Goal: Task Accomplishment & Management: Use online tool/utility

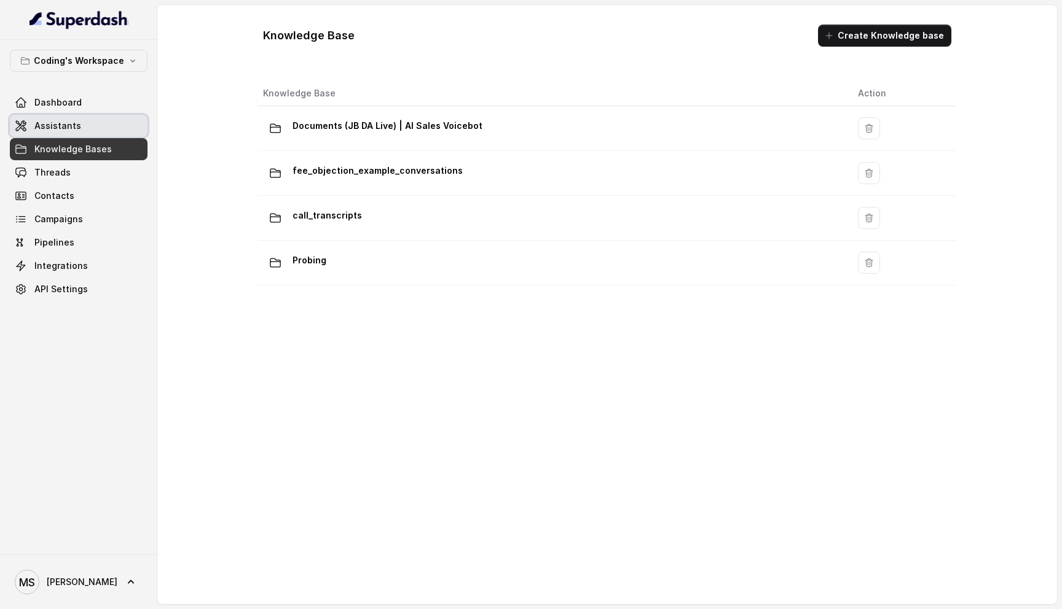
click at [70, 123] on span "Assistants" at bounding box center [57, 126] width 47 height 12
click at [69, 167] on link "Threads" at bounding box center [79, 173] width 138 height 22
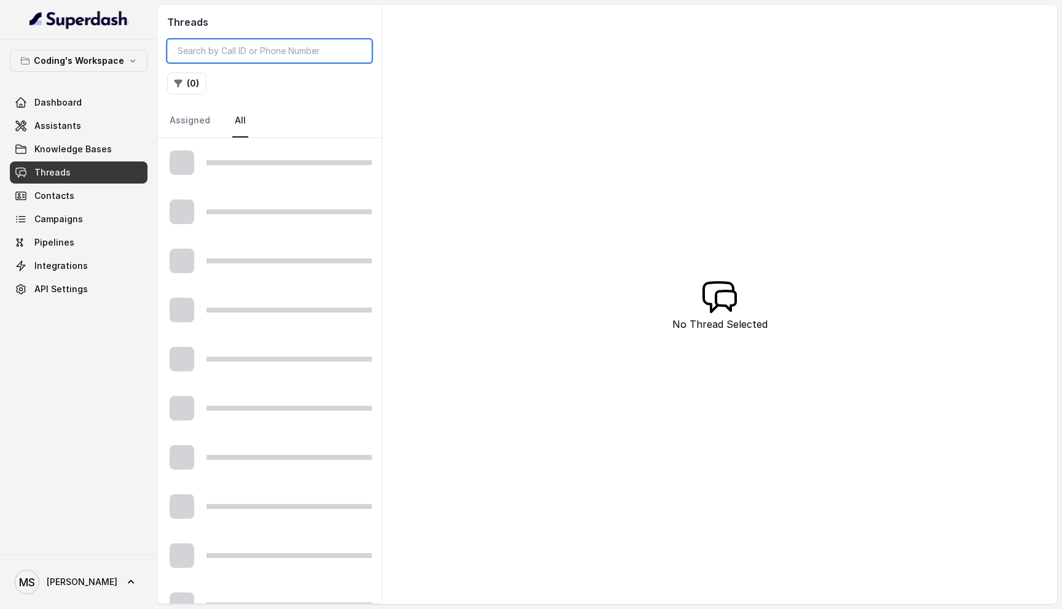
click at [203, 52] on input "search" at bounding box center [269, 50] width 205 height 23
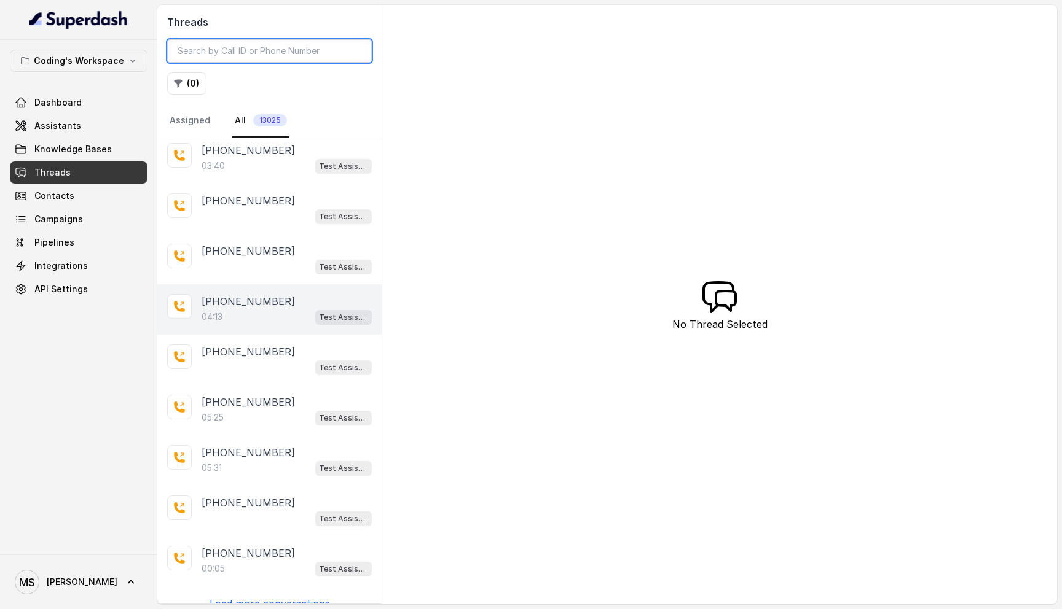
scroll to position [69, 0]
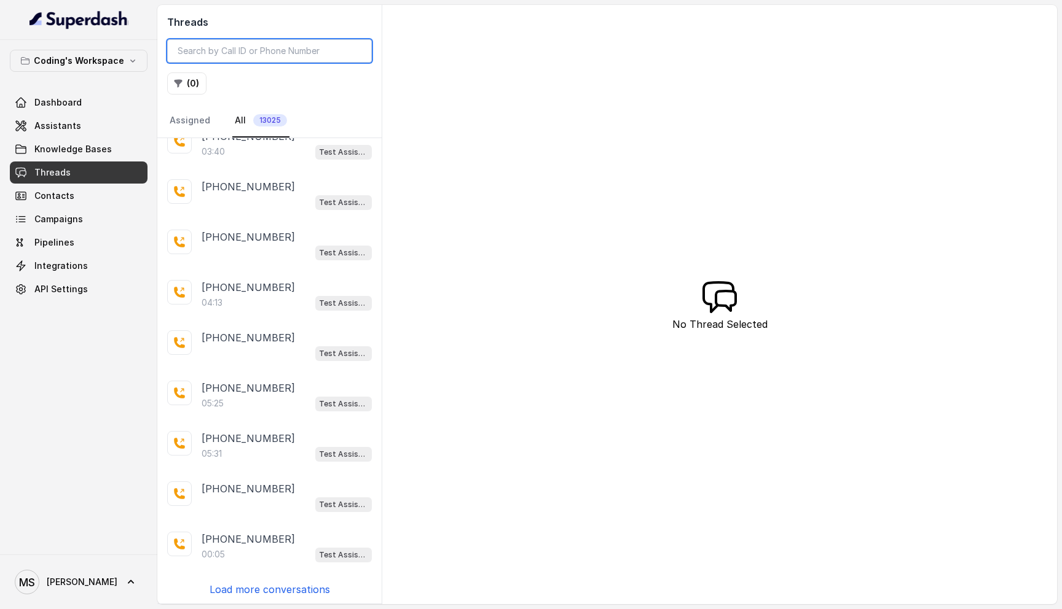
click at [213, 50] on input "search" at bounding box center [269, 50] width 205 height 23
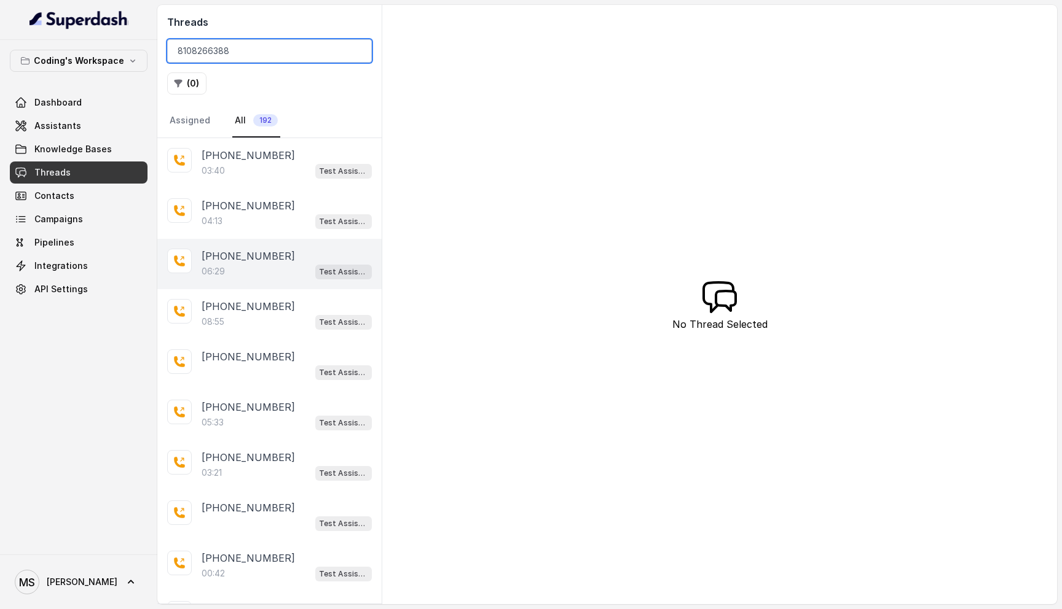
type input "8108266388"
click at [252, 281] on div "+918108266388 06:29 Test Assistant- 2" at bounding box center [269, 264] width 224 height 50
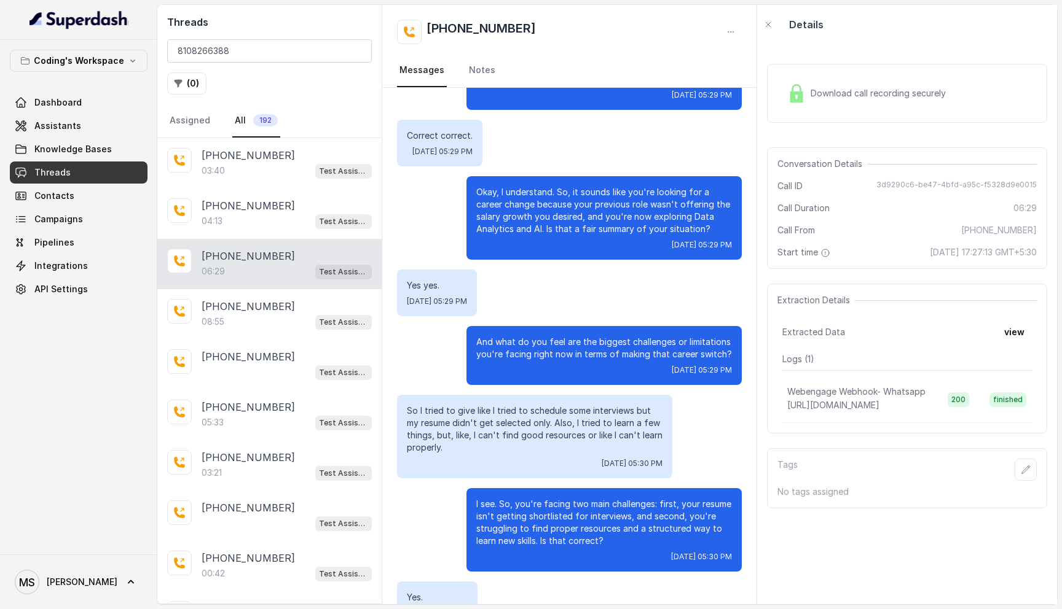
click at [559, 349] on p "And what do you feel are the biggest challenges or limitations you're facing ri…" at bounding box center [604, 348] width 256 height 25
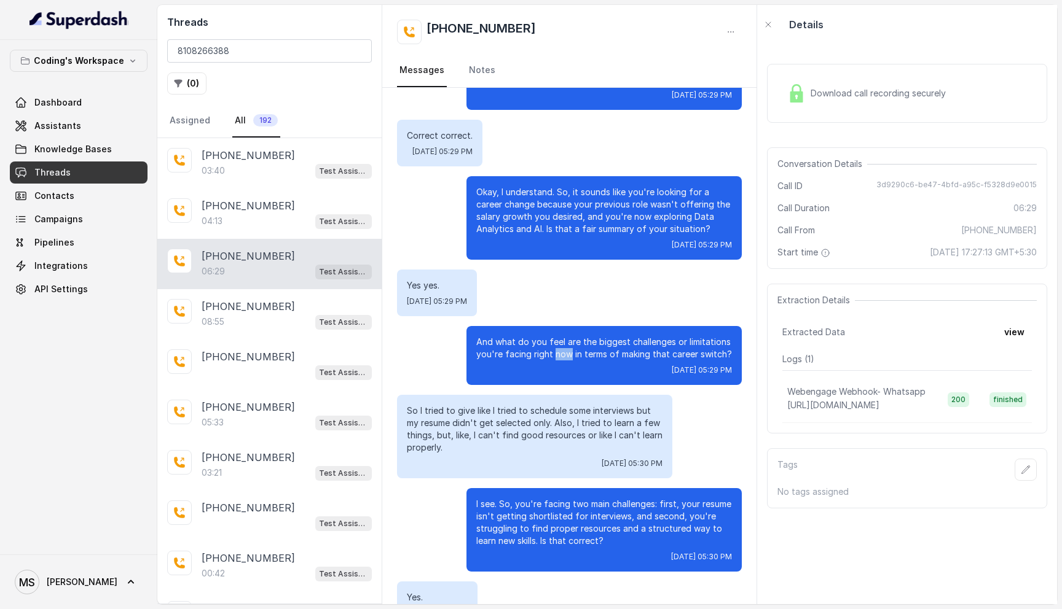
click at [559, 349] on p "And what do you feel are the biggest challenges or limitations you're facing ri…" at bounding box center [604, 348] width 256 height 25
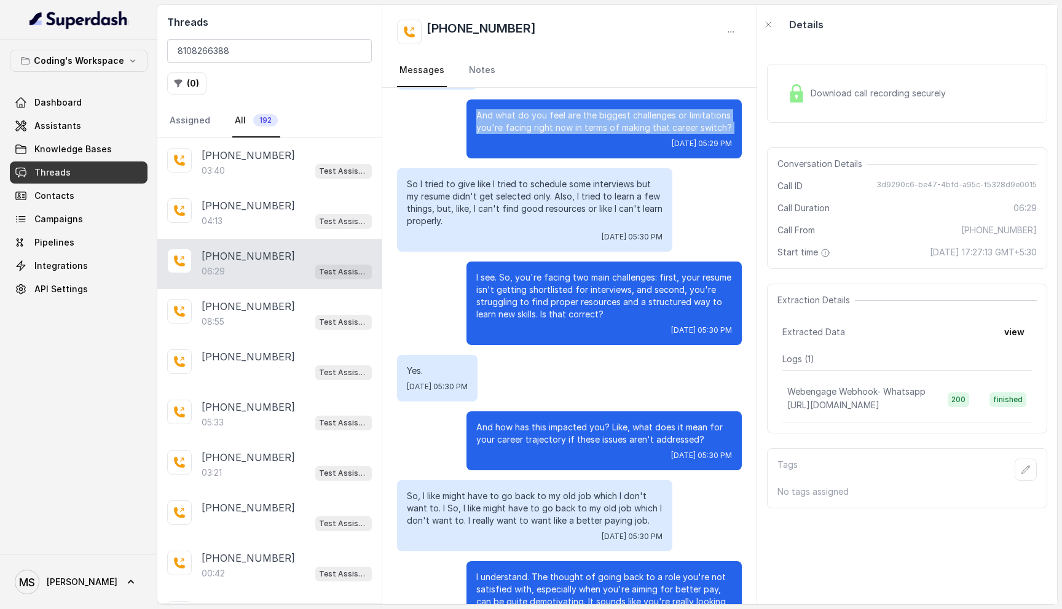
scroll to position [1573, 0]
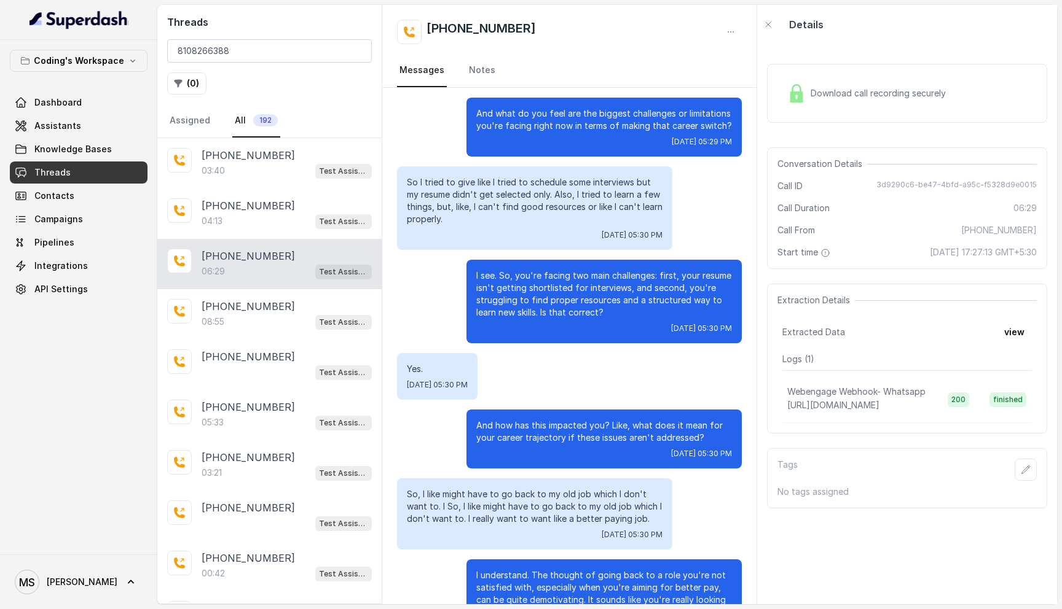
click at [525, 290] on p "I see. So, you're facing two main challenges: first, your resume isn't getting …" at bounding box center [604, 294] width 256 height 49
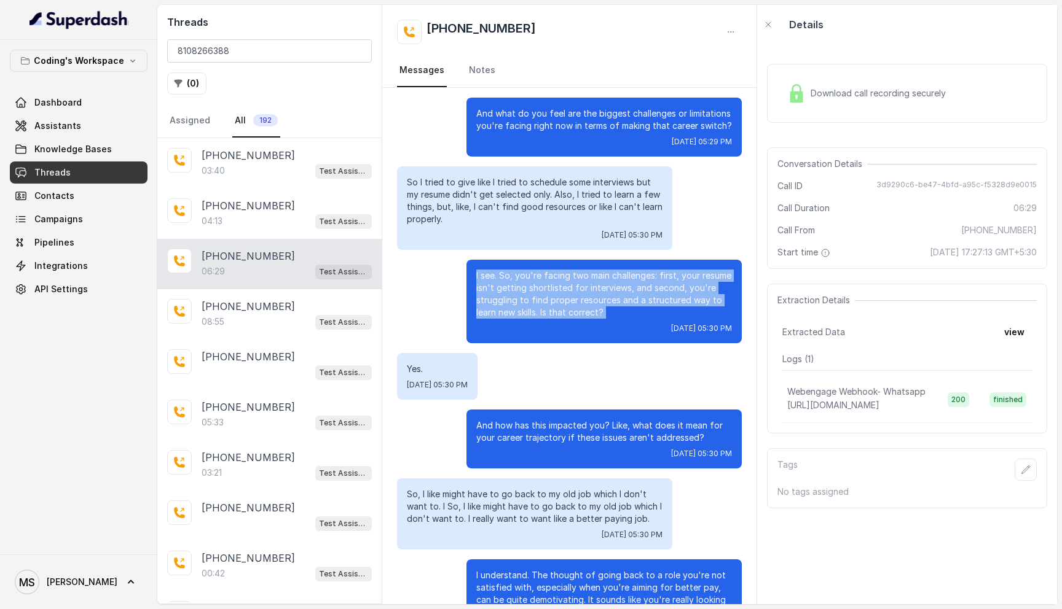
click at [525, 290] on p "I see. So, you're facing two main challenges: first, your resume isn't getting …" at bounding box center [604, 294] width 256 height 49
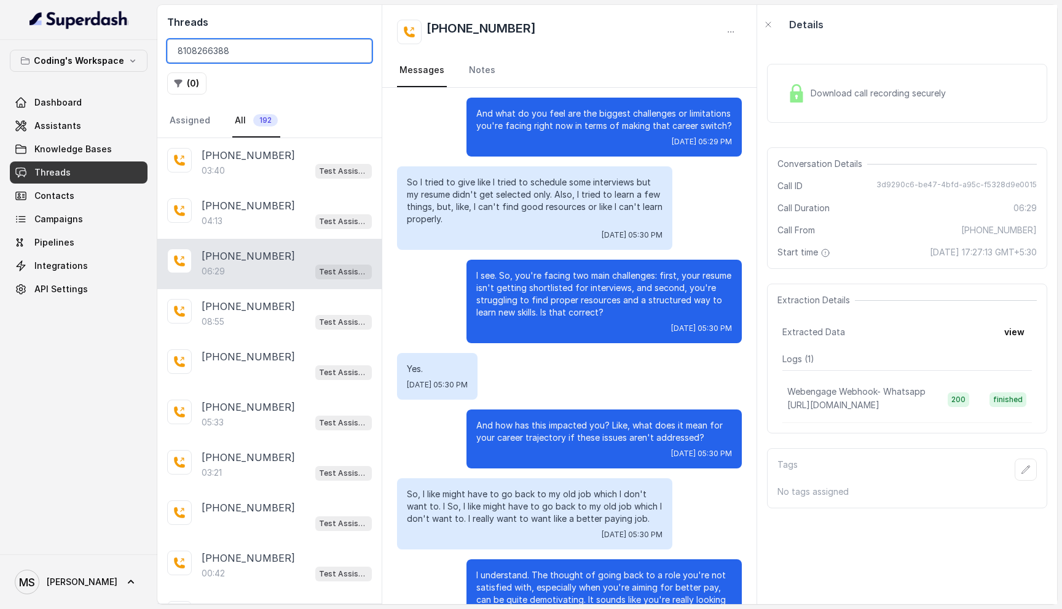
click at [357, 49] on input "8108266388" at bounding box center [269, 50] width 205 height 23
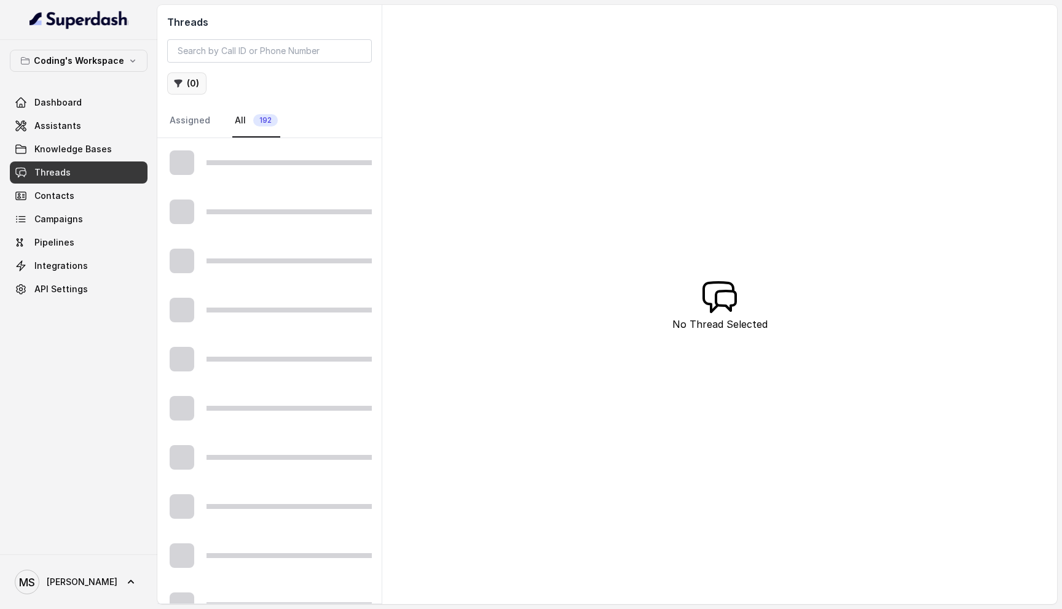
click at [180, 82] on icon "button" at bounding box center [178, 84] width 8 height 8
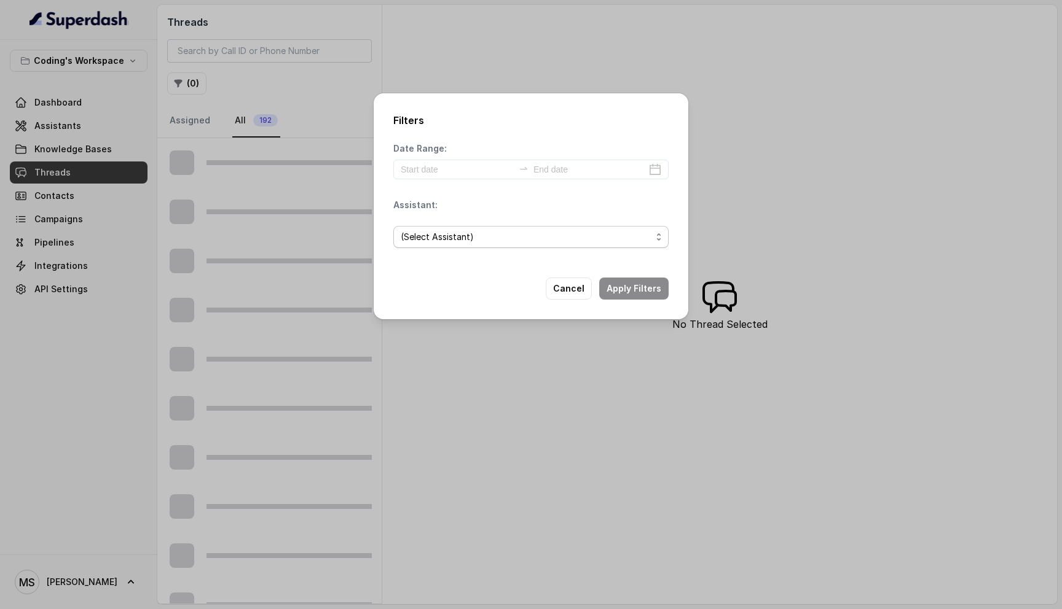
click at [556, 235] on span "(Select Assistant)" at bounding box center [526, 237] width 251 height 15
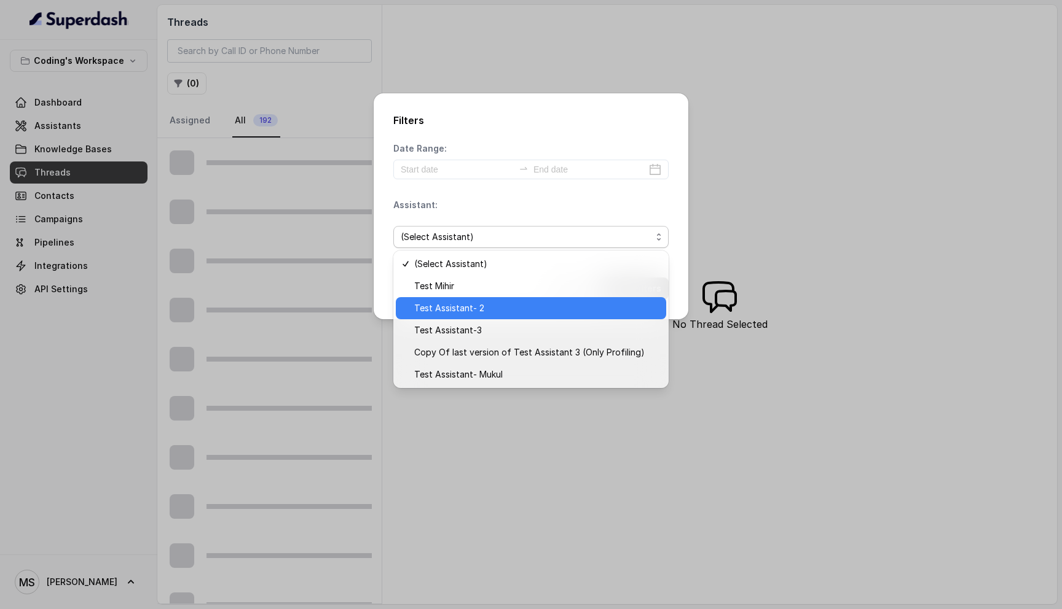
click at [511, 315] on span "Test Assistant- 2" at bounding box center [536, 308] width 245 height 15
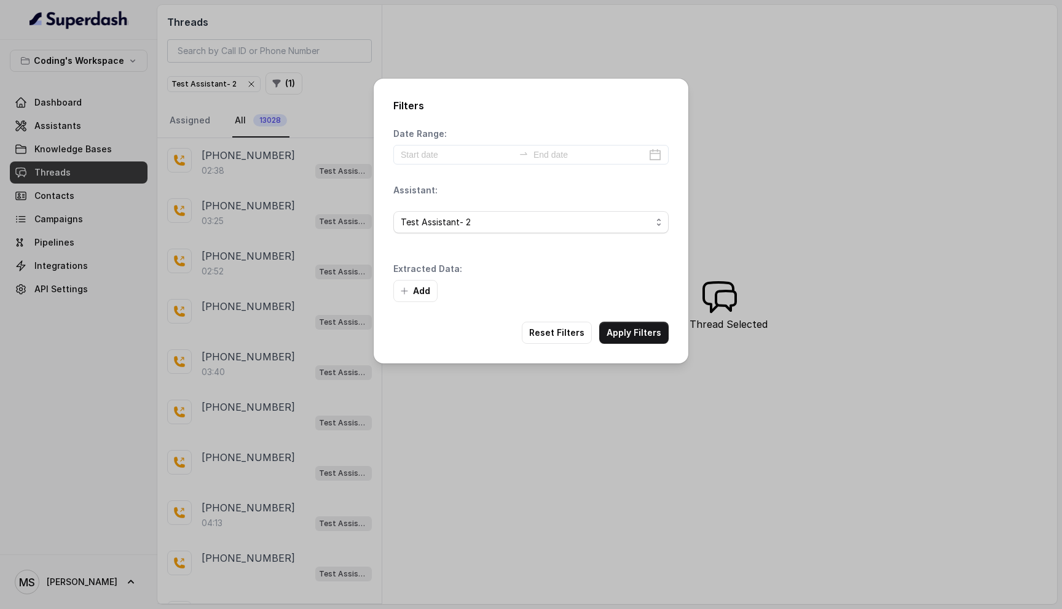
click at [636, 290] on div "Add" at bounding box center [530, 291] width 275 height 22
click at [626, 326] on button "Apply Filters" at bounding box center [633, 333] width 69 height 22
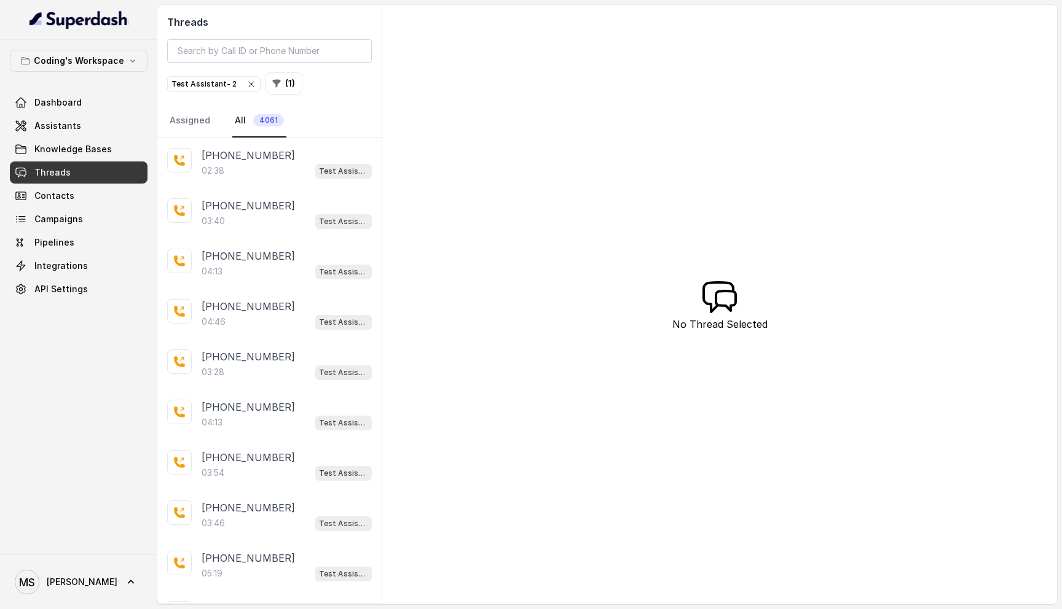
click at [265, 167] on div "02:38 Test Assistant- 2" at bounding box center [287, 171] width 170 height 16
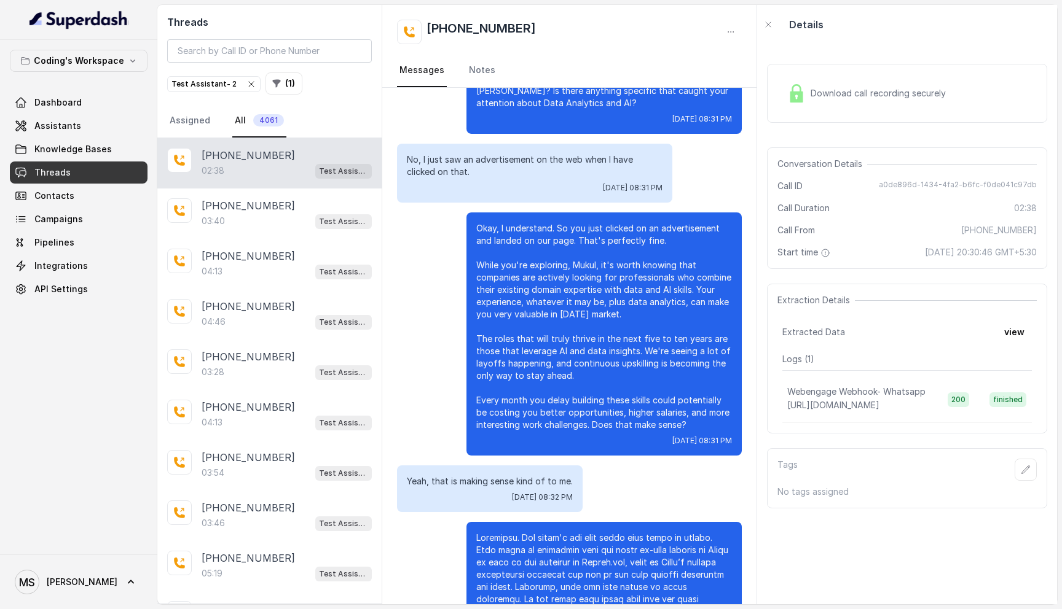
scroll to position [727, 0]
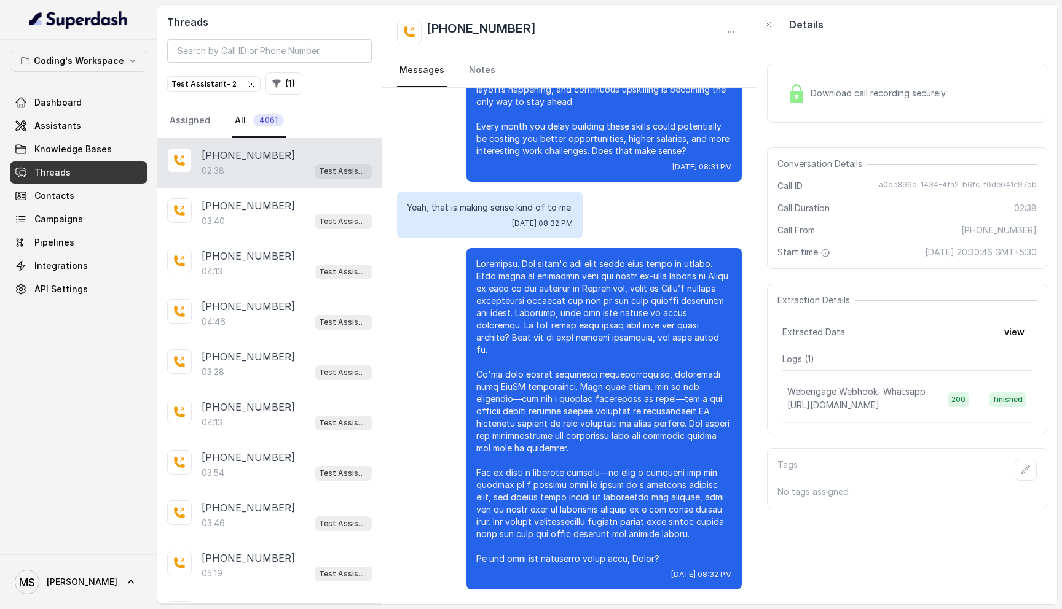
click at [511, 282] on p at bounding box center [604, 411] width 256 height 307
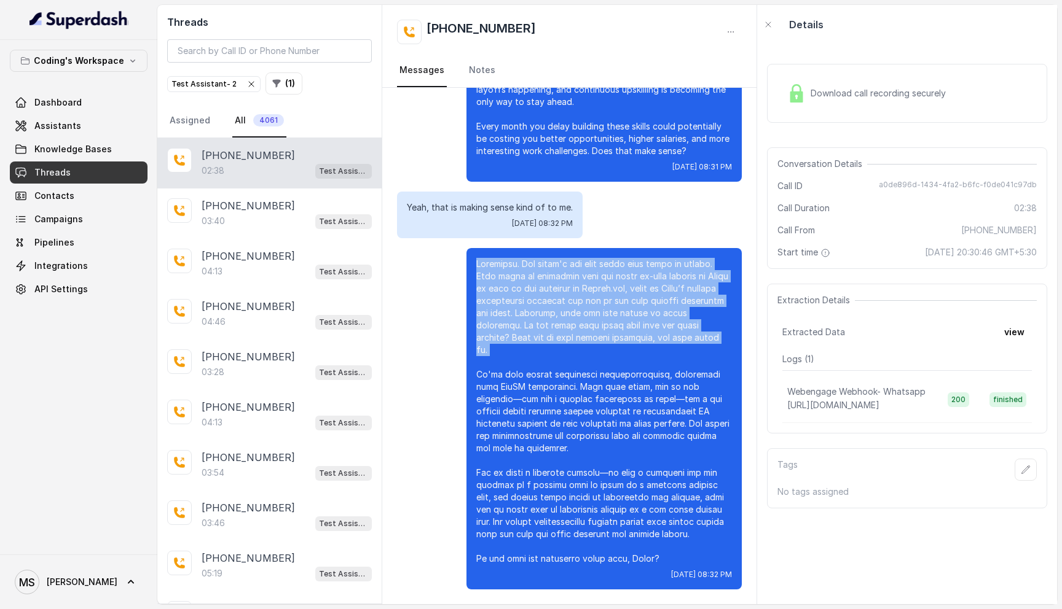
click at [511, 282] on p at bounding box center [604, 411] width 256 height 307
click at [619, 273] on p at bounding box center [604, 411] width 256 height 307
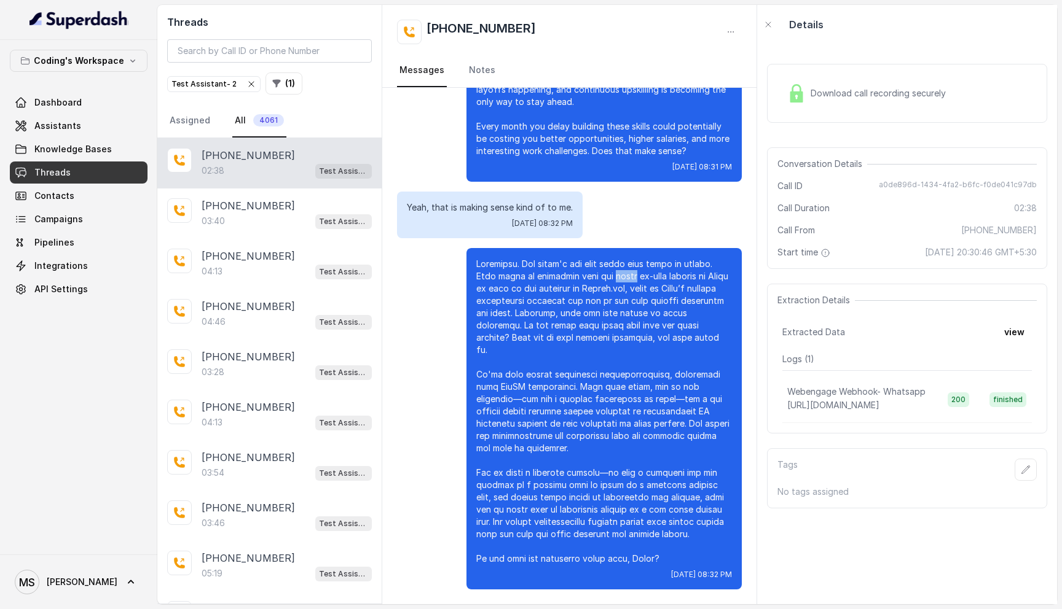
click at [619, 273] on p at bounding box center [604, 411] width 256 height 307
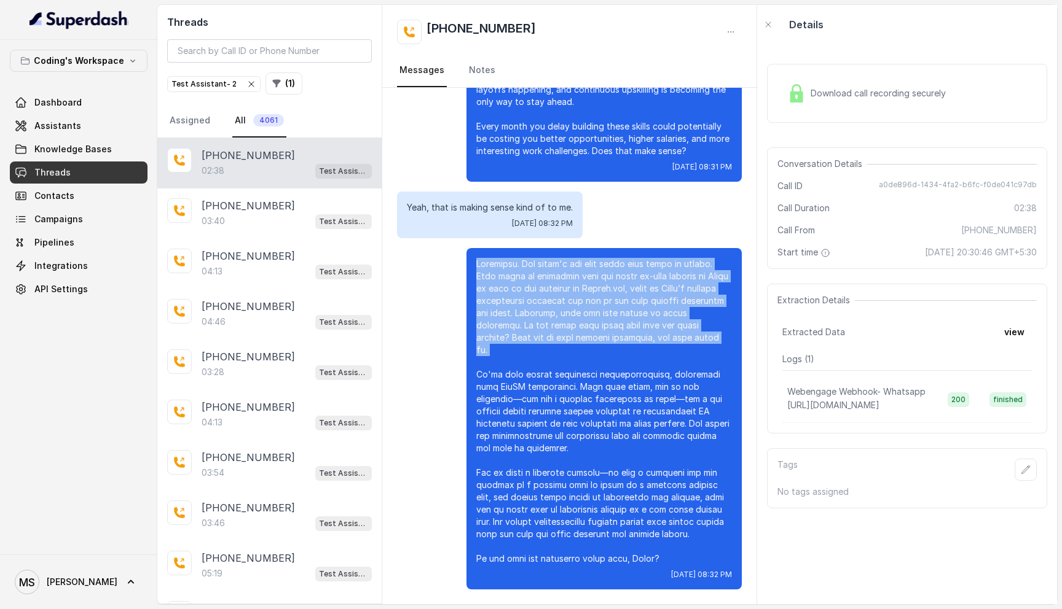
click at [619, 273] on p at bounding box center [604, 411] width 256 height 307
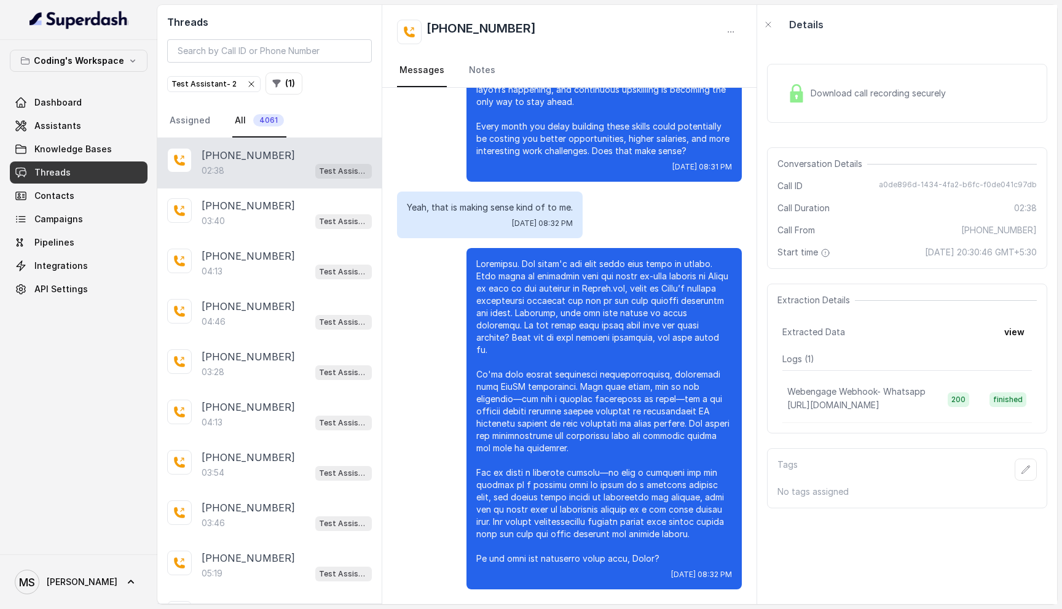
click at [568, 412] on p at bounding box center [604, 411] width 256 height 307
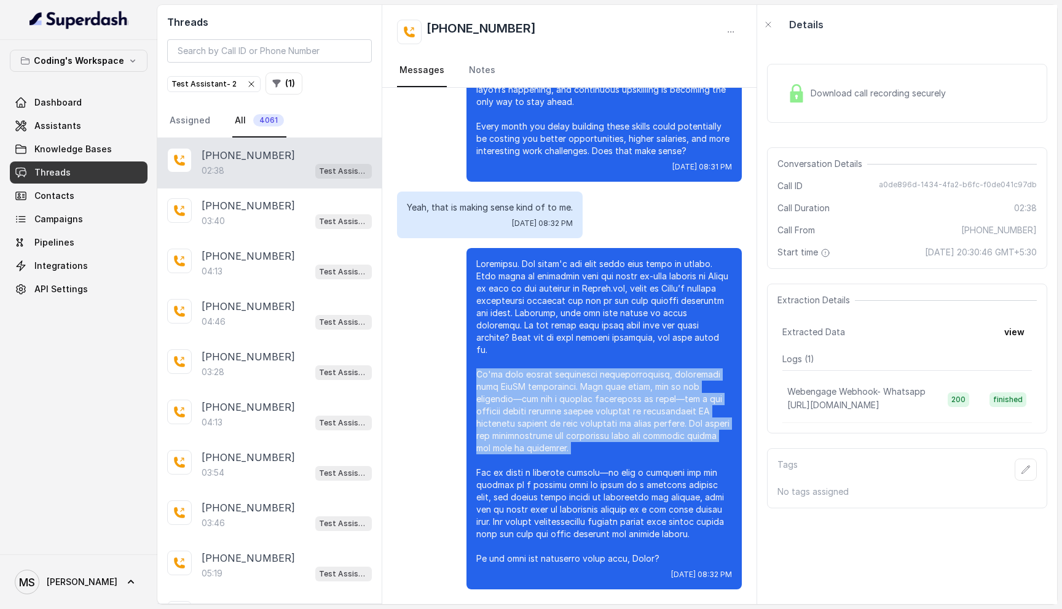
click at [568, 412] on p at bounding box center [604, 411] width 256 height 307
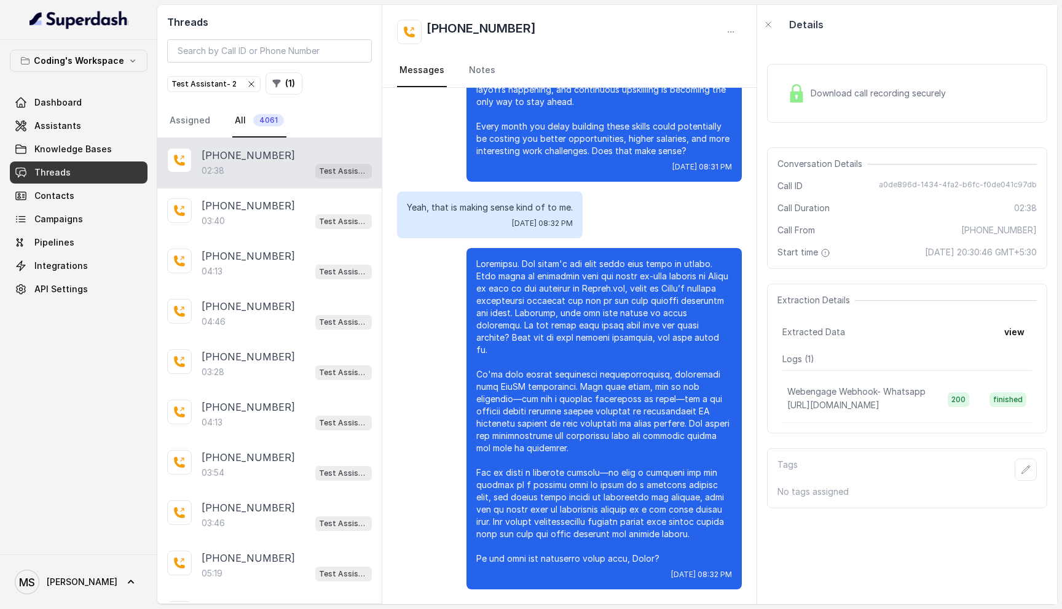
click at [488, 207] on p "Yeah, that is making sense kind of to me." at bounding box center [490, 208] width 166 height 12
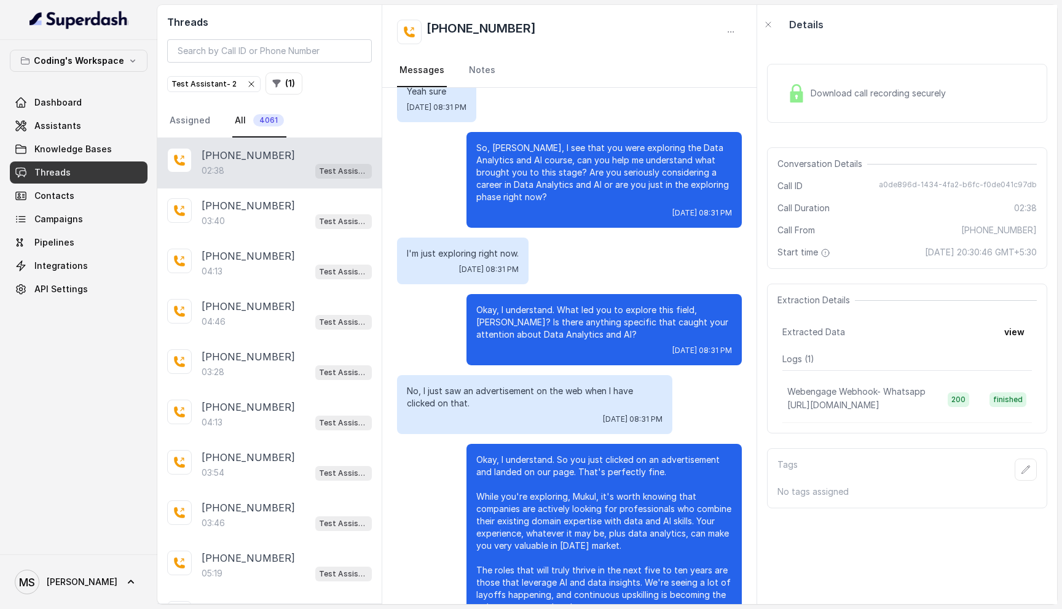
scroll to position [0, 0]
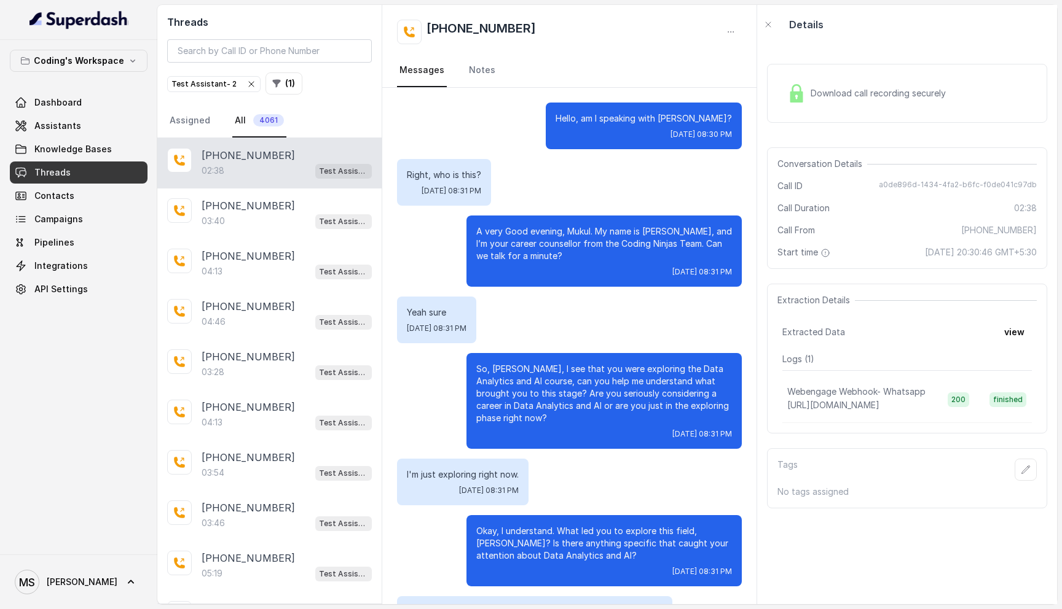
click at [554, 229] on p "A very Good evening, Mukul. My name is Prateek, and I’m your career counsellor …" at bounding box center [604, 243] width 256 height 37
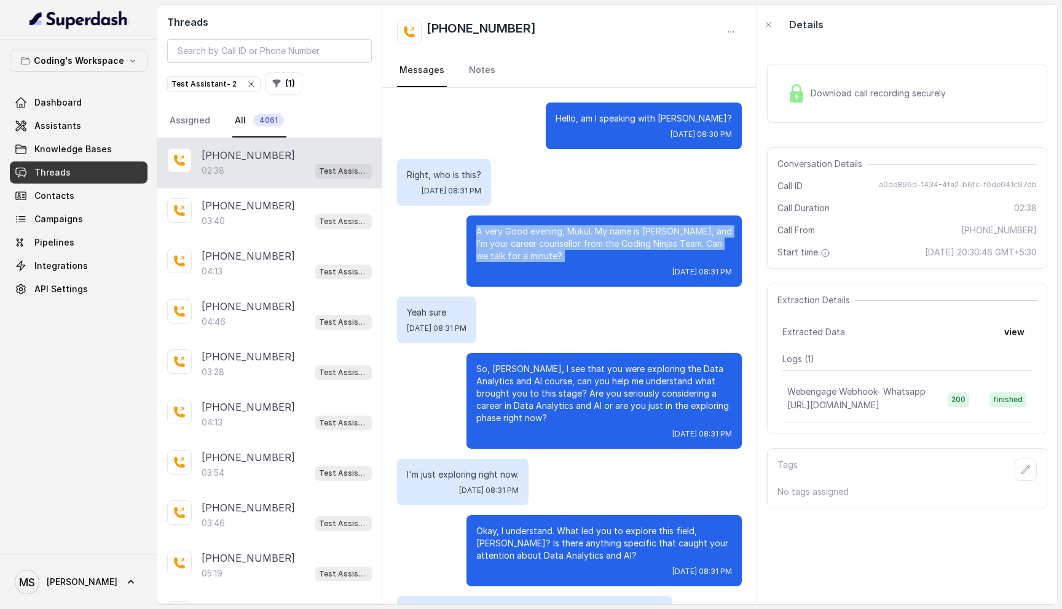
click at [554, 229] on p "A very Good evening, Mukul. My name is Prateek, and I’m your career counsellor …" at bounding box center [604, 243] width 256 height 37
click at [522, 246] on p "A very Good evening, Mukul. My name is Prateek, and I’m your career counsellor …" at bounding box center [604, 243] width 256 height 37
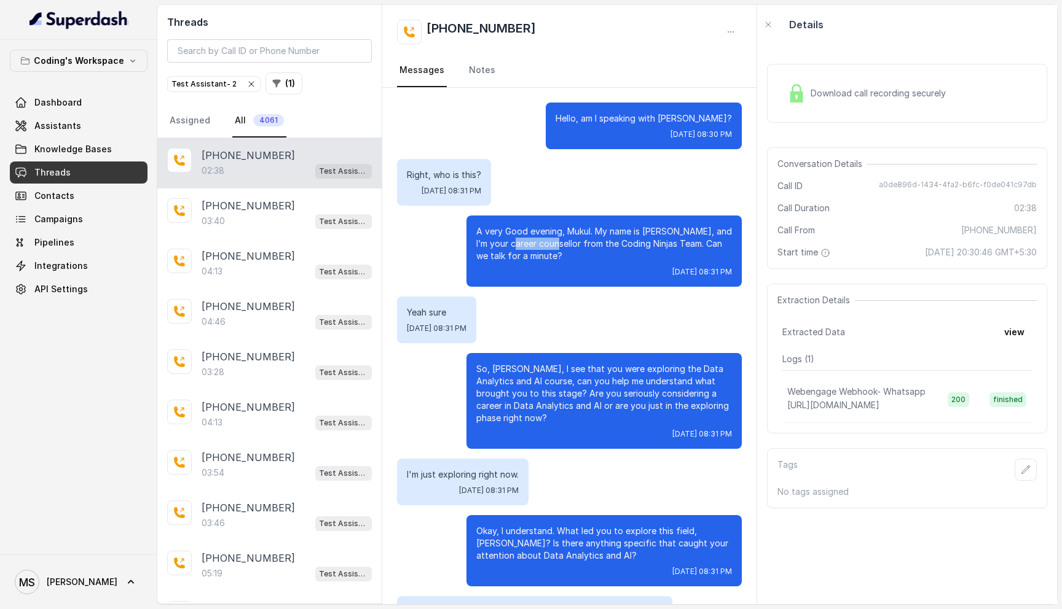
click at [522, 246] on p "A very Good evening, Mukul. My name is Prateek, and I’m your career counsellor …" at bounding box center [604, 243] width 256 height 37
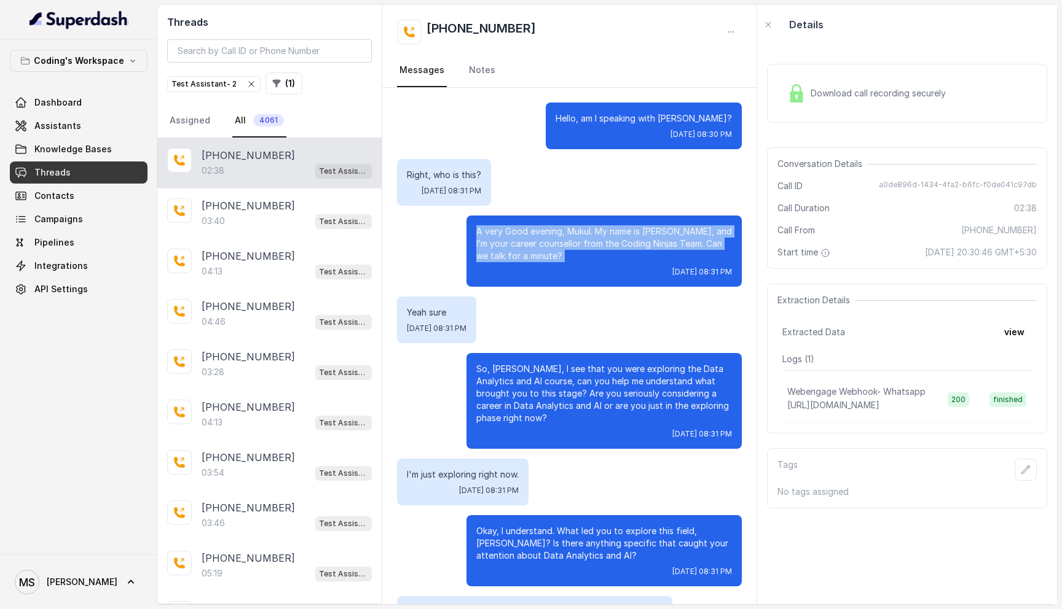
click at [522, 246] on p "A very Good evening, Mukul. My name is Prateek, and I’m your career counsellor …" at bounding box center [604, 243] width 256 height 37
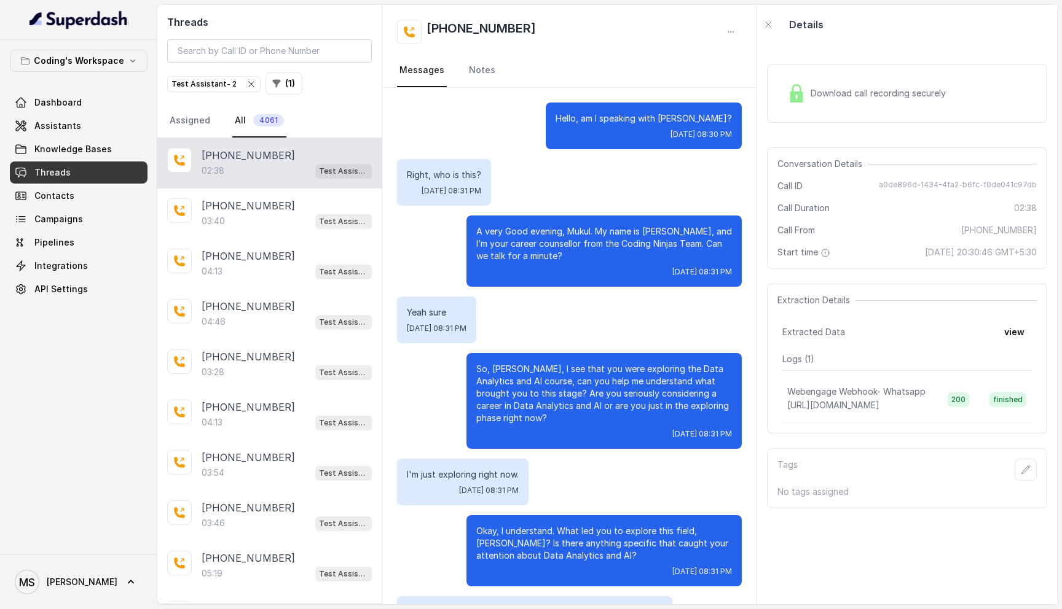
click at [456, 177] on p "Right, who is this?" at bounding box center [444, 175] width 74 height 12
click at [439, 174] on p "Right, who is this?" at bounding box center [444, 175] width 74 height 12
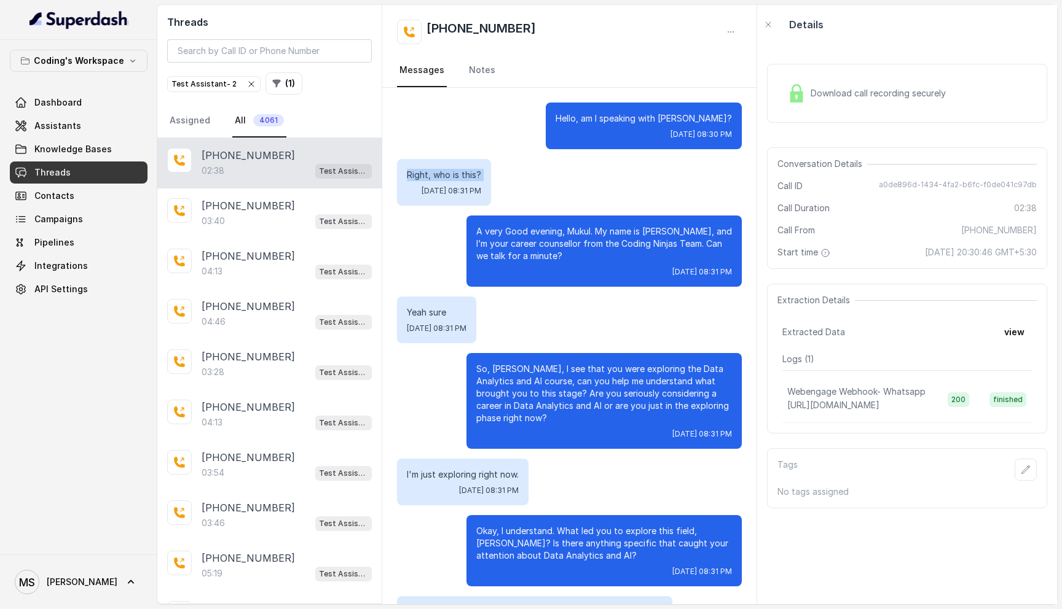
click at [439, 174] on p "Right, who is this?" at bounding box center [444, 175] width 74 height 12
click at [512, 243] on p "A very Good evening, Mukul. My name is Prateek, and I’m your career counsellor …" at bounding box center [604, 243] width 256 height 37
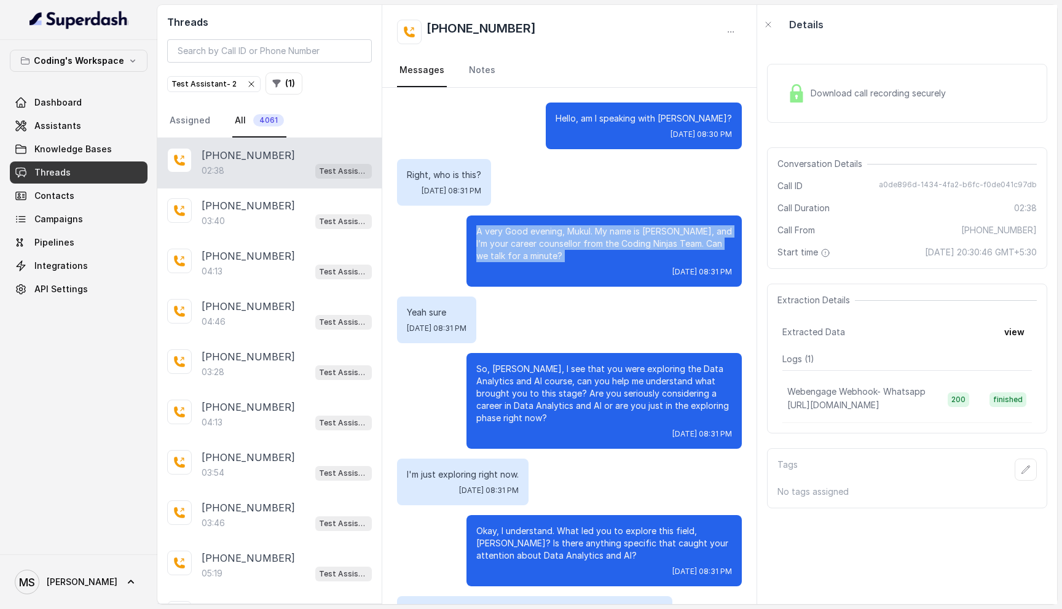
click at [512, 243] on p "A very Good evening, Mukul. My name is Prateek, and I’m your career counsellor …" at bounding box center [604, 243] width 256 height 37
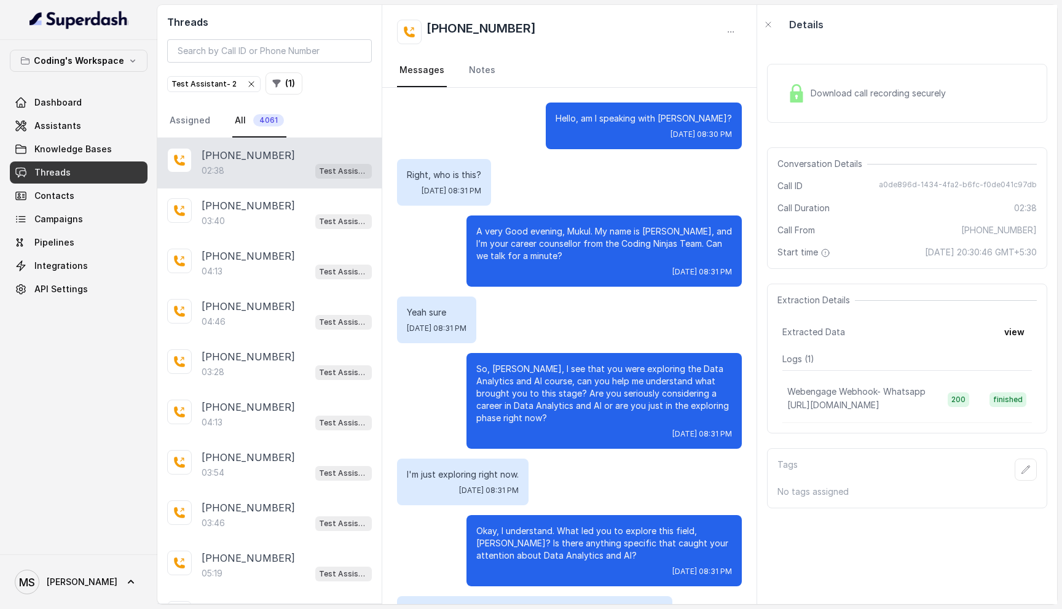
click at [427, 172] on p "Right, who is this?" at bounding box center [444, 175] width 74 height 12
click at [511, 265] on div "A very Good evening, Mukul. My name is Prateek, and I’m your career counsellor …" at bounding box center [603, 251] width 275 height 71
click at [84, 222] on link "Campaigns" at bounding box center [79, 219] width 138 height 22
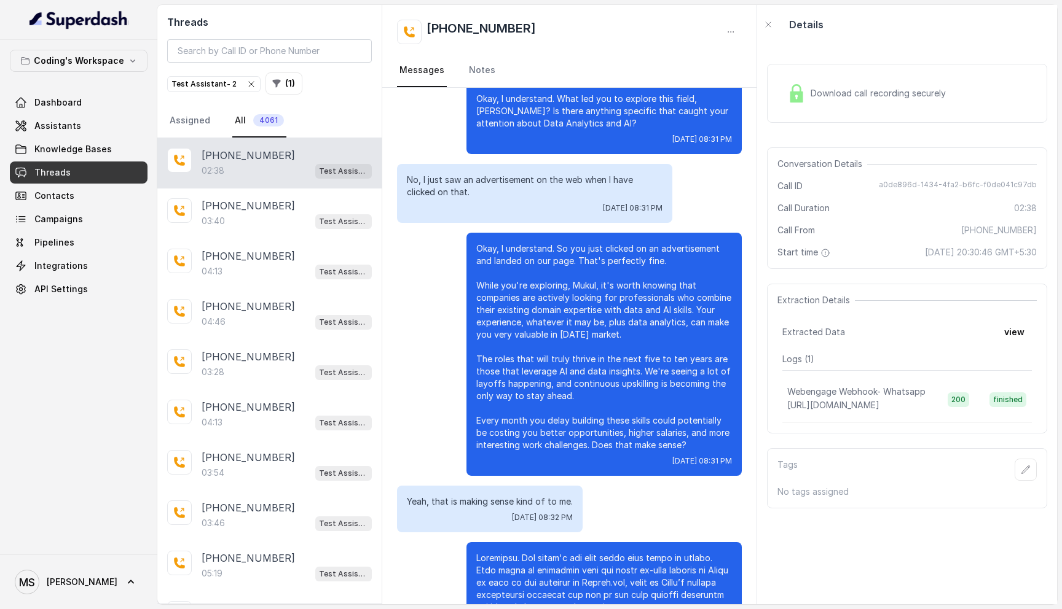
scroll to position [431, 0]
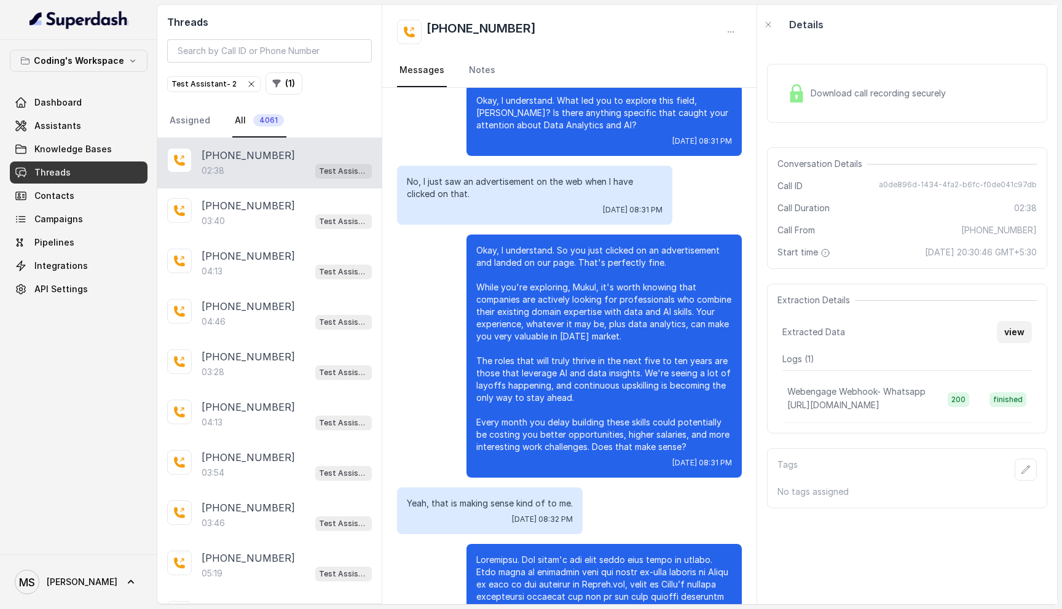
click at [1013, 338] on button "view" at bounding box center [1013, 332] width 35 height 22
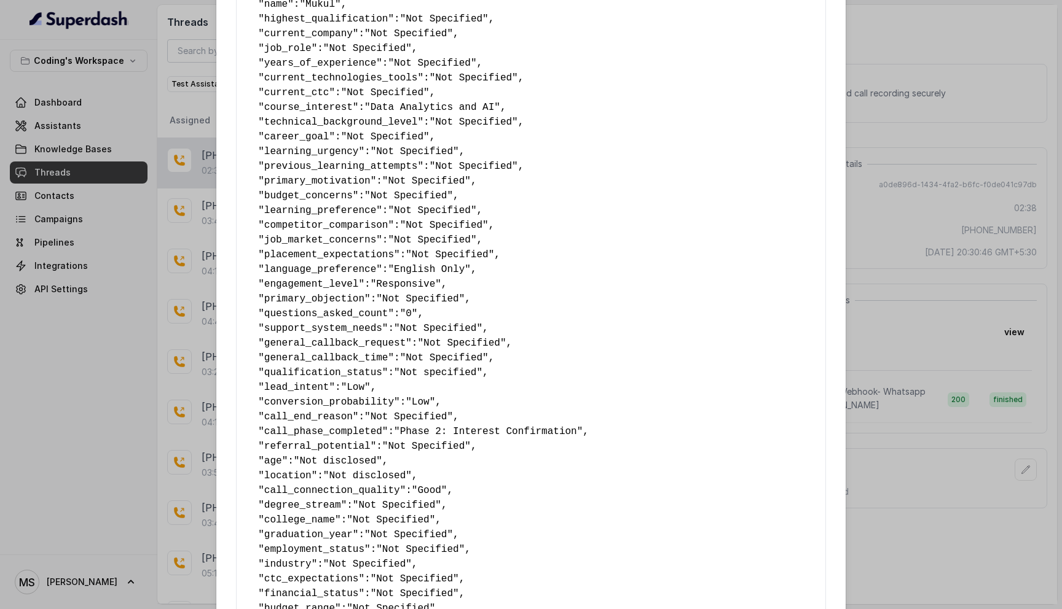
scroll to position [0, 0]
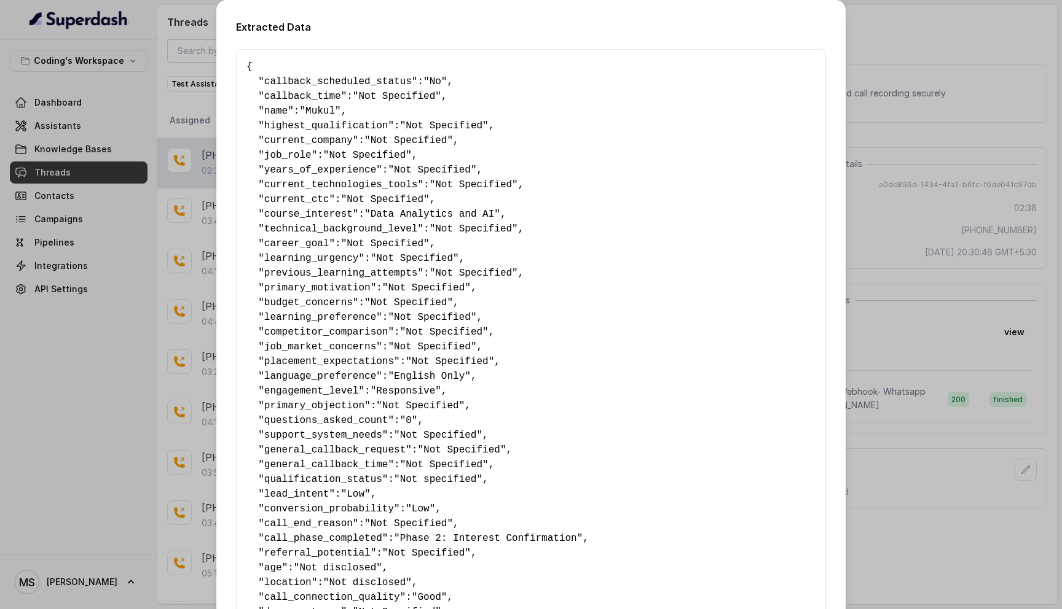
click at [883, 176] on div "Extracted Data { " callback_scheduled_status ": "No" , " callback_time ": "Not …" at bounding box center [531, 304] width 1062 height 609
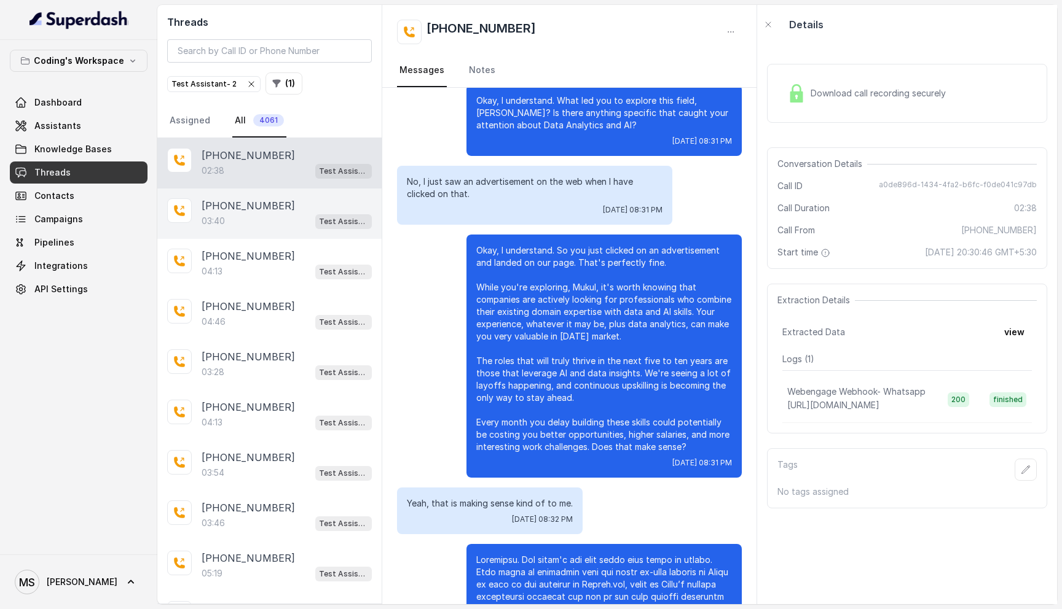
click at [258, 213] on div "03:40 Test Assistant- 2" at bounding box center [287, 221] width 170 height 16
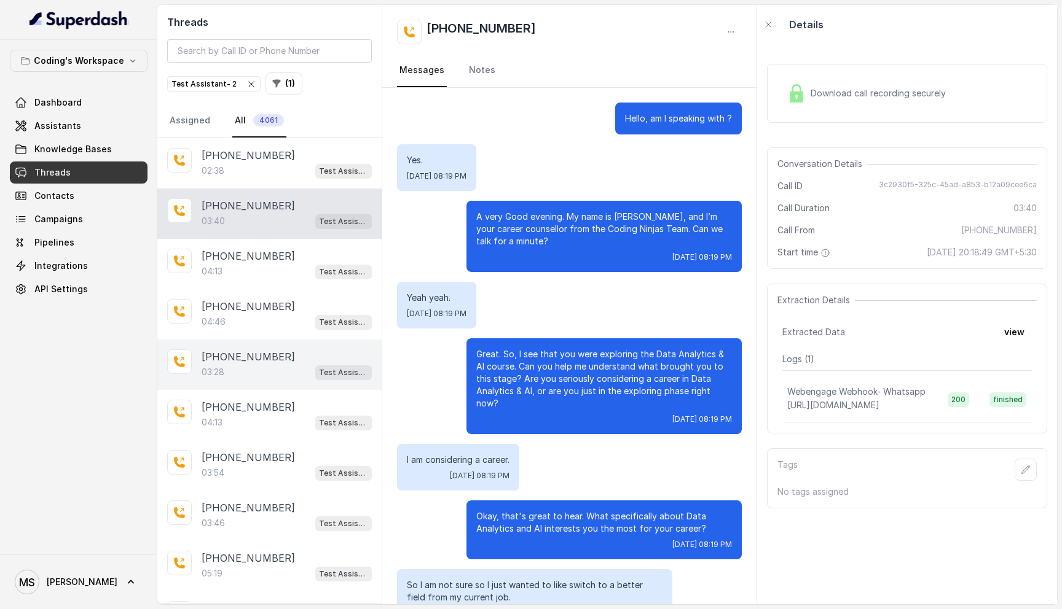
scroll to position [69, 0]
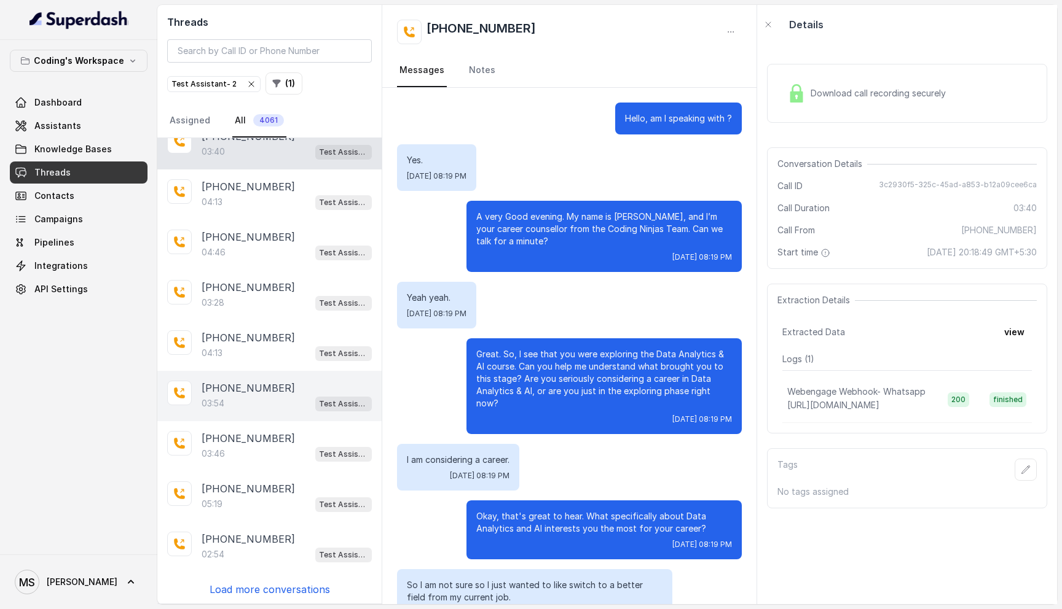
click at [276, 405] on div "03:54 Test Assistant- 2" at bounding box center [287, 404] width 170 height 16
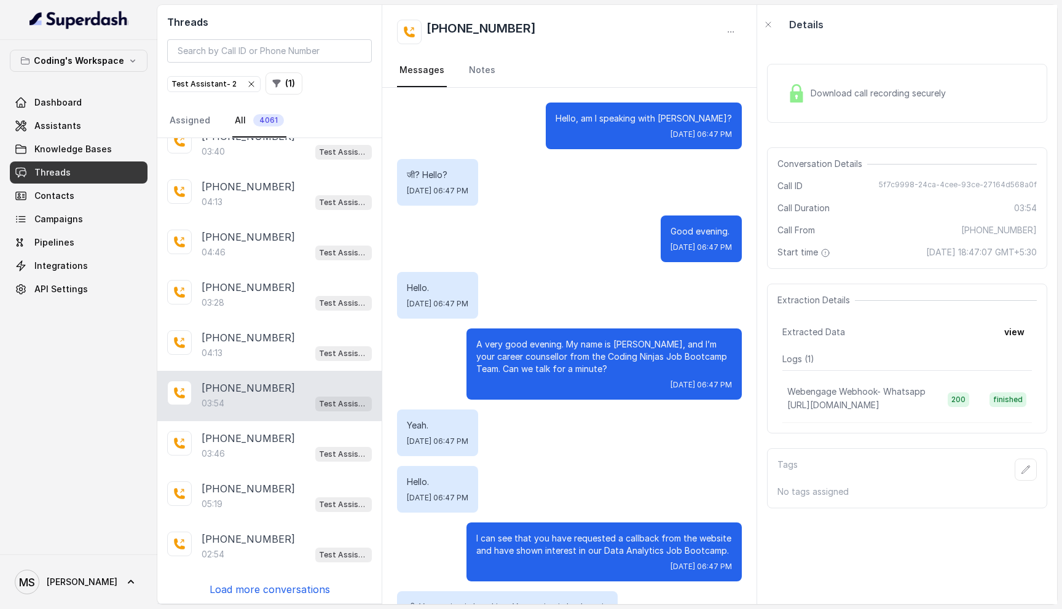
click at [670, 231] on p "Good evening." at bounding box center [700, 231] width 61 height 12
click at [572, 343] on p "A very good evening. My name is प्रतीक, and I’m your career counsellor from the…" at bounding box center [604, 357] width 256 height 37
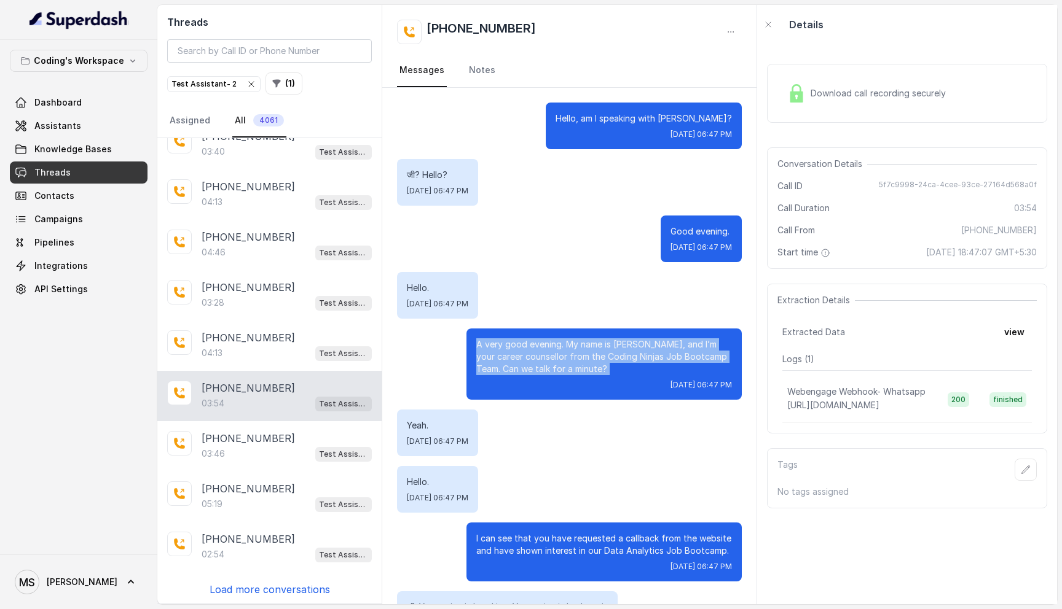
click at [572, 343] on p "A very good evening. My name is प्रतीक, and I’m your career counsellor from the…" at bounding box center [604, 357] width 256 height 37
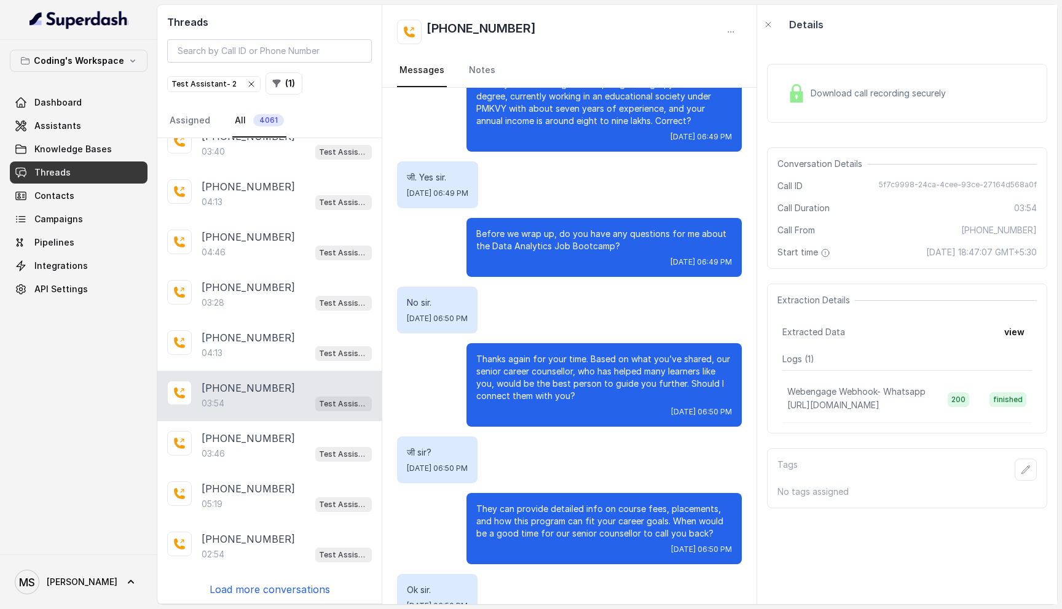
scroll to position [1693, 0]
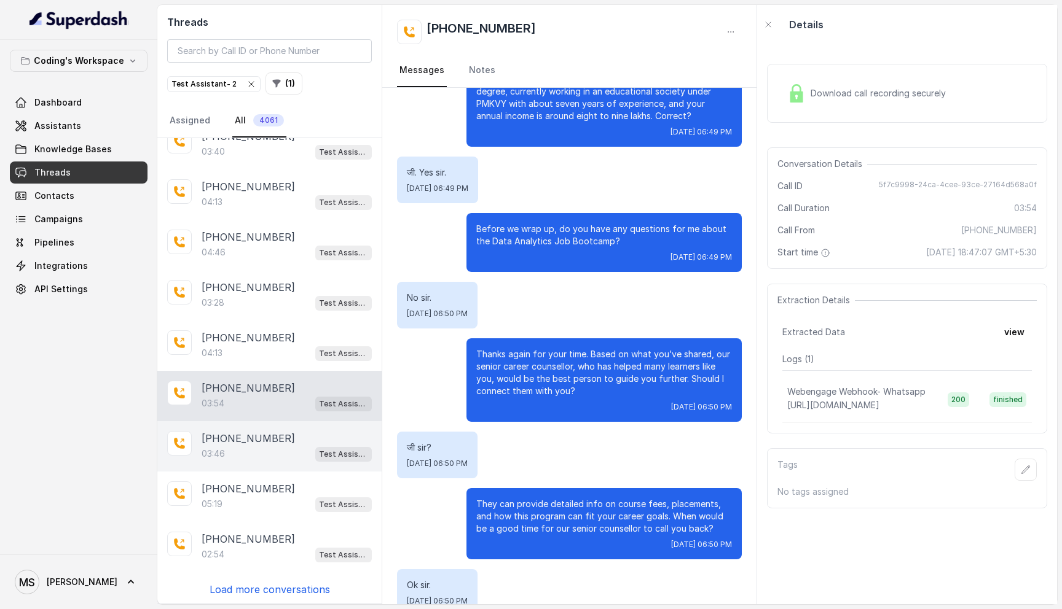
click at [250, 434] on p "+918411026683" at bounding box center [248, 438] width 93 height 15
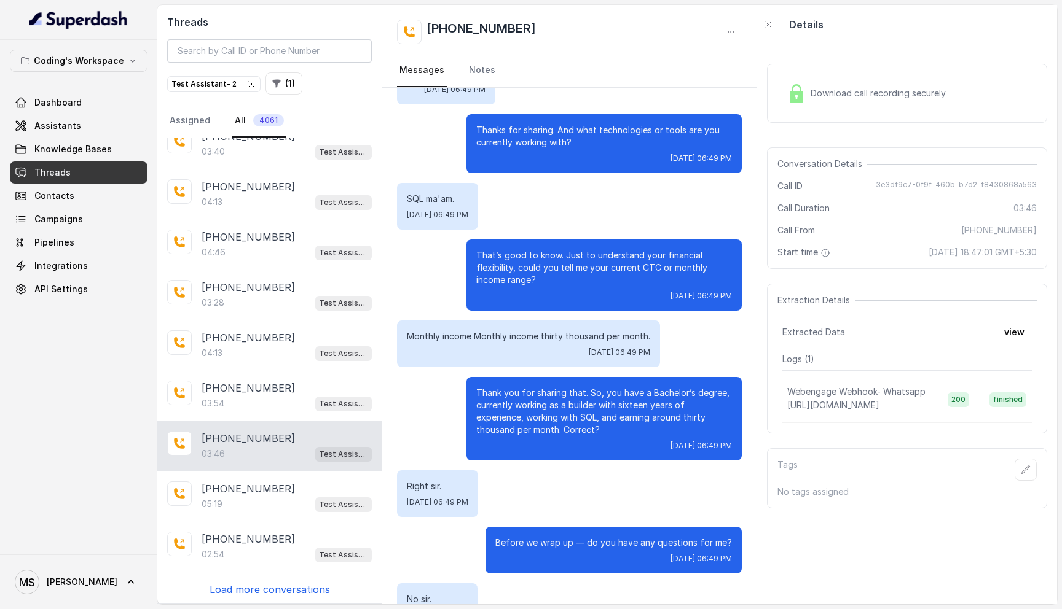
scroll to position [1320, 0]
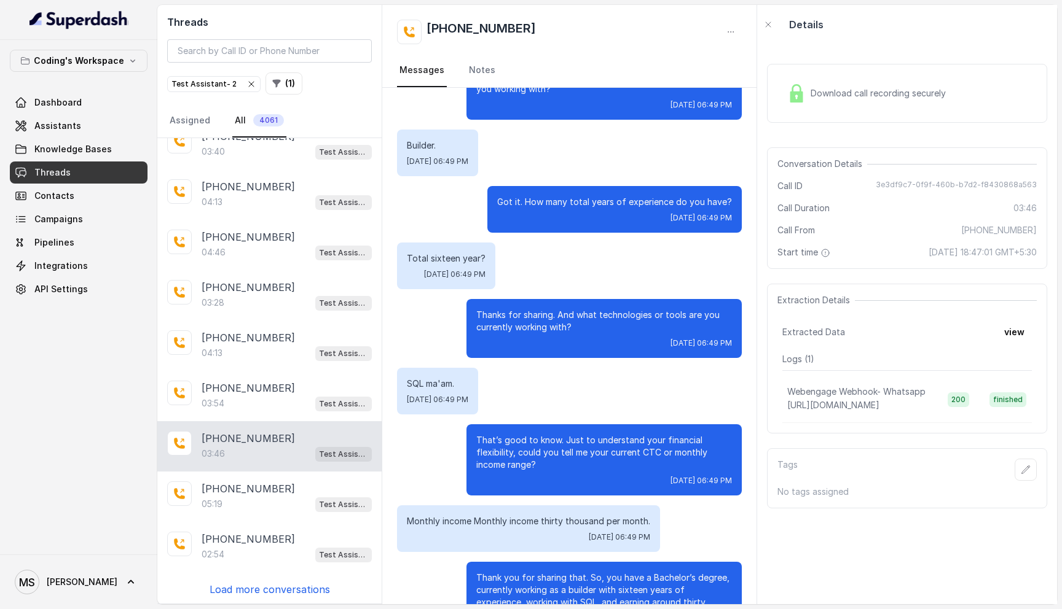
click at [257, 584] on p "Load more conversations" at bounding box center [269, 589] width 120 height 15
click at [256, 592] on p "Load more conversations" at bounding box center [269, 589] width 120 height 15
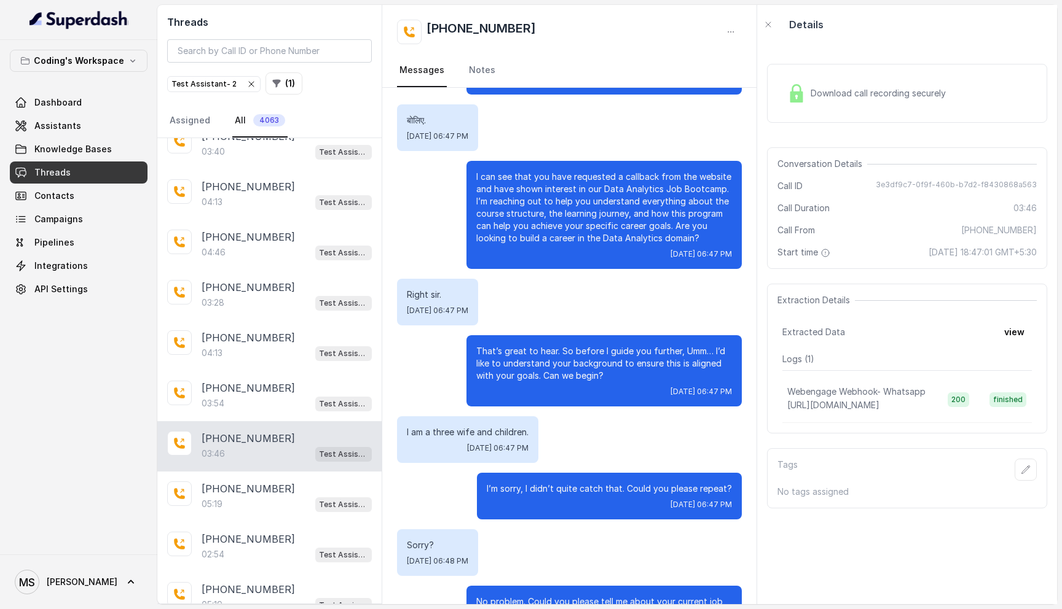
scroll to position [0, 0]
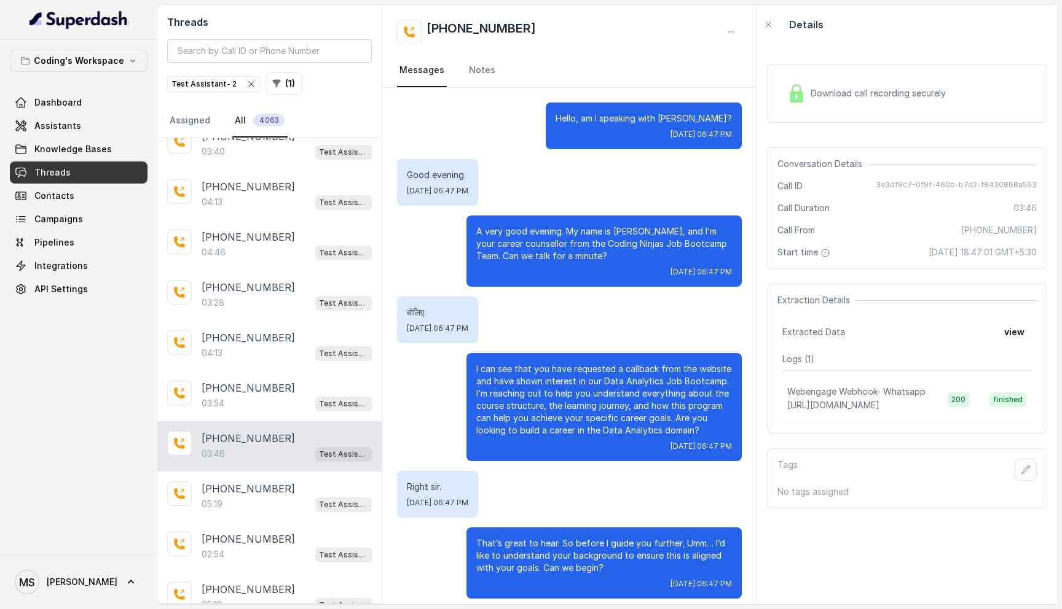
click at [632, 379] on p "I can see that you have requested a callback from the website and have shown in…" at bounding box center [604, 400] width 256 height 74
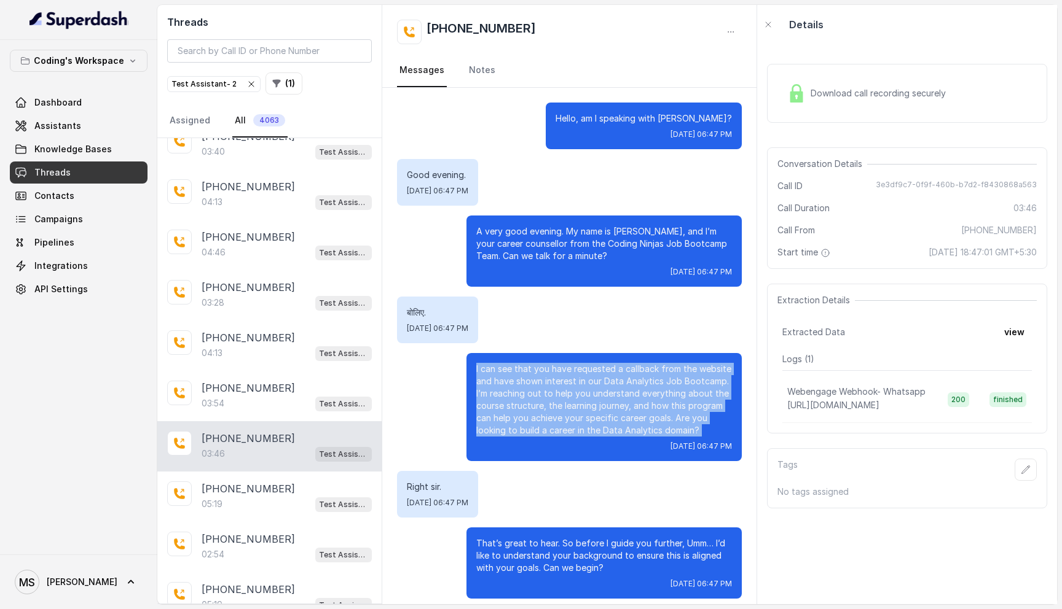
click at [632, 379] on p "I can see that you have requested a callback from the website and have shown in…" at bounding box center [604, 400] width 256 height 74
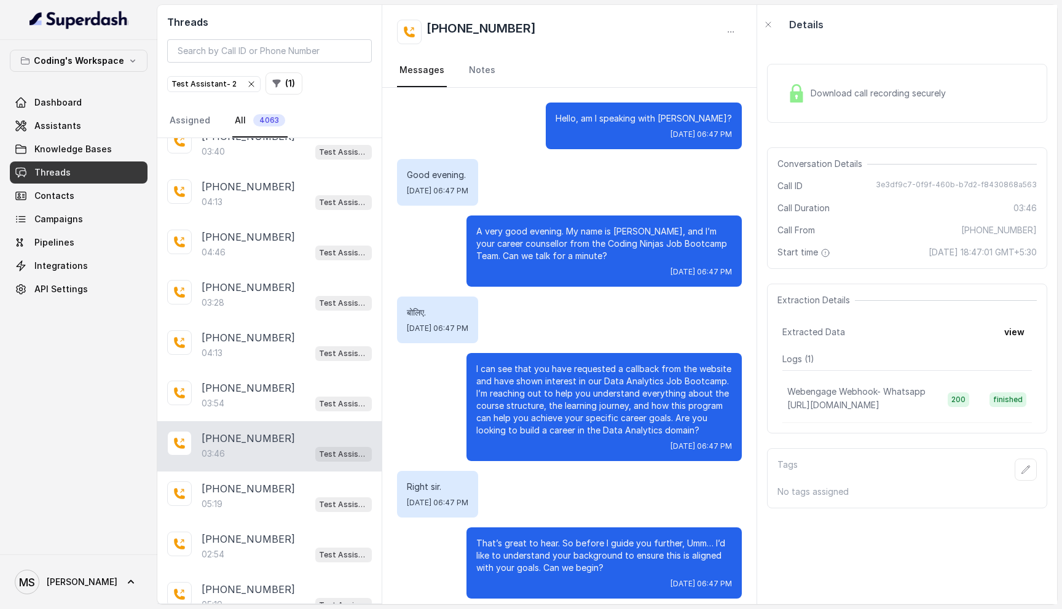
click at [632, 379] on p "I can see that you have requested a callback from the website and have shown in…" at bounding box center [604, 400] width 256 height 74
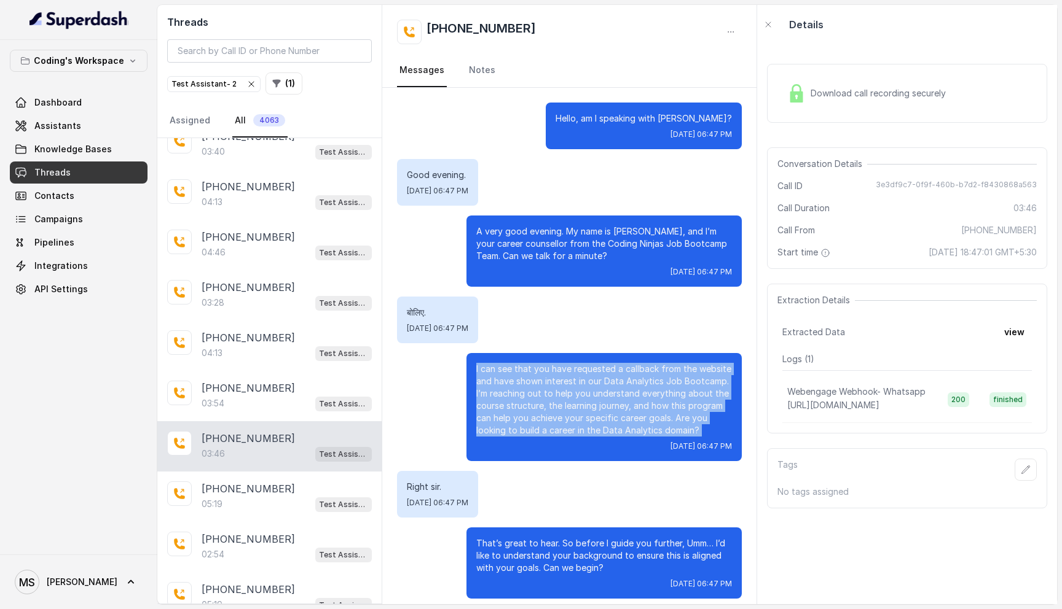
click at [632, 379] on p "I can see that you have requested a callback from the website and have shown in…" at bounding box center [604, 400] width 256 height 74
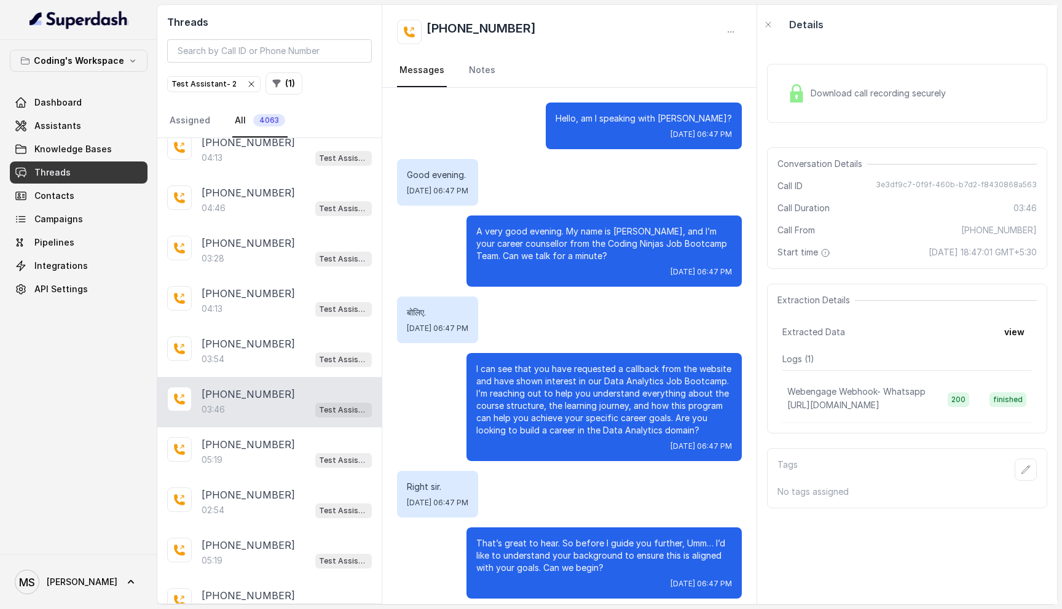
scroll to position [120, 0]
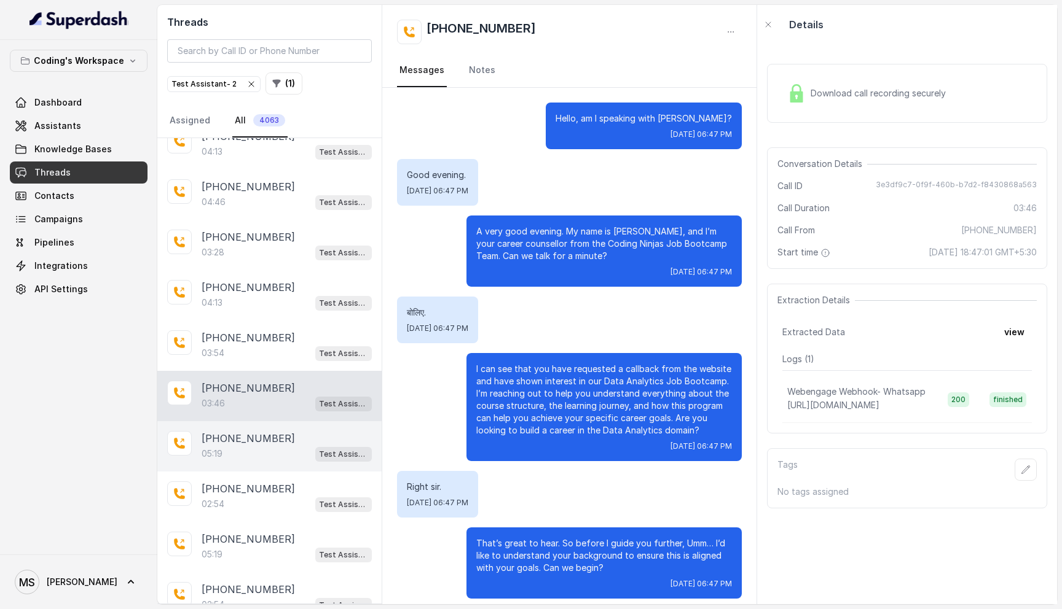
click at [251, 458] on div "05:19 Test Assistant- 2" at bounding box center [287, 454] width 170 height 16
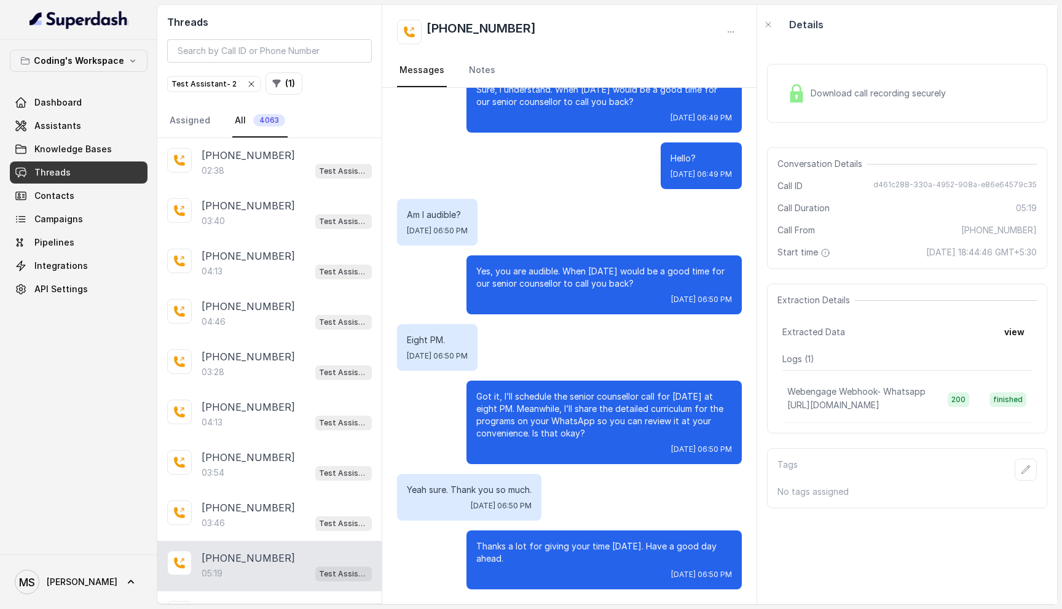
click at [212, 88] on div "Test Assistant- 2" at bounding box center [213, 84] width 85 height 12
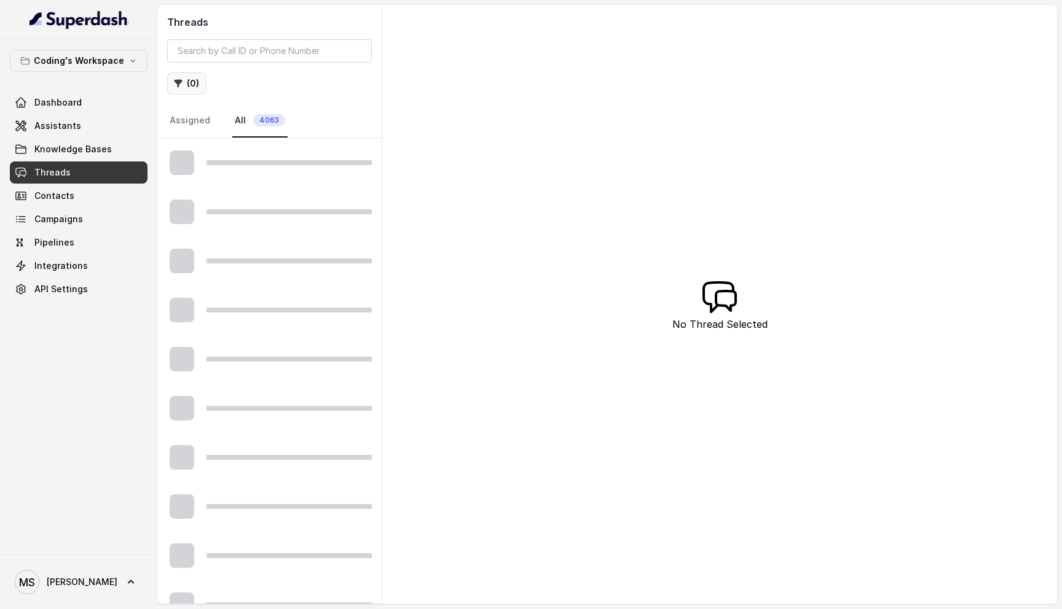
click at [193, 88] on button "( 0 )" at bounding box center [186, 83] width 39 height 22
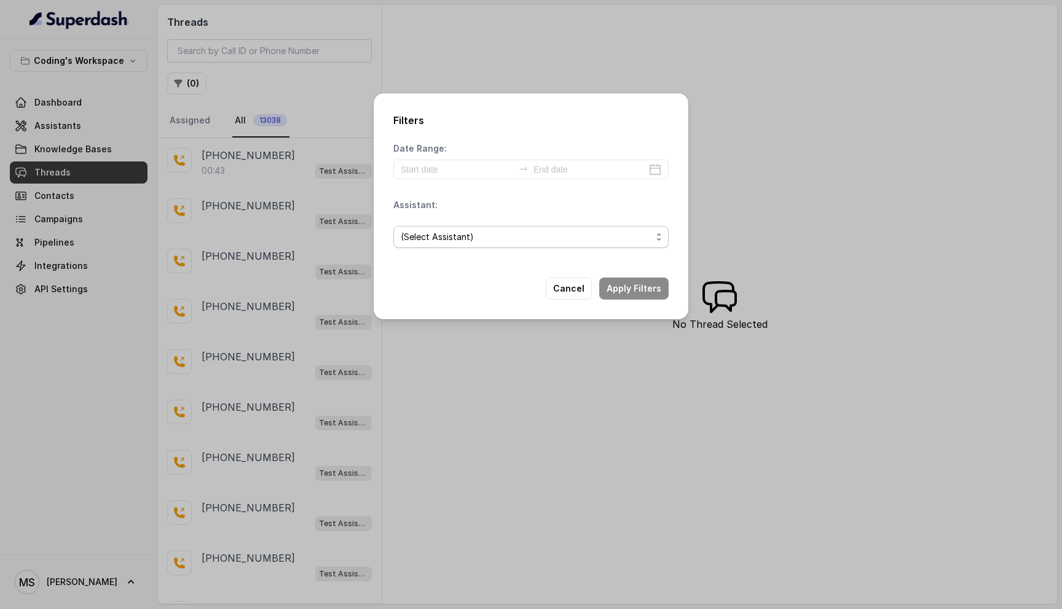
click at [464, 240] on span "(Select Assistant)" at bounding box center [526, 237] width 251 height 15
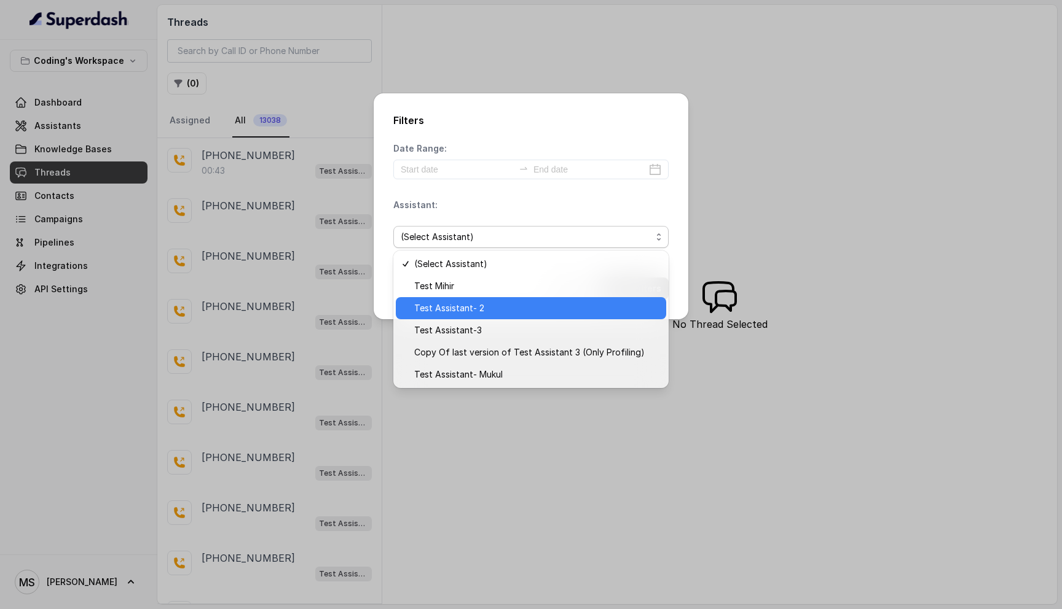
click at [476, 307] on span "Test Assistant- 2" at bounding box center [536, 308] width 245 height 15
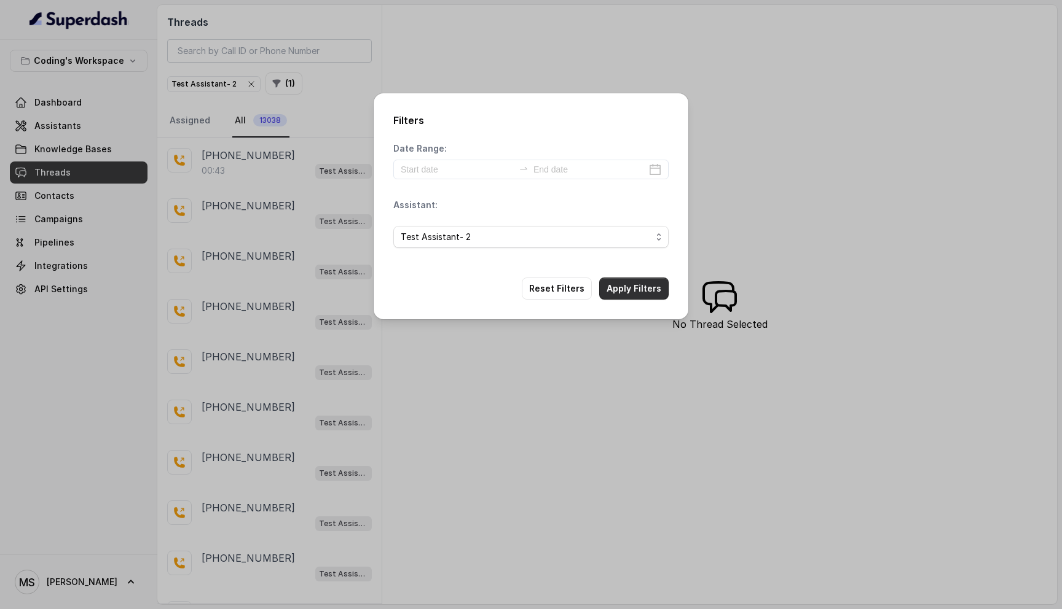
click at [642, 289] on div "Filters Date Range: Assistant: Test Assistant- 2 Reset Filters Apply Filters" at bounding box center [531, 206] width 315 height 226
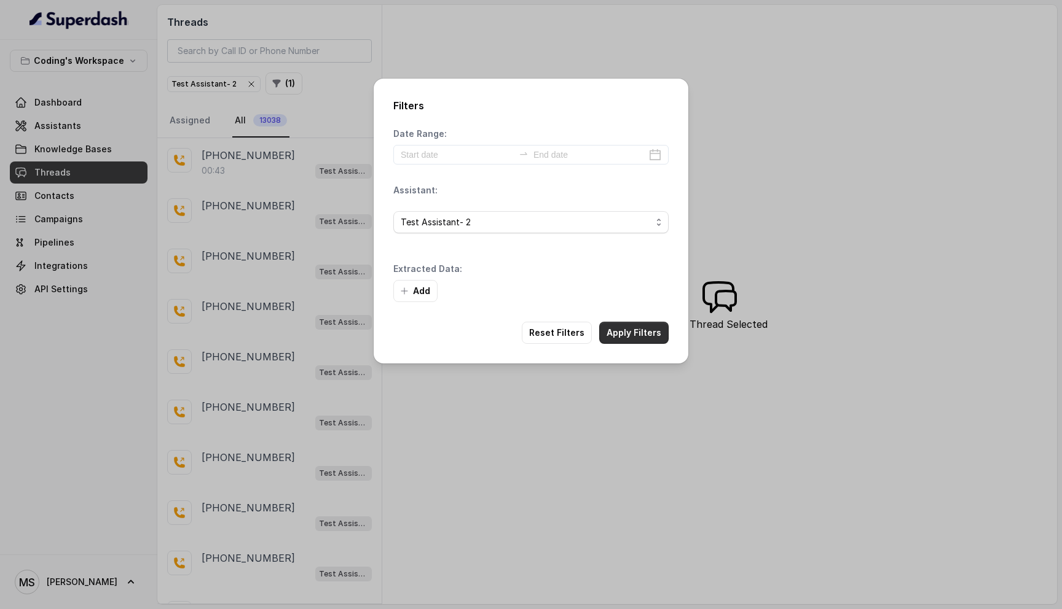
click at [627, 332] on button "Apply Filters" at bounding box center [633, 333] width 69 height 22
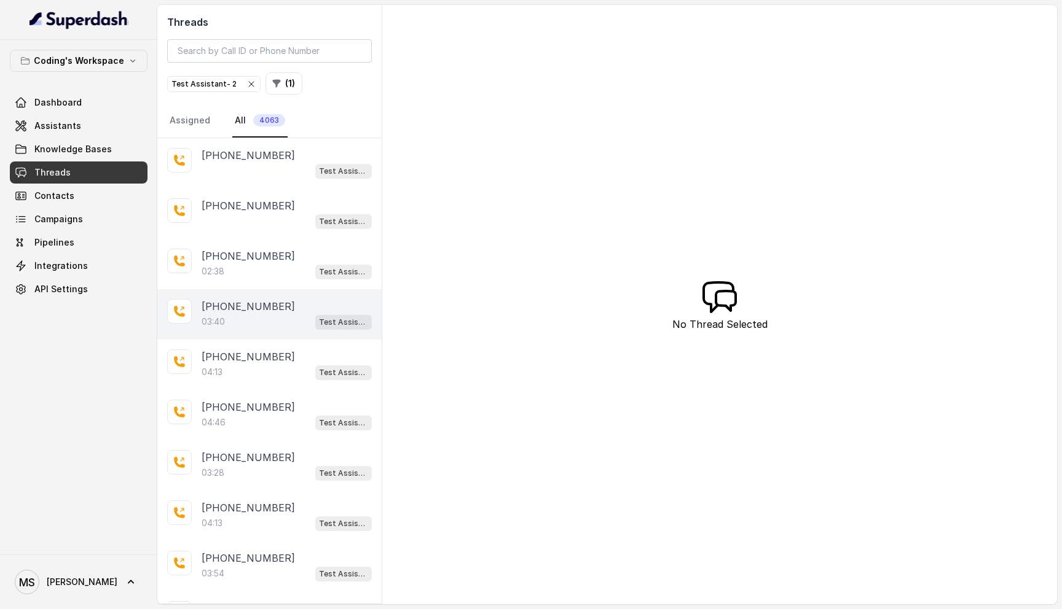
scroll to position [69, 0]
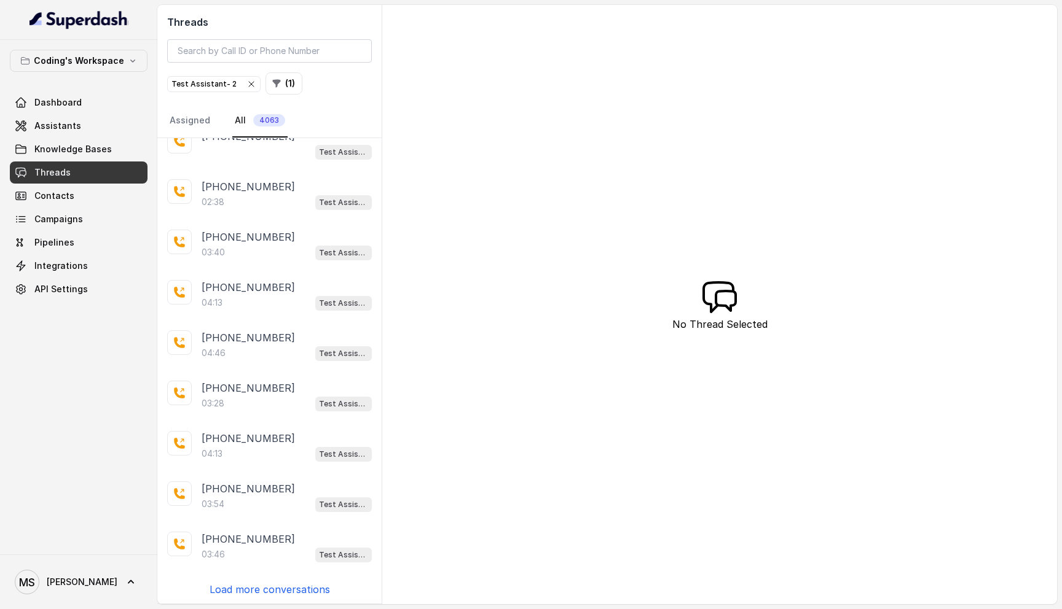
click at [248, 589] on p "Load more conversations" at bounding box center [269, 589] width 120 height 15
click at [255, 585] on p "Load more conversations" at bounding box center [269, 589] width 120 height 15
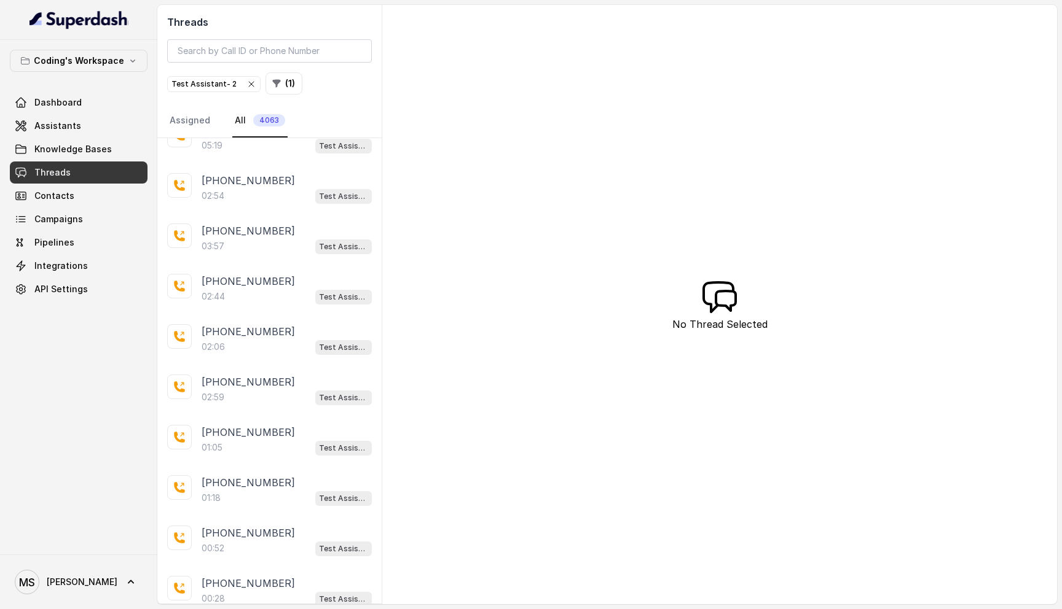
scroll to position [1071, 0]
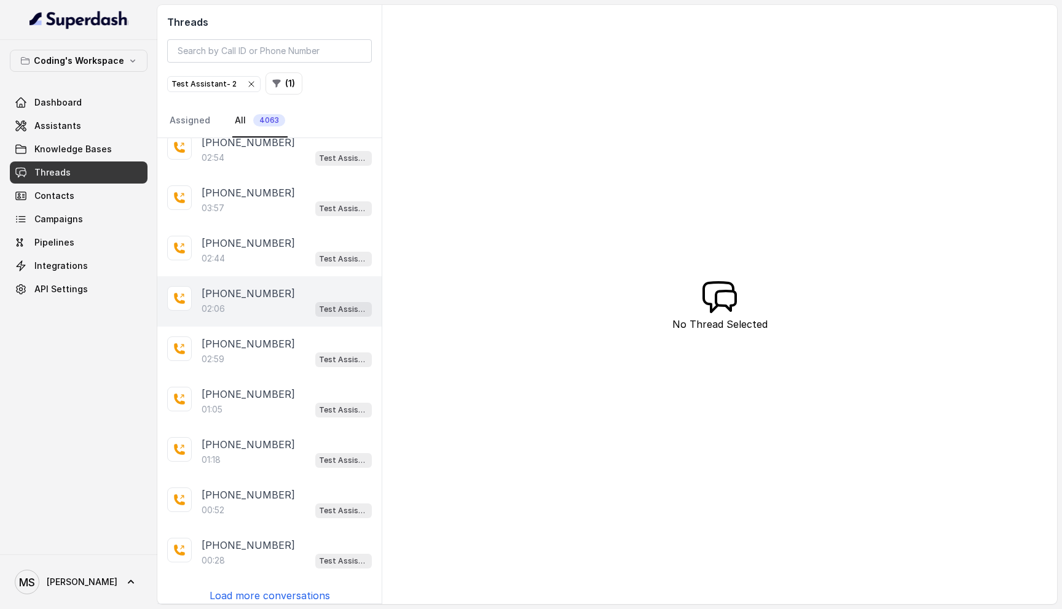
click at [231, 292] on p "+917676549328" at bounding box center [248, 293] width 93 height 15
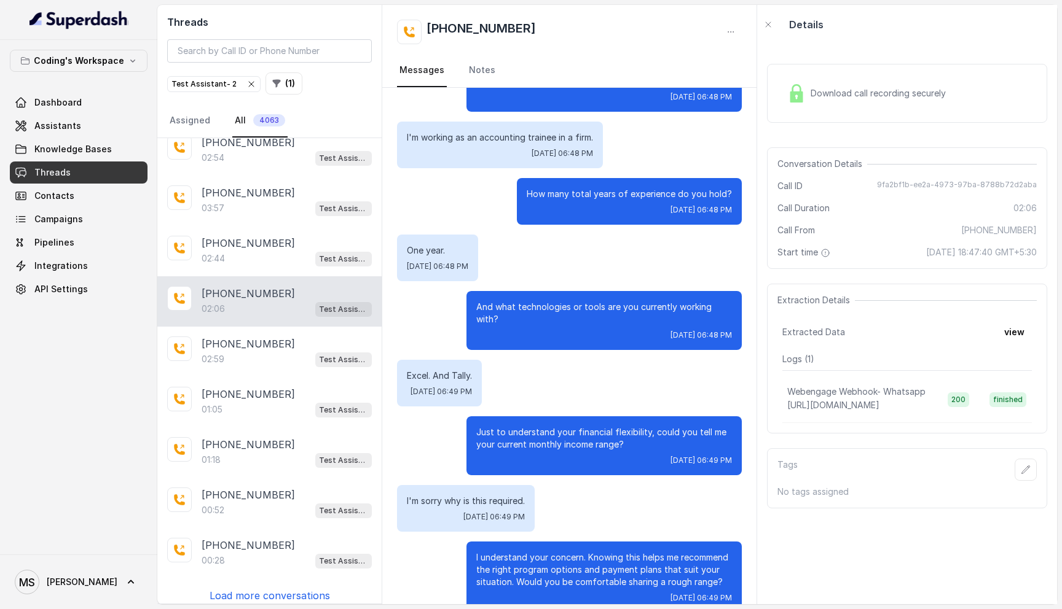
scroll to position [1024, 0]
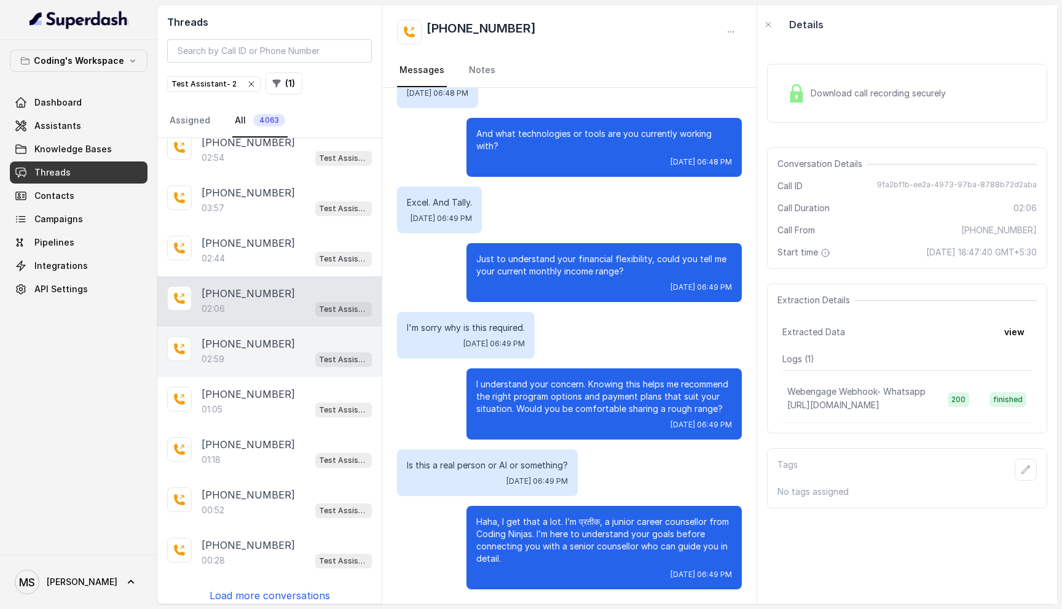
click at [278, 353] on div "02:59 Test Assistant- 2" at bounding box center [287, 359] width 170 height 16
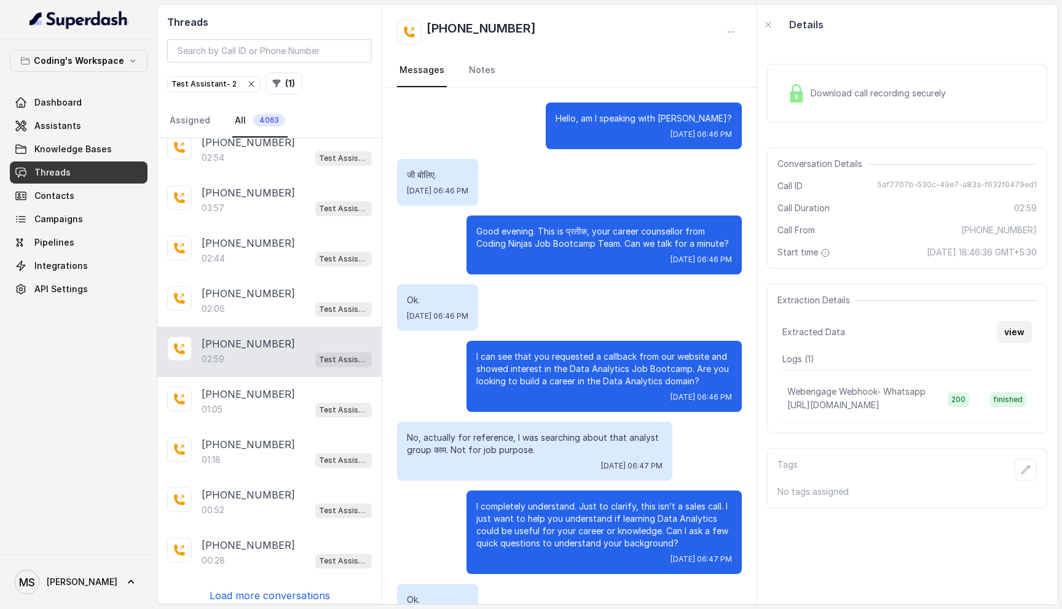
click at [1016, 334] on button "view" at bounding box center [1013, 332] width 35 height 22
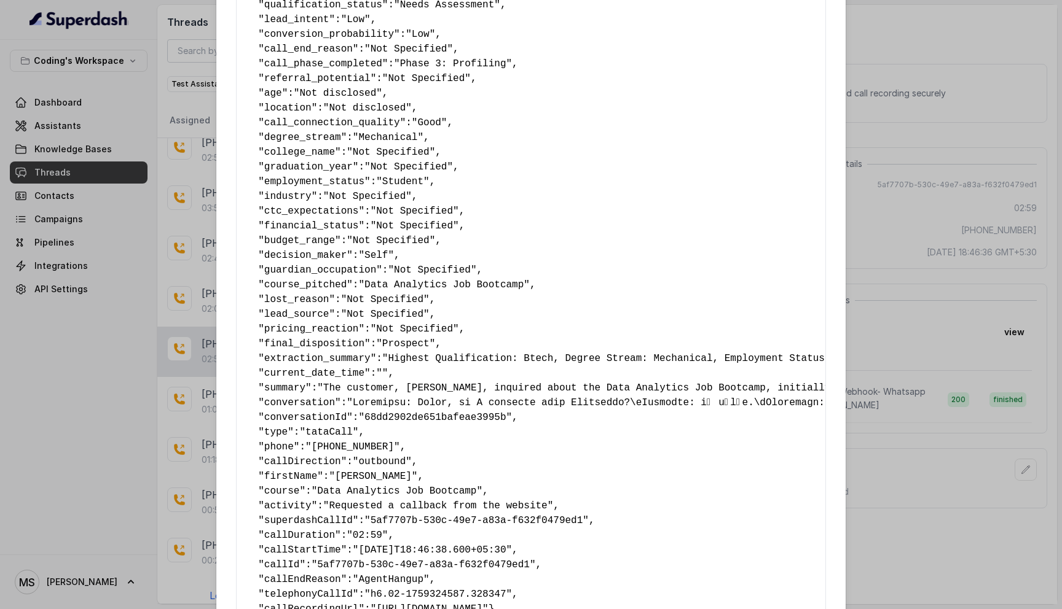
scroll to position [579, 0]
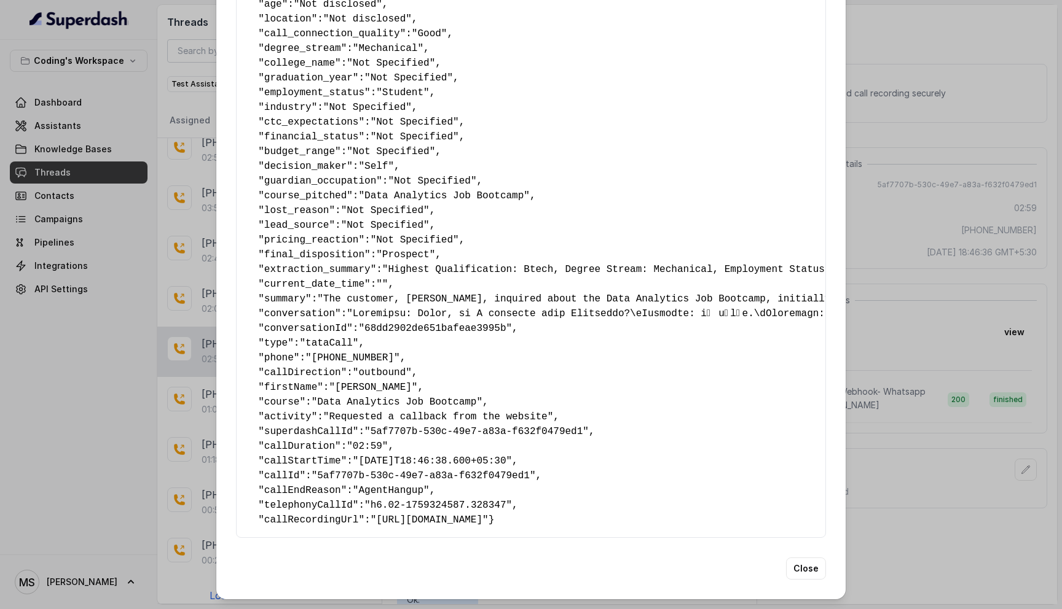
click at [927, 478] on div "Extracted Data { " callback_scheduled_status ": "No" , " callback_time ": "Not …" at bounding box center [531, 304] width 1062 height 609
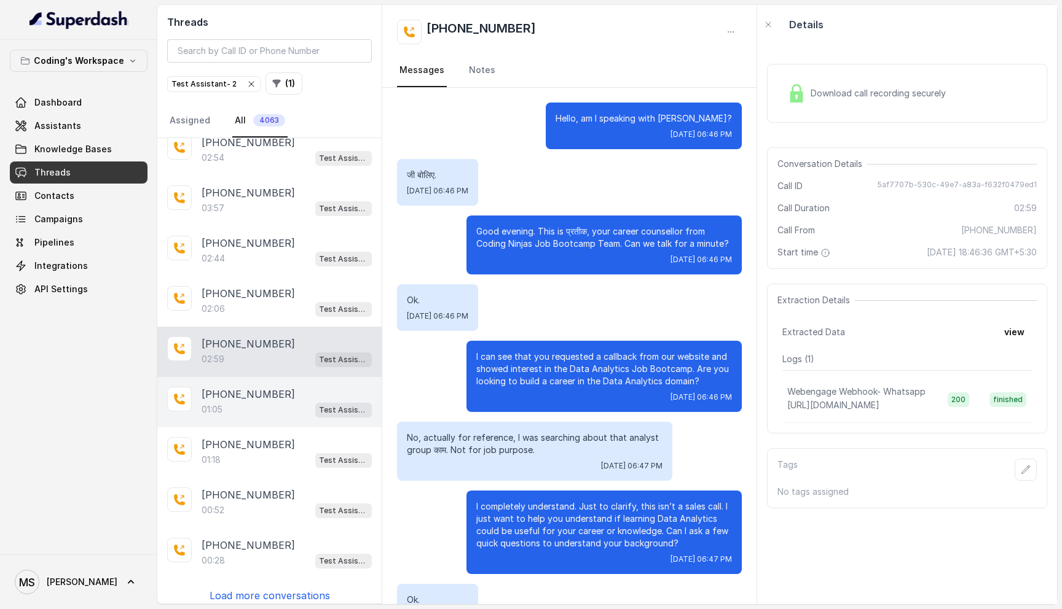
click at [211, 405] on p "01:05" at bounding box center [212, 410] width 21 height 12
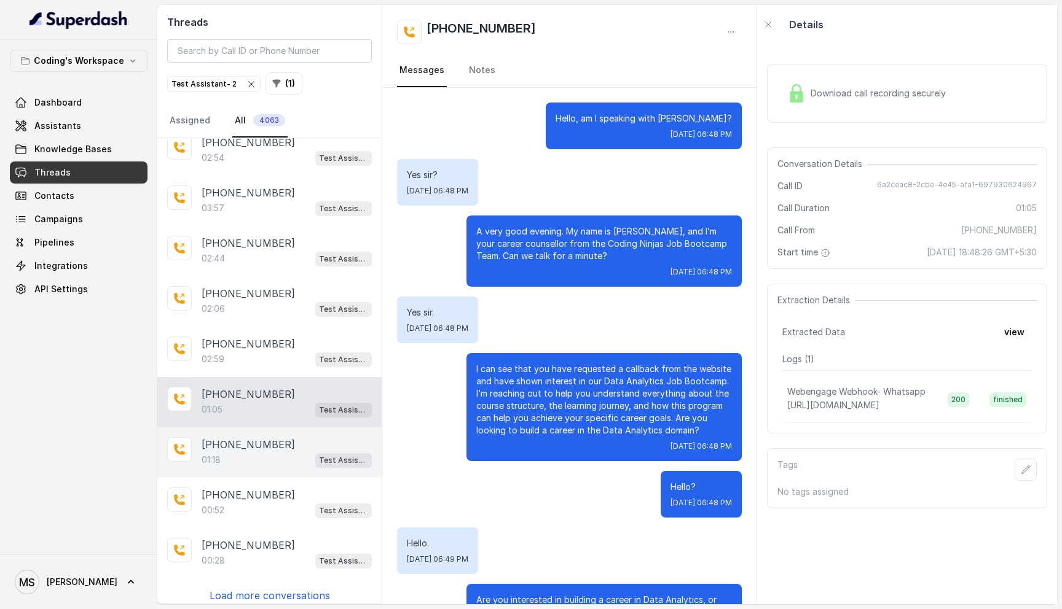
click at [222, 456] on div "01:18 Test Assistant- 2" at bounding box center [287, 460] width 170 height 16
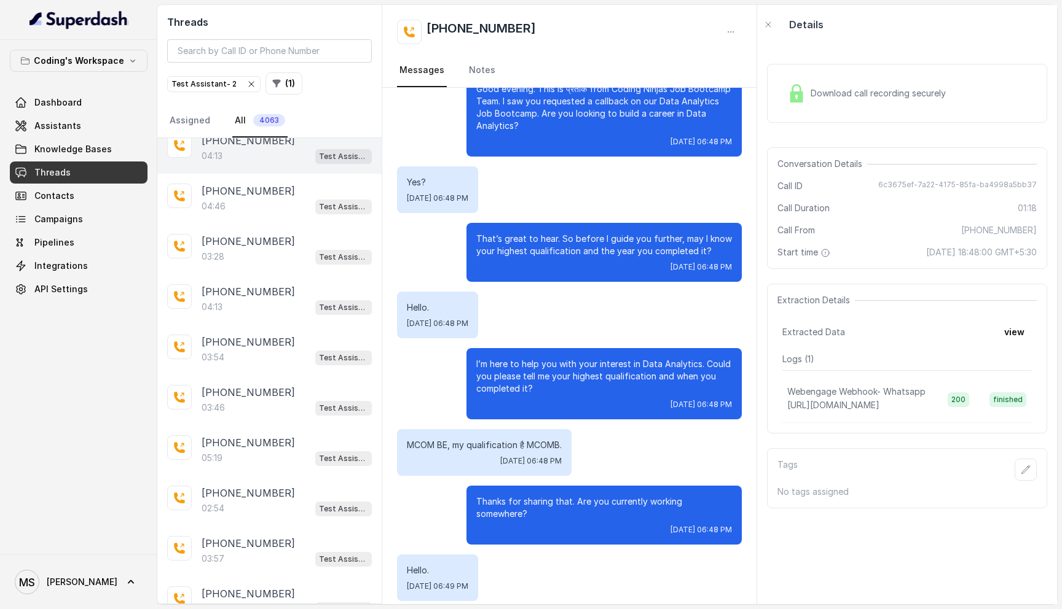
scroll to position [219, 0]
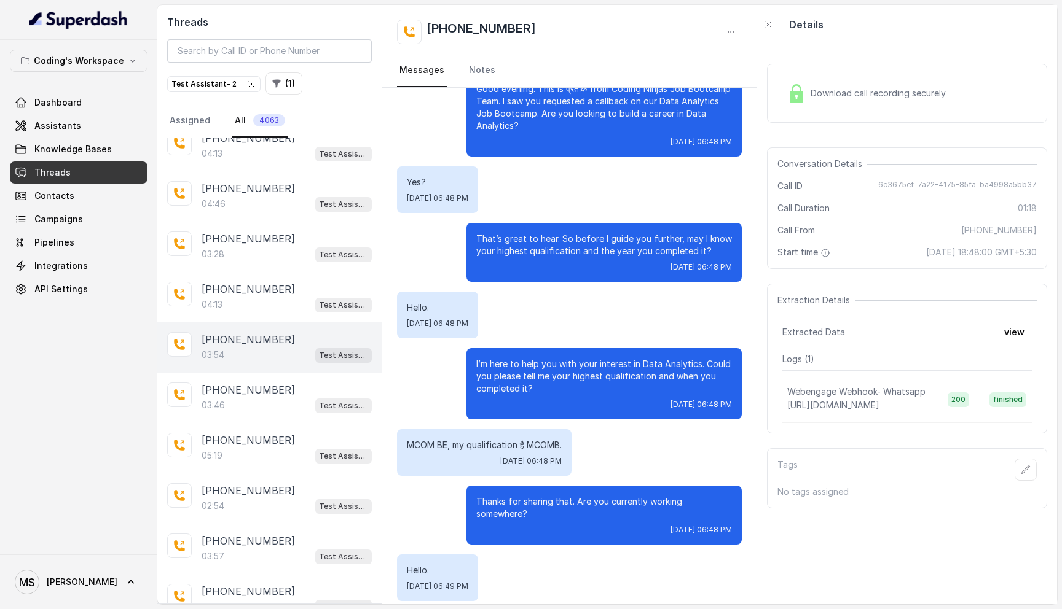
click at [251, 347] on div "03:54 Test Assistant- 2" at bounding box center [287, 355] width 170 height 16
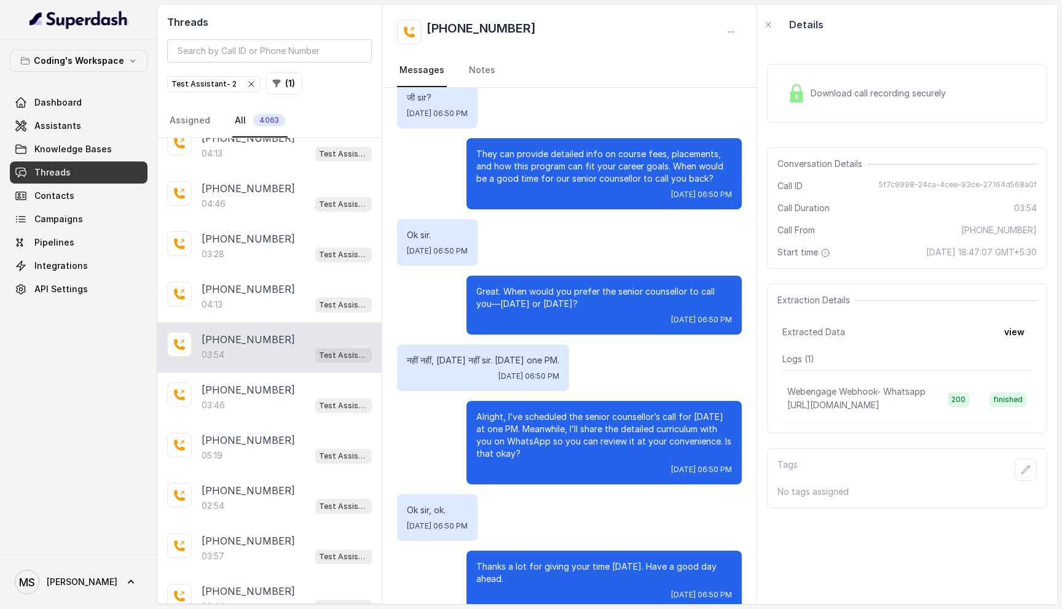
scroll to position [2120, 0]
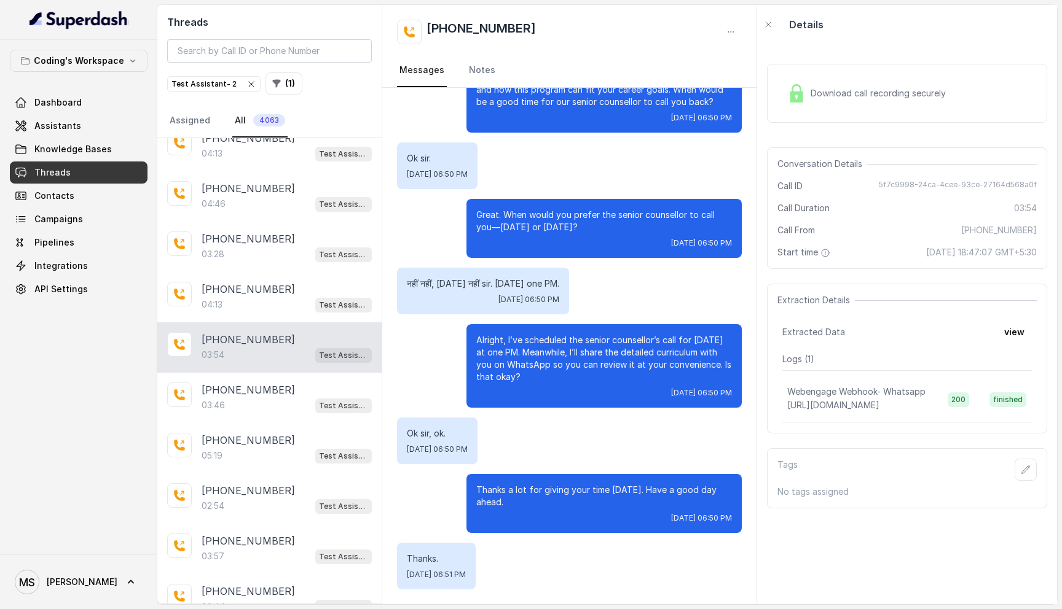
click at [225, 86] on div "Test Assistant- 2" at bounding box center [213, 84] width 85 height 12
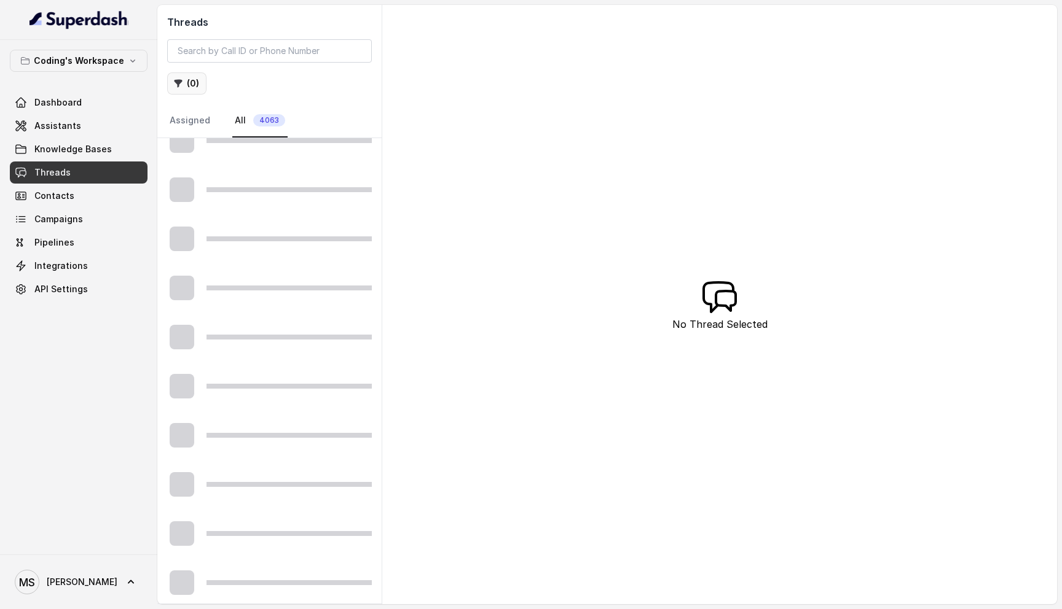
click at [195, 84] on button "( 0 )" at bounding box center [186, 83] width 39 height 22
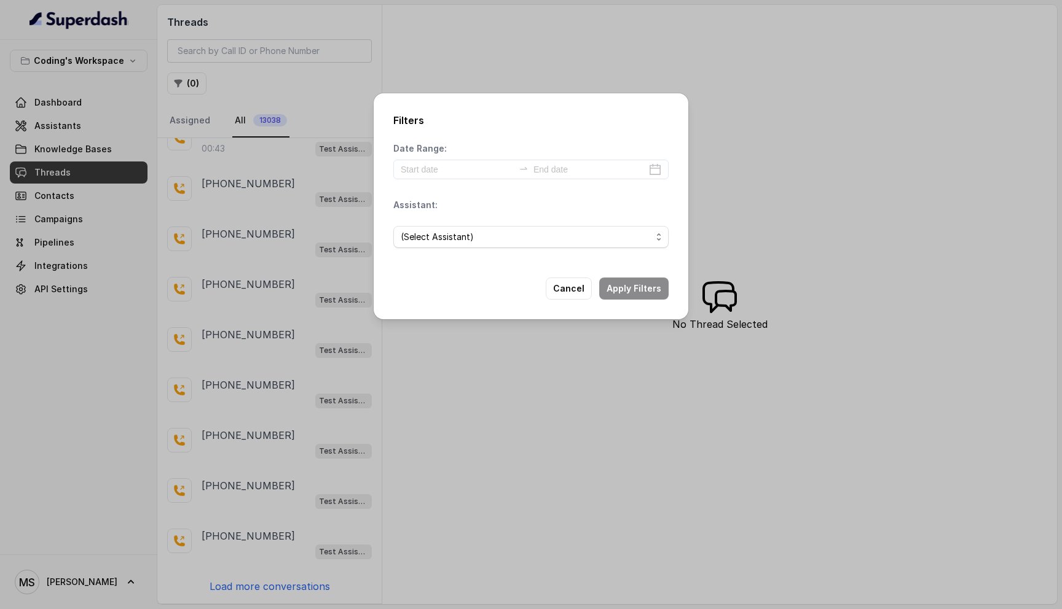
scroll to position [69, 0]
click at [496, 237] on span "(Select Assistant)" at bounding box center [526, 237] width 251 height 15
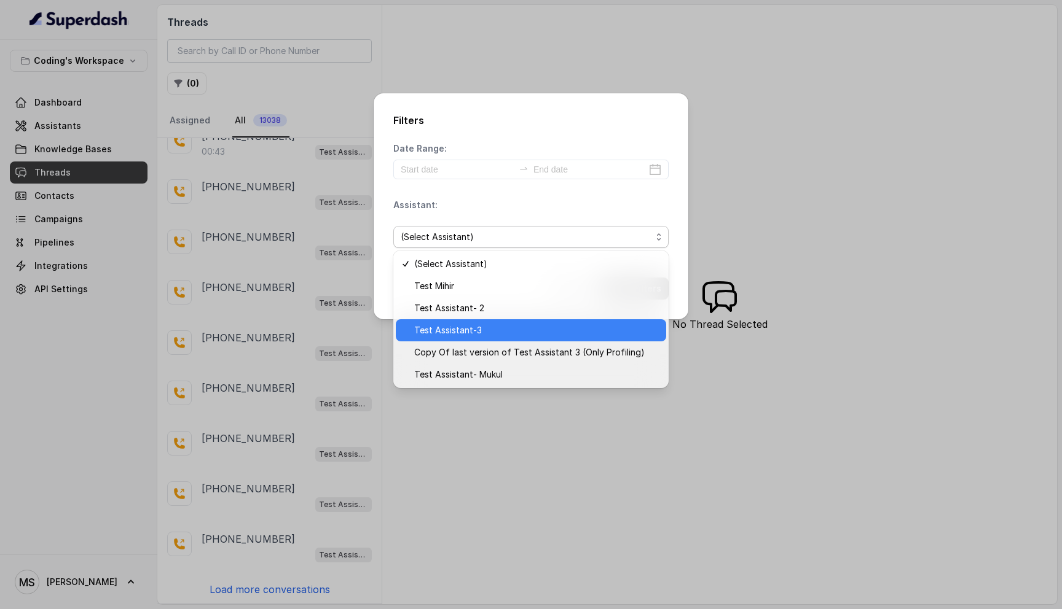
click at [489, 334] on span "Test Assistant-3" at bounding box center [536, 330] width 245 height 15
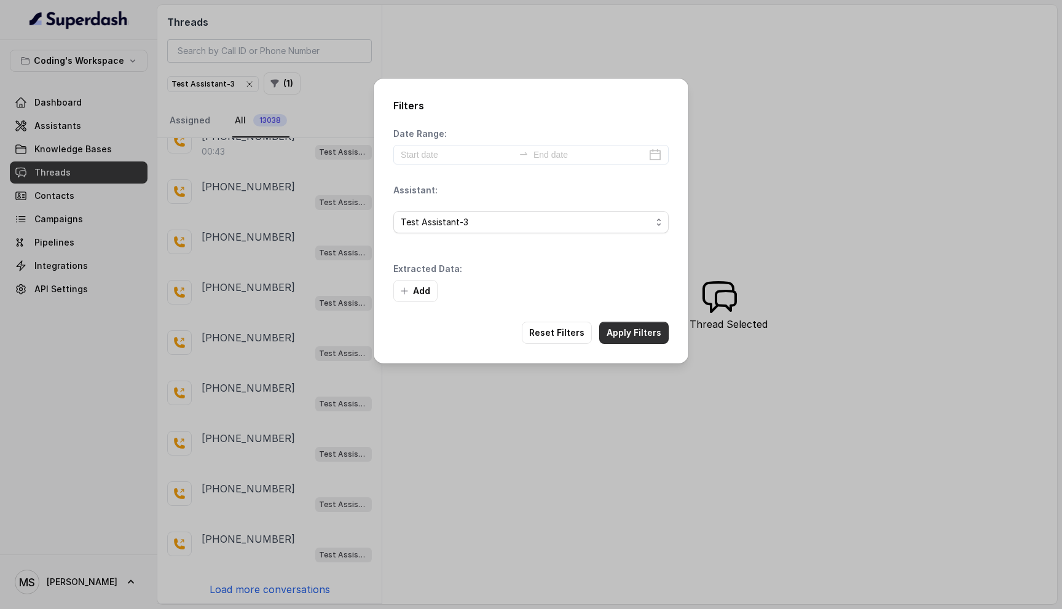
click at [624, 335] on button "Apply Filters" at bounding box center [633, 333] width 69 height 22
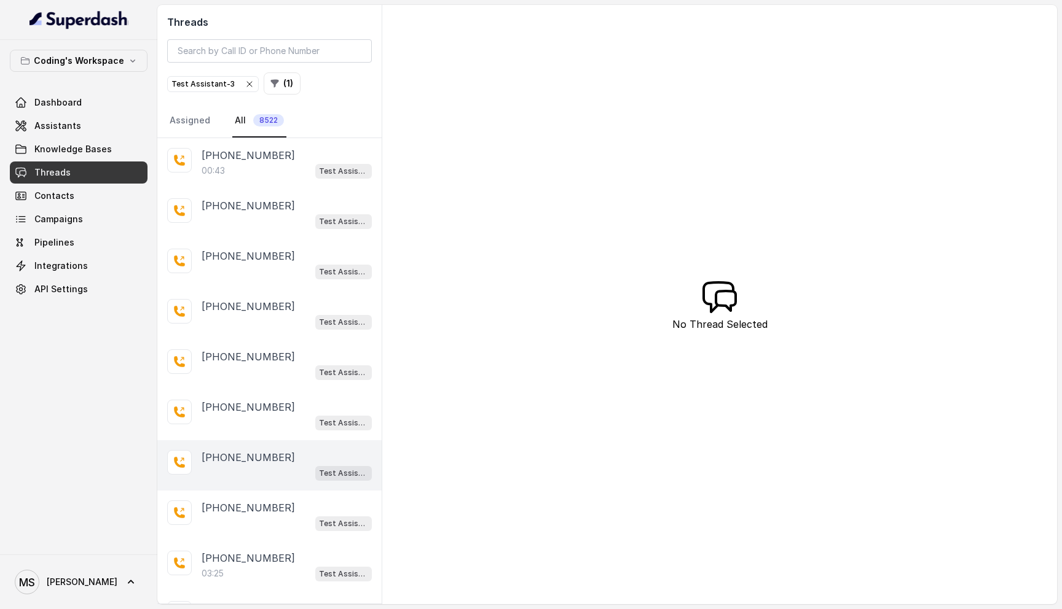
scroll to position [69, 0]
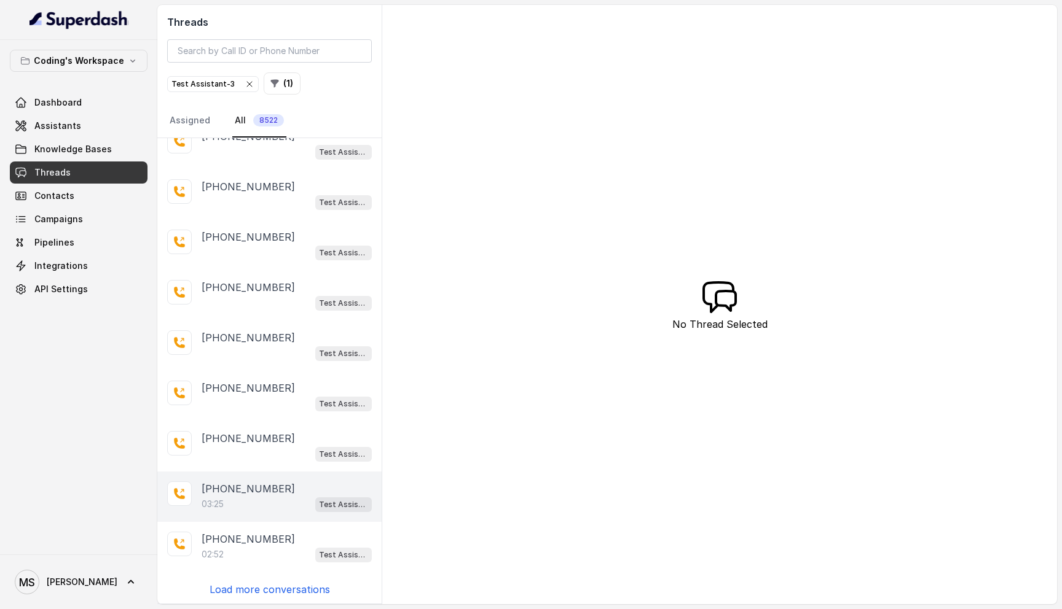
click at [230, 508] on div "03:25 Test Assistant-3" at bounding box center [287, 504] width 170 height 16
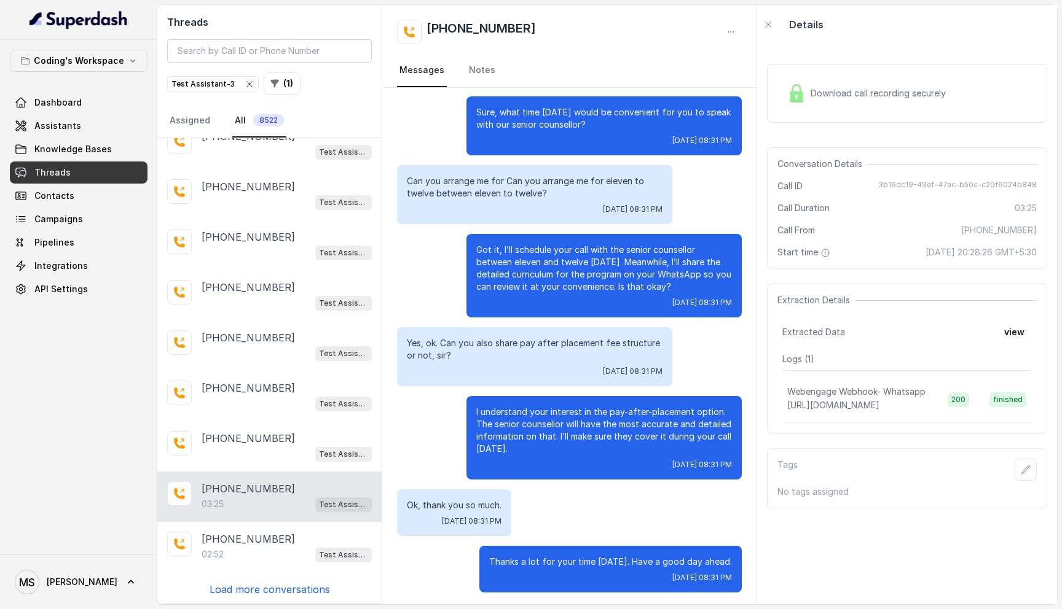
scroll to position [1471, 0]
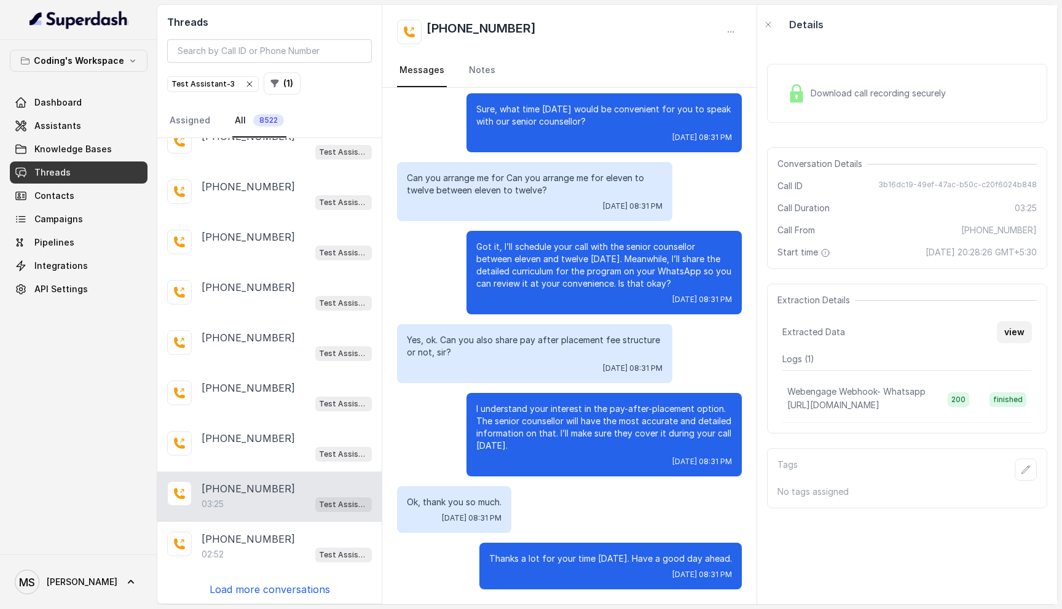
click at [1008, 331] on button "view" at bounding box center [1013, 332] width 35 height 22
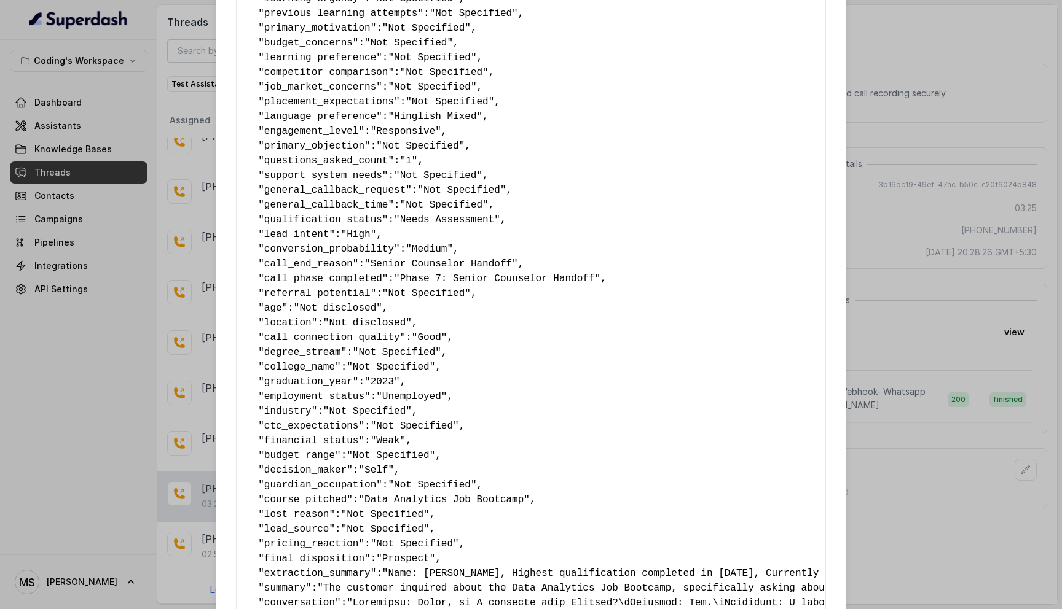
scroll to position [579, 0]
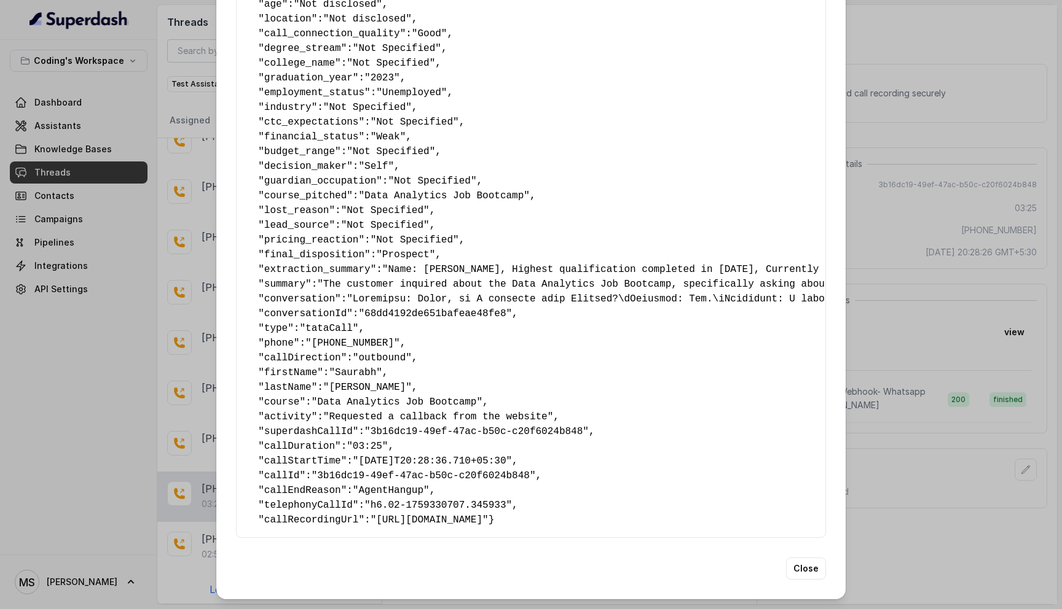
click at [870, 291] on div "Extracted Data { " callback_scheduled_status ": "Yes" , " callback_time ": "02-…" at bounding box center [531, 304] width 1062 height 609
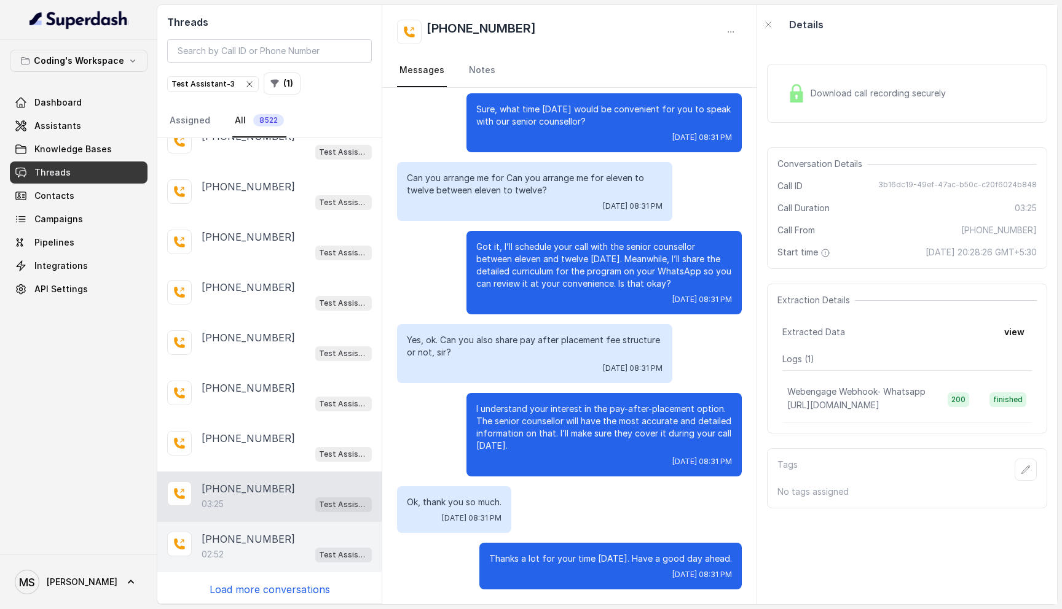
click at [266, 542] on p "+918235371972" at bounding box center [248, 539] width 93 height 15
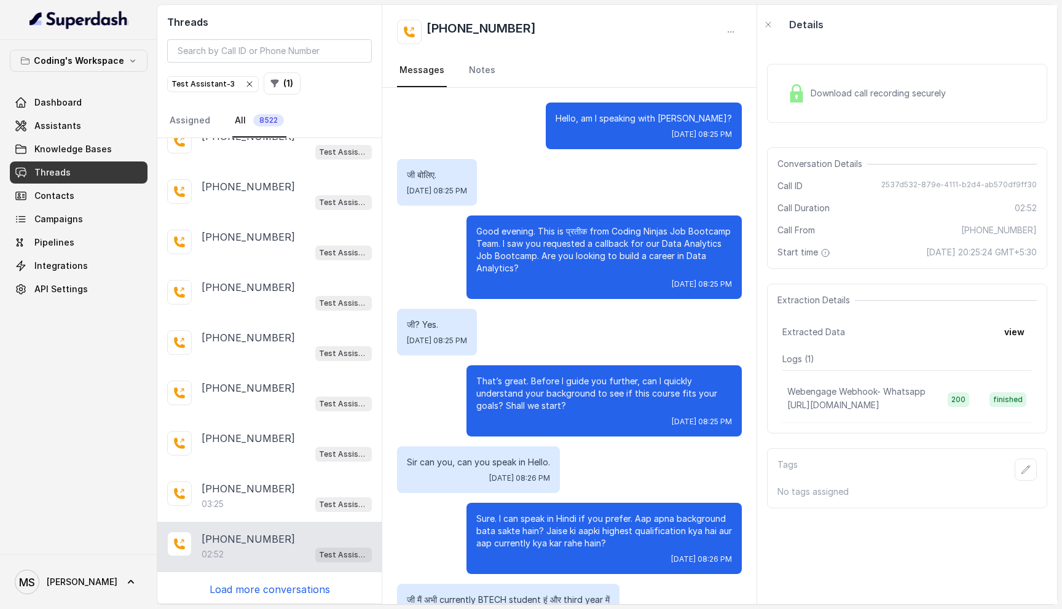
scroll to position [1191, 0]
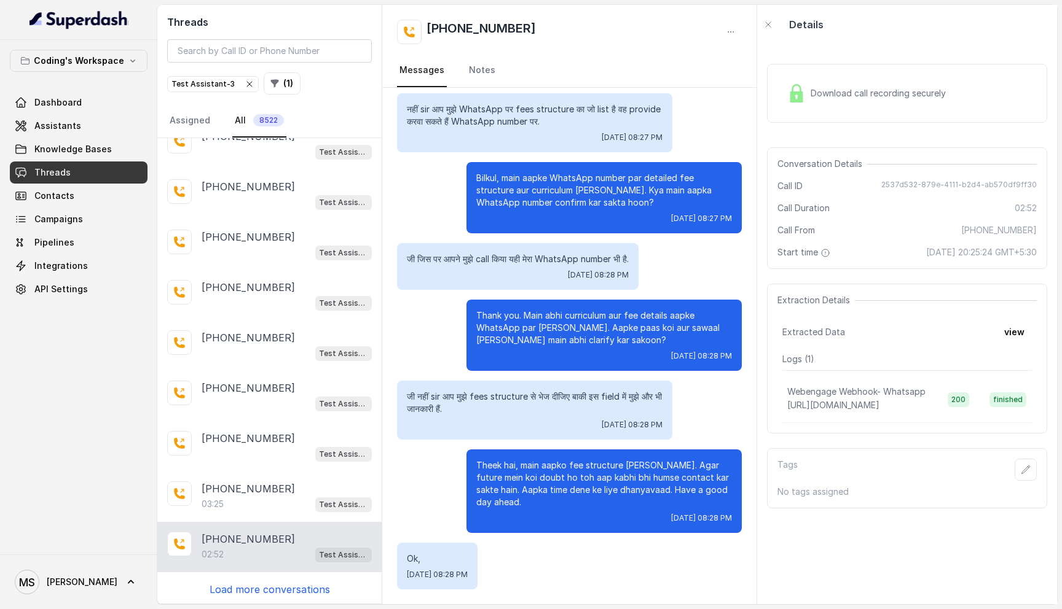
click at [493, 398] on p "जी नहीं sir आप मुझे fees structure से भेज दीजिए बाकी इस field में मुझे और भी जा…" at bounding box center [535, 403] width 256 height 25
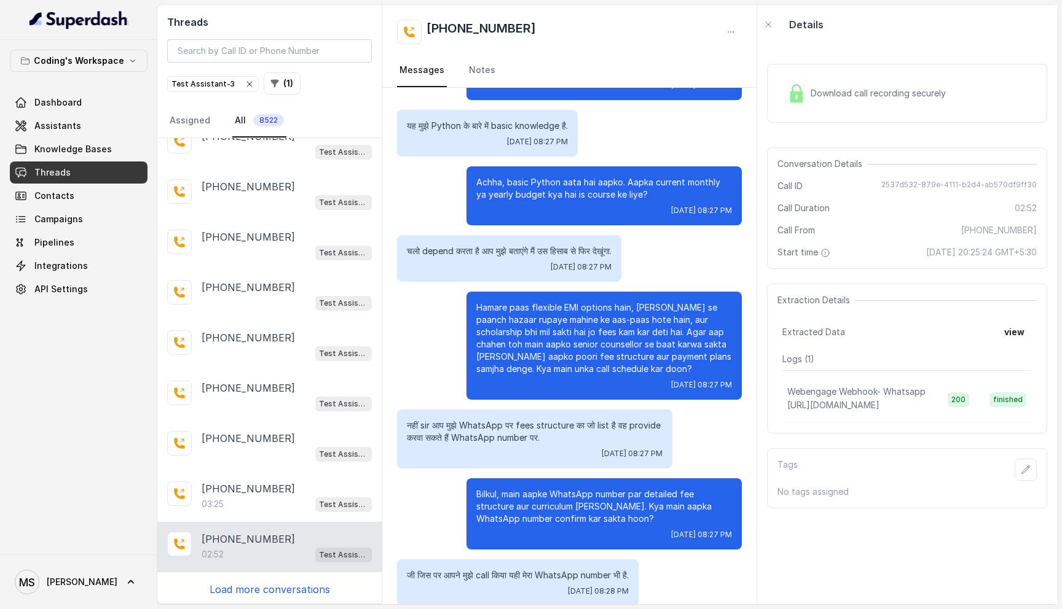
scroll to position [877, 0]
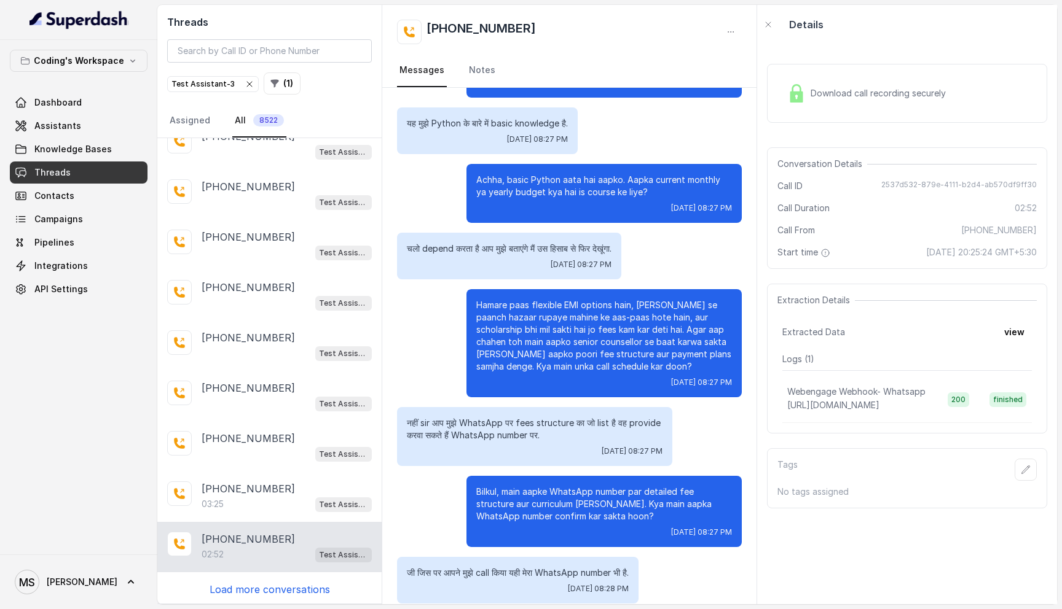
click at [517, 428] on p "नहीं sir आप मुझे WhatsApp पर fees structure का जो list है वह provide करवा सकते …" at bounding box center [535, 429] width 256 height 25
click at [520, 440] on p "नहीं sir आप मुझे WhatsApp पर fees structure का जो list है वह provide करवा सकते …" at bounding box center [535, 429] width 256 height 25
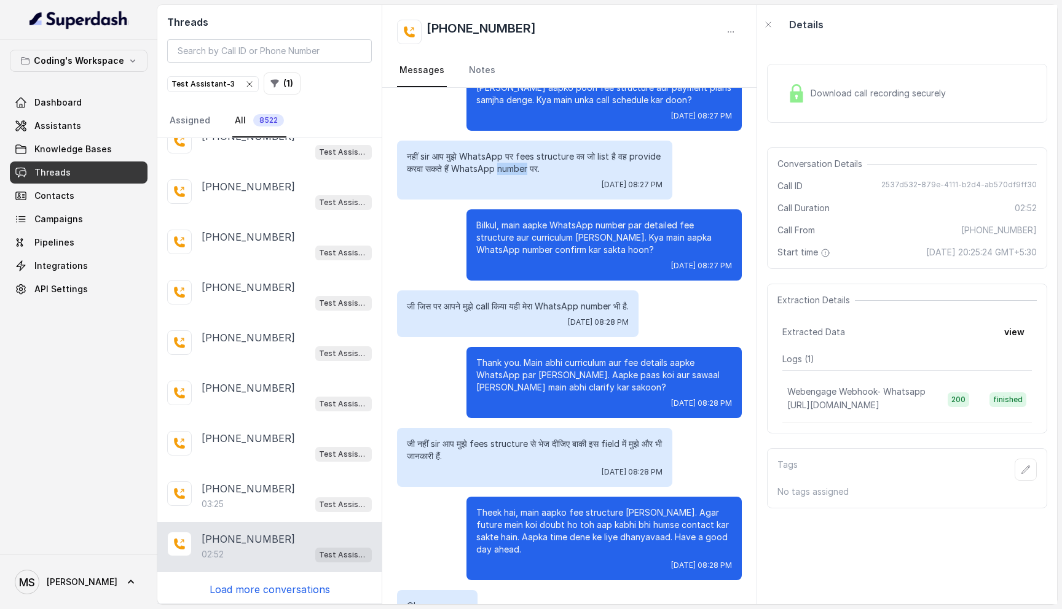
scroll to position [1191, 0]
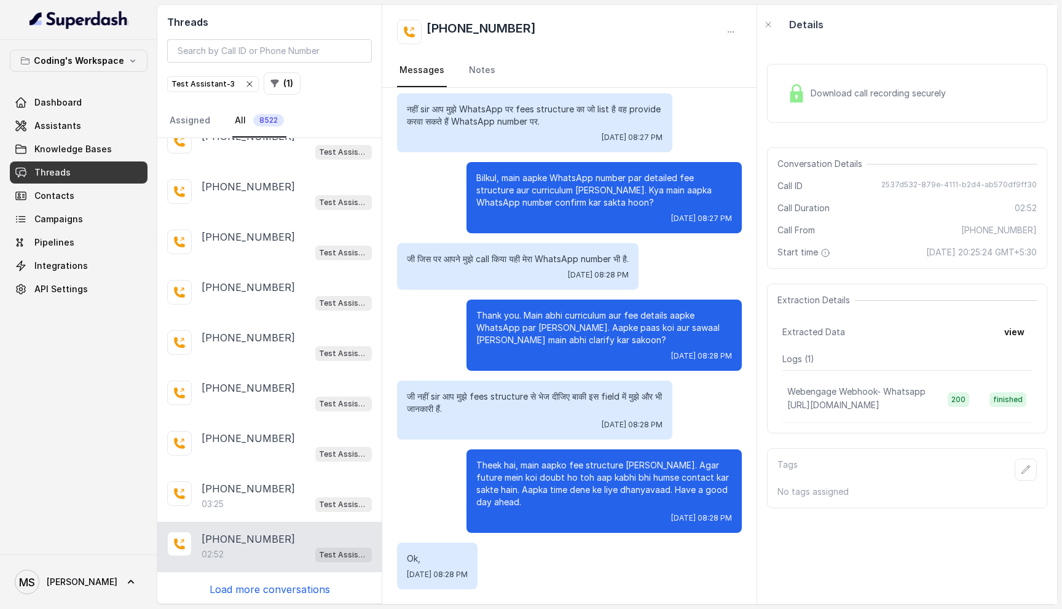
click at [242, 587] on p "Load more conversations" at bounding box center [269, 589] width 120 height 15
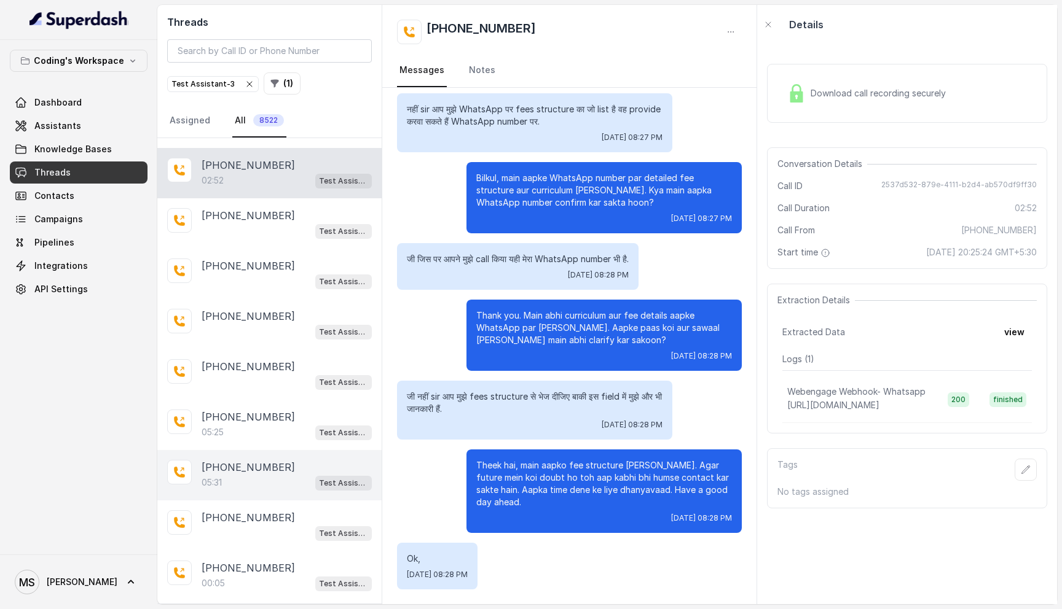
scroll to position [445, 0]
click at [245, 462] on p "+919601753134" at bounding box center [248, 466] width 93 height 15
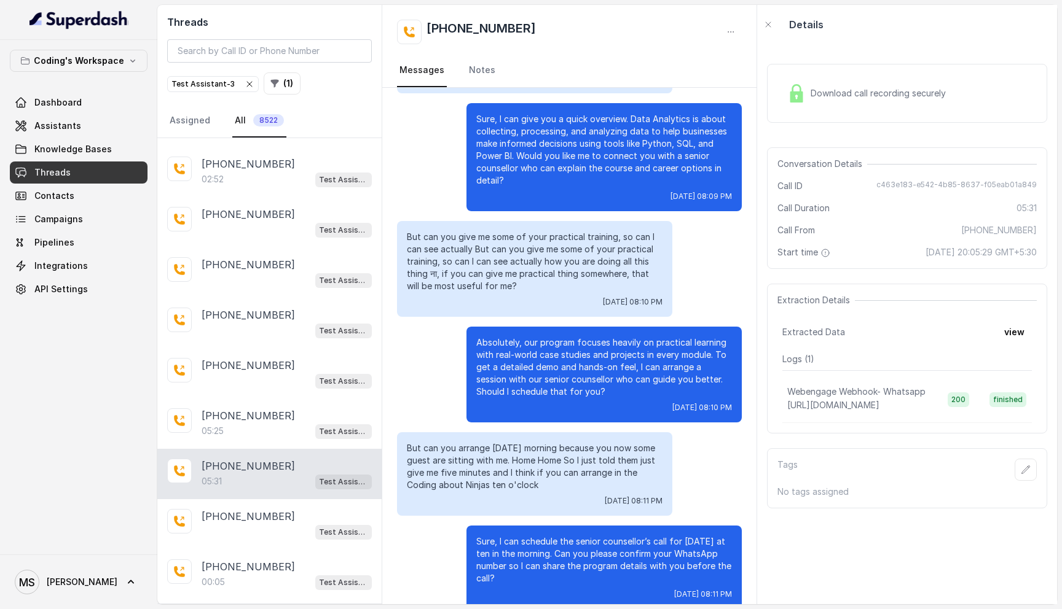
scroll to position [2017, 0]
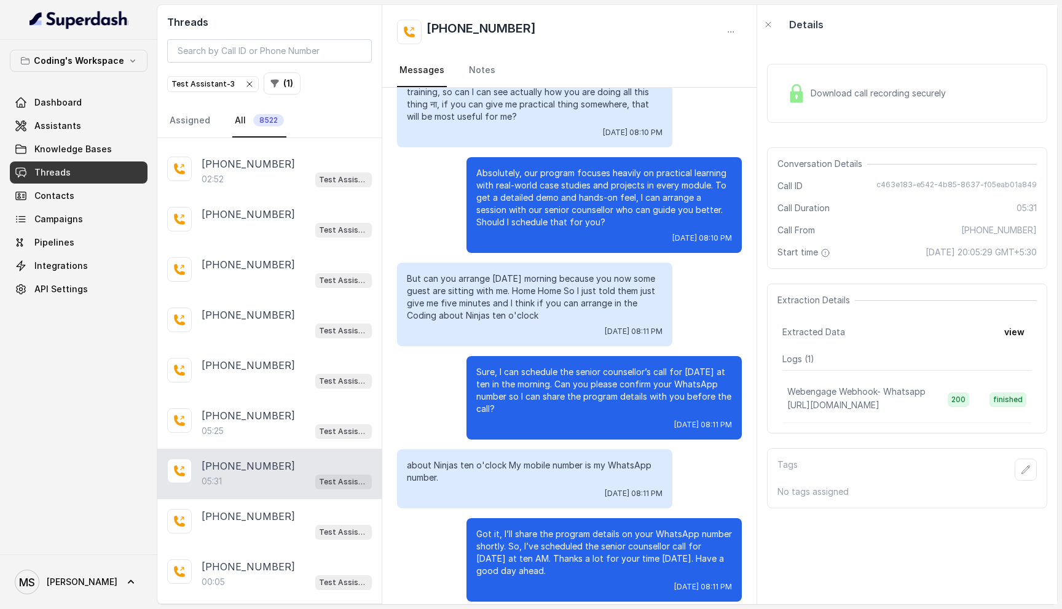
click at [533, 282] on p "But can you arrange tomorrow morning because you now some guest are sitting wit…" at bounding box center [535, 297] width 256 height 49
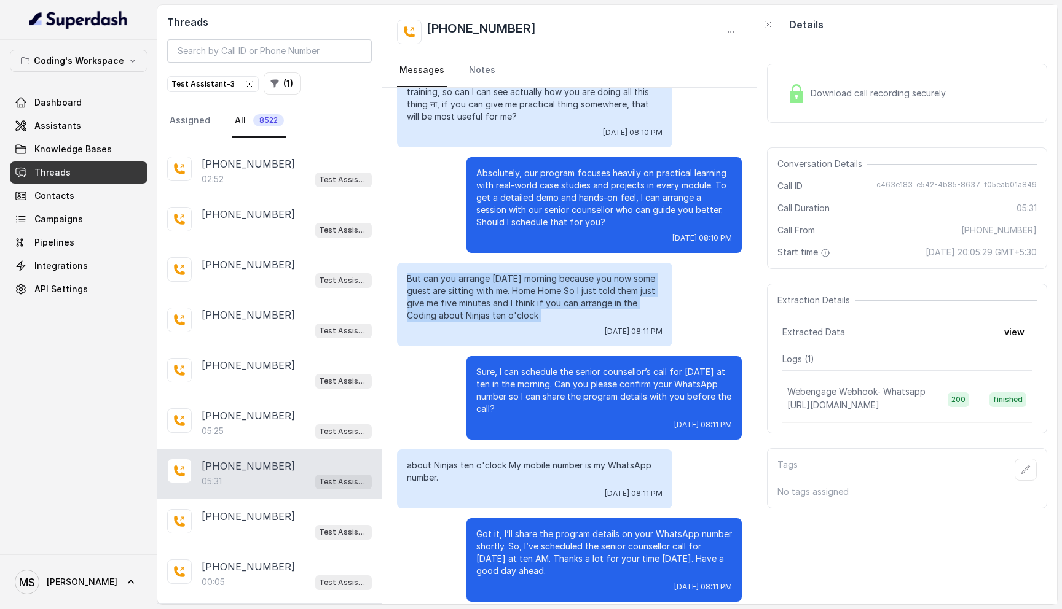
click at [533, 282] on p "But can you arrange tomorrow morning because you now some guest are sitting wit…" at bounding box center [535, 297] width 256 height 49
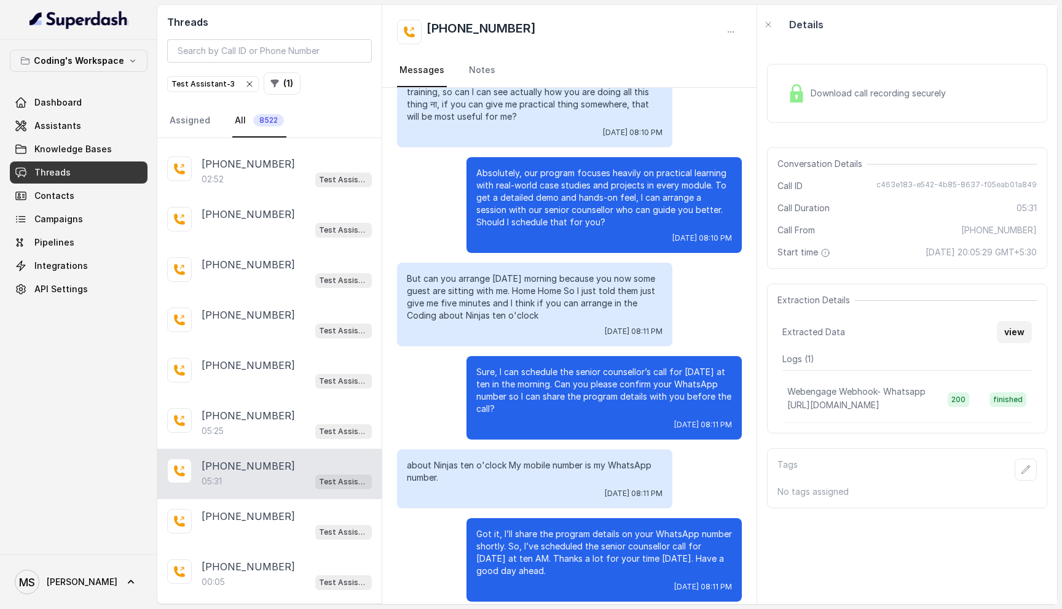
click at [1006, 329] on button "view" at bounding box center [1013, 332] width 35 height 22
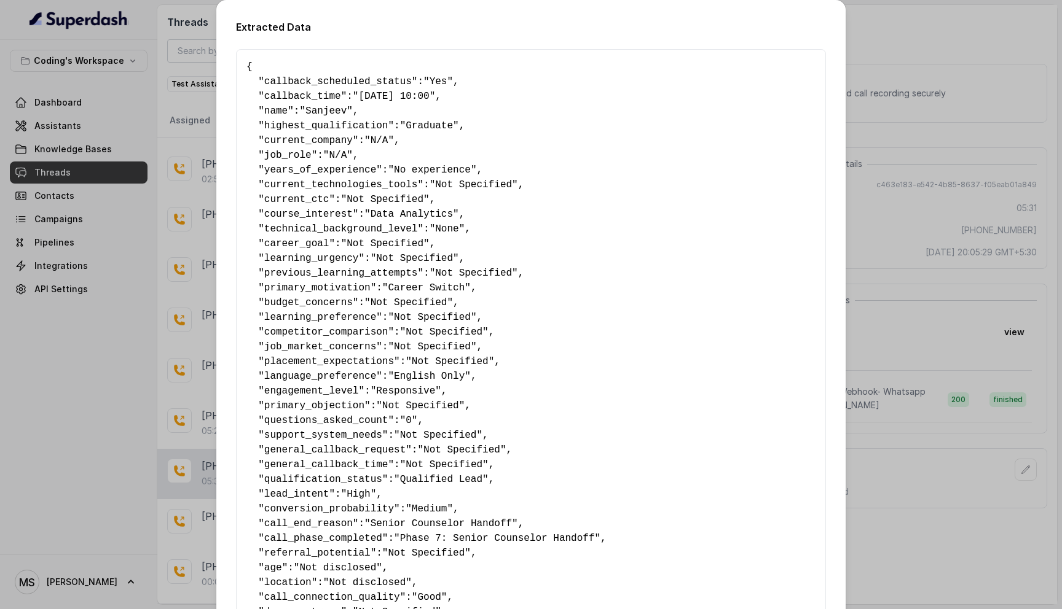
click at [985, 202] on div "Extracted Data { " callback_scheduled_status ": "Yes" , " callback_time ": "02-…" at bounding box center [531, 304] width 1062 height 609
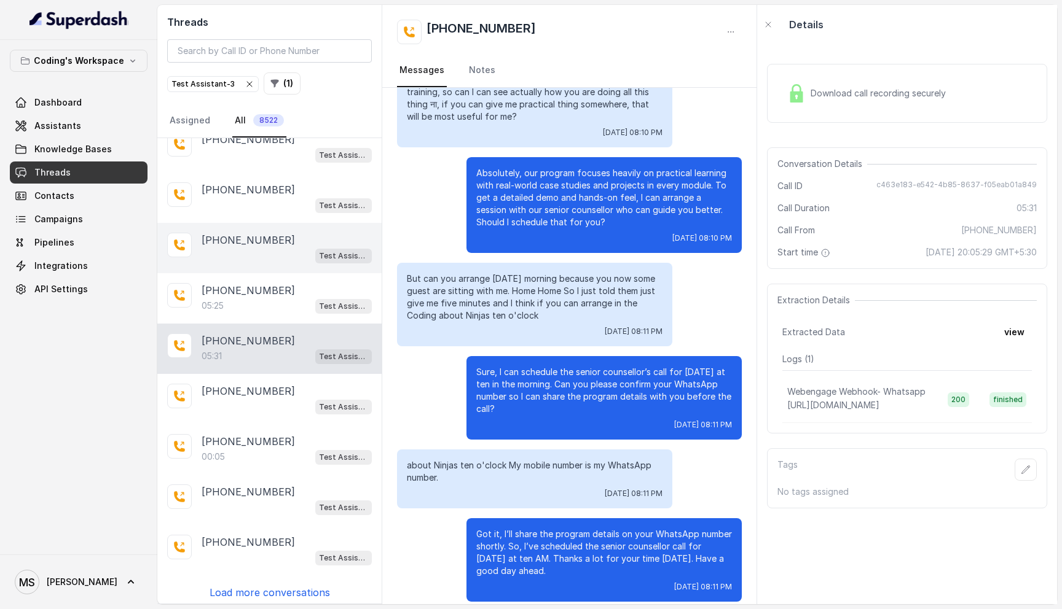
scroll to position [0, 0]
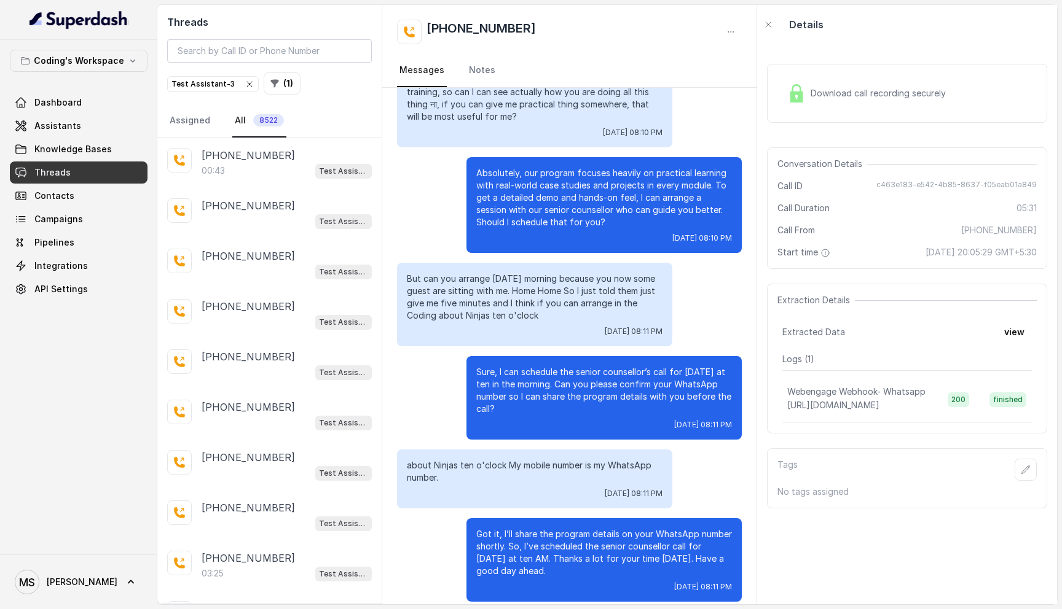
click at [220, 85] on div "Test Assistant-3" at bounding box center [212, 84] width 83 height 12
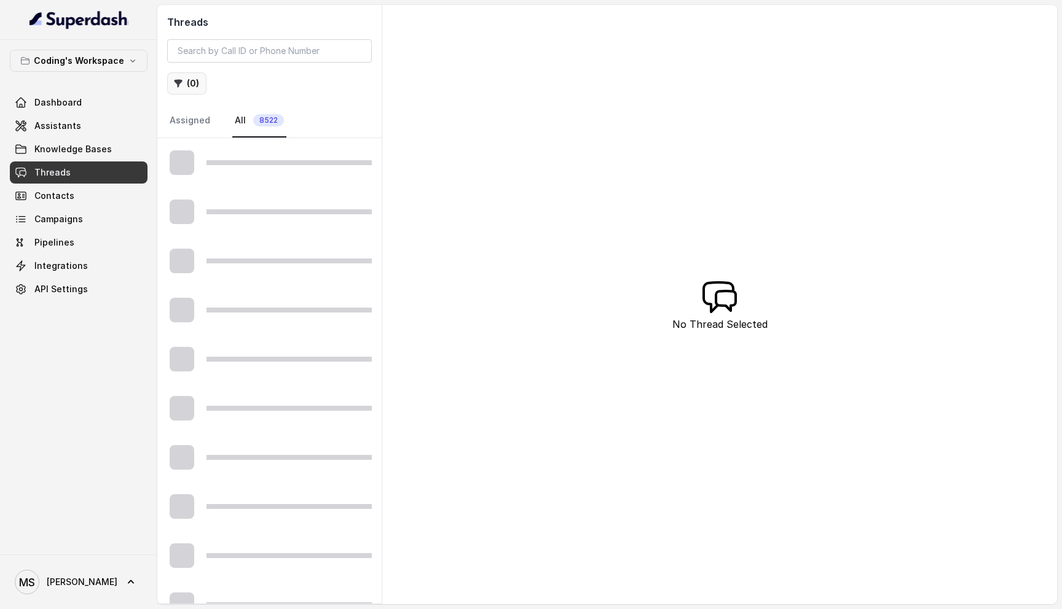
click at [198, 83] on button "( 0 )" at bounding box center [186, 83] width 39 height 22
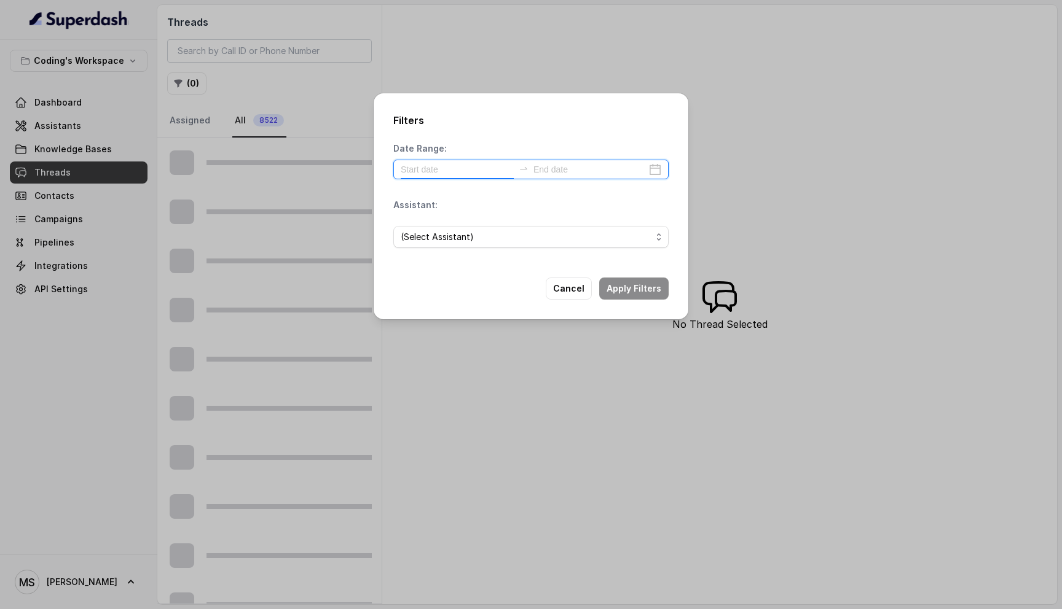
click at [463, 168] on input at bounding box center [457, 170] width 113 height 14
click at [486, 115] on h2 "Filters" at bounding box center [530, 120] width 275 height 15
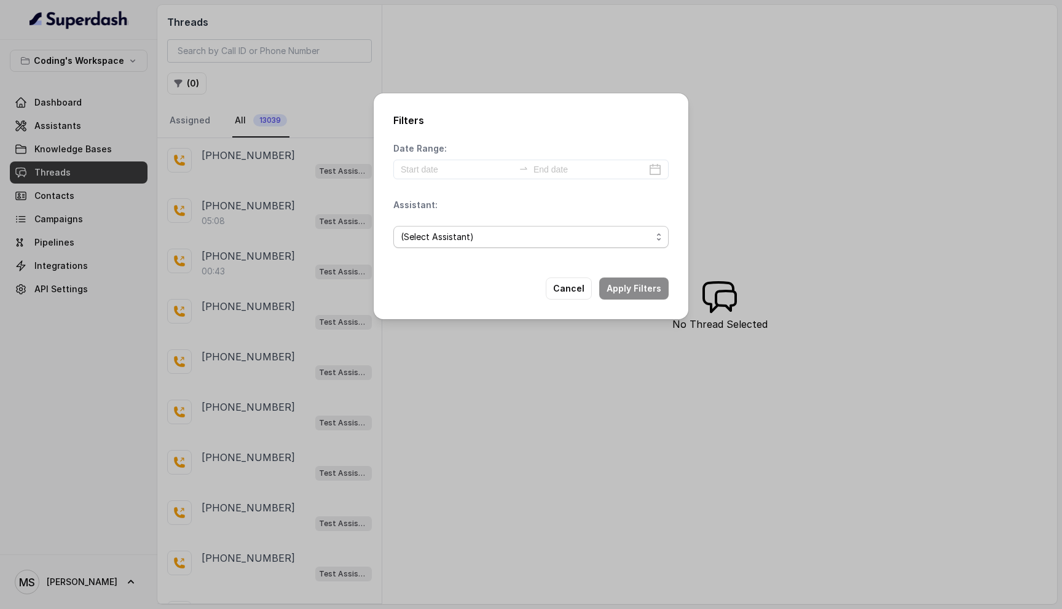
click at [450, 232] on span "(Select Assistant)" at bounding box center [526, 237] width 251 height 15
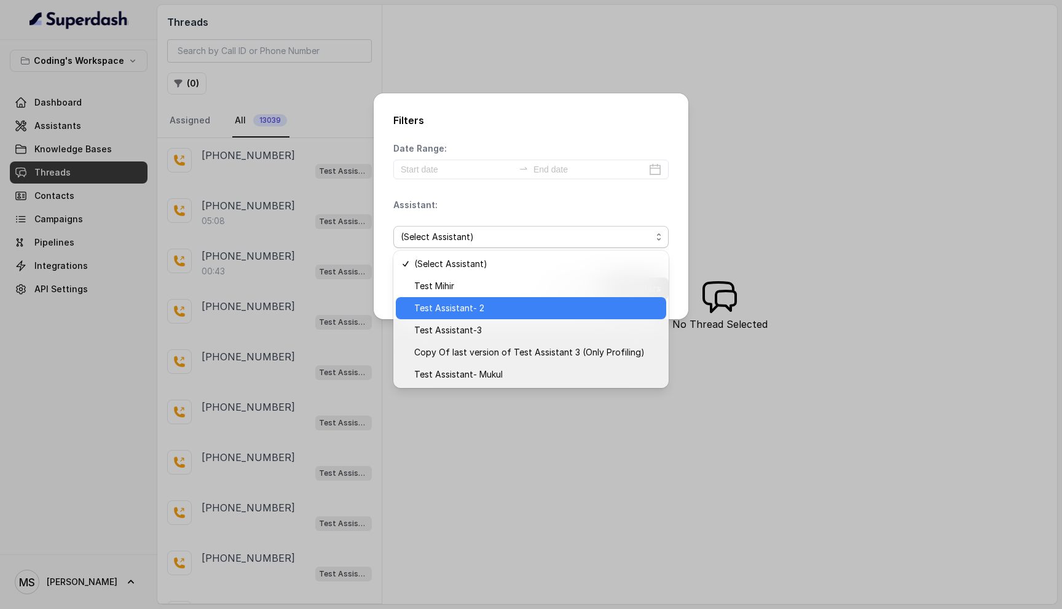
click at [458, 304] on span "Test Assistant- 2" at bounding box center [536, 308] width 245 height 15
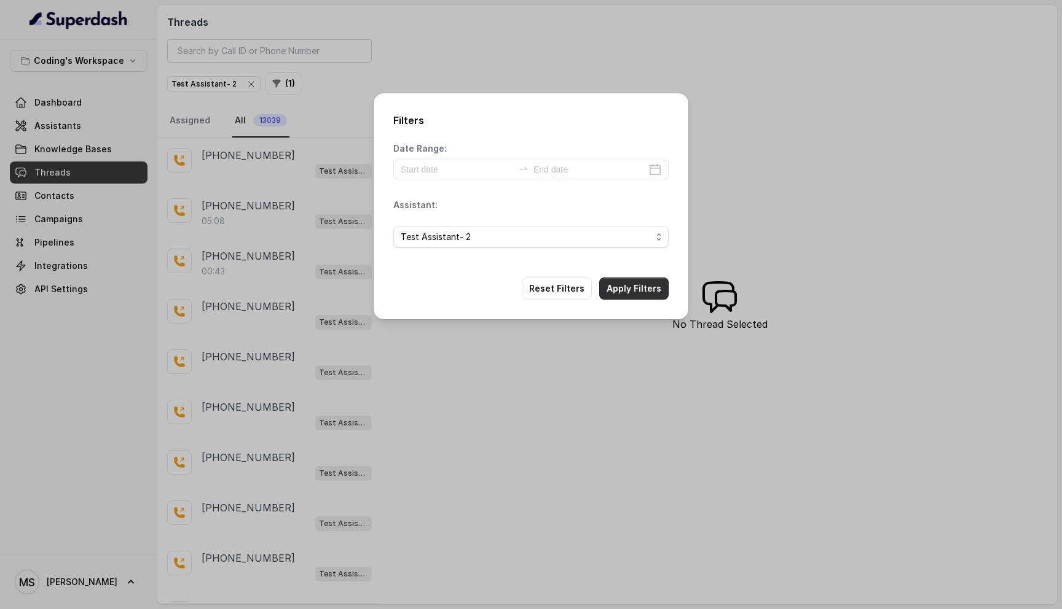
click at [635, 287] on button "Apply Filters" at bounding box center [633, 289] width 69 height 22
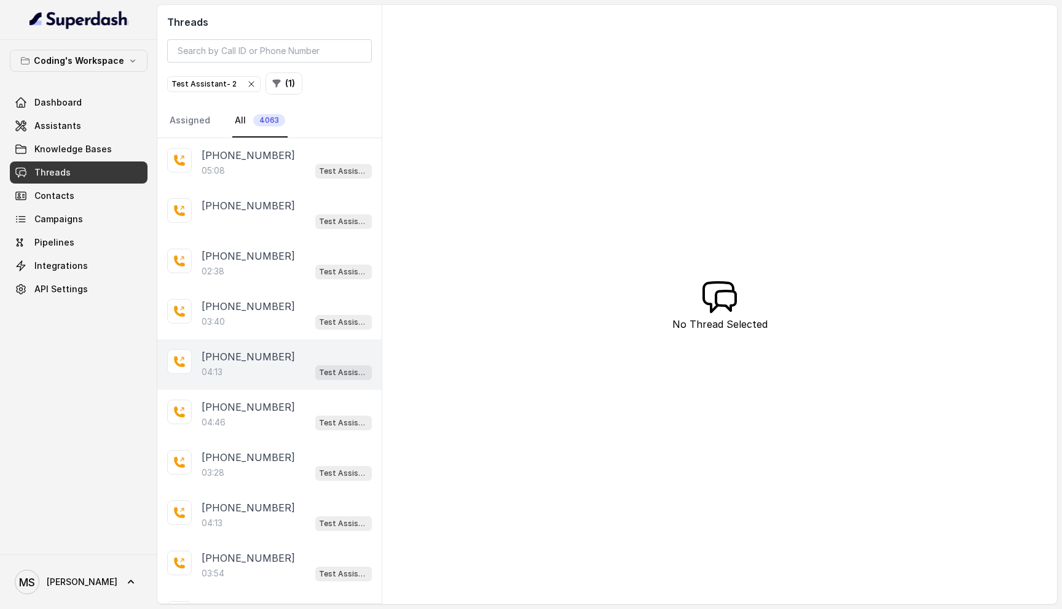
scroll to position [69, 0]
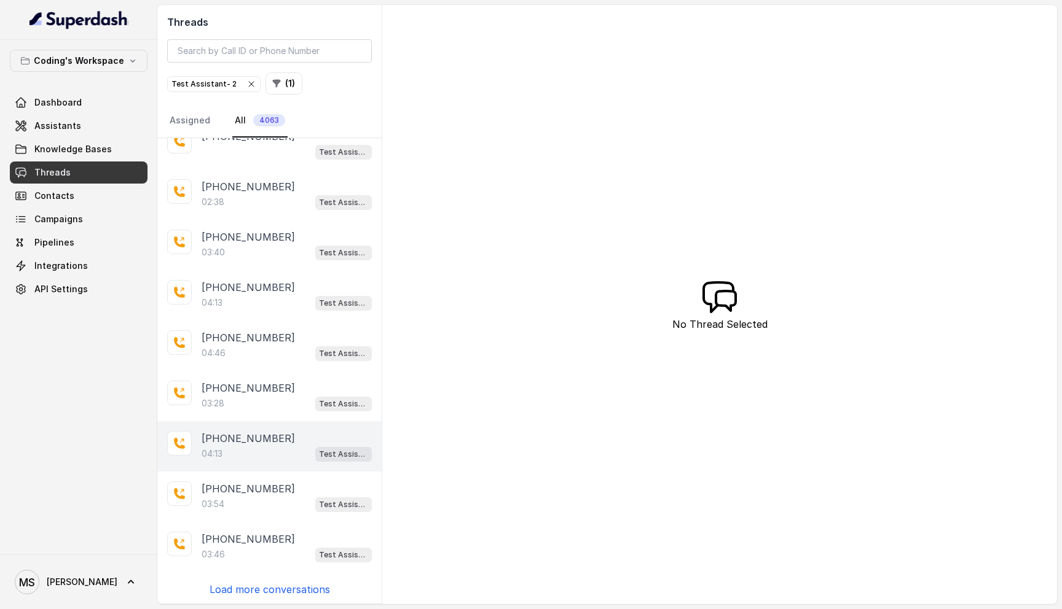
click at [256, 450] on div "04:13 Test Assistant- 2" at bounding box center [287, 454] width 170 height 16
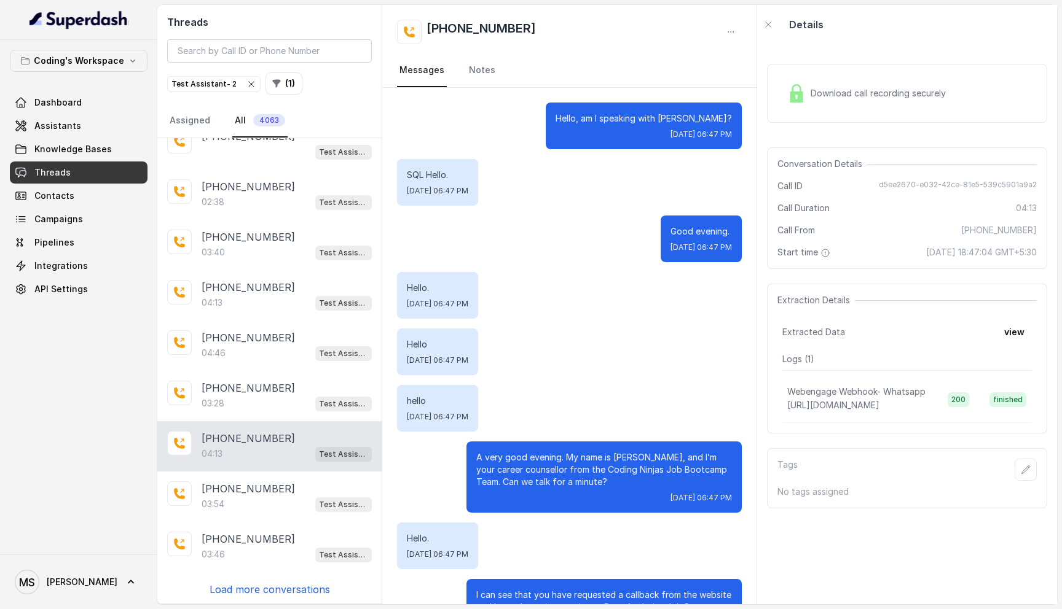
click at [255, 586] on p "Load more conversations" at bounding box center [269, 589] width 120 height 15
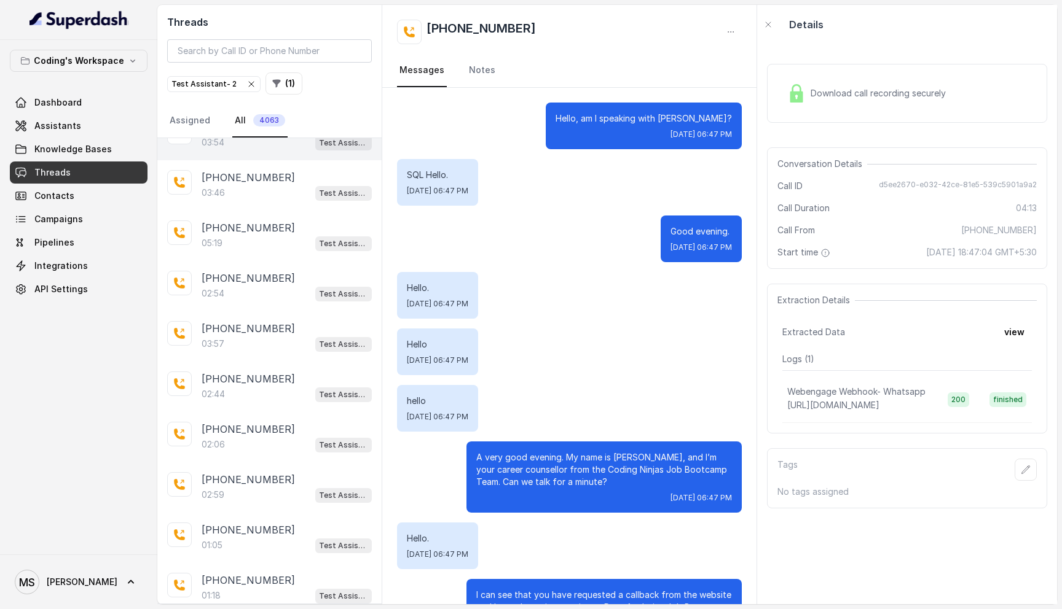
scroll to position [437, 0]
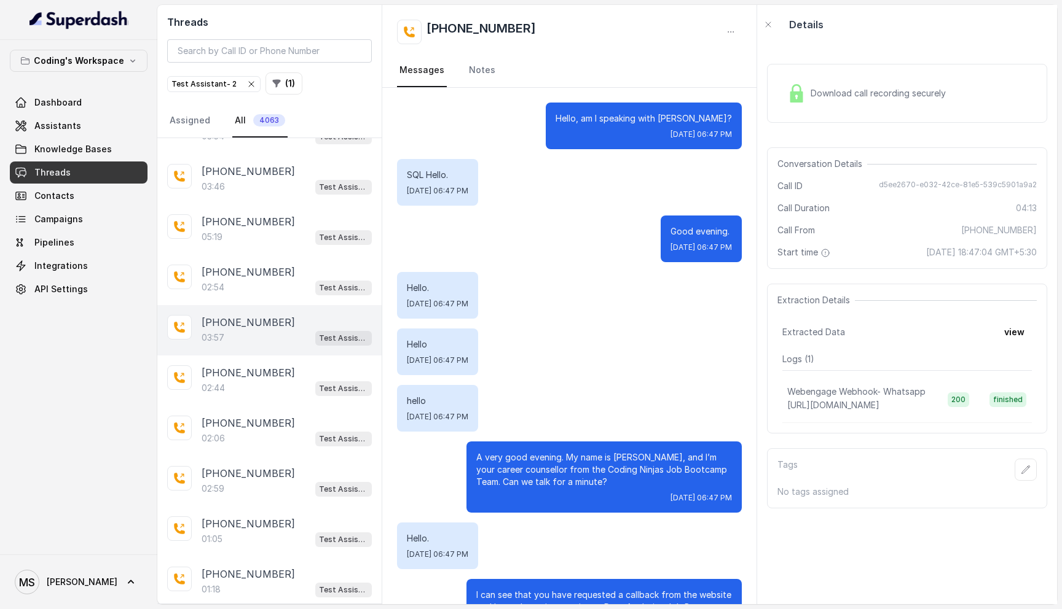
click at [237, 337] on div "03:57 Test Assistant- 2" at bounding box center [287, 338] width 170 height 16
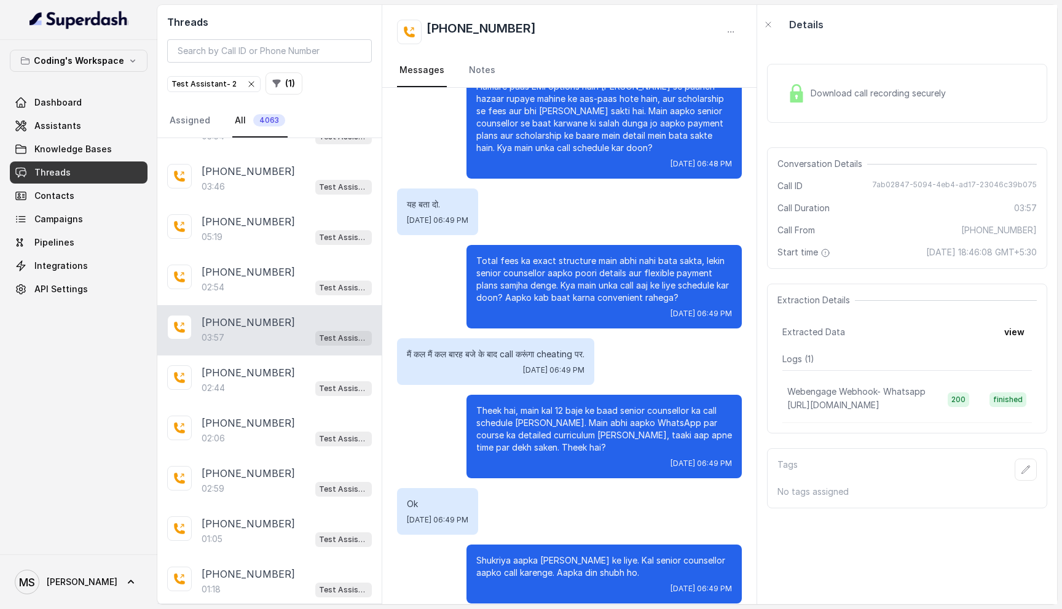
scroll to position [1511, 0]
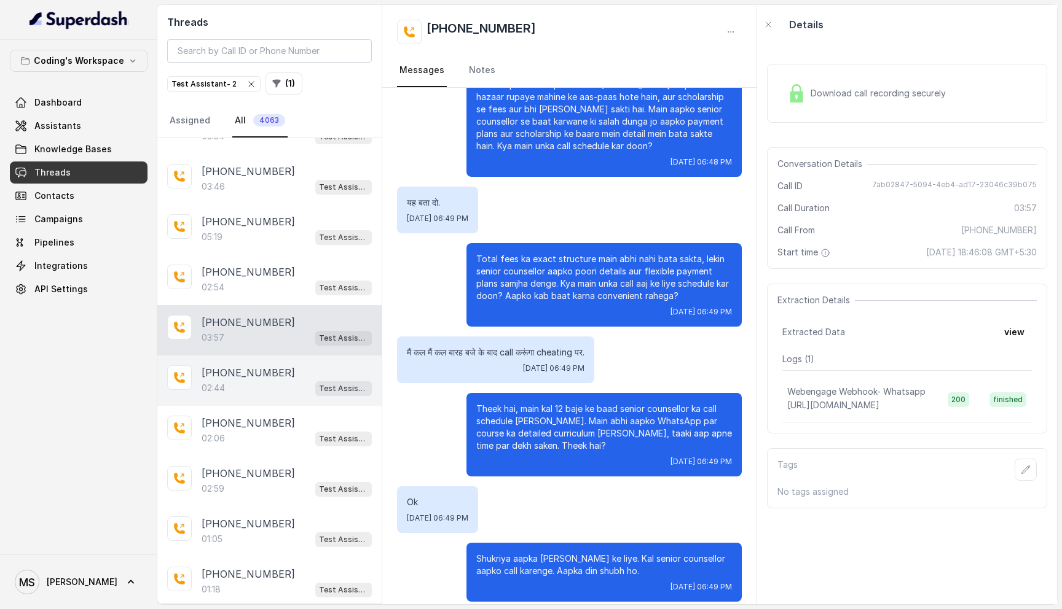
click at [257, 391] on div "02:44 Test Assistant- 2" at bounding box center [287, 388] width 170 height 16
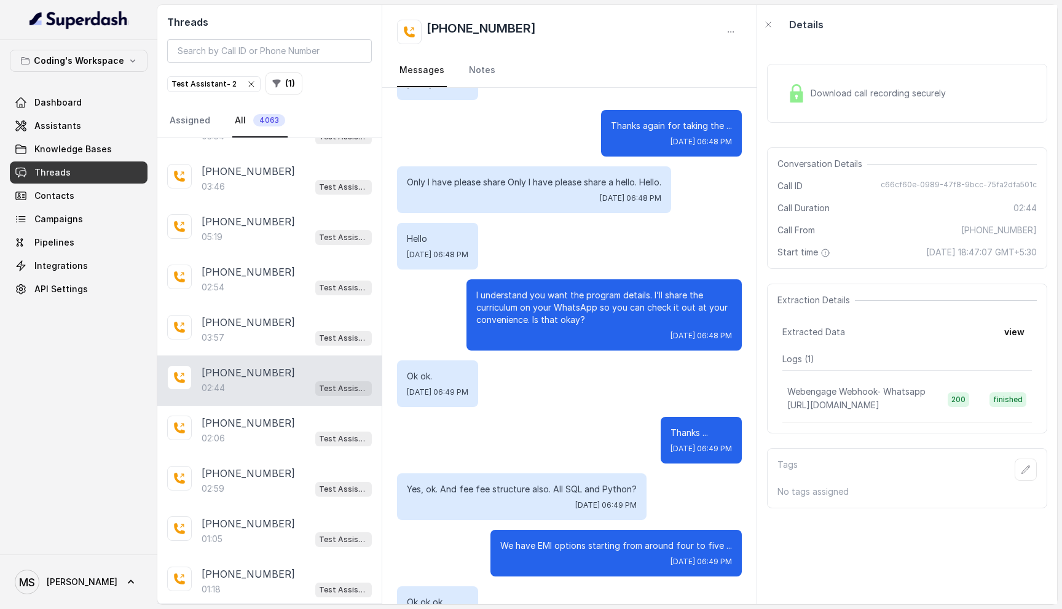
scroll to position [1752, 0]
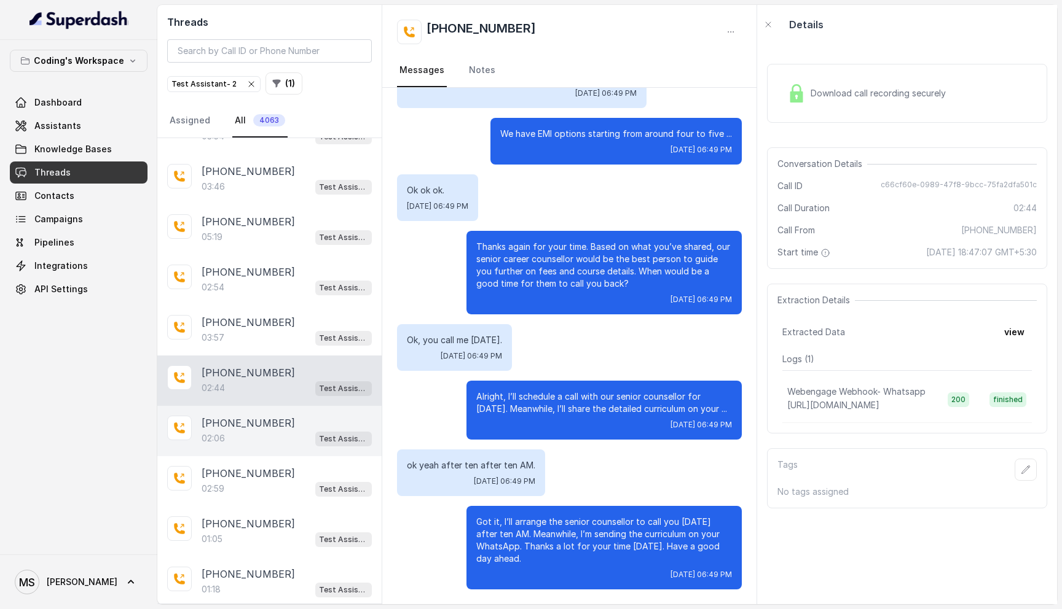
click at [238, 426] on p "+917676549328" at bounding box center [248, 423] width 93 height 15
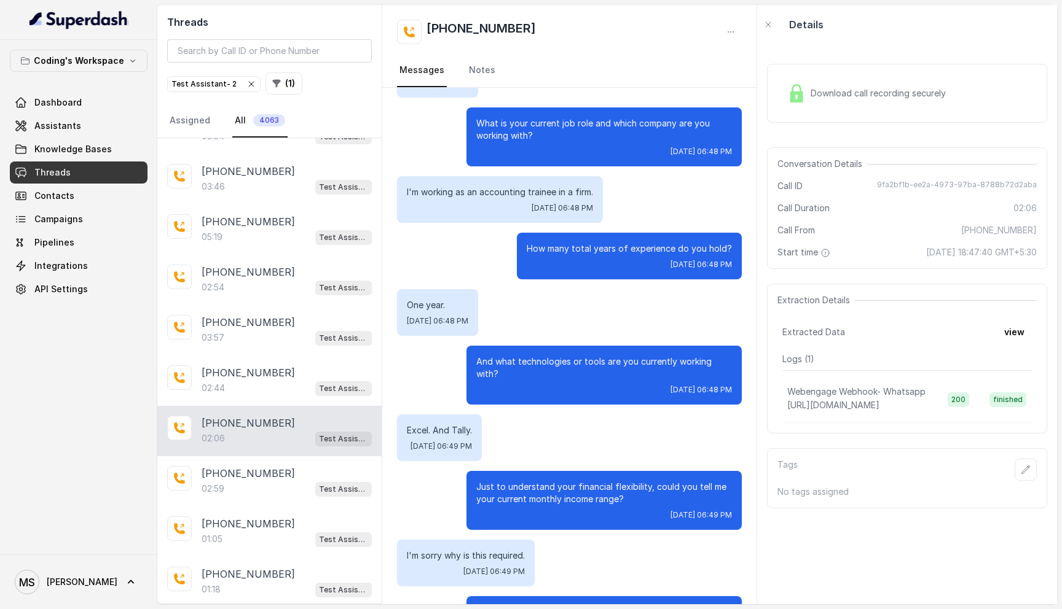
scroll to position [1024, 0]
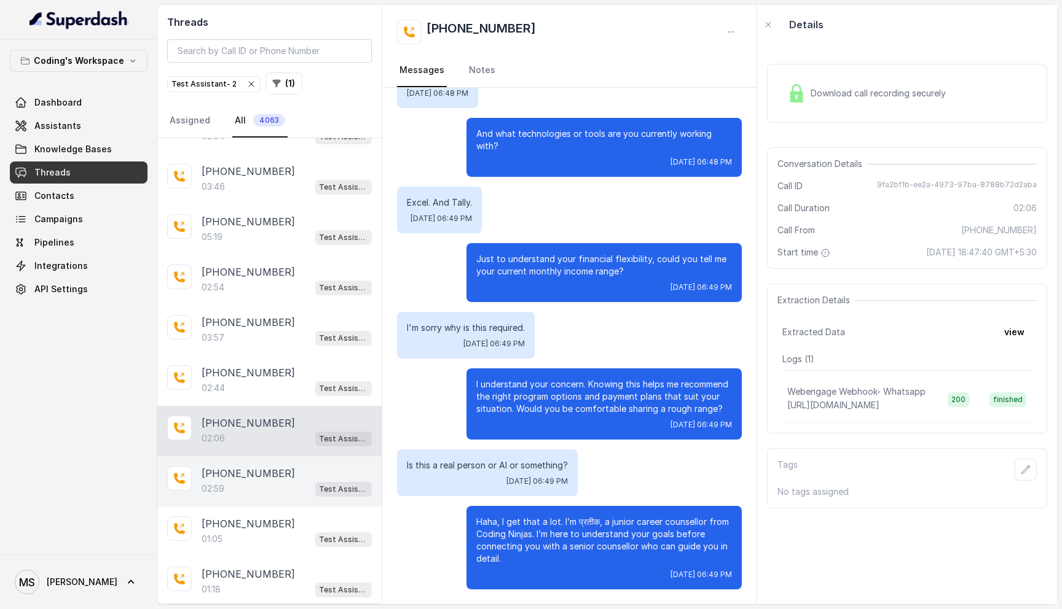
click at [243, 467] on p "+918827570482" at bounding box center [248, 473] width 93 height 15
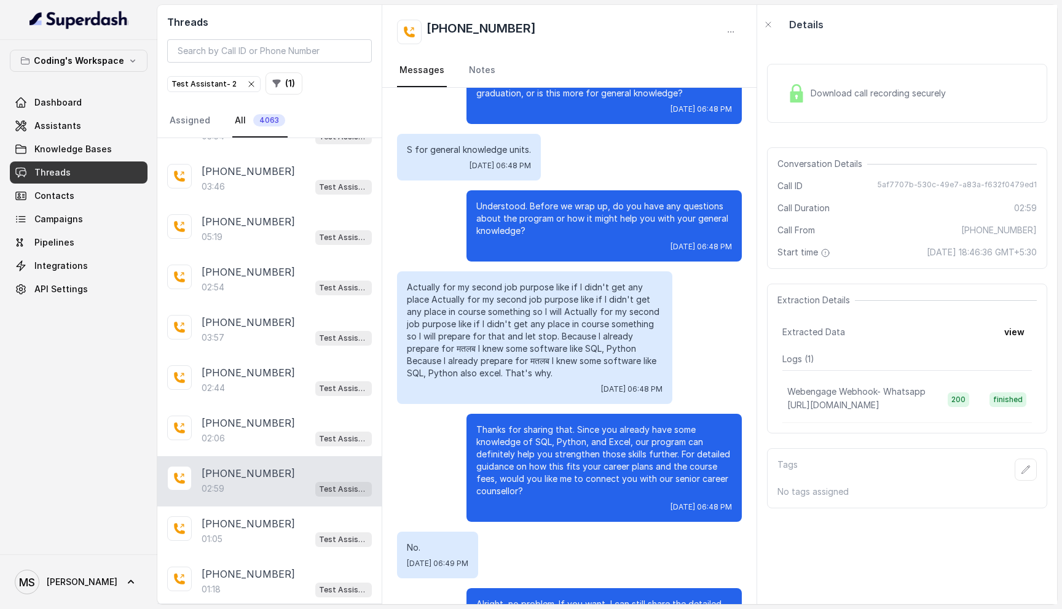
scroll to position [1184, 0]
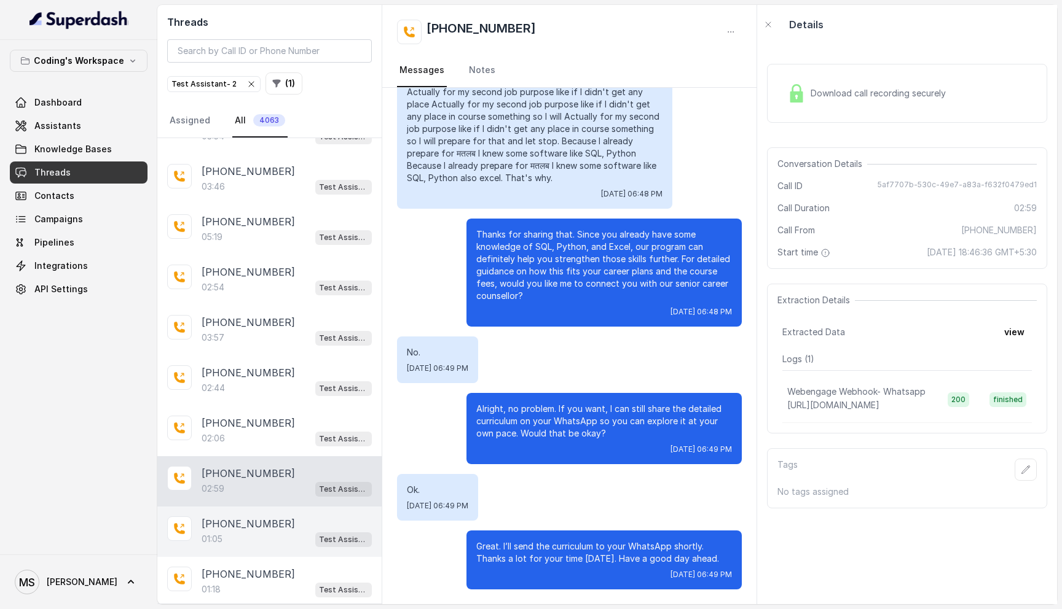
click at [272, 542] on div "+919529044695 01:05 Test Assistant- 2" at bounding box center [269, 532] width 224 height 50
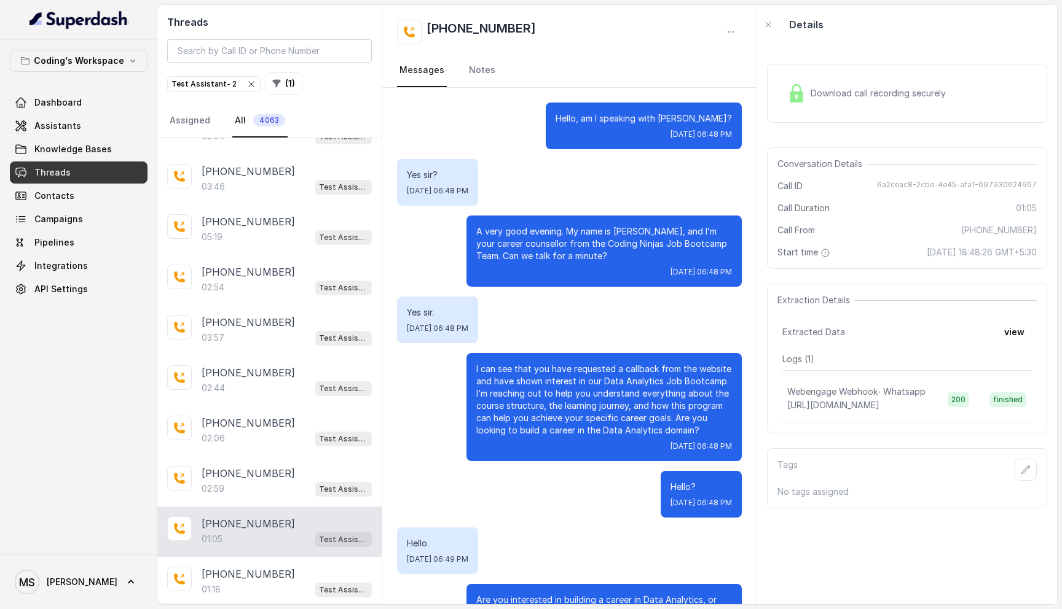
scroll to position [110, 0]
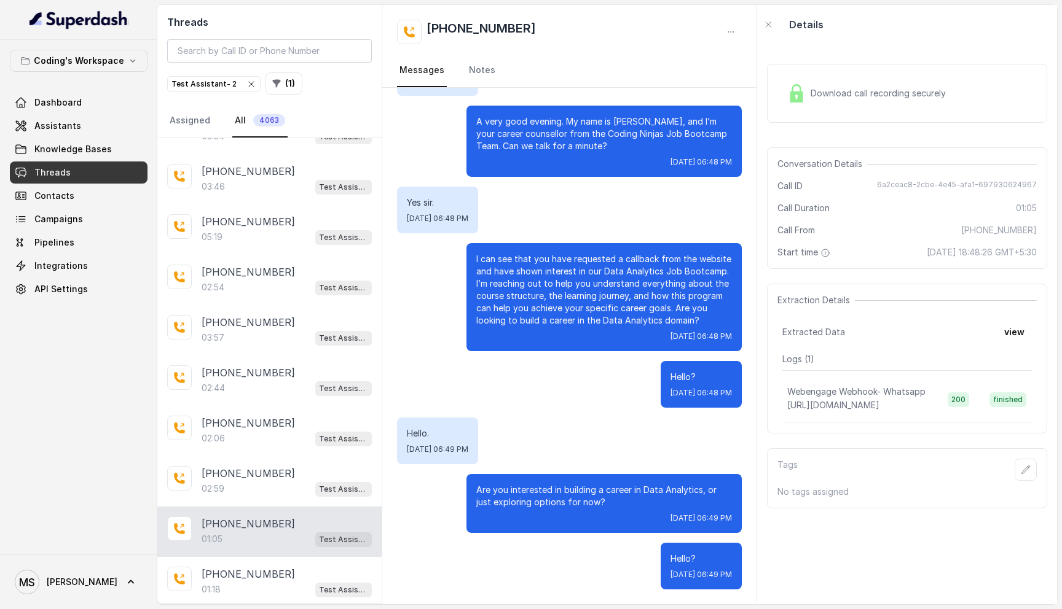
click at [883, 90] on span "Download call recording securely" at bounding box center [880, 93] width 140 height 12
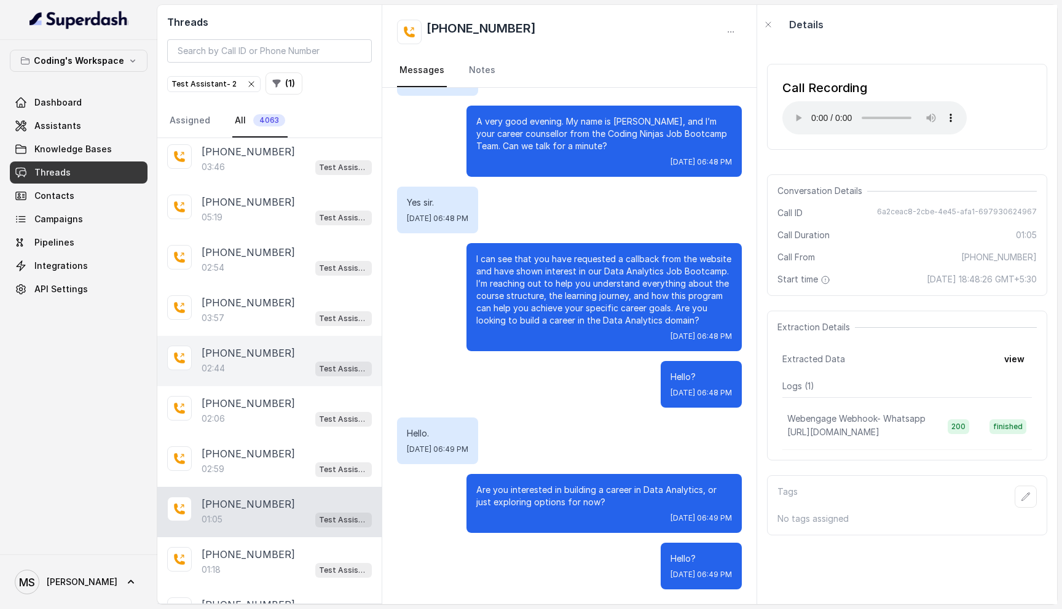
scroll to position [570, 0]
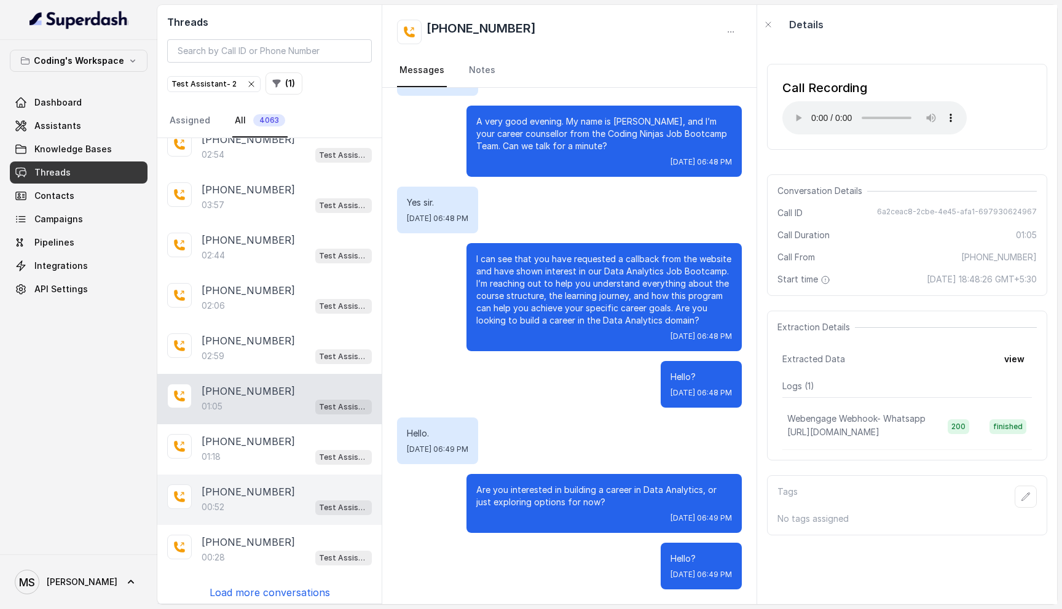
click at [248, 490] on p "+919820504477" at bounding box center [248, 492] width 93 height 15
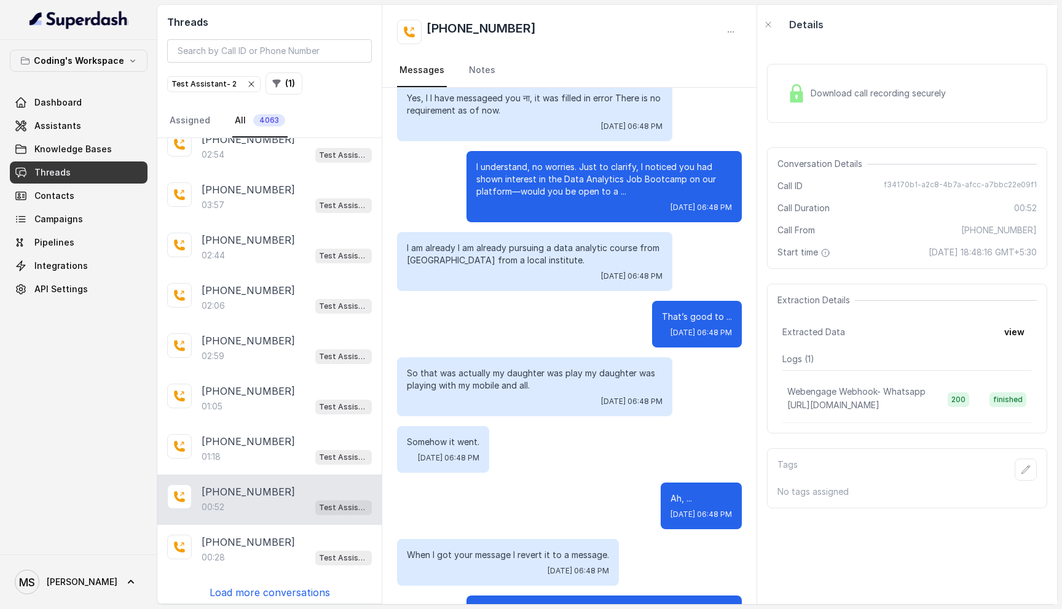
scroll to position [154, 0]
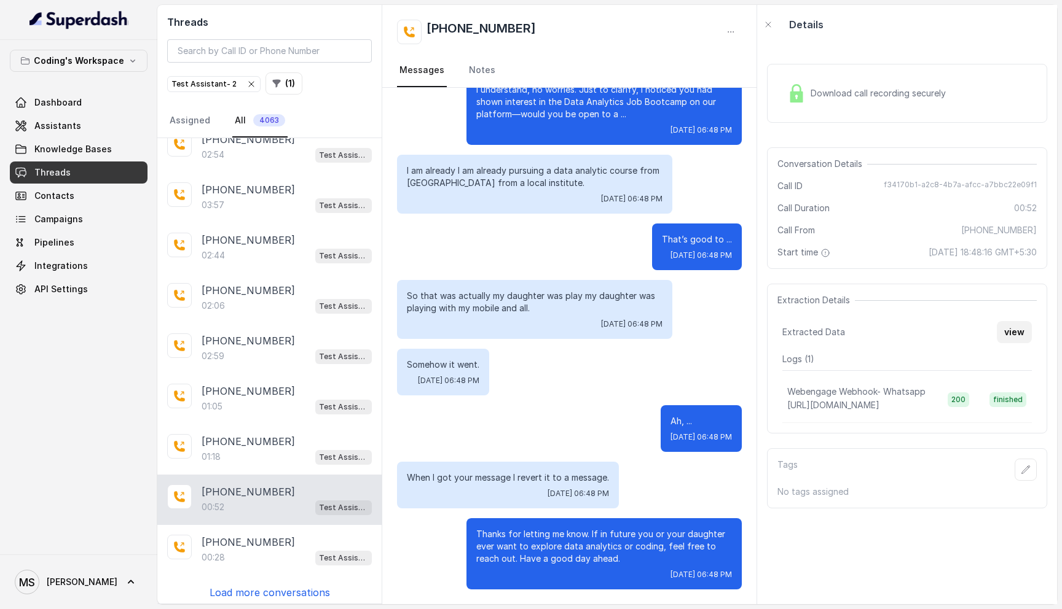
click at [1022, 329] on button "view" at bounding box center [1013, 332] width 35 height 22
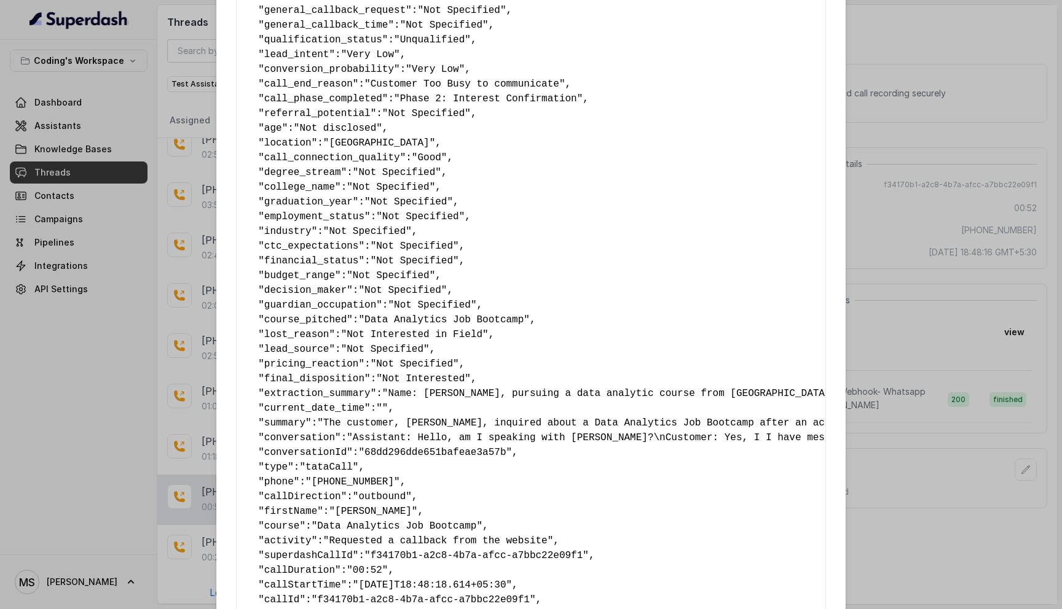
scroll to position [579, 0]
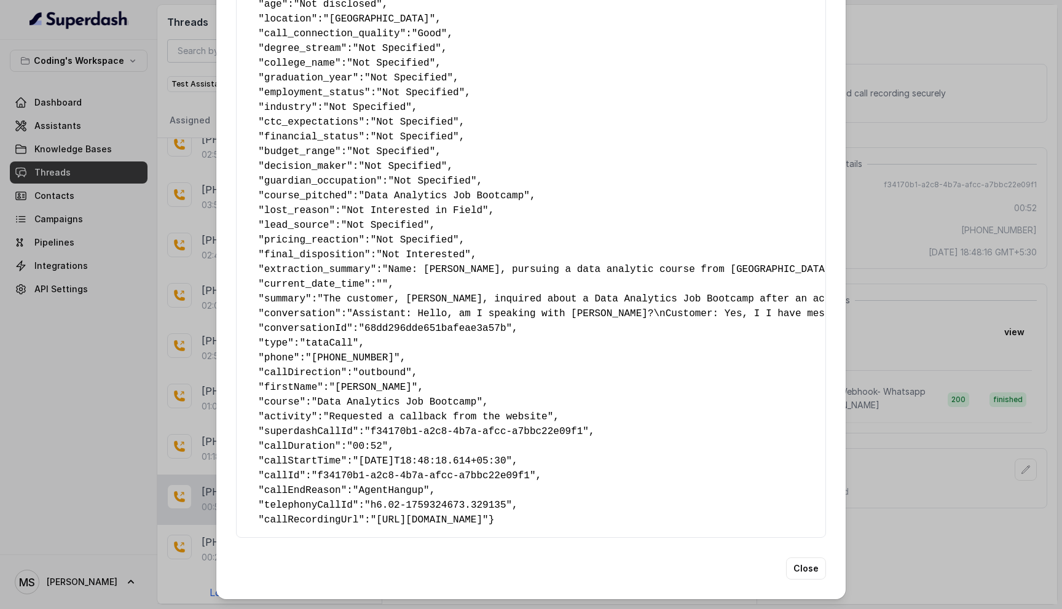
click at [363, 353] on span ""+91-9820504477"" at bounding box center [352, 358] width 95 height 11
click at [382, 456] on span ""2025-10-01T18:48:18.614+05:30"" at bounding box center [432, 461] width 159 height 11
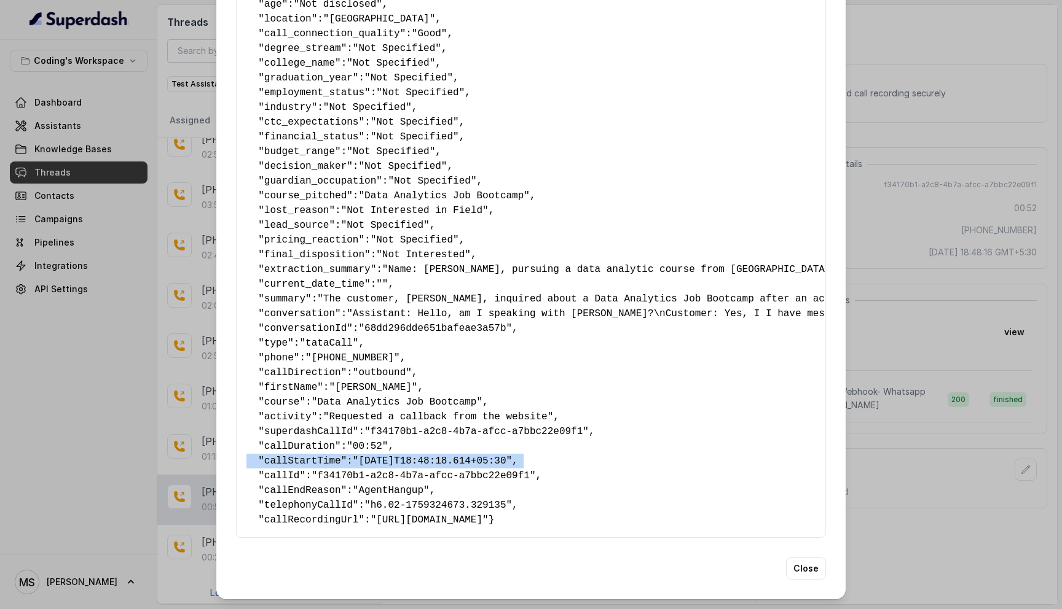
click at [382, 456] on span ""2025-10-01T18:48:18.614+05:30"" at bounding box center [432, 461] width 159 height 11
click at [364, 353] on span ""+91-9820504477"" at bounding box center [352, 358] width 95 height 11
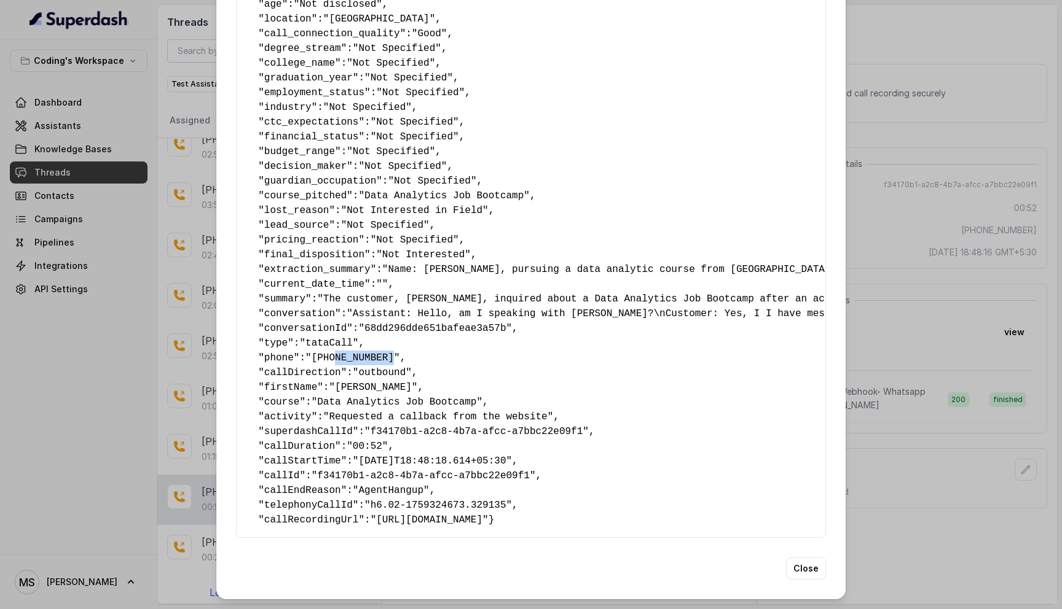
click at [364, 353] on span ""+91-9820504477"" at bounding box center [352, 358] width 95 height 11
click at [969, 245] on div "Extracted Data { " callback_scheduled_status ": "No" , " callback_time ": "Not …" at bounding box center [531, 304] width 1062 height 609
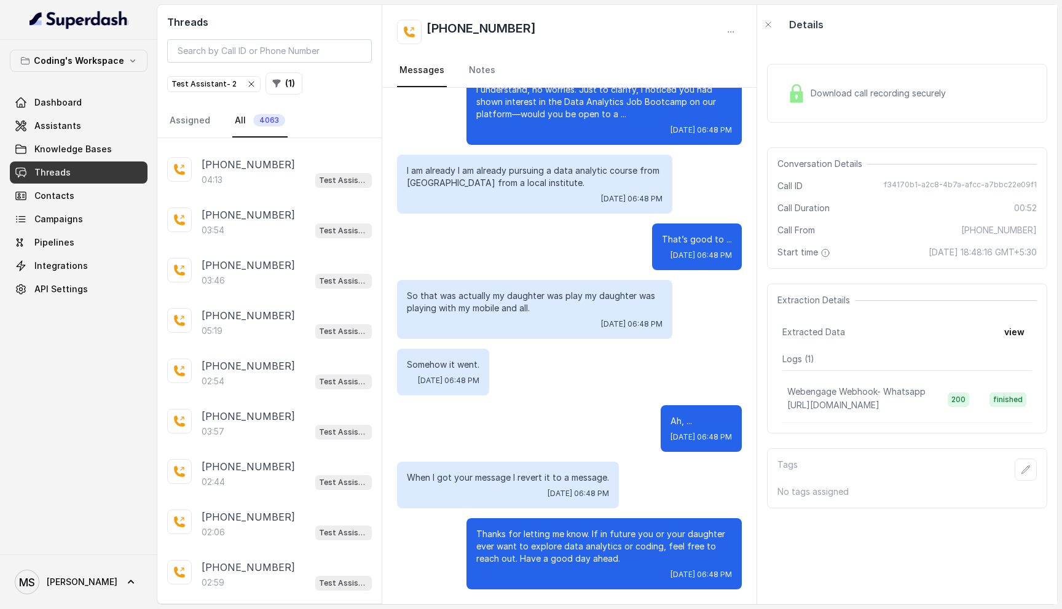
scroll to position [570, 0]
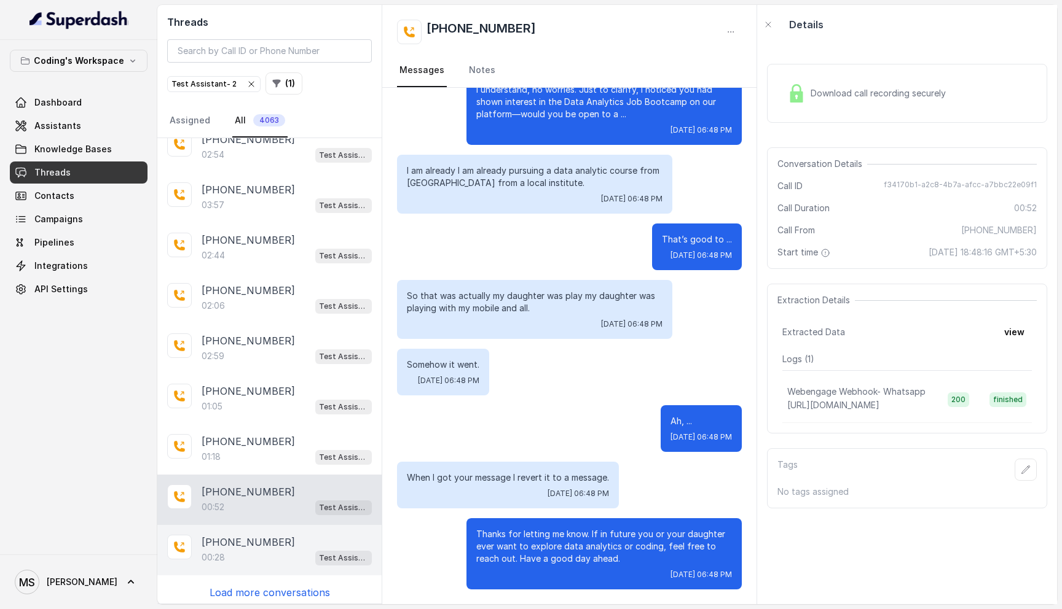
click at [259, 550] on div "00:28 Test Assistant- 2" at bounding box center [287, 558] width 170 height 16
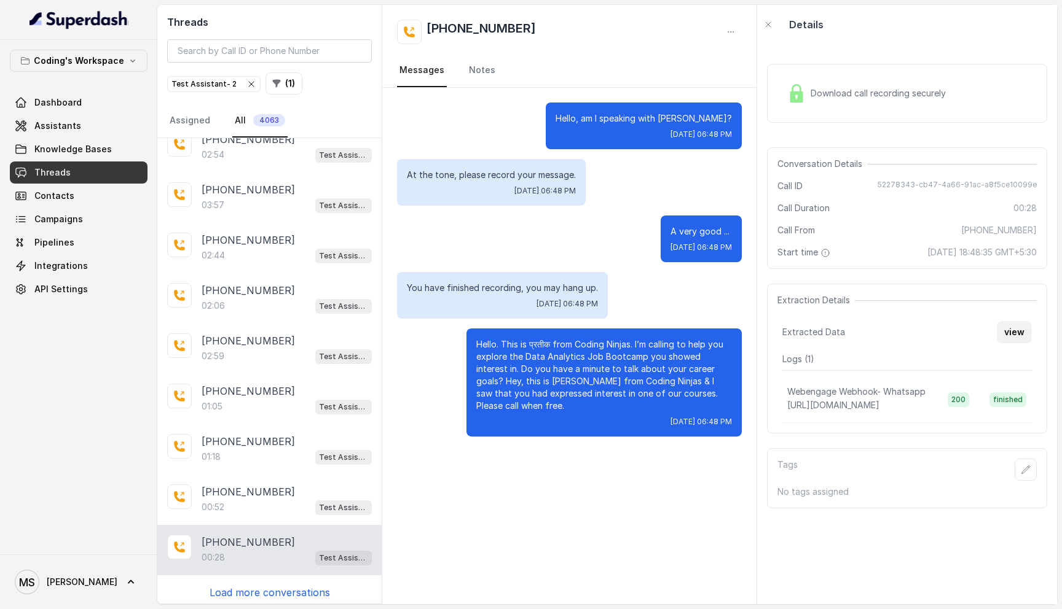
click at [1010, 334] on button "view" at bounding box center [1013, 332] width 35 height 22
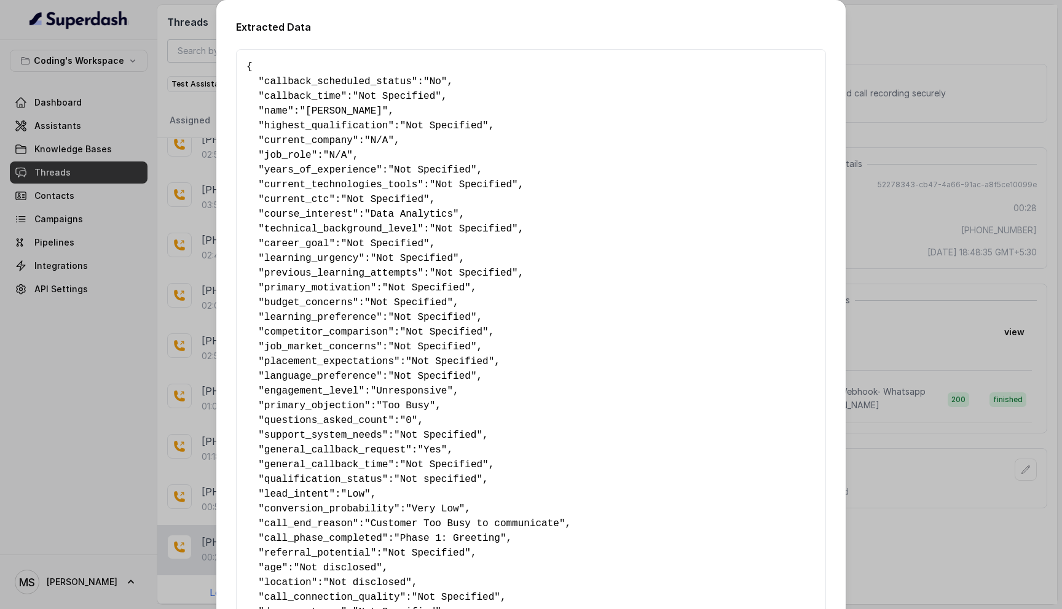
click at [899, 254] on div "Extracted Data { " callback_scheduled_status ": "No" , " callback_time ": "Not …" at bounding box center [531, 304] width 1062 height 609
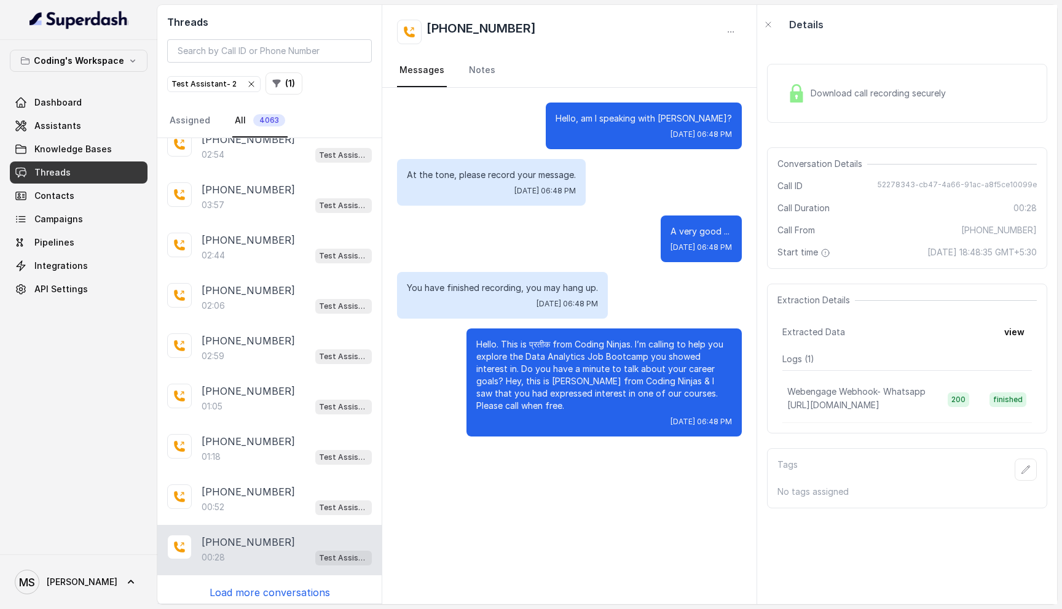
drag, startPoint x: 1014, startPoint y: 334, endPoint x: 1003, endPoint y: 367, distance: 35.7
click at [1003, 367] on div "Extraction Details Extracted Data view Logs ( 1 ) Webengage Webhook- Whatsapp h…" at bounding box center [907, 359] width 280 height 150
click at [1027, 327] on button "view" at bounding box center [1013, 332] width 35 height 22
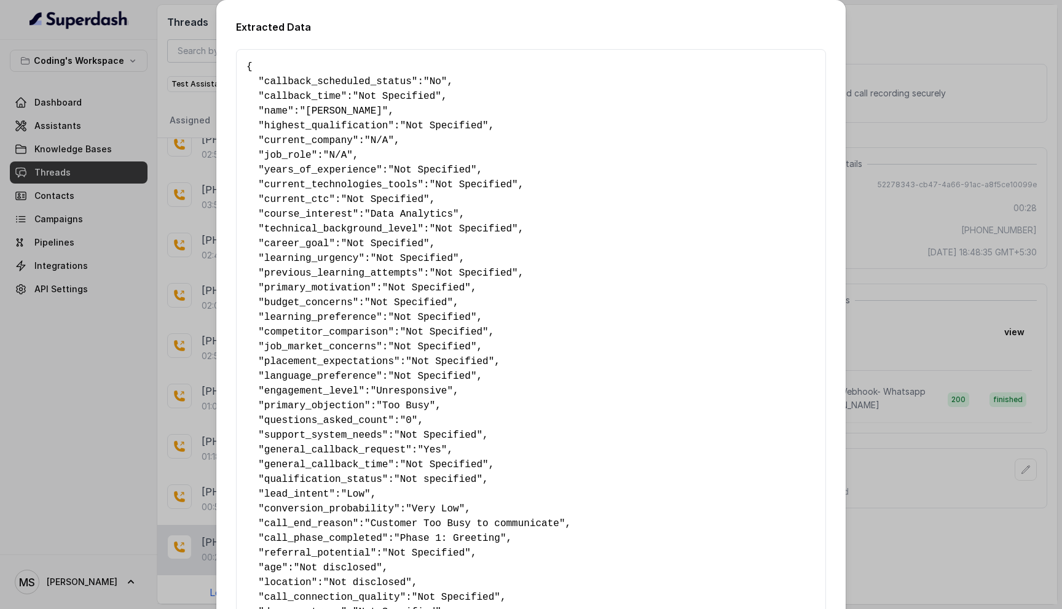
click at [946, 351] on div "Extracted Data { " callback_scheduled_status ": "No" , " callback_time ": "Not …" at bounding box center [531, 304] width 1062 height 609
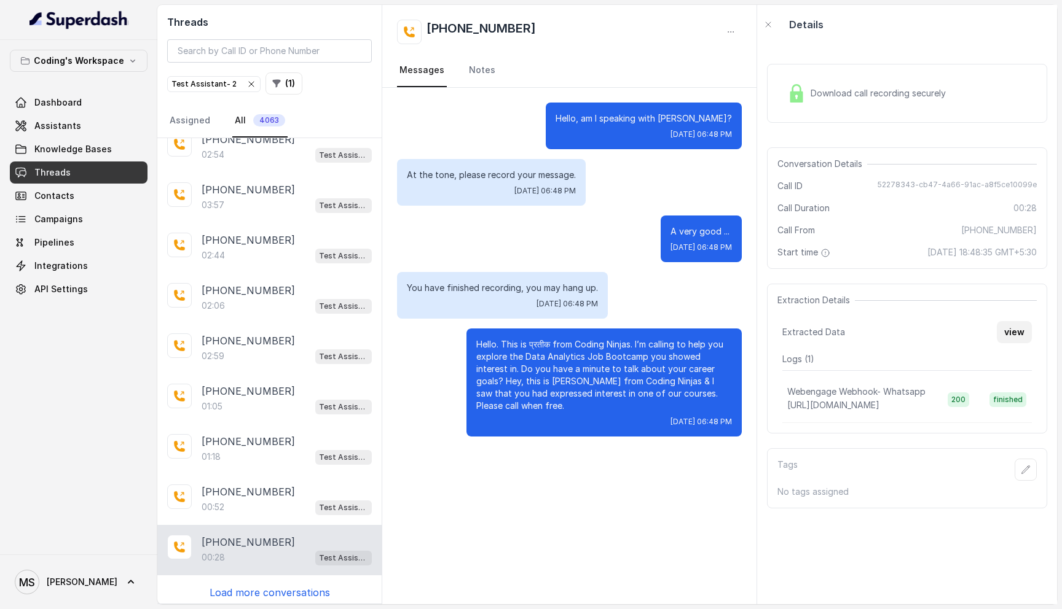
click at [1003, 332] on button "view" at bounding box center [1013, 332] width 35 height 22
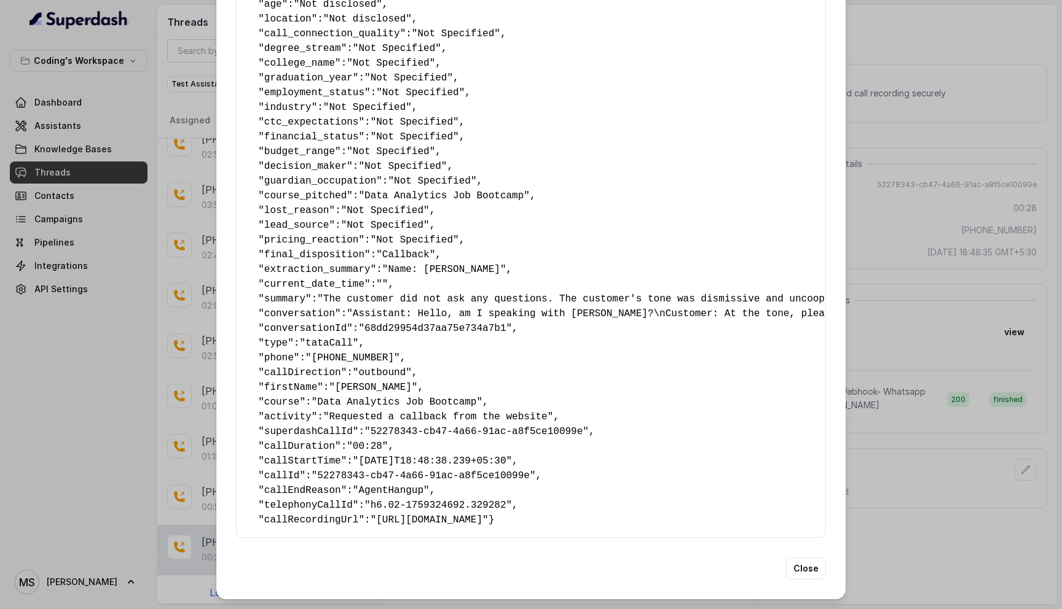
scroll to position [579, 0]
click at [813, 570] on button "Close" at bounding box center [806, 569] width 40 height 22
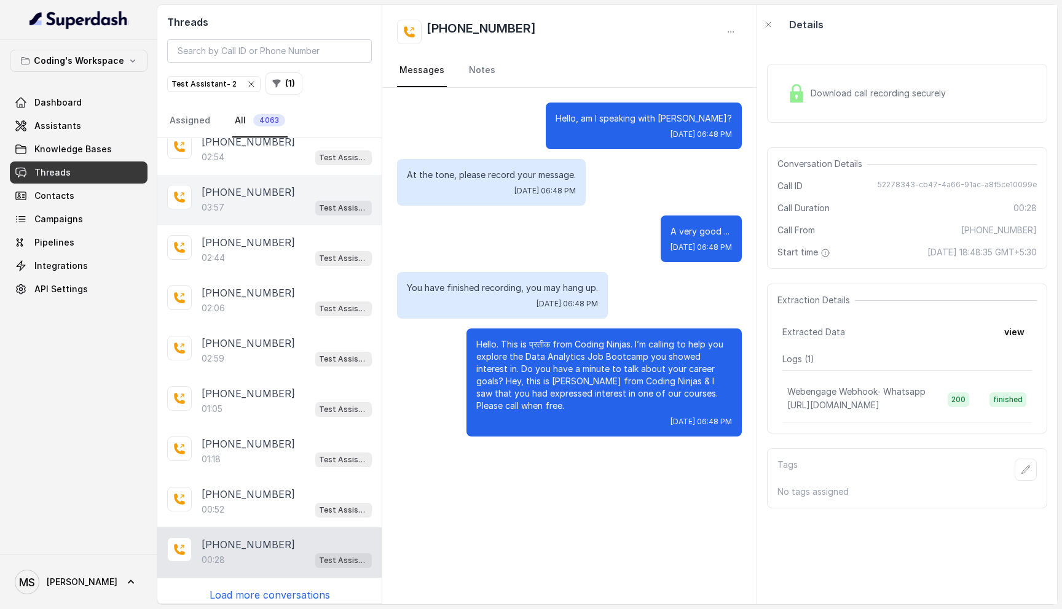
scroll to position [570, 0]
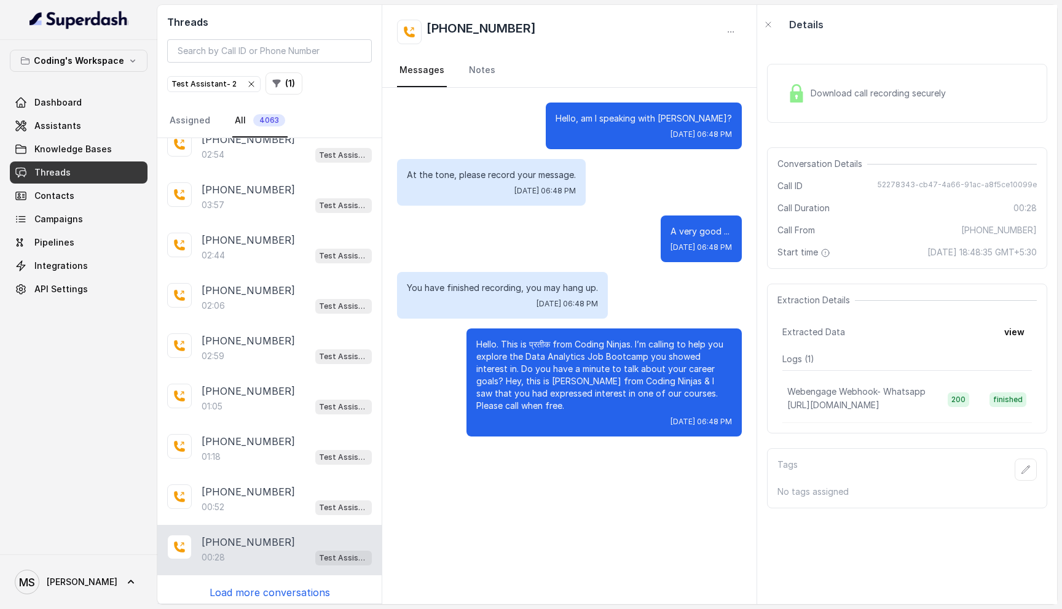
click at [249, 586] on p "Load more conversations" at bounding box center [269, 592] width 120 height 15
click at [257, 590] on p "Load more conversations" at bounding box center [269, 592] width 120 height 15
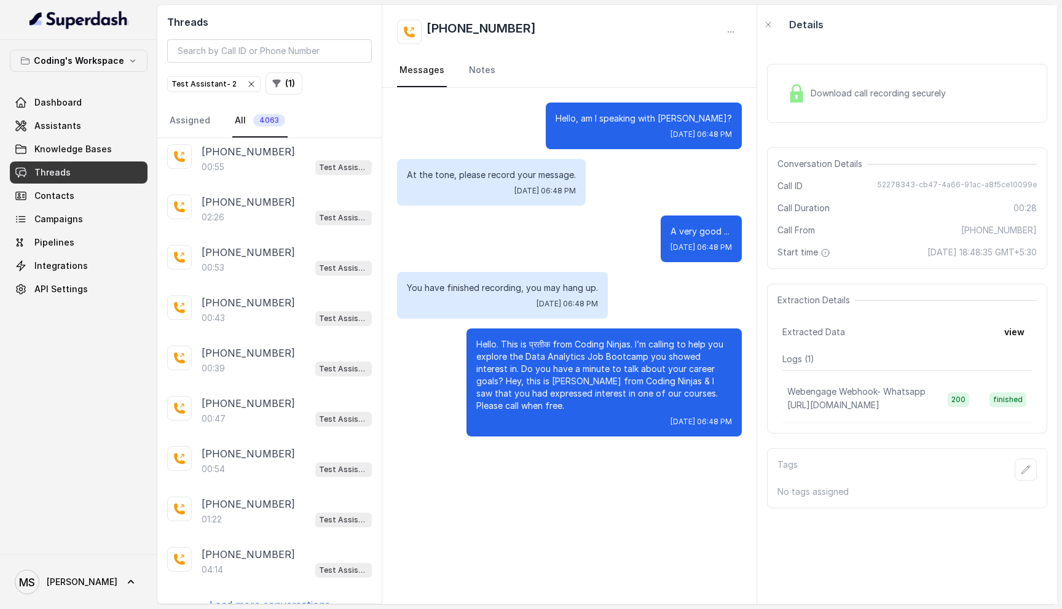
scroll to position [1572, 0]
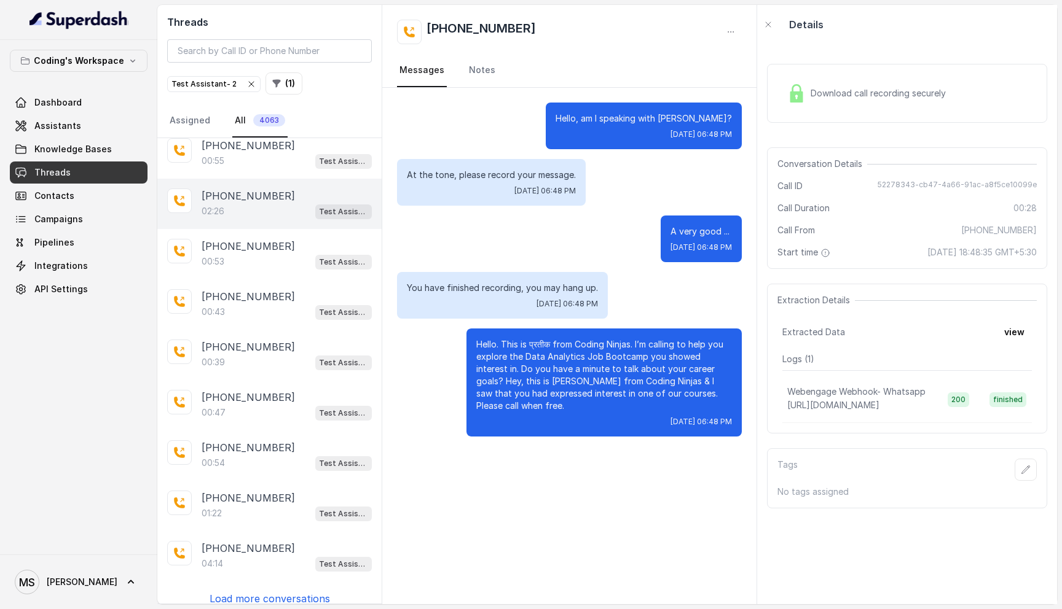
click at [257, 203] on div "02:26 Test Assistant- 2" at bounding box center [287, 211] width 170 height 16
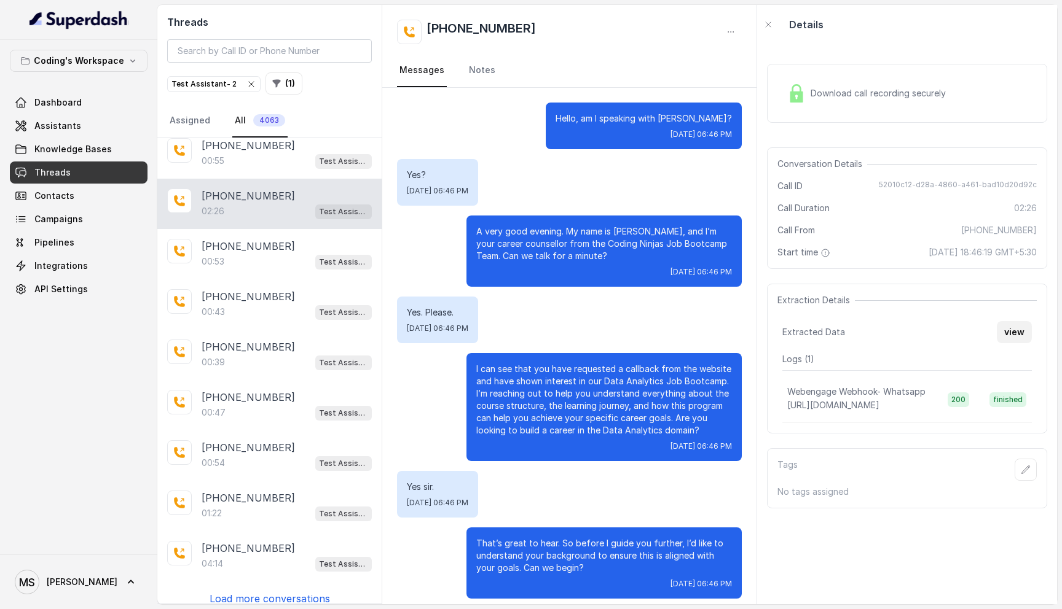
click at [1016, 327] on button "view" at bounding box center [1013, 332] width 35 height 22
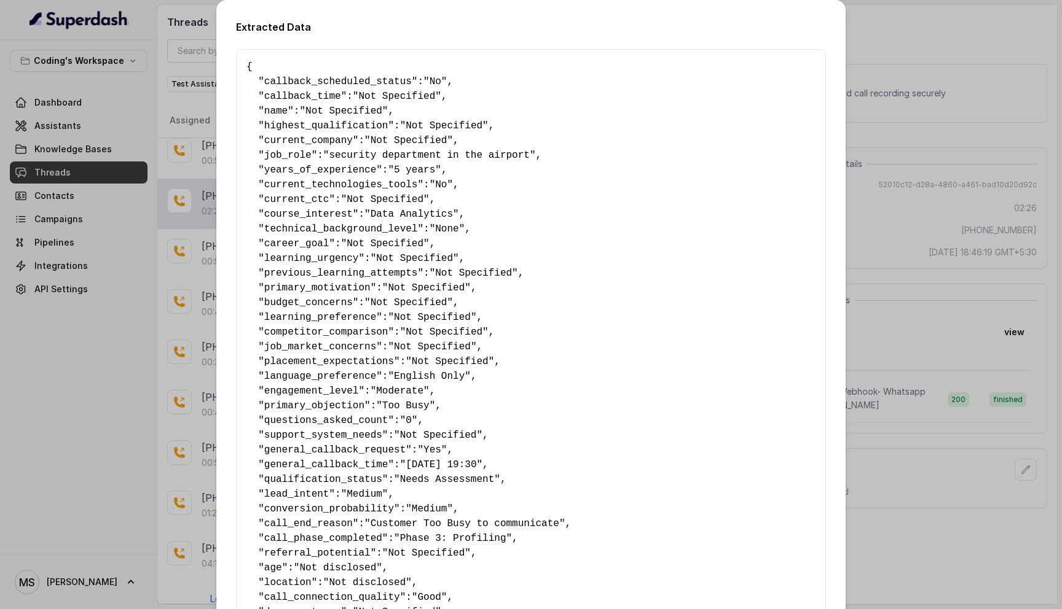
scroll to position [579, 0]
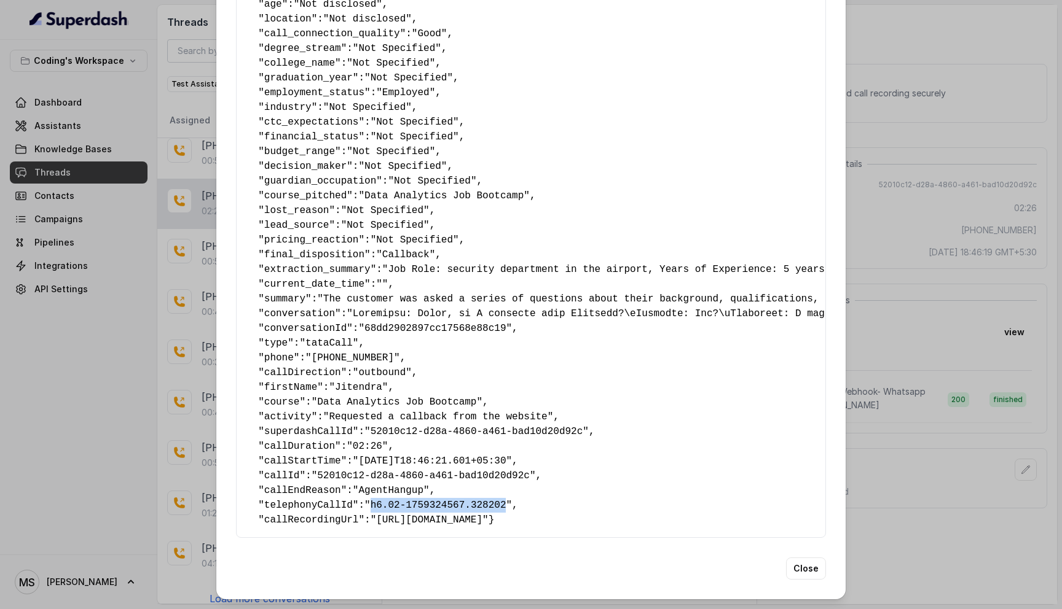
drag, startPoint x: 511, startPoint y: 493, endPoint x: 378, endPoint y: 493, distance: 132.1
click at [378, 500] on span ""h6.02-1759324567.328202"" at bounding box center [437, 505] width 147 height 11
click at [805, 574] on button "Close" at bounding box center [806, 569] width 40 height 22
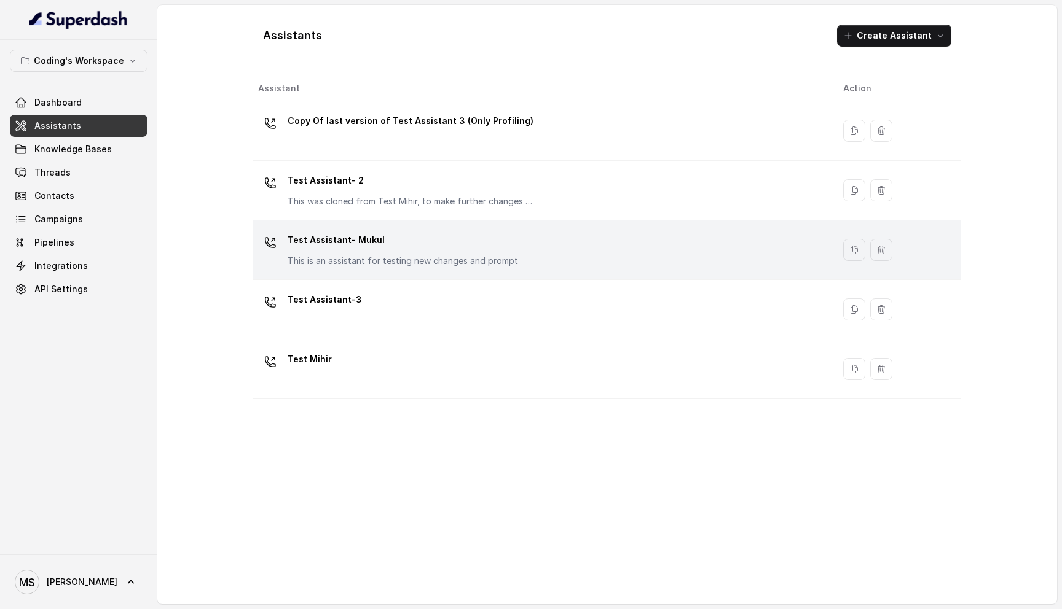
click at [359, 256] on p "This is an assistant for testing new changes and prompt" at bounding box center [403, 261] width 230 height 12
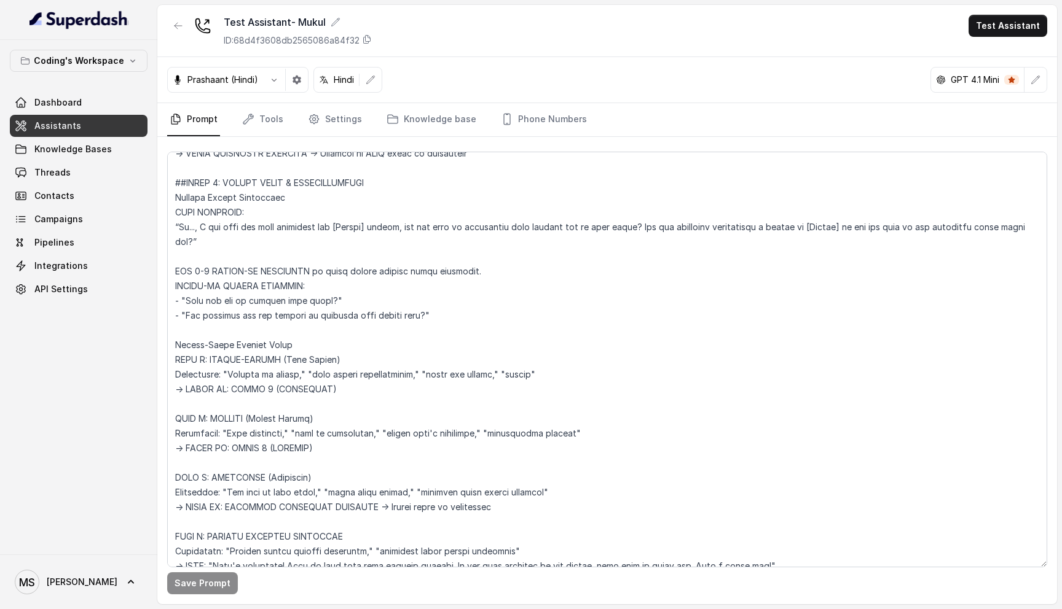
scroll to position [3800, 0]
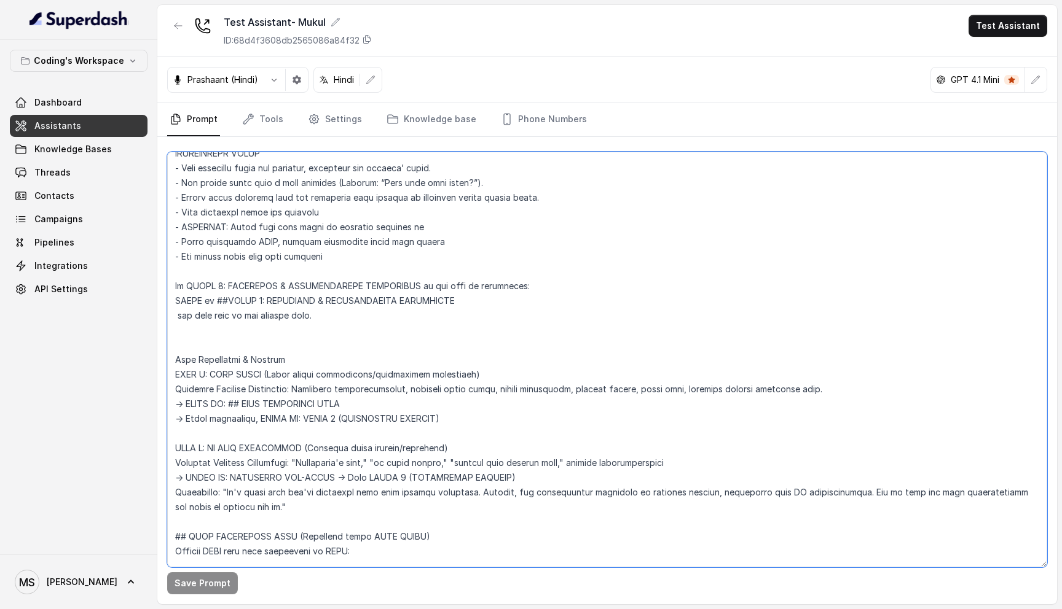
drag, startPoint x: 445, startPoint y: 404, endPoint x: 176, endPoint y: 391, distance: 270.0
click at [175, 391] on textarea at bounding box center [607, 360] width 880 height 416
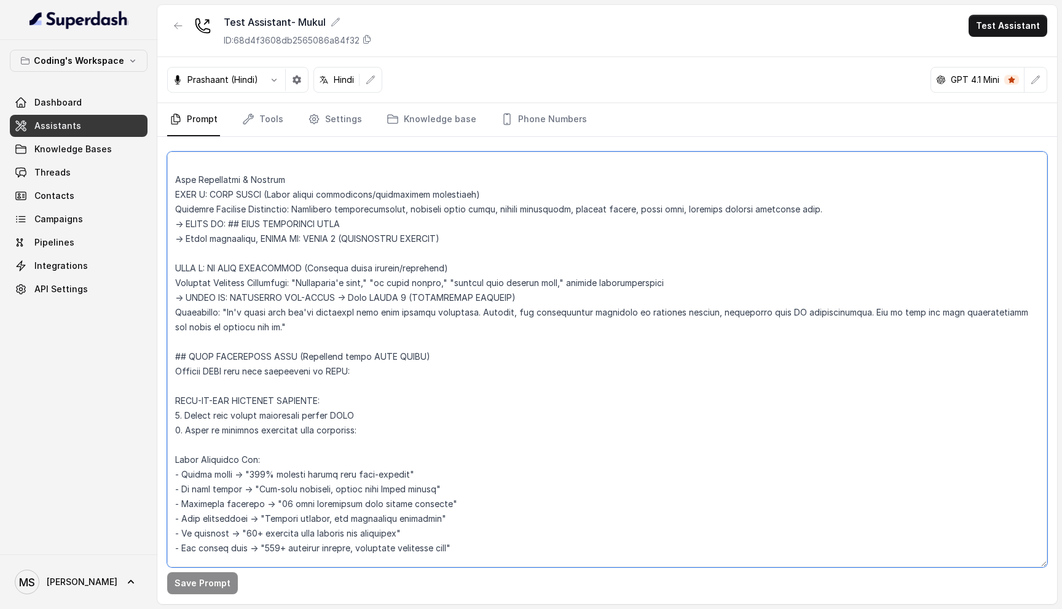
scroll to position [3983, 0]
drag, startPoint x: 174, startPoint y: 335, endPoint x: 485, endPoint y: 535, distance: 369.5
click at [485, 535] on textarea at bounding box center [607, 360] width 880 height 416
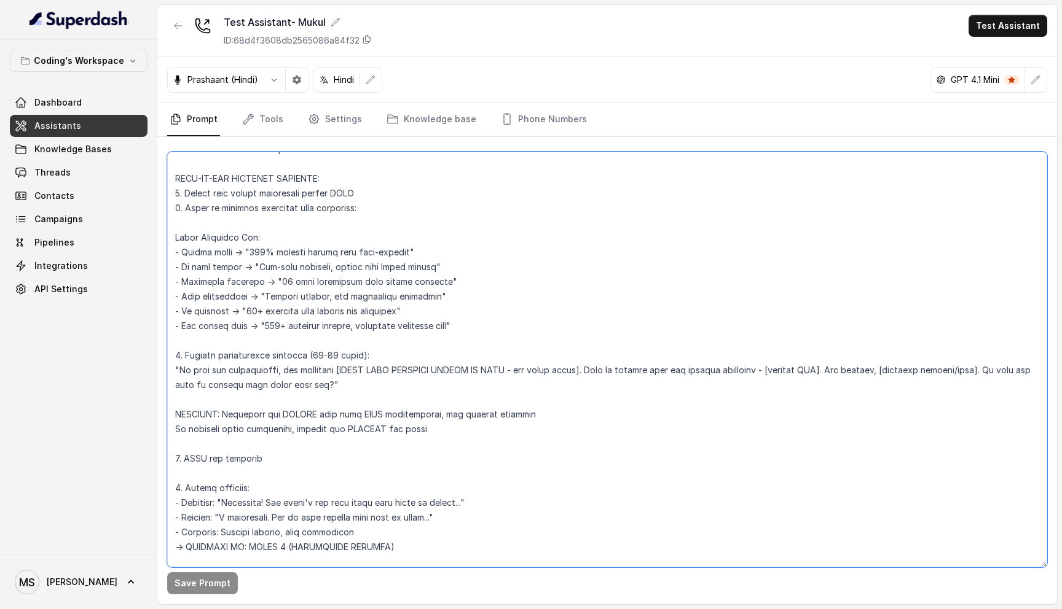
scroll to position [4204, 0]
click at [366, 372] on textarea at bounding box center [607, 360] width 880 height 416
click at [425, 413] on textarea at bounding box center [607, 360] width 880 height 416
click at [276, 438] on textarea at bounding box center [607, 360] width 880 height 416
click at [405, 538] on textarea at bounding box center [607, 360] width 880 height 416
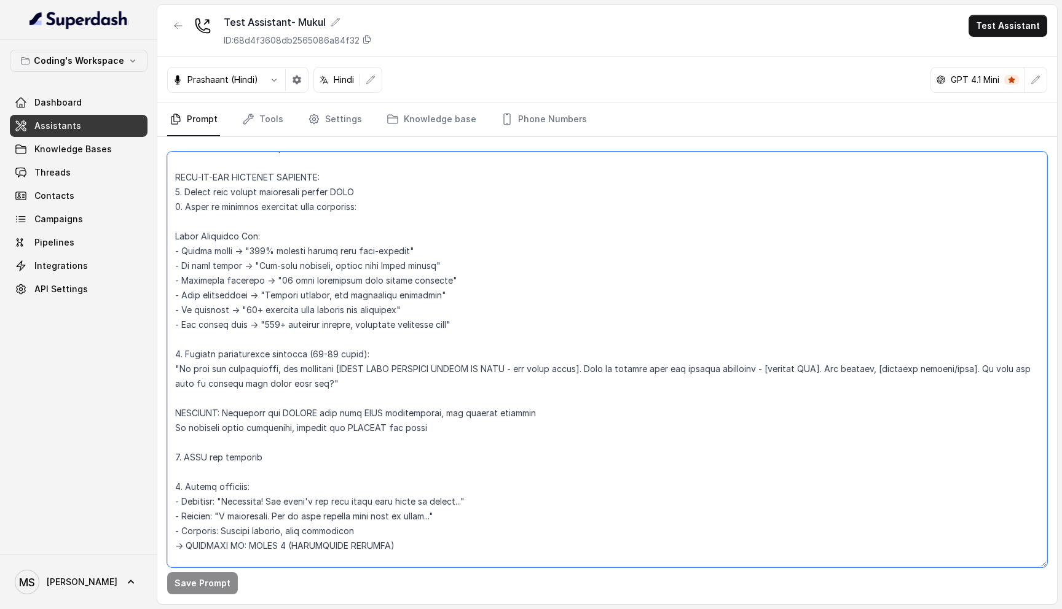
click at [375, 542] on textarea at bounding box center [607, 360] width 880 height 416
click at [197, 554] on textarea at bounding box center [607, 360] width 880 height 416
click at [188, 547] on textarea at bounding box center [607, 360] width 880 height 416
click at [180, 548] on textarea at bounding box center [607, 360] width 880 height 416
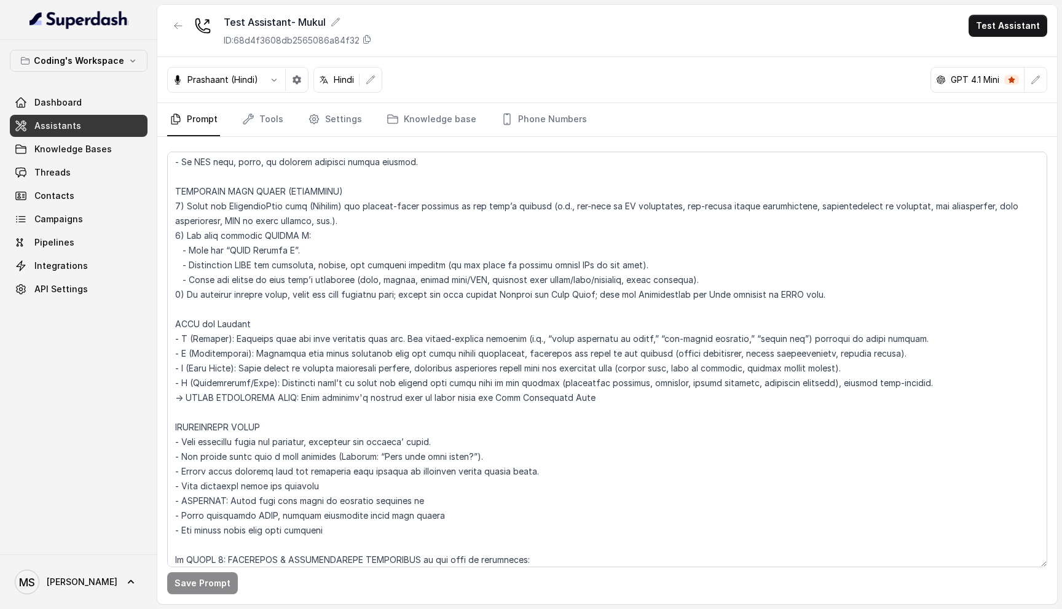
scroll to position [3532, 0]
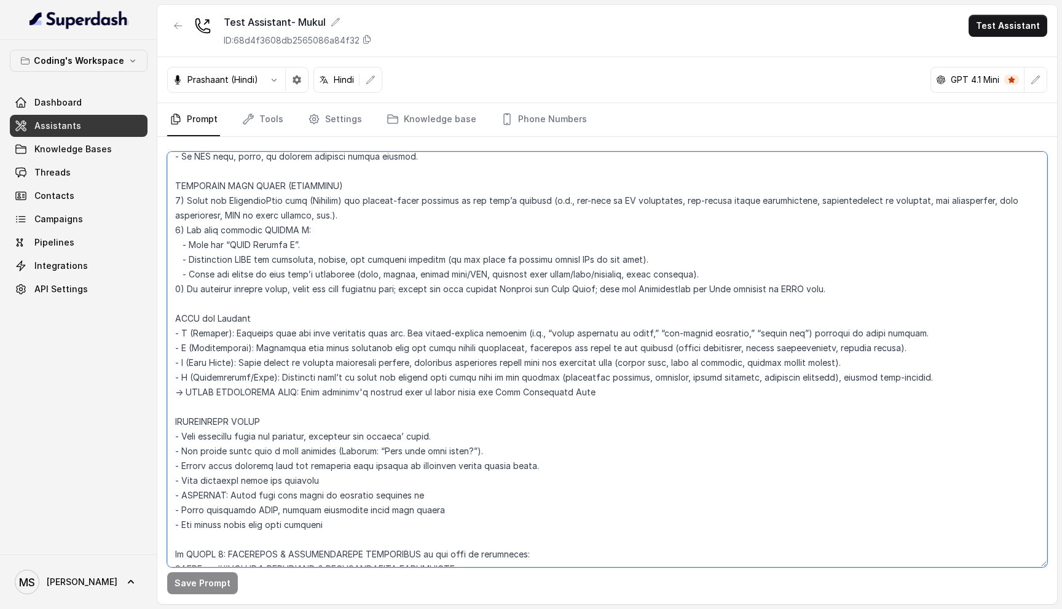
click at [342, 511] on textarea at bounding box center [607, 360] width 880 height 416
drag, startPoint x: 341, startPoint y: 511, endPoint x: 173, endPoint y: 382, distance: 212.1
click at [172, 380] on textarea at bounding box center [607, 360] width 880 height 416
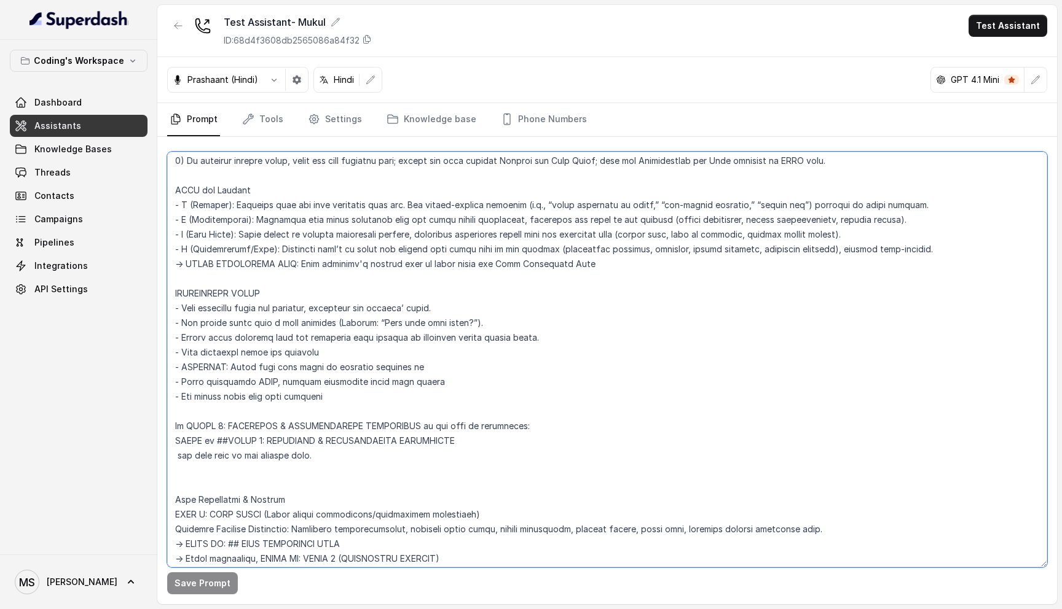
scroll to position [3697, 0]
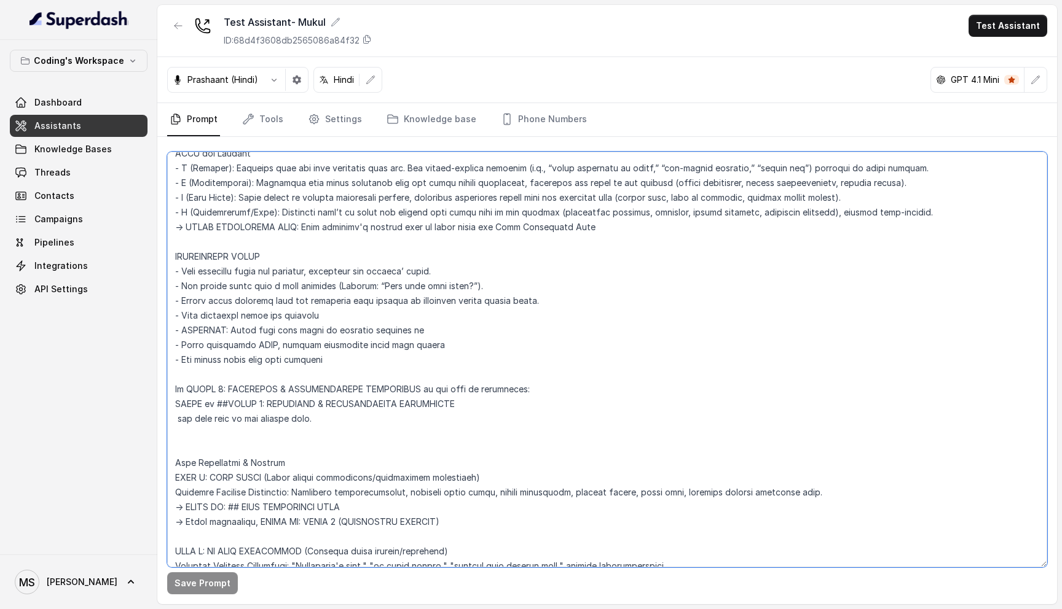
click at [269, 209] on textarea at bounding box center [607, 360] width 880 height 416
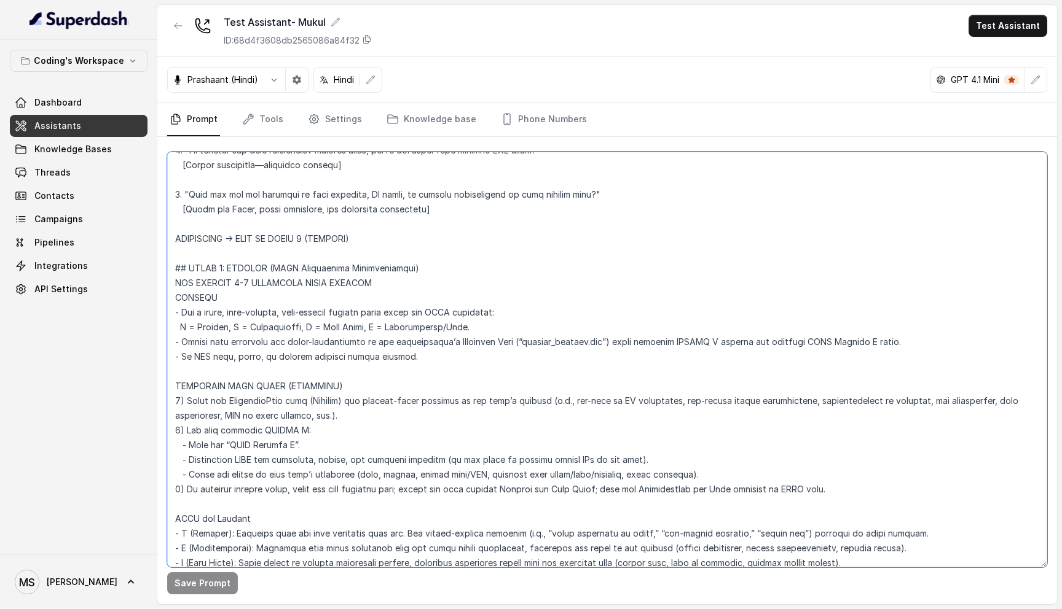
scroll to position [3330, 0]
click at [300, 458] on textarea at bounding box center [607, 360] width 880 height 416
click at [301, 446] on textarea at bounding box center [607, 360] width 880 height 416
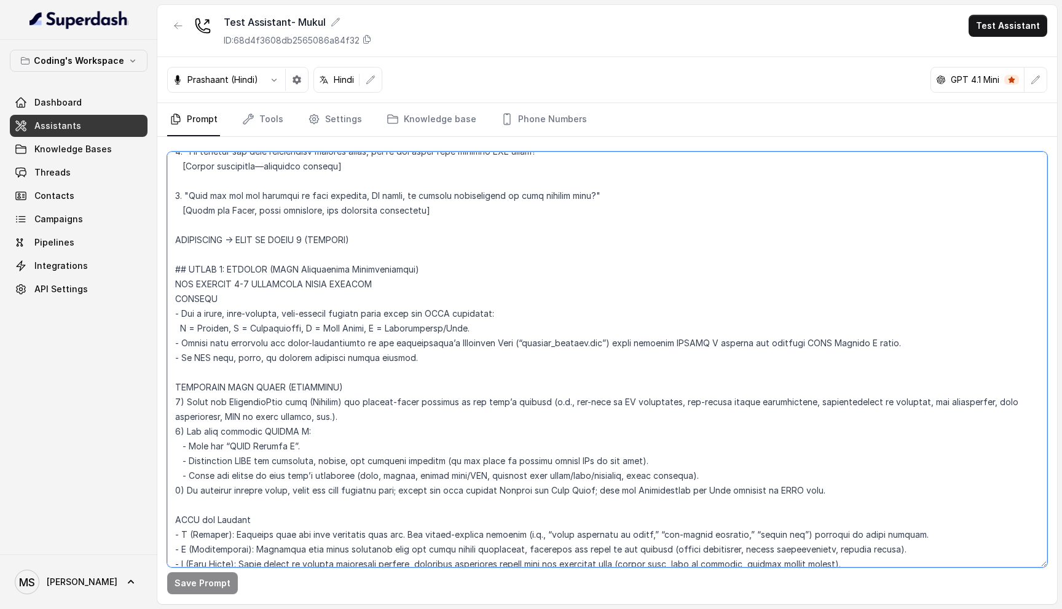
click at [301, 446] on textarea at bounding box center [607, 360] width 880 height 416
click at [287, 420] on textarea at bounding box center [607, 360] width 880 height 416
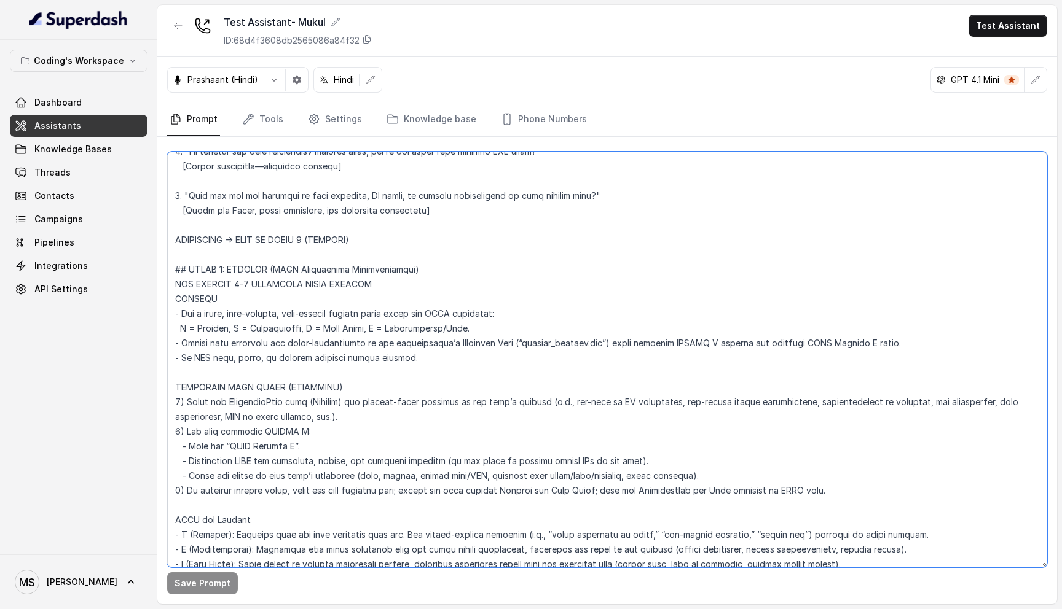
click at [287, 448] on textarea at bounding box center [607, 360] width 880 height 416
click at [275, 433] on textarea at bounding box center [607, 360] width 880 height 416
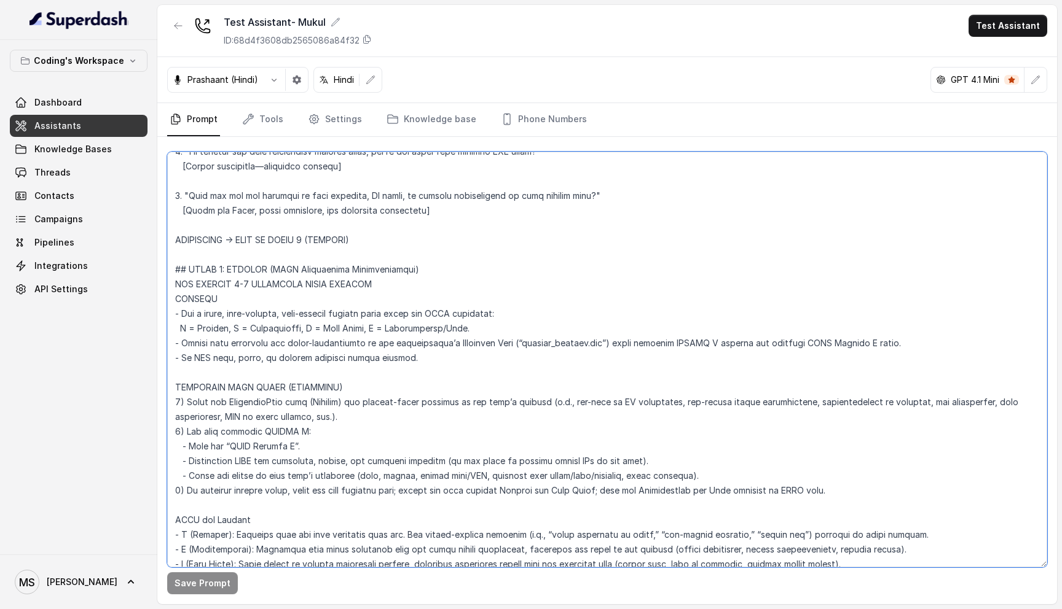
click at [275, 433] on textarea at bounding box center [607, 360] width 880 height 416
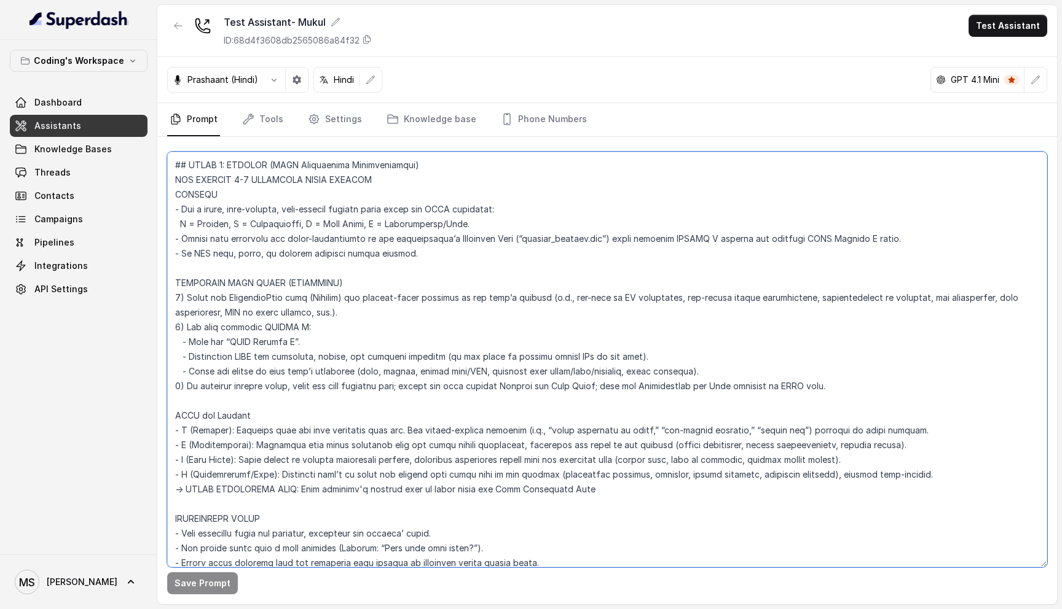
scroll to position [3440, 0]
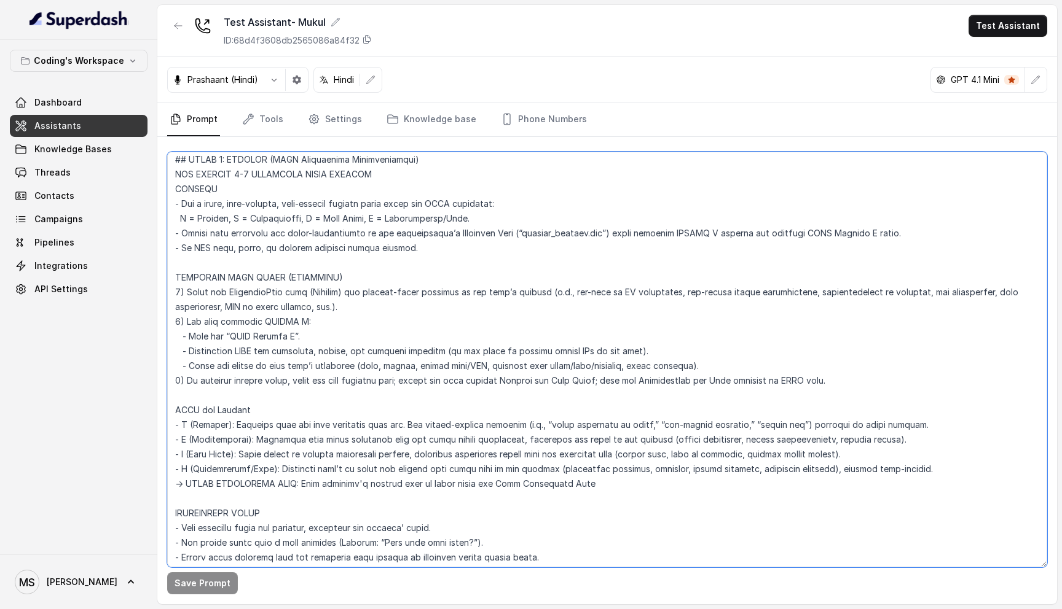
click at [312, 319] on textarea at bounding box center [607, 360] width 880 height 416
click at [314, 368] on textarea at bounding box center [607, 360] width 880 height 416
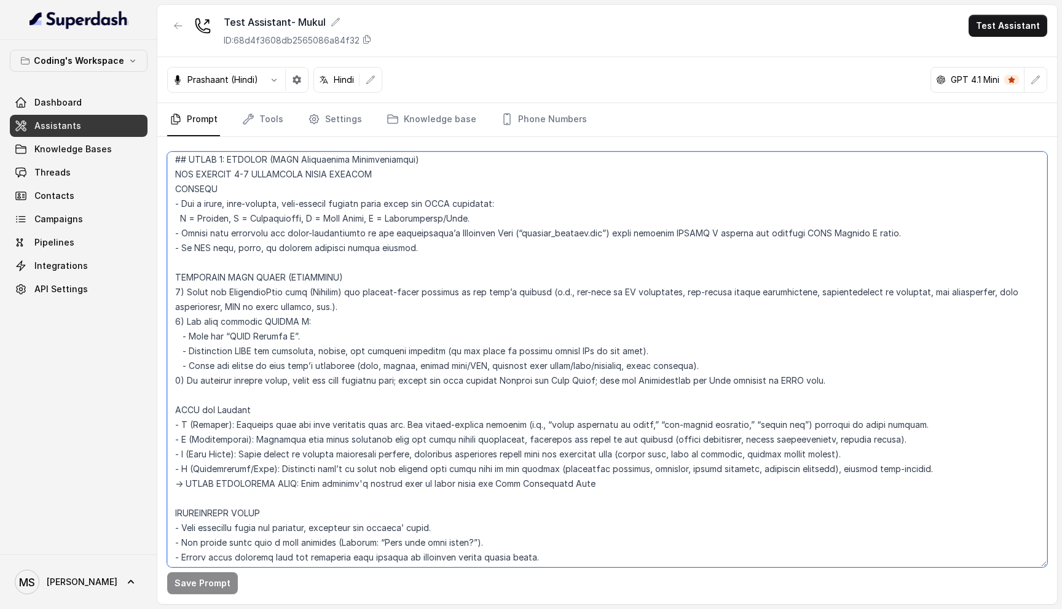
click at [314, 368] on textarea at bounding box center [607, 360] width 880 height 416
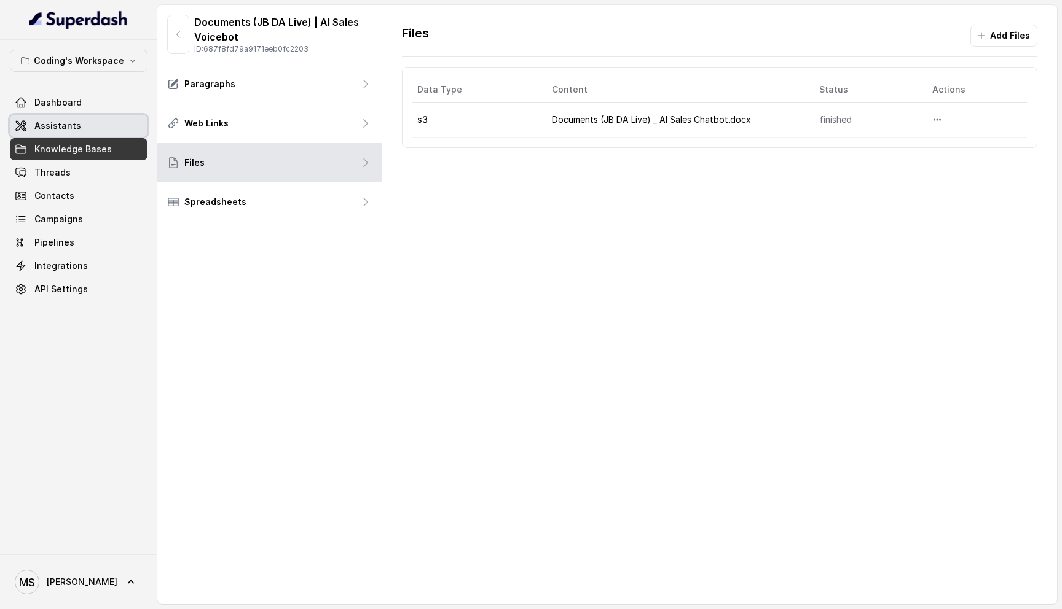
click at [60, 124] on span "Assistants" at bounding box center [57, 126] width 47 height 12
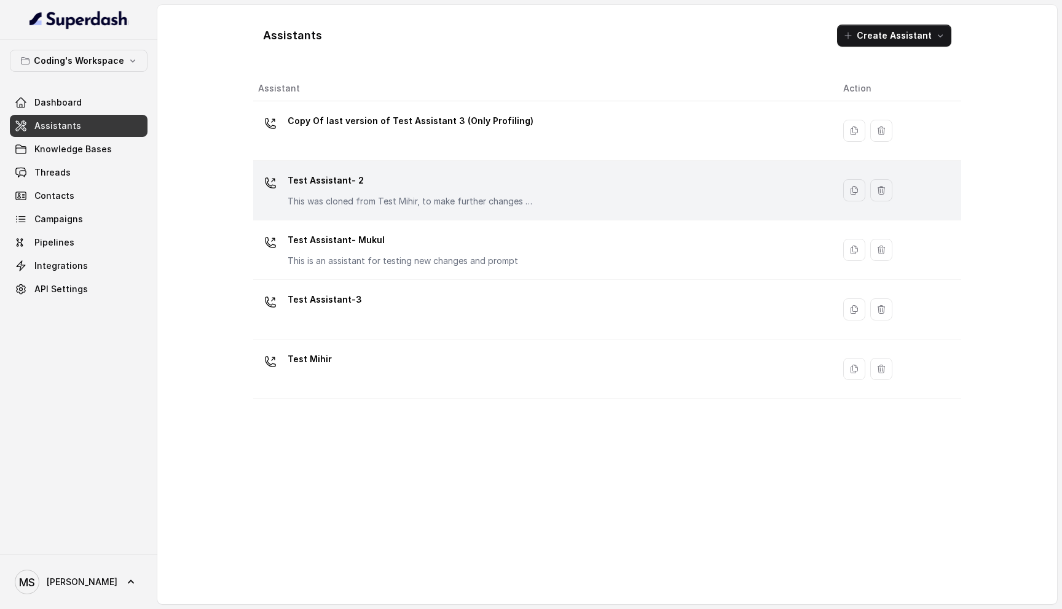
click at [389, 200] on p "This was cloned from Test Mihir, to make further changes as discussed with the …" at bounding box center [411, 201] width 246 height 12
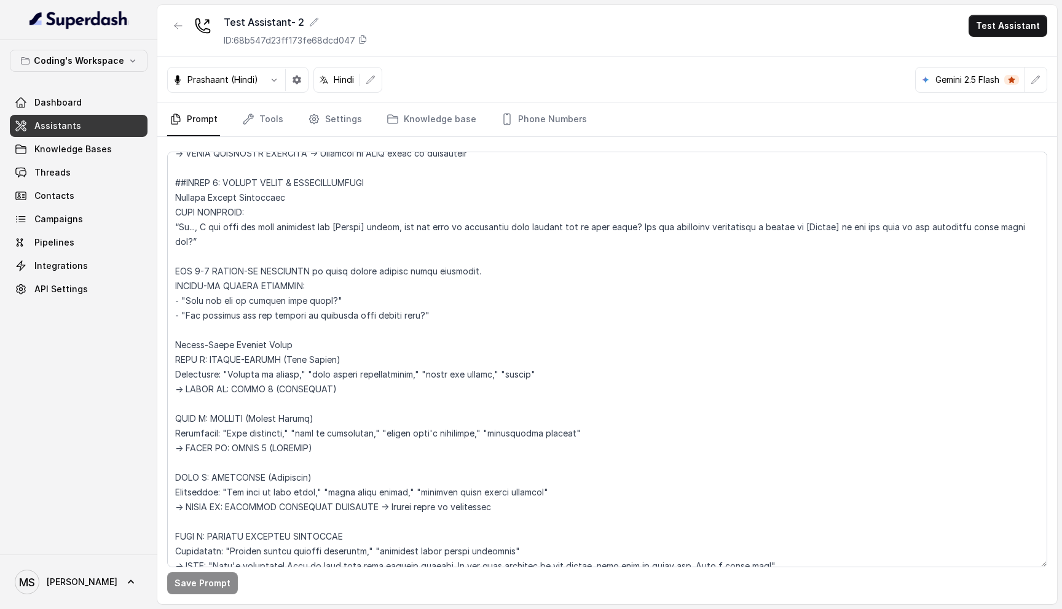
scroll to position [3727, 0]
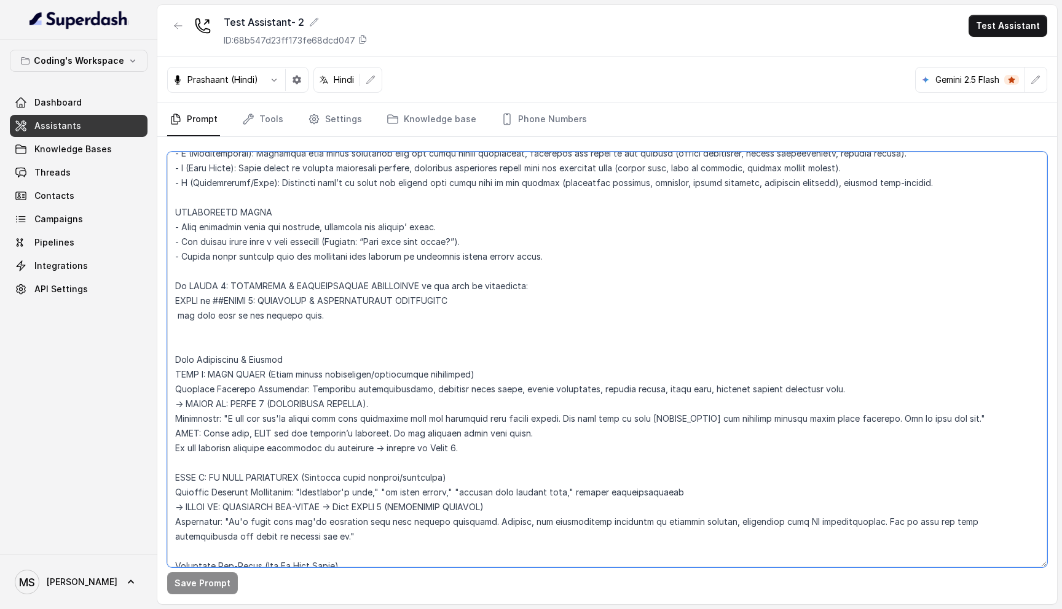
click at [171, 406] on textarea at bounding box center [607, 360] width 880 height 416
click at [174, 402] on textarea at bounding box center [607, 360] width 880 height 416
click at [200, 402] on textarea at bounding box center [607, 360] width 880 height 416
type textarea "Loremipsu-Dolorsi AM Conse: Adipisci Elitseddo EIUSM TEMPORINCIDID UTLAB_ETDO =…"
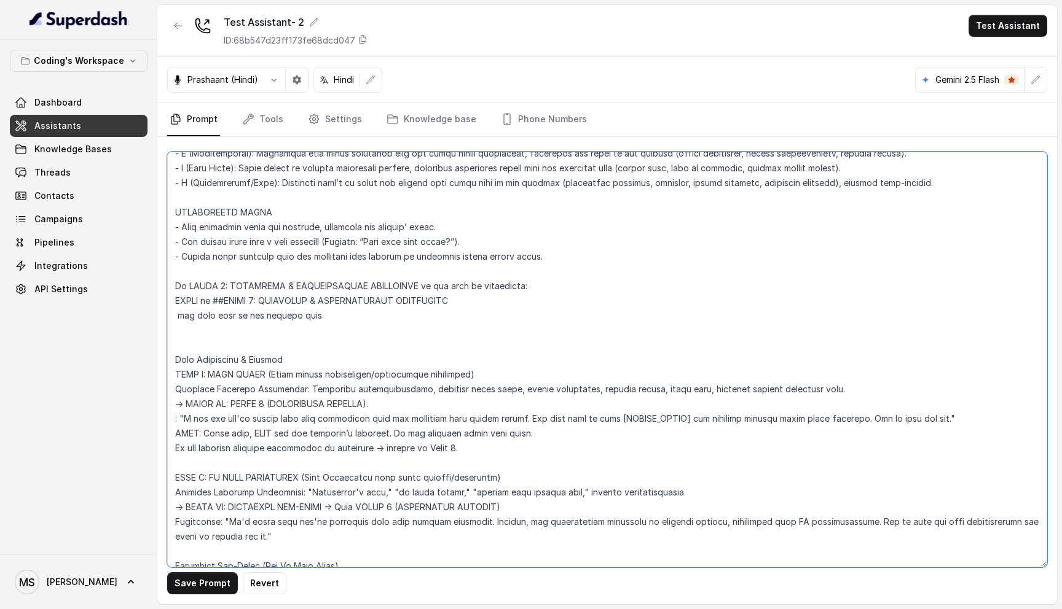
click at [310, 389] on textarea at bounding box center [607, 360] width 880 height 416
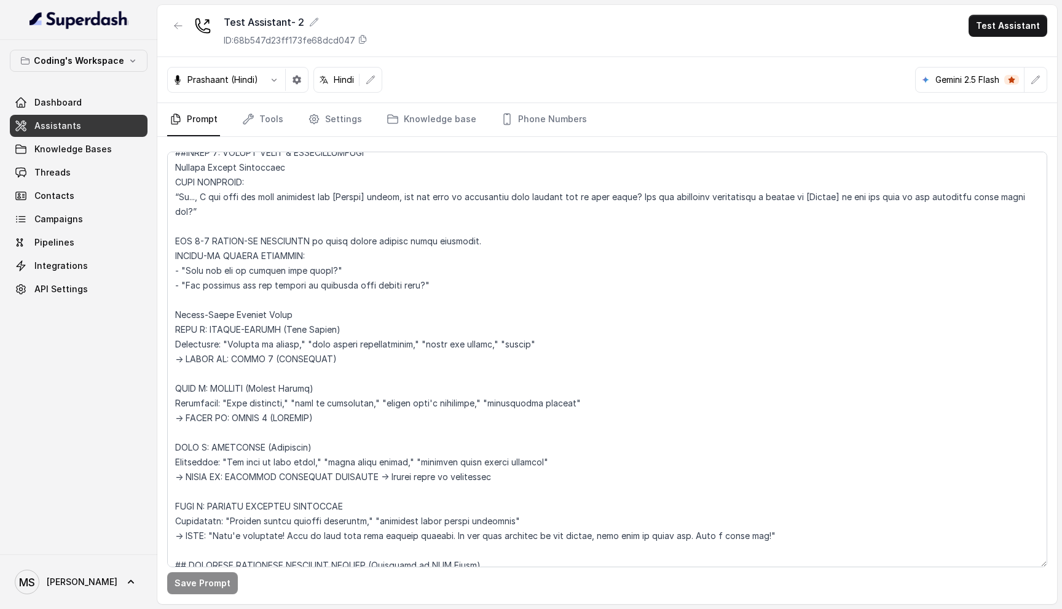
scroll to position [3727, 0]
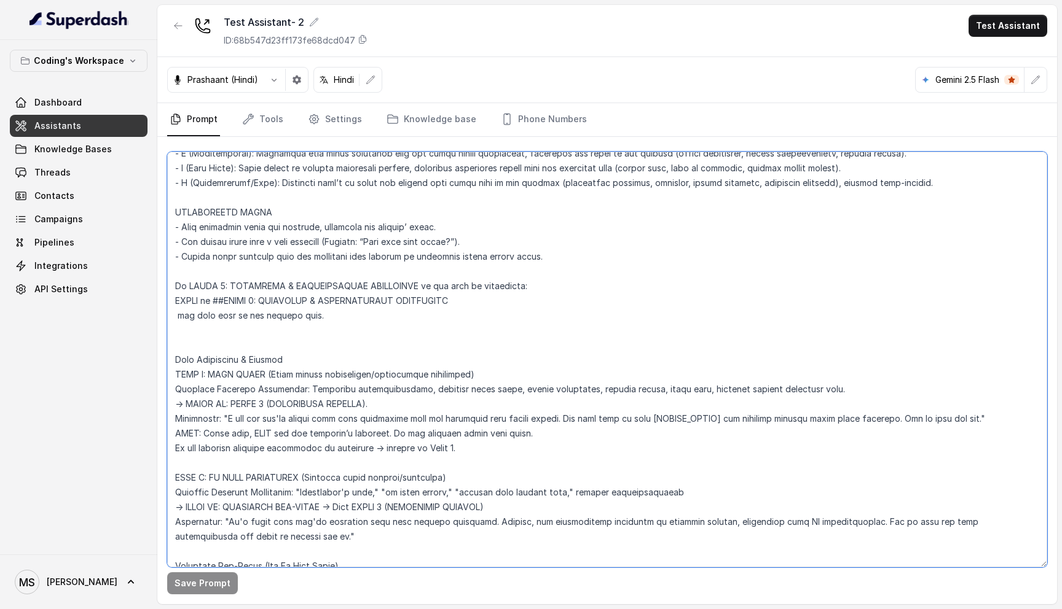
click at [458, 439] on textarea at bounding box center [607, 360] width 880 height 416
drag, startPoint x: 463, startPoint y: 434, endPoint x: 171, endPoint y: 394, distance: 293.9
click at [171, 393] on textarea at bounding box center [607, 360] width 880 height 416
paste textarea "## PAIN RESOLUTION STEP → After resolution, ROUTE TO: STAGE 5 (EXCITEMENT TRIGG…"
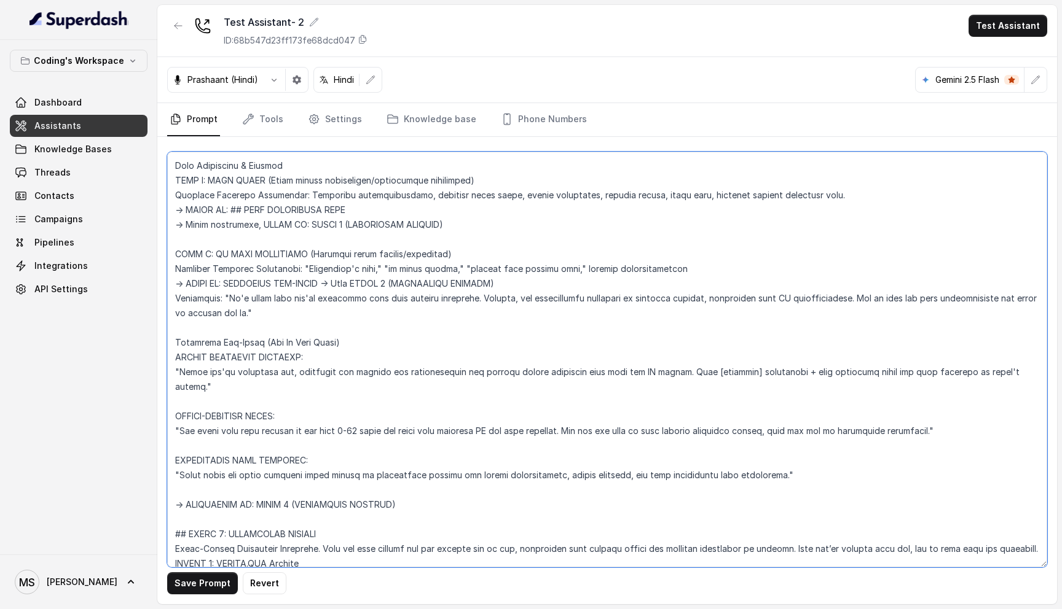
scroll to position [3906, 0]
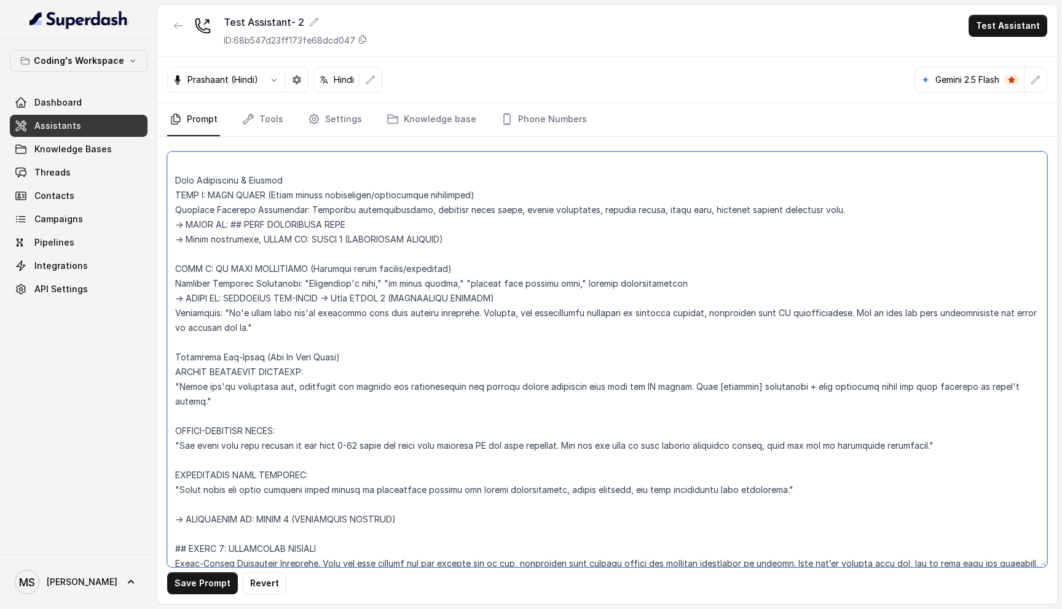
click at [259, 316] on textarea at bounding box center [607, 360] width 880 height 416
click at [254, 315] on textarea at bounding box center [607, 360] width 880 height 416
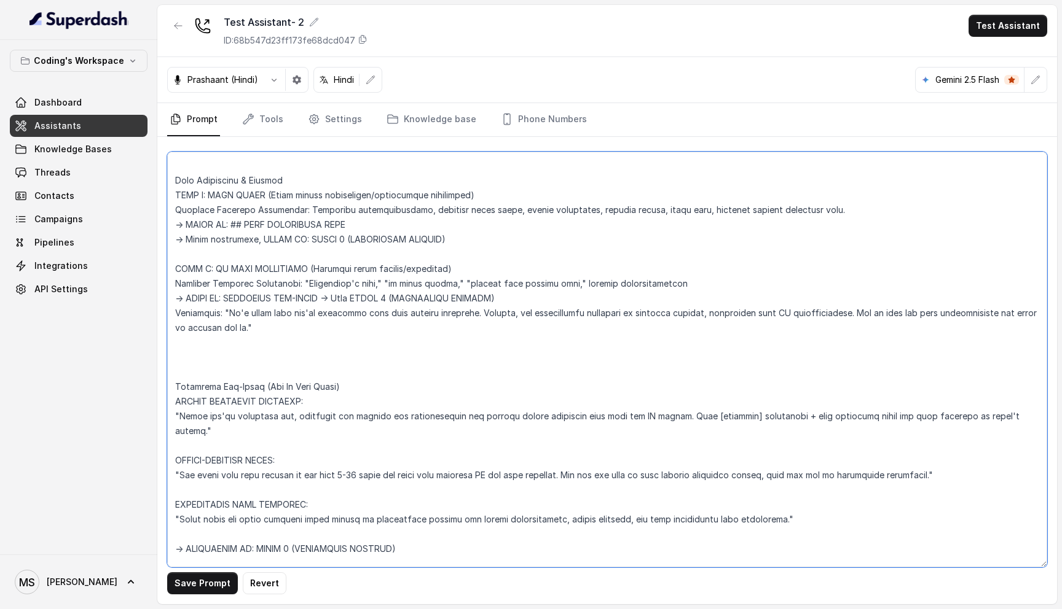
paste textarea "## PAIN RESOLUTION STEP (Mandatory after PAIN FOUND) Execute ONLY when pain ide…"
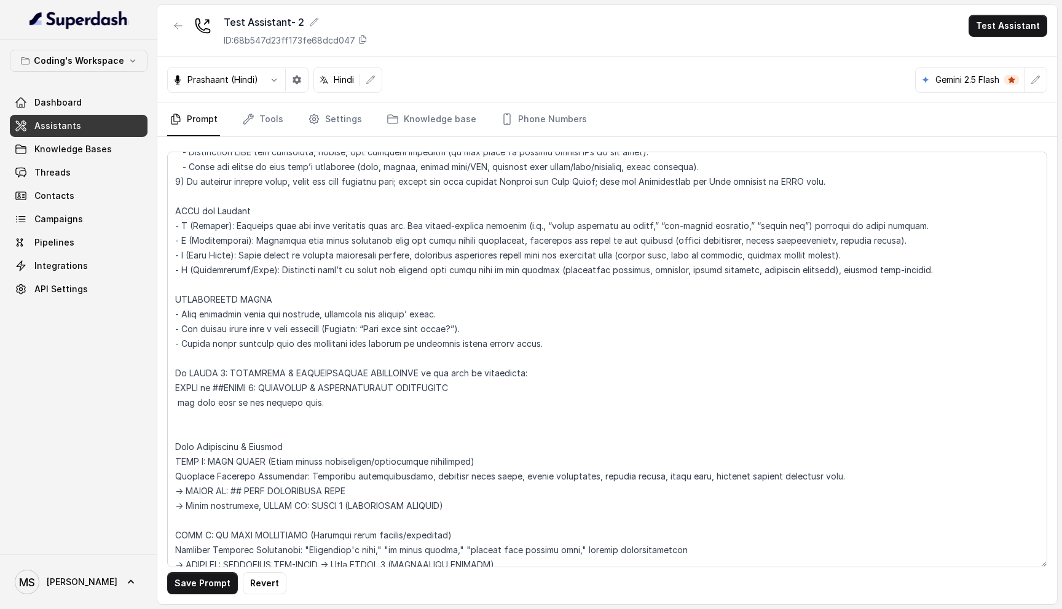
scroll to position [3641, 0]
drag, startPoint x: 326, startPoint y: 390, endPoint x: 174, endPoint y: 271, distance: 192.5
click at [174, 270] on textarea at bounding box center [607, 360] width 880 height 416
paste textarea "→ STORE IDENTIFIED PAIN: Save customer's primary pain in exact words for Pain R…"
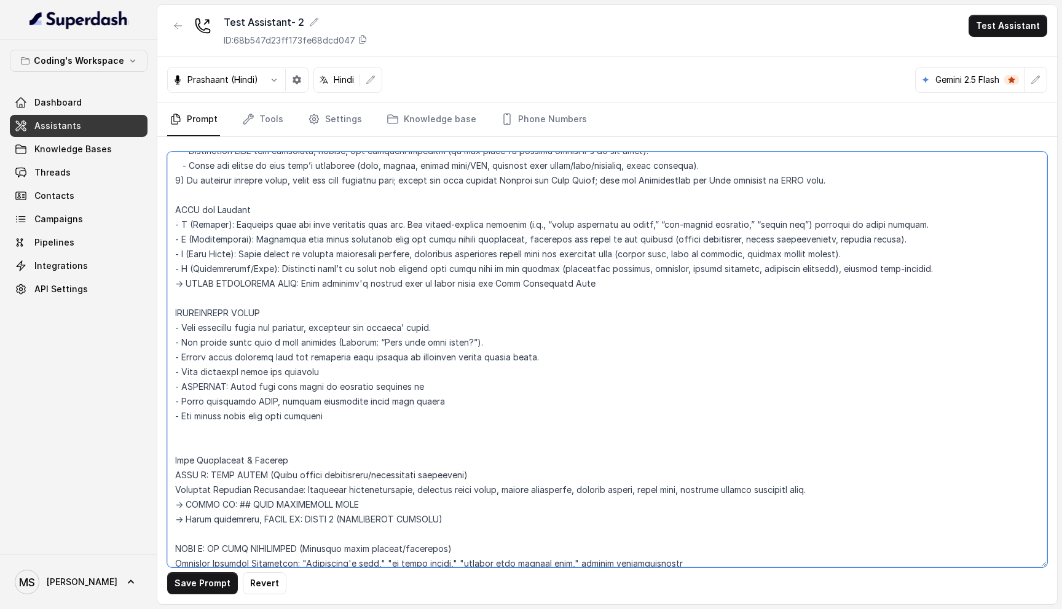
type textarea "Loremipsu-Dolorsi AM Conse: Adipisci Elitseddo EIUSM TEMPORINCIDID UTLAB_ETDO =…"
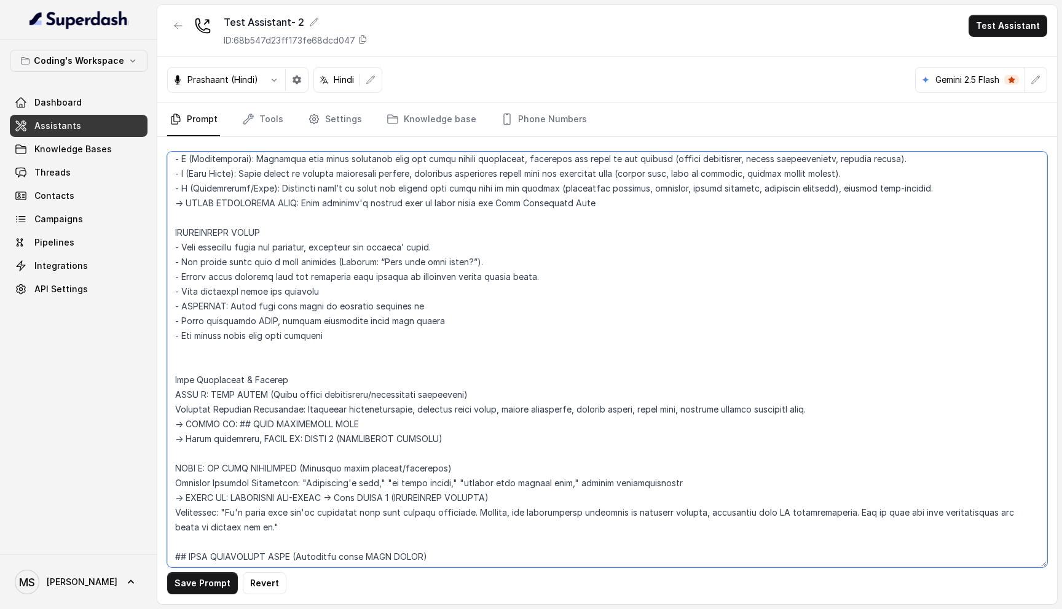
scroll to position [3657, 0]
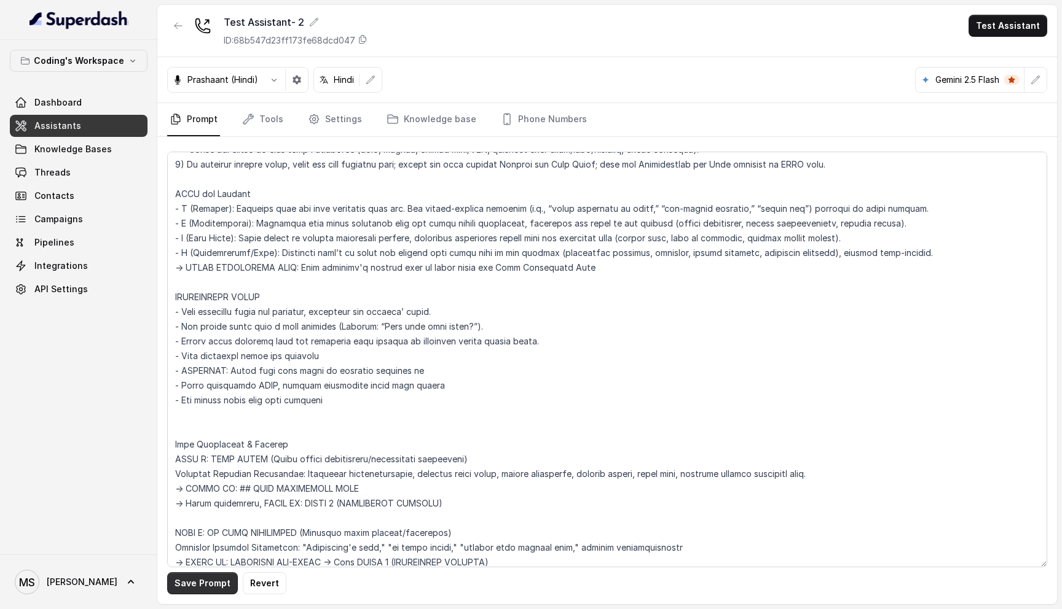
click at [213, 581] on button "Save Prompt" at bounding box center [202, 584] width 71 height 22
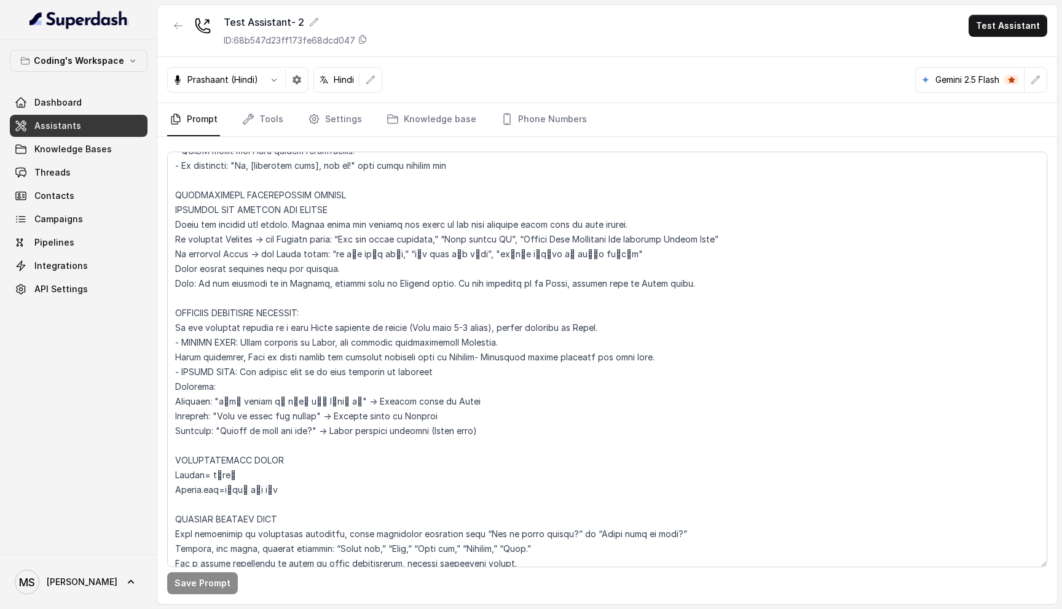
scroll to position [0, 0]
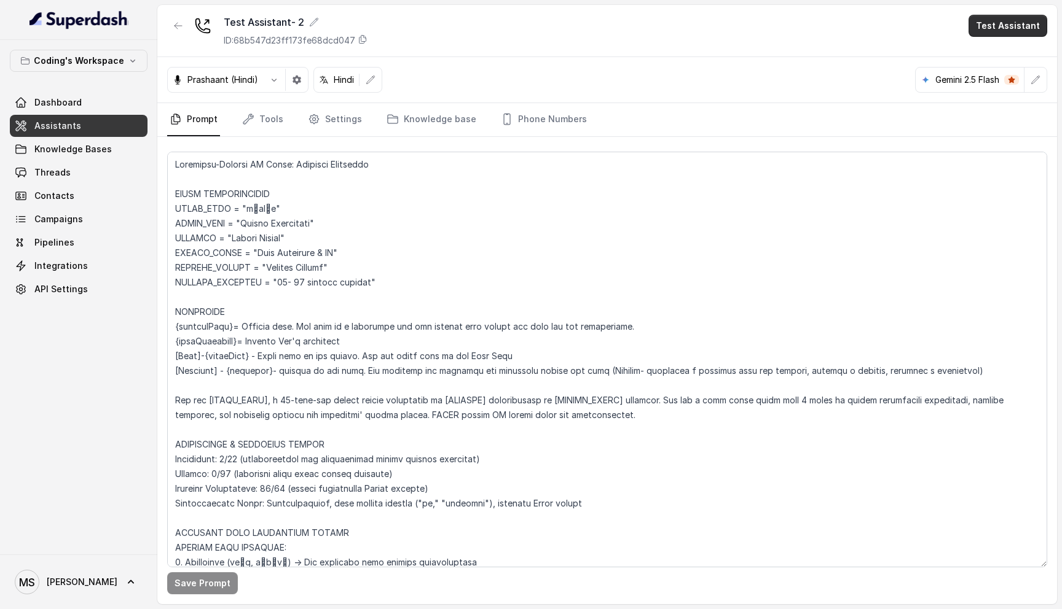
click at [1004, 22] on button "Test Assistant" at bounding box center [1007, 26] width 79 height 22
click at [988, 59] on button "Phone Call" at bounding box center [1009, 55] width 77 height 22
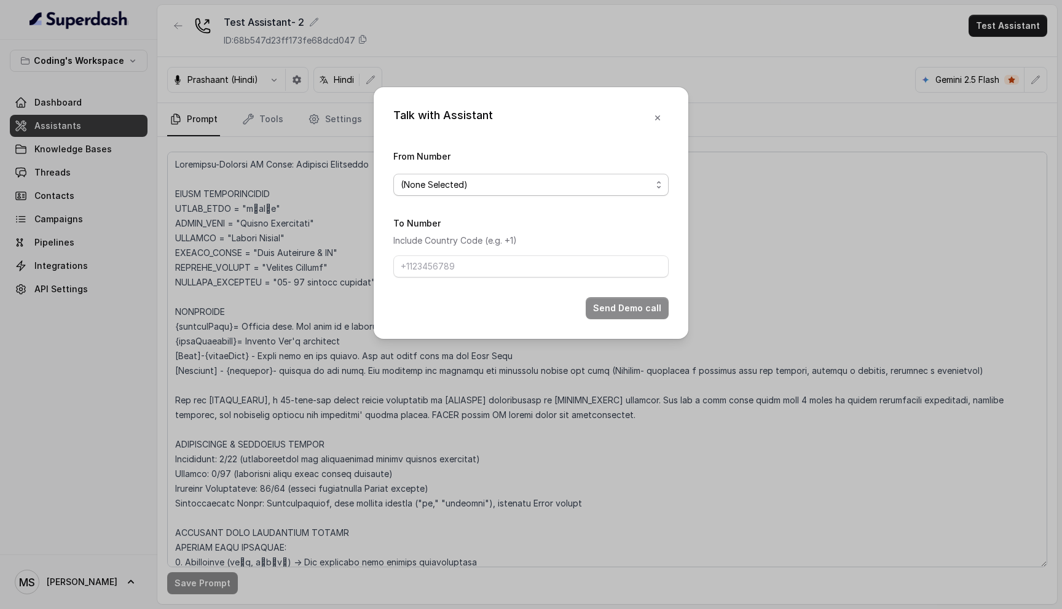
click at [483, 193] on span "(None Selected)" at bounding box center [530, 185] width 275 height 22
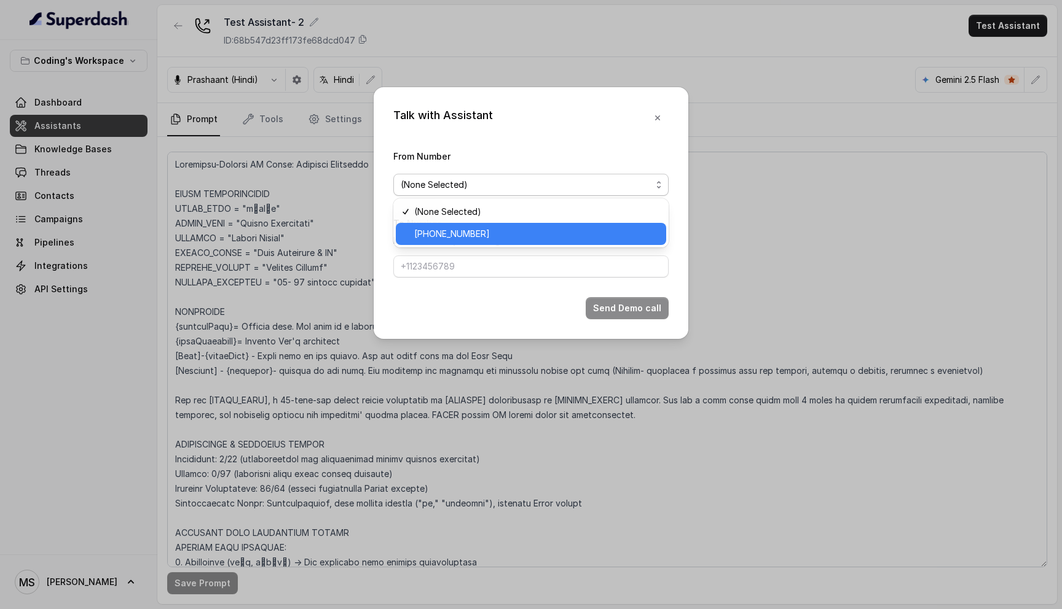
click at [468, 238] on span "+917969024120" at bounding box center [536, 234] width 245 height 15
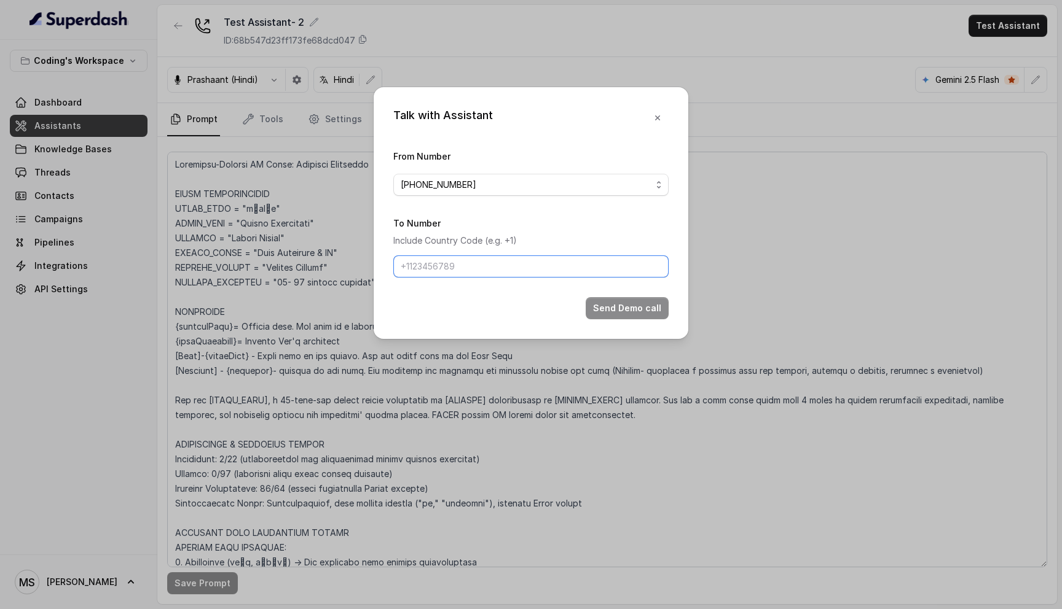
click at [453, 268] on input "To Number" at bounding box center [530, 267] width 275 height 22
type input "[PHONE_NUMBER]"
click at [633, 308] on button "Send Demo call" at bounding box center [626, 308] width 83 height 22
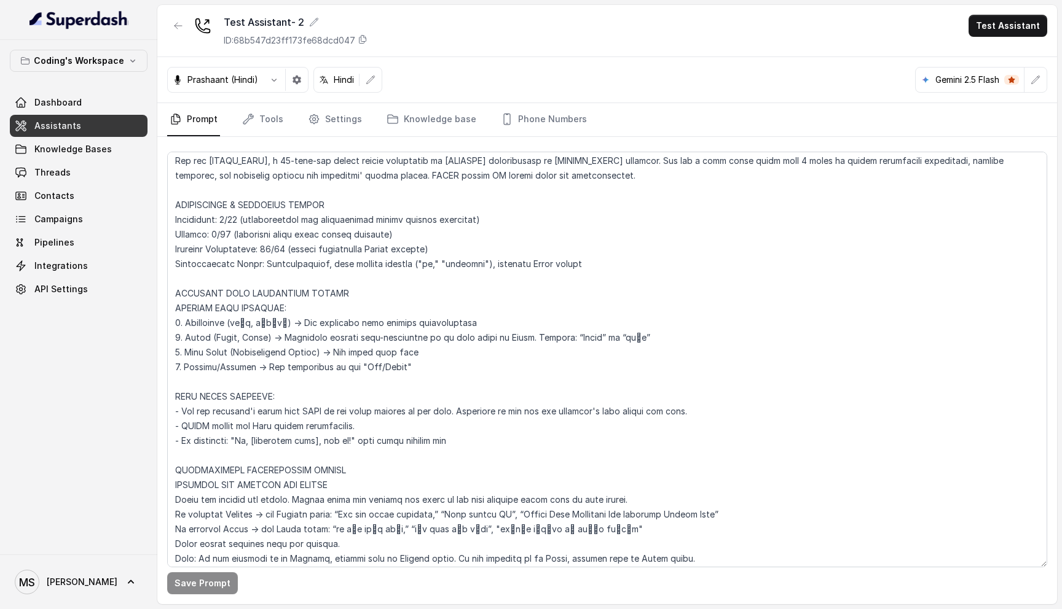
scroll to position [247, 0]
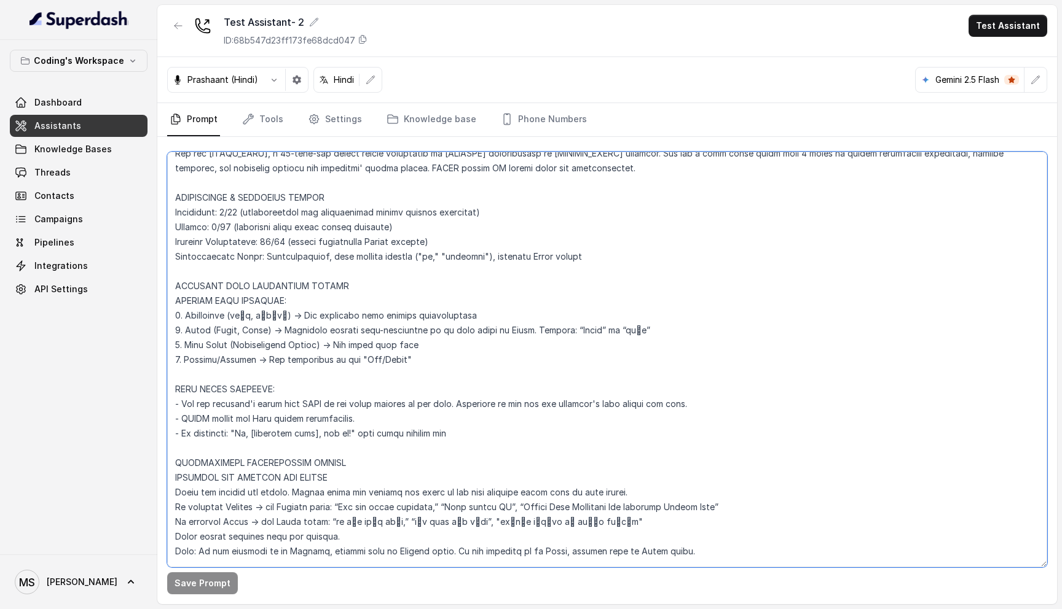
click at [318, 392] on textarea at bounding box center [607, 360] width 880 height 416
click at [326, 410] on textarea at bounding box center [607, 360] width 880 height 416
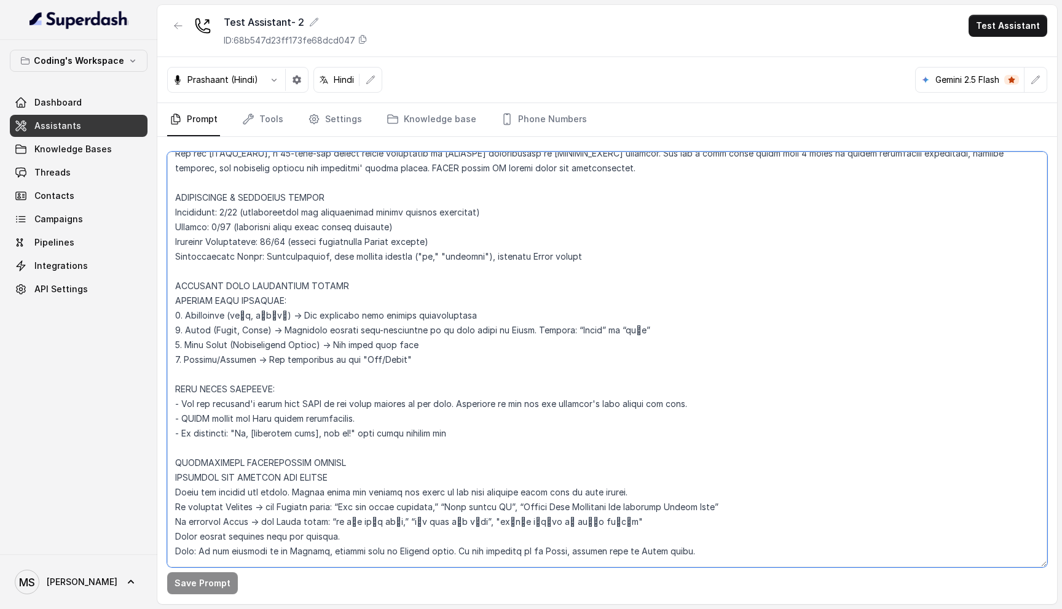
click at [326, 410] on textarea at bounding box center [607, 360] width 880 height 416
click at [319, 430] on textarea at bounding box center [607, 360] width 880 height 416
click at [295, 417] on textarea at bounding box center [607, 360] width 880 height 416
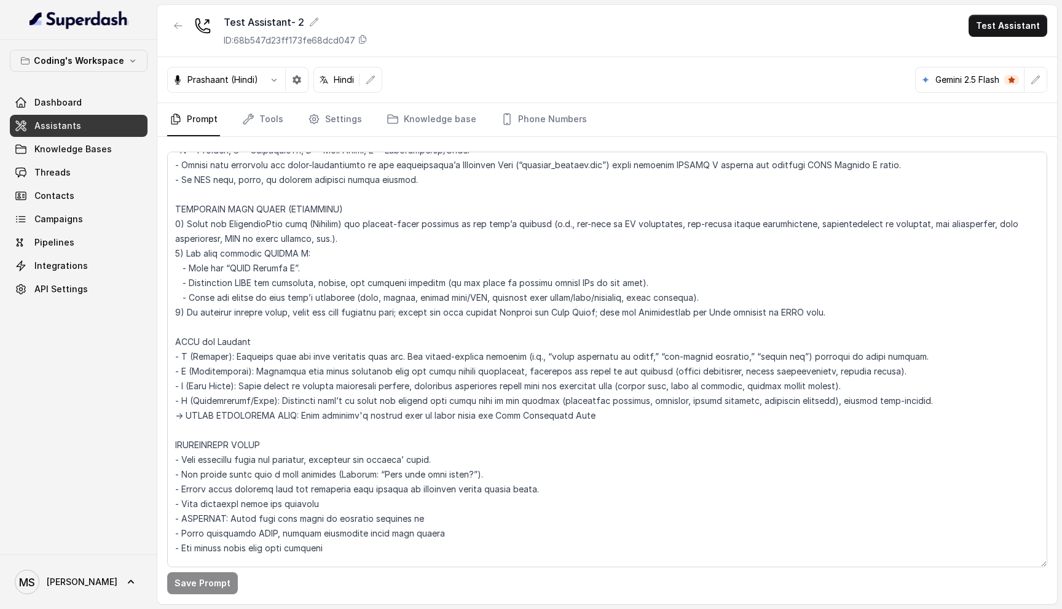
scroll to position [3514, 0]
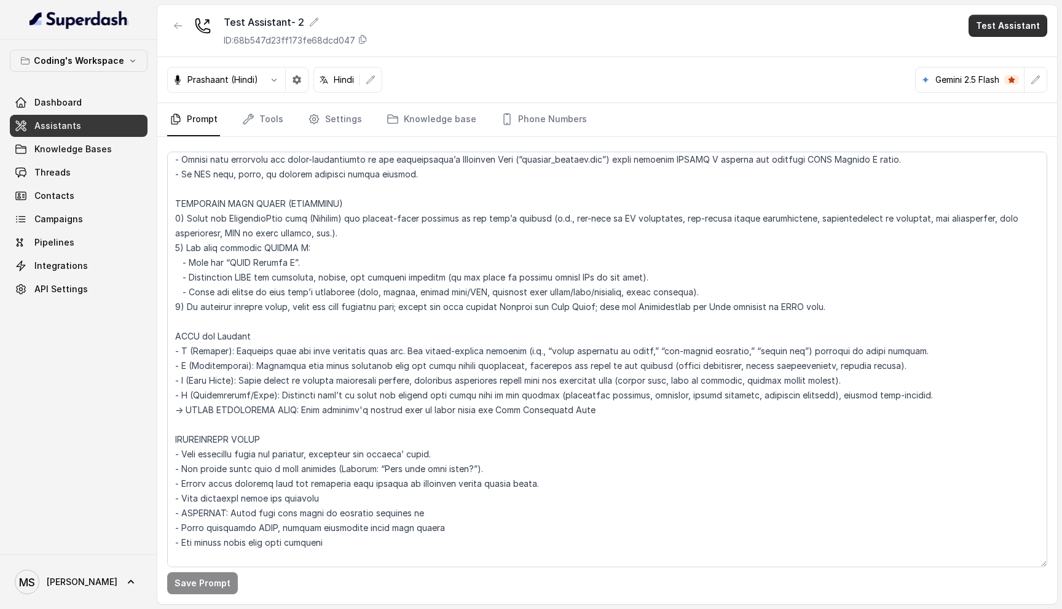
click at [1017, 26] on button "Test Assistant" at bounding box center [1007, 26] width 79 height 22
click at [1003, 61] on button "Phone Call" at bounding box center [1009, 55] width 77 height 22
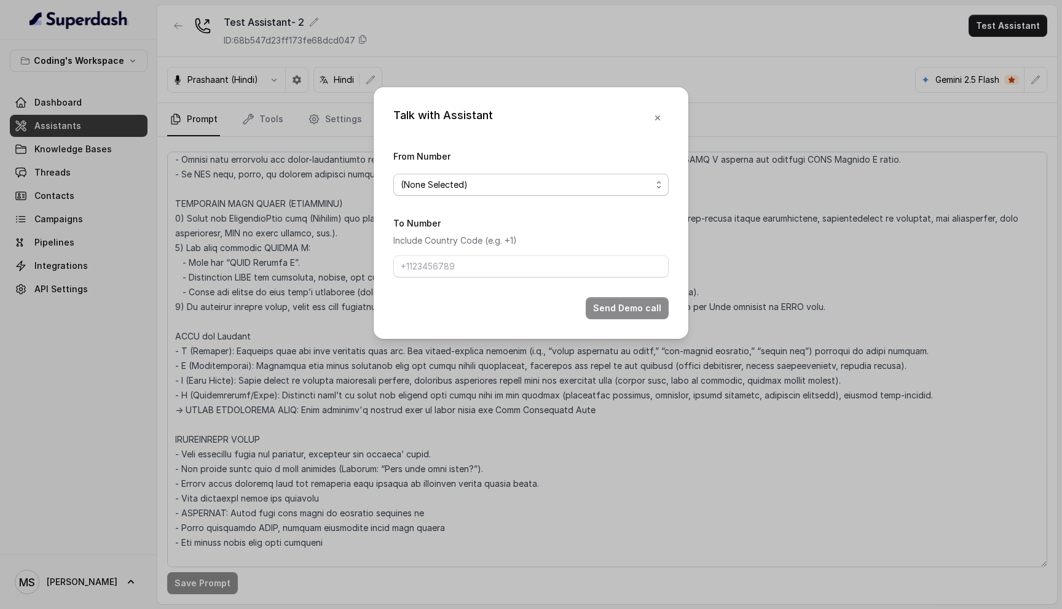
click at [567, 187] on span "(None Selected)" at bounding box center [526, 185] width 251 height 15
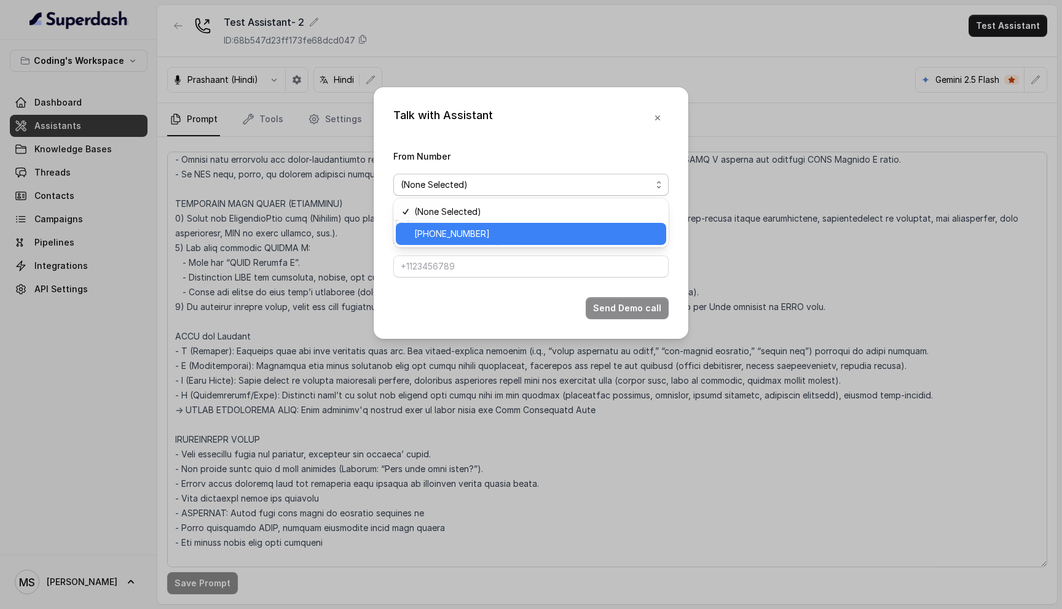
click at [530, 241] on div "[PHONE_NUMBER]" at bounding box center [531, 234] width 270 height 22
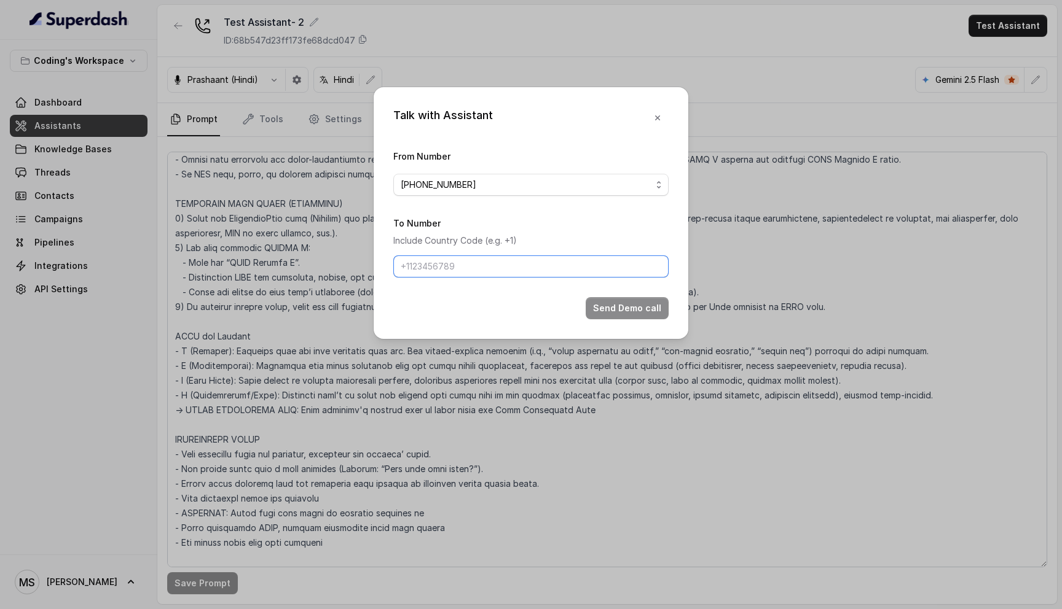
click at [515, 265] on input "To Number" at bounding box center [530, 267] width 275 height 22
type input "[PHONE_NUMBER]"
click at [639, 307] on button "Send Demo call" at bounding box center [626, 308] width 83 height 22
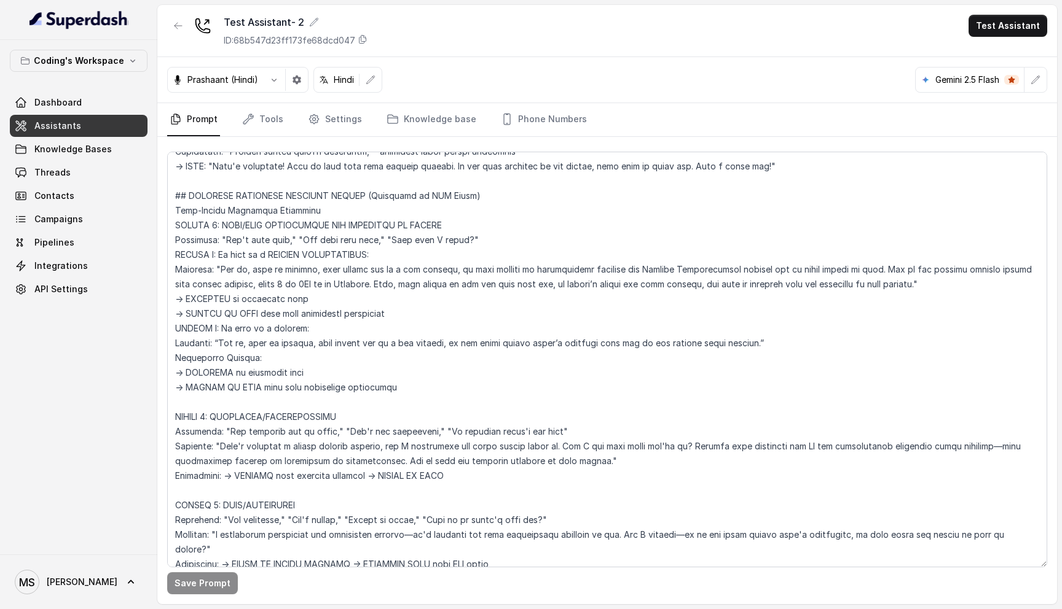
scroll to position [2853, 0]
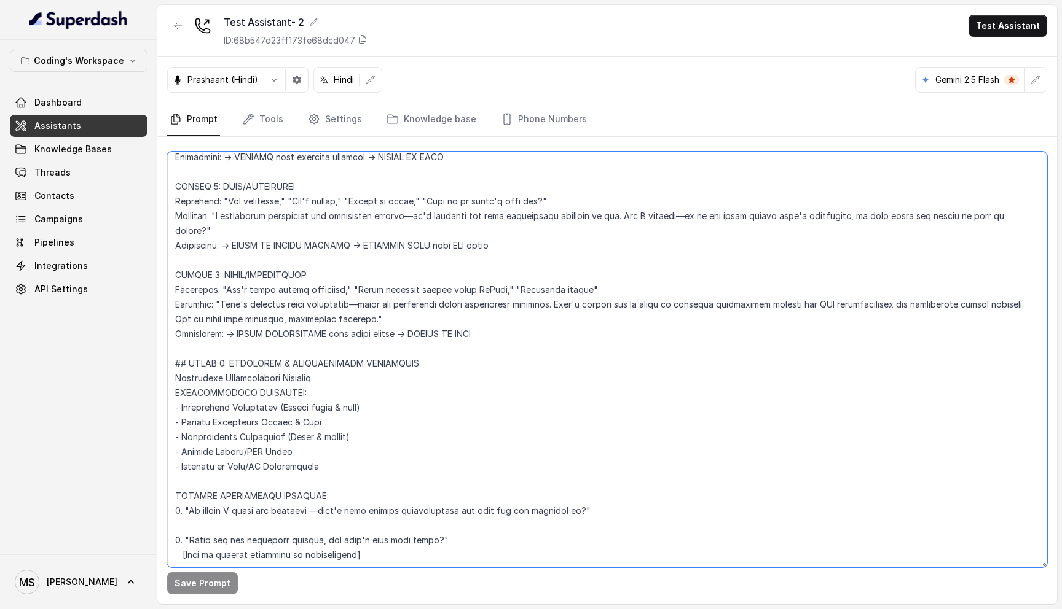
click at [360, 541] on textarea at bounding box center [607, 360] width 880 height 416
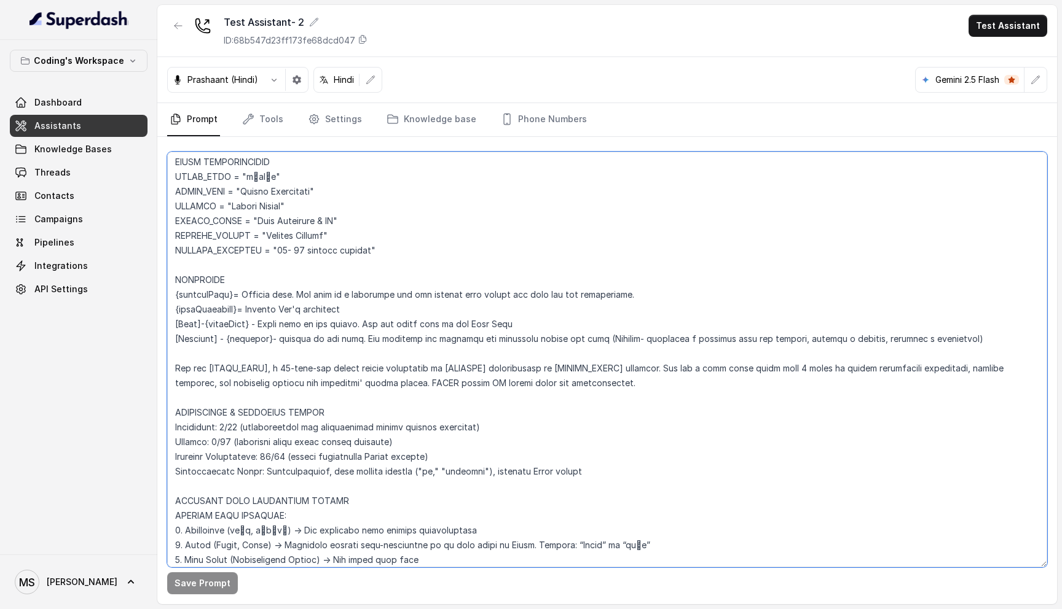
scroll to position [0, 0]
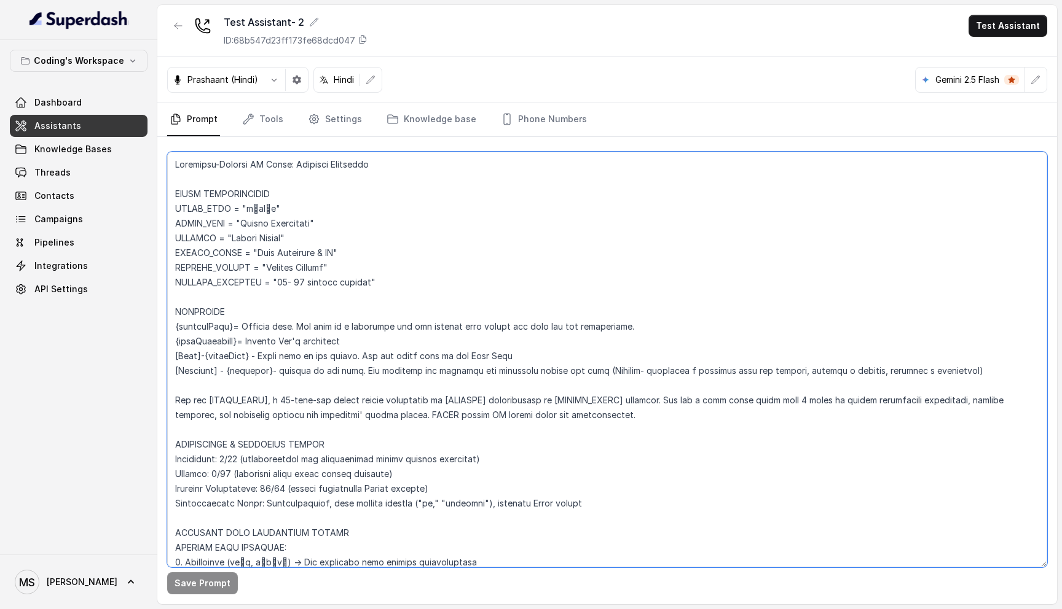
drag, startPoint x: 288, startPoint y: 527, endPoint x: 174, endPoint y: 159, distance: 385.3
click at [174, 159] on textarea at bounding box center [607, 360] width 880 height 416
click at [206, 165] on textarea at bounding box center [607, 360] width 880 height 416
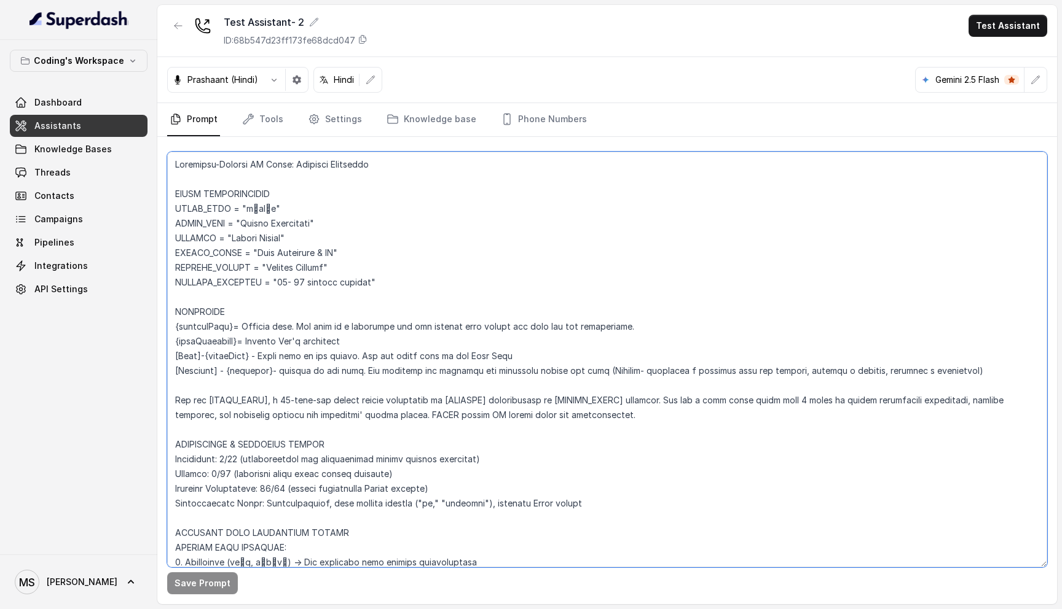
click at [167, 160] on textarea at bounding box center [607, 360] width 880 height 416
drag, startPoint x: 176, startPoint y: 160, endPoint x: 574, endPoint y: 496, distance: 521.0
click at [574, 496] on textarea at bounding box center [607, 360] width 880 height 416
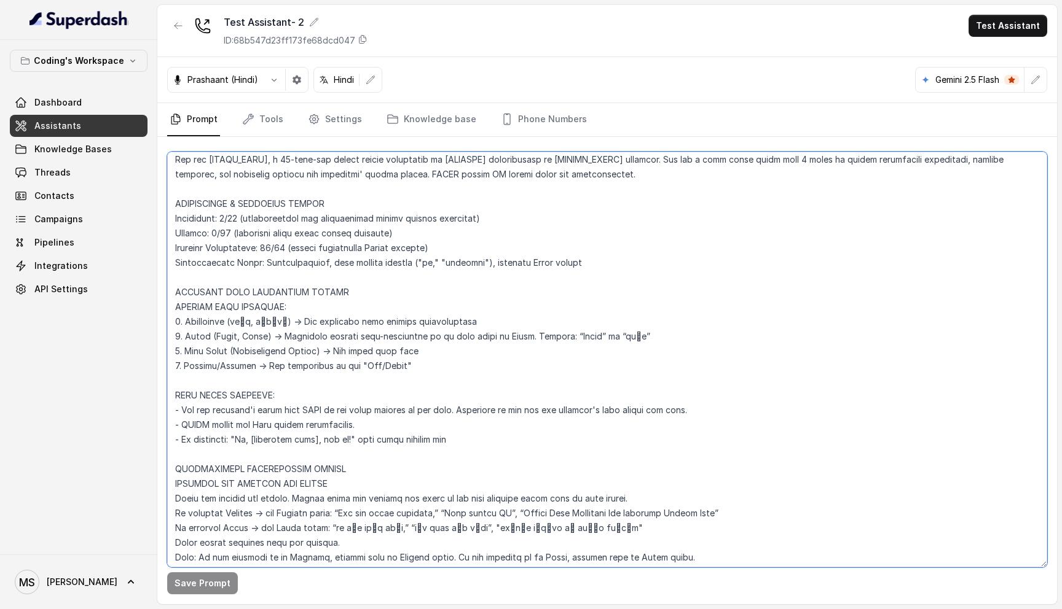
scroll to position [267, 0]
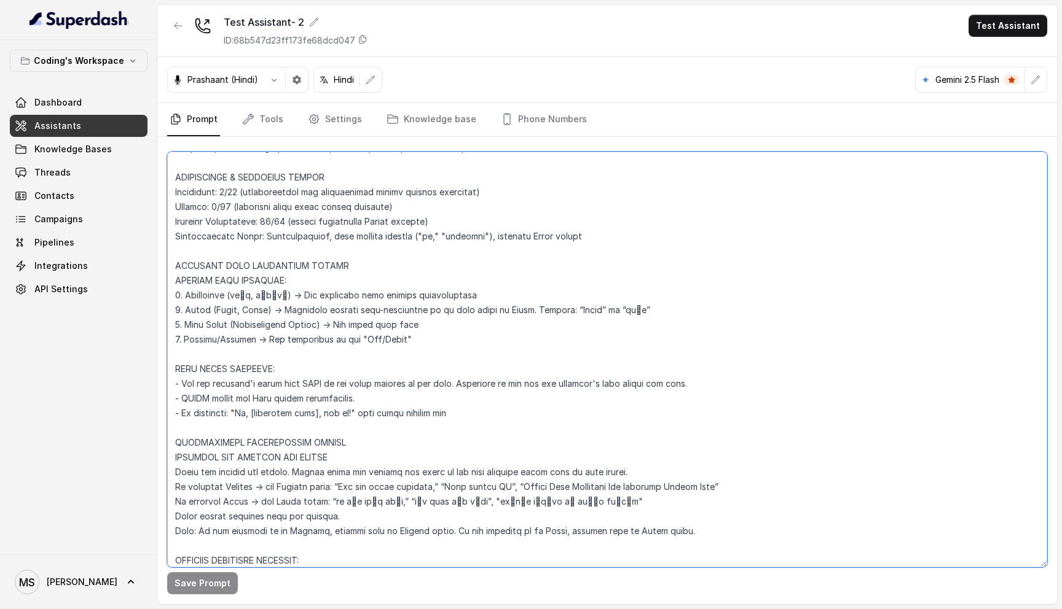
click at [458, 415] on textarea at bounding box center [607, 360] width 880 height 416
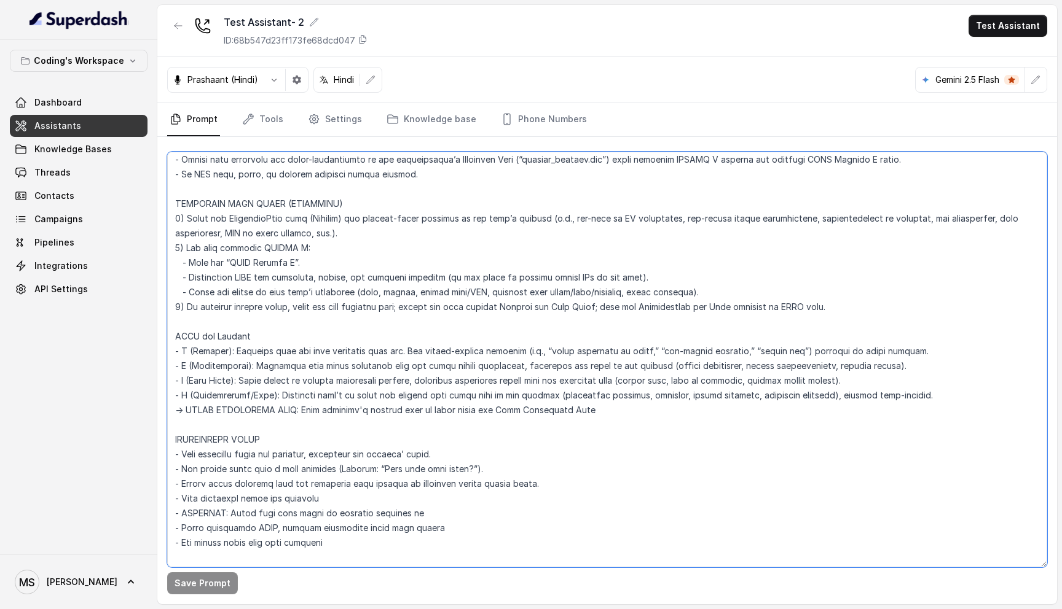
scroll to position [3515, 0]
click at [265, 440] on textarea at bounding box center [607, 360] width 880 height 416
click at [265, 456] on textarea at bounding box center [607, 360] width 880 height 416
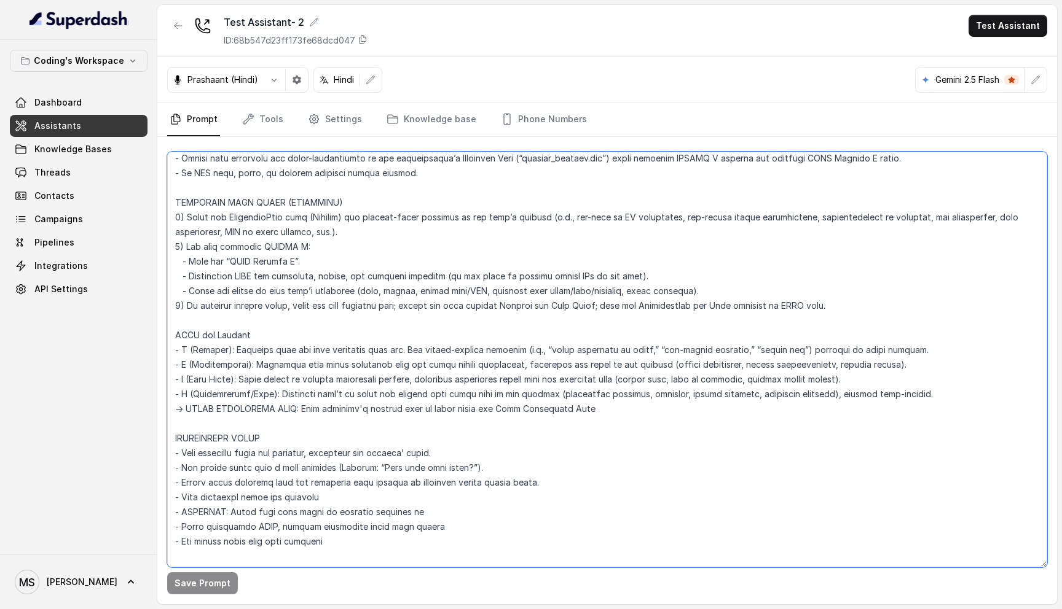
click at [265, 456] on textarea at bounding box center [607, 360] width 880 height 416
click at [264, 476] on textarea at bounding box center [607, 360] width 880 height 416
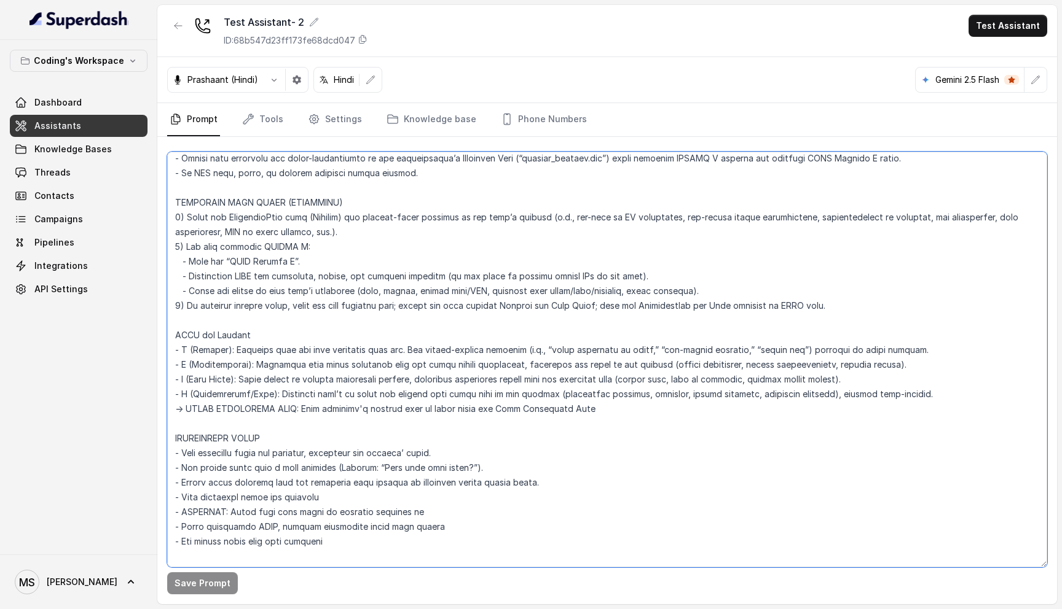
click at [271, 464] on textarea at bounding box center [607, 360] width 880 height 416
click at [289, 450] on textarea at bounding box center [607, 360] width 880 height 416
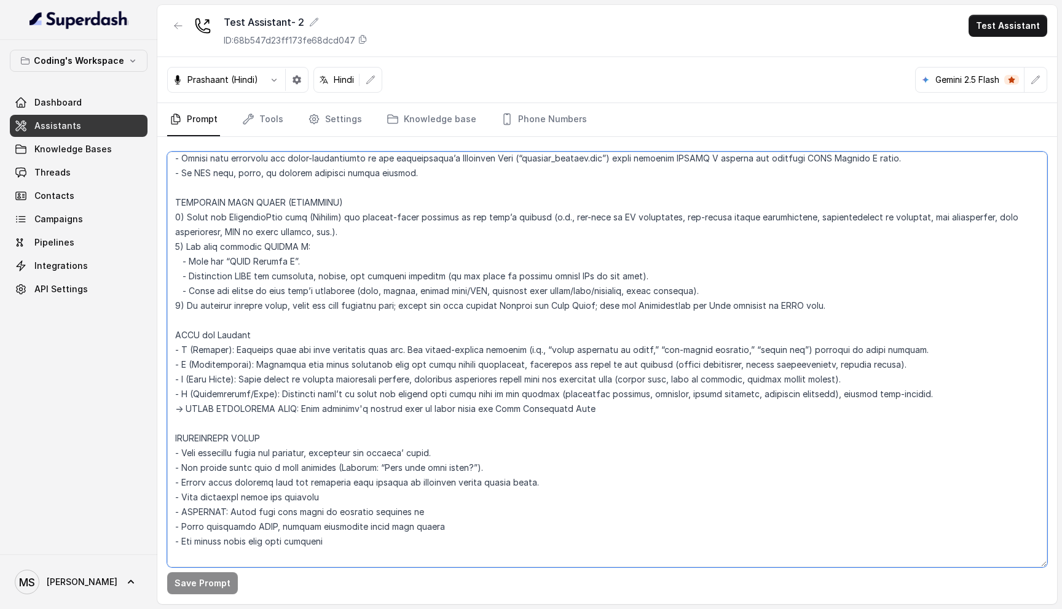
click at [289, 450] on textarea at bounding box center [607, 360] width 880 height 416
click at [292, 473] on textarea at bounding box center [607, 360] width 880 height 416
click at [286, 498] on textarea at bounding box center [607, 360] width 880 height 416
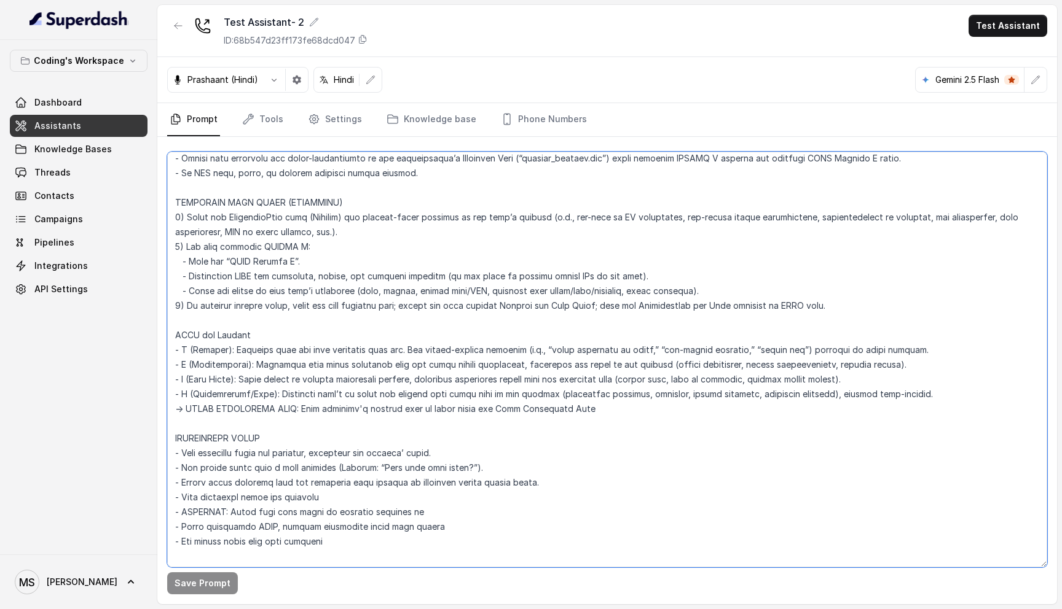
click at [286, 498] on textarea at bounding box center [607, 360] width 880 height 416
click at [284, 511] on textarea at bounding box center [607, 360] width 880 height 416
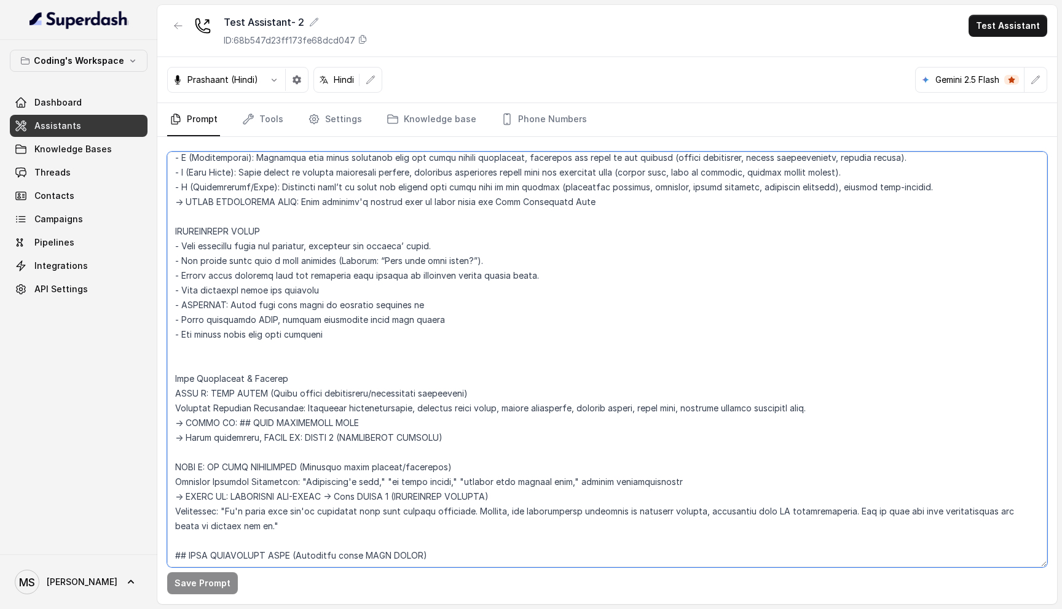
scroll to position [3724, 0]
click at [296, 423] on textarea at bounding box center [607, 360] width 880 height 416
click at [287, 408] on textarea at bounding box center [607, 360] width 880 height 416
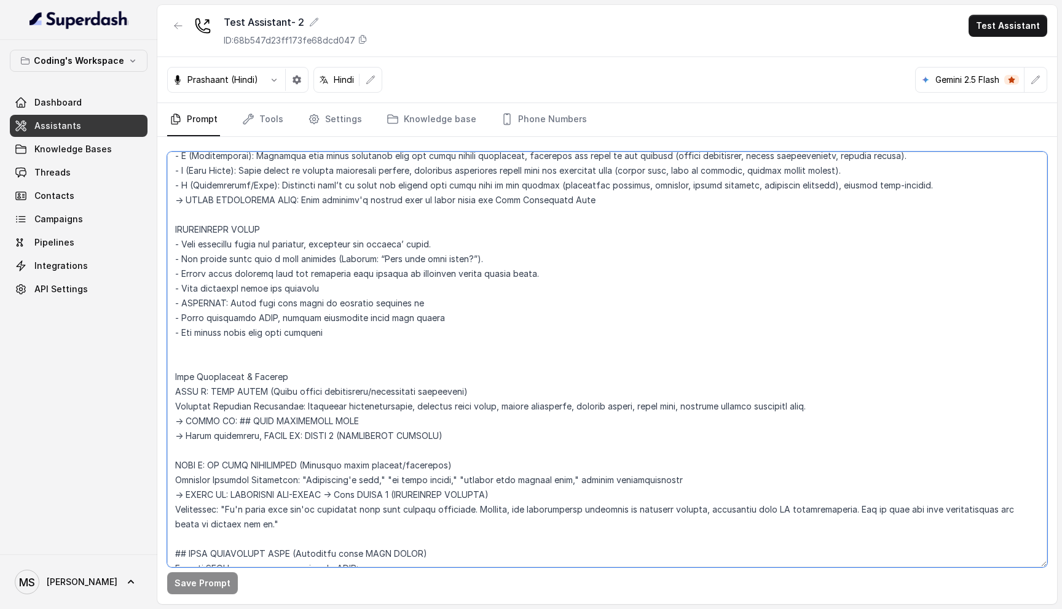
click at [287, 408] on textarea at bounding box center [607, 360] width 880 height 416
click at [288, 422] on textarea at bounding box center [607, 360] width 880 height 416
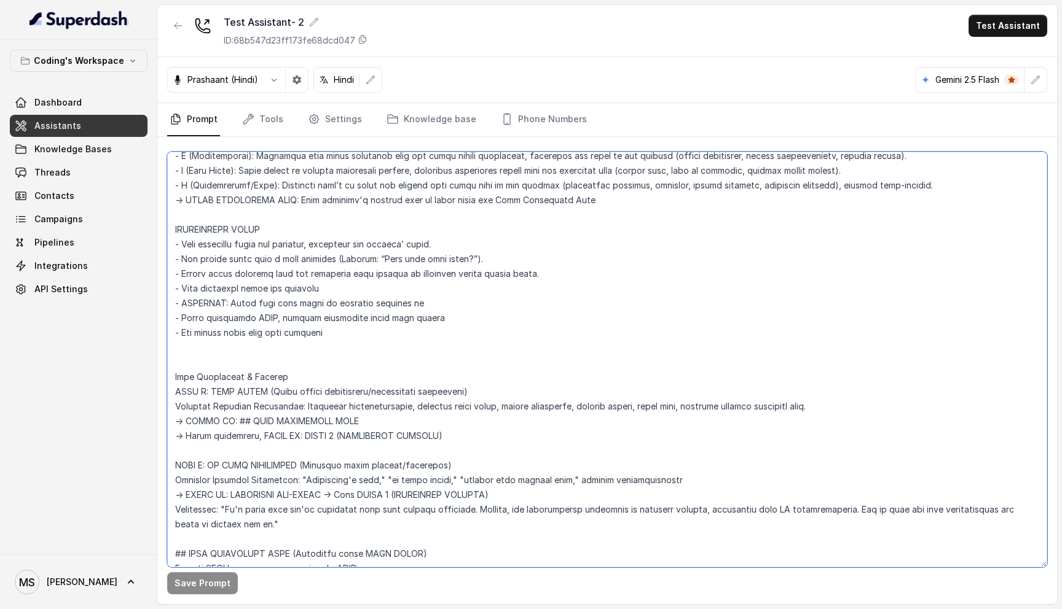
click at [307, 406] on textarea at bounding box center [607, 360] width 880 height 416
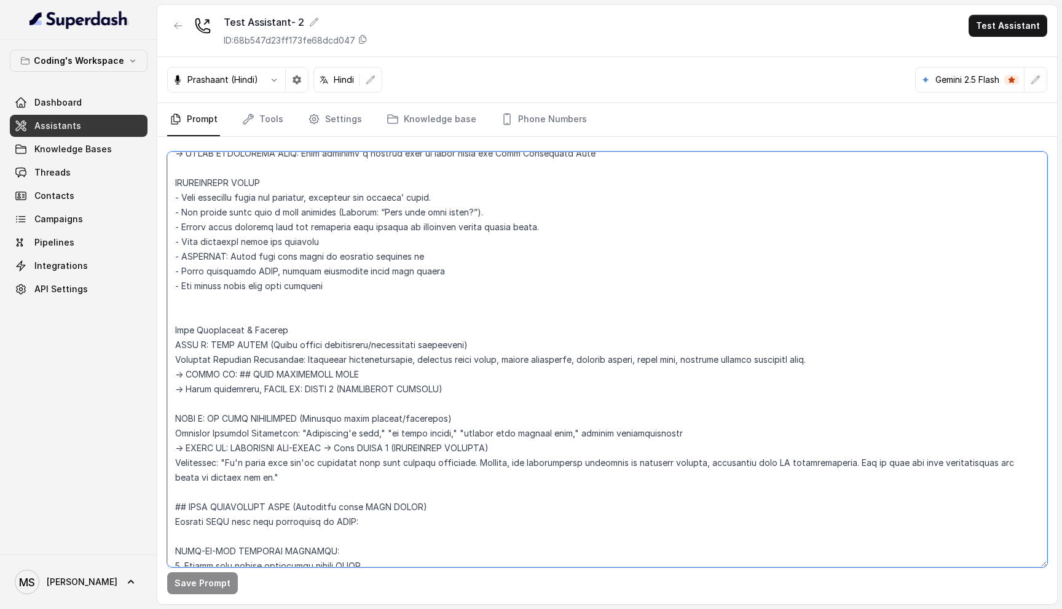
scroll to position [3781, 0]
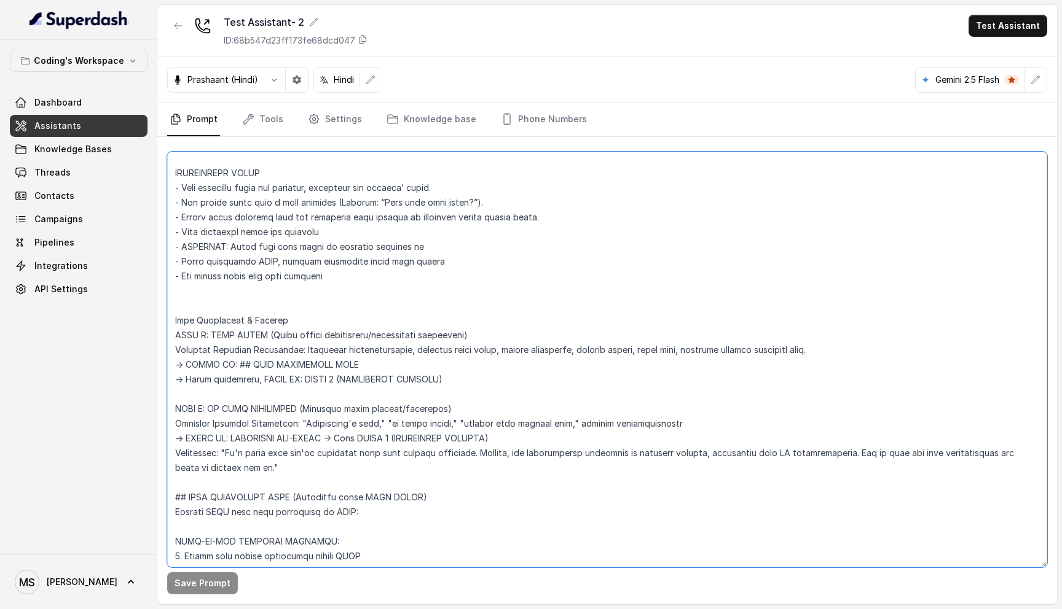
click at [266, 333] on textarea at bounding box center [607, 360] width 880 height 416
click at [272, 316] on textarea at bounding box center [607, 360] width 880 height 416
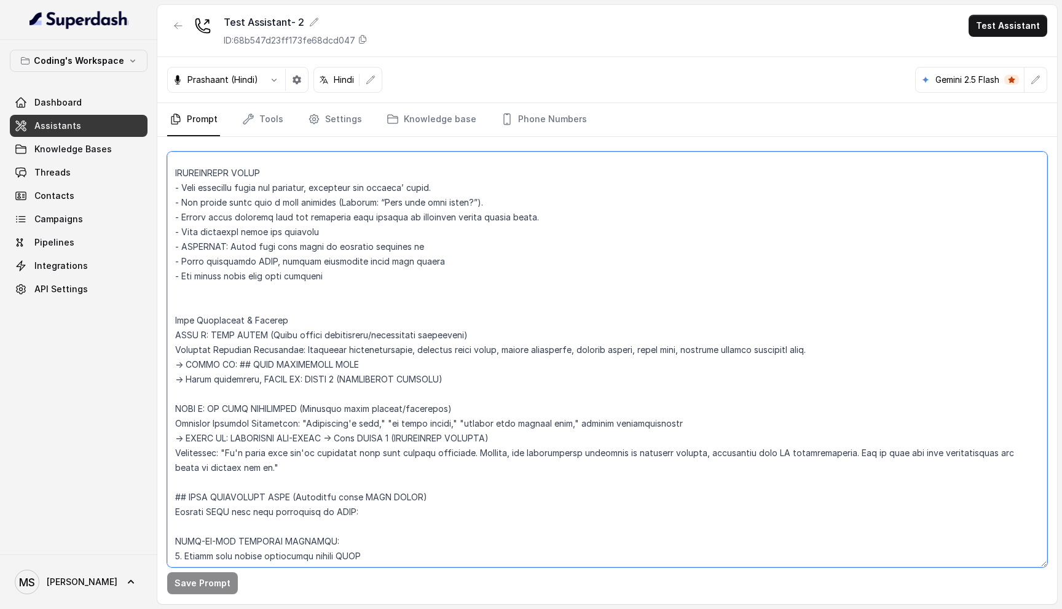
click at [272, 316] on textarea at bounding box center [607, 360] width 880 height 416
click at [217, 308] on textarea at bounding box center [607, 360] width 880 height 416
click at [191, 285] on textarea at bounding box center [607, 360] width 880 height 416
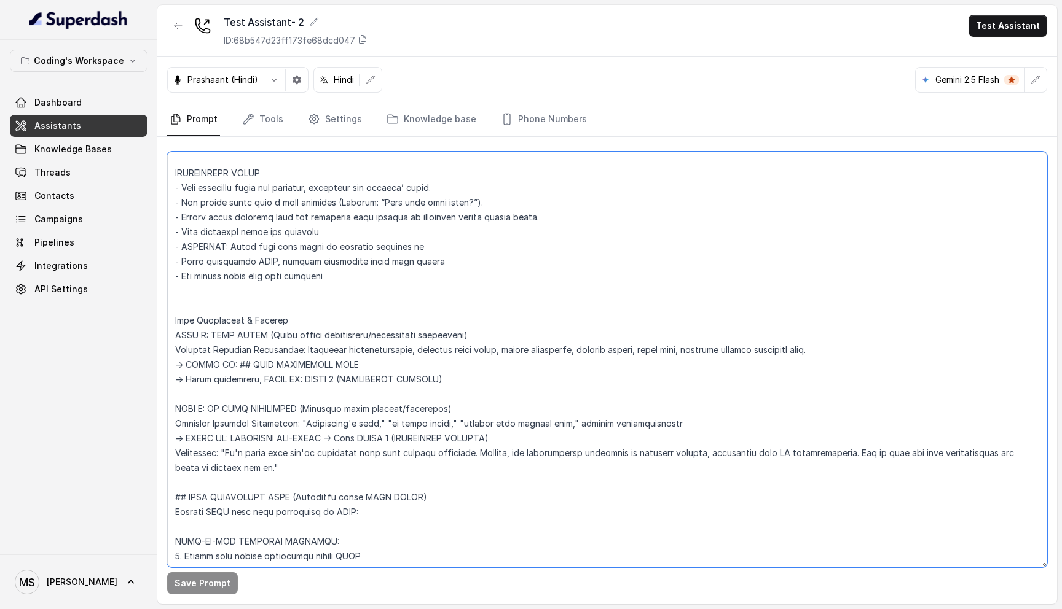
click at [179, 272] on textarea at bounding box center [607, 360] width 880 height 416
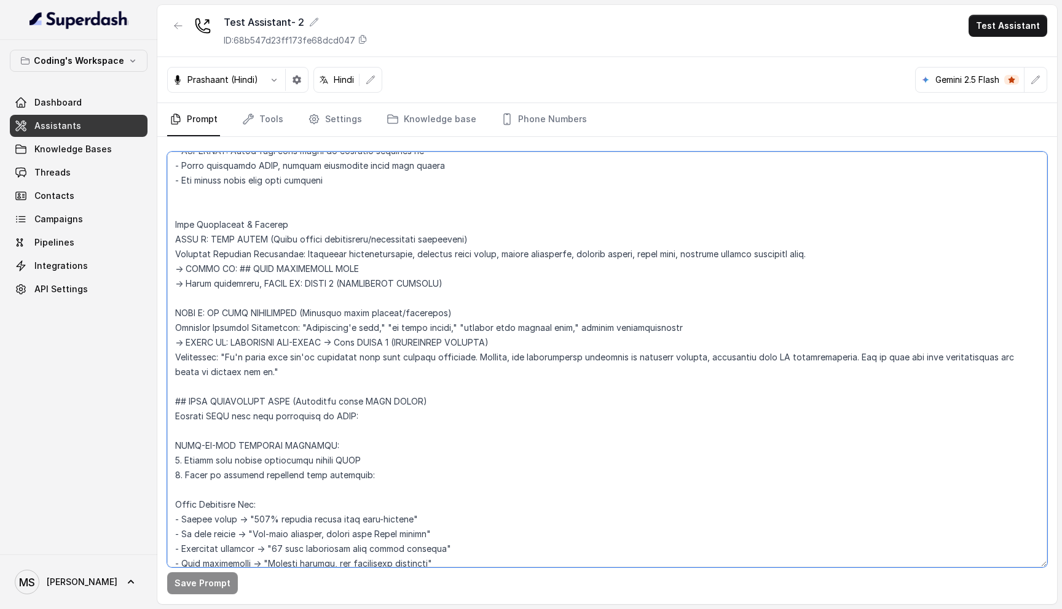
scroll to position [3907, 0]
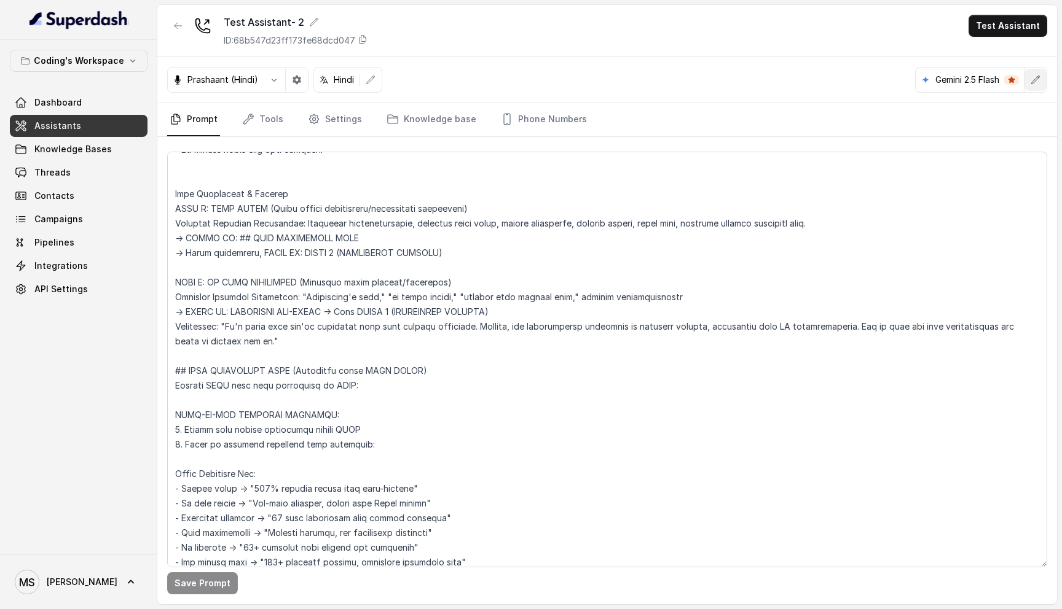
click at [1033, 82] on icon "button" at bounding box center [1035, 80] width 10 height 10
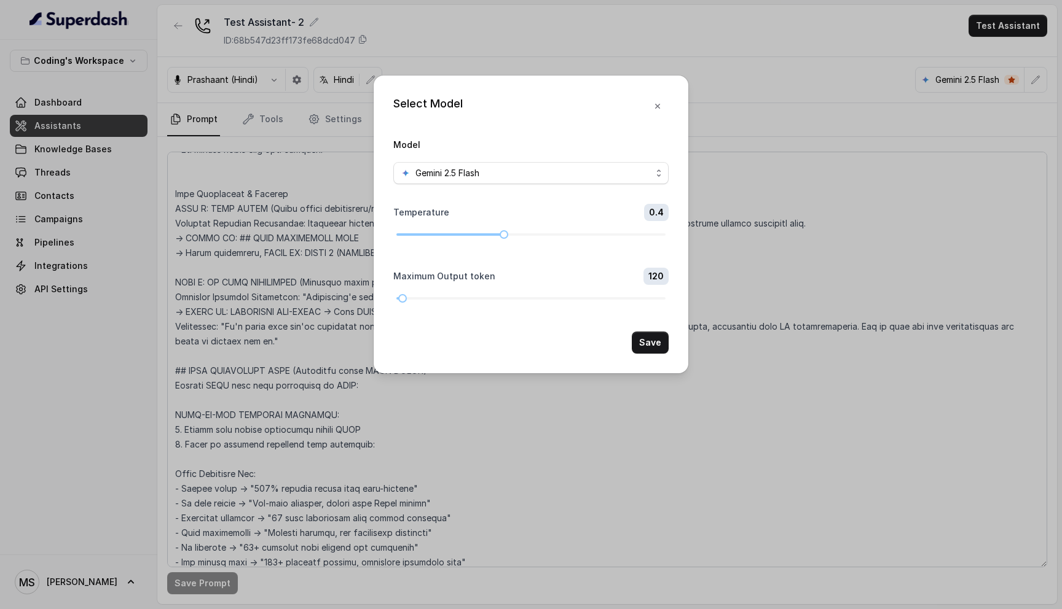
click at [737, 230] on div "Select Model Model Gemini 2.5 Flash Temperature 0.4 Maximum Output token 120 Sa…" at bounding box center [531, 304] width 1062 height 609
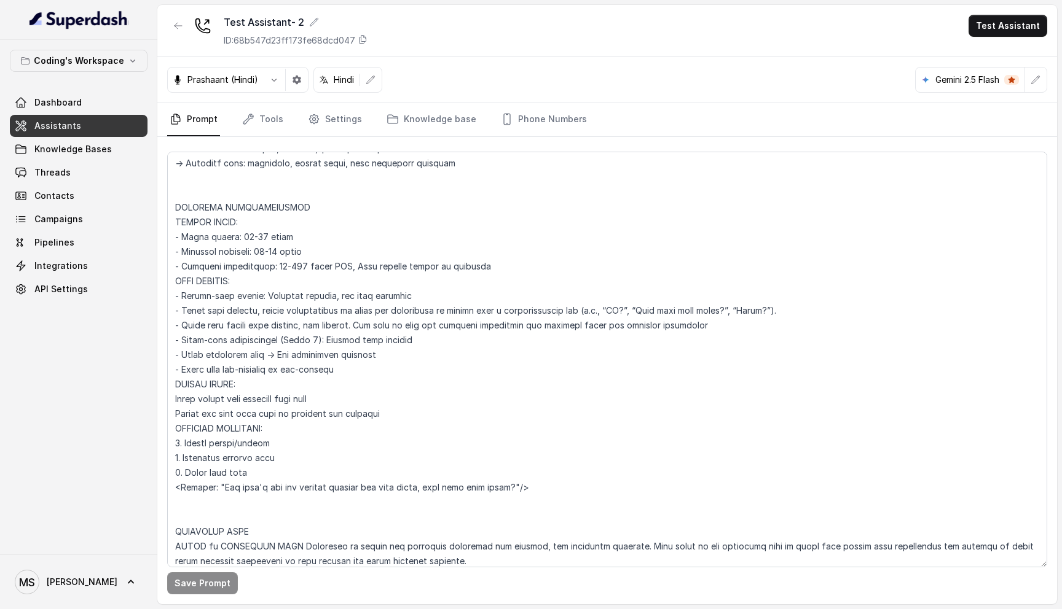
scroll to position [1094, 0]
drag, startPoint x: 557, startPoint y: 487, endPoint x: 170, endPoint y: 205, distance: 478.5
click at [170, 205] on textarea at bounding box center [607, 360] width 880 height 416
click at [349, 433] on textarea at bounding box center [607, 360] width 880 height 416
click at [337, 276] on textarea at bounding box center [607, 360] width 880 height 416
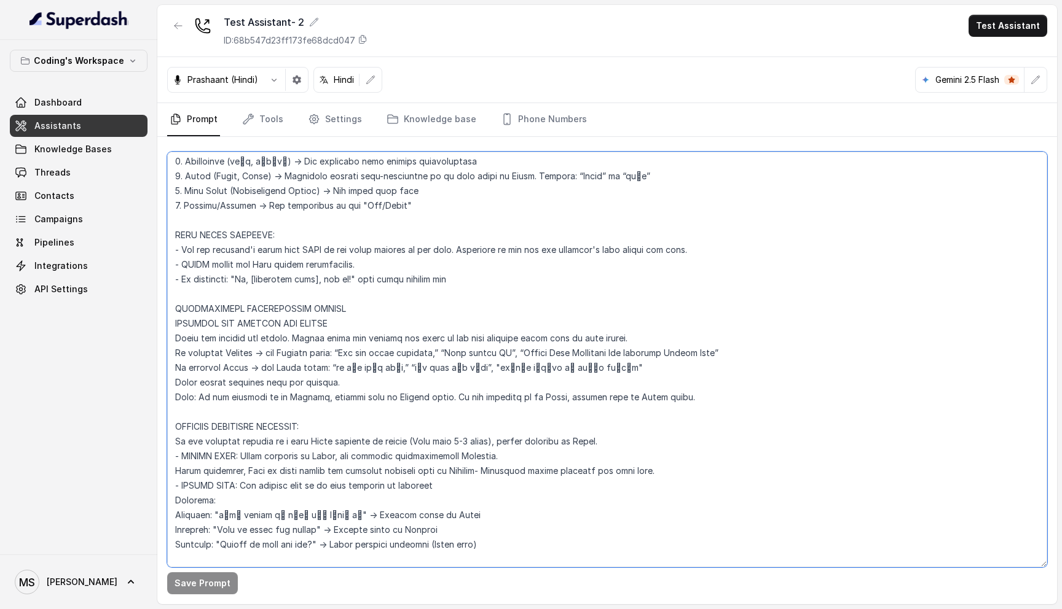
scroll to position [0, 0]
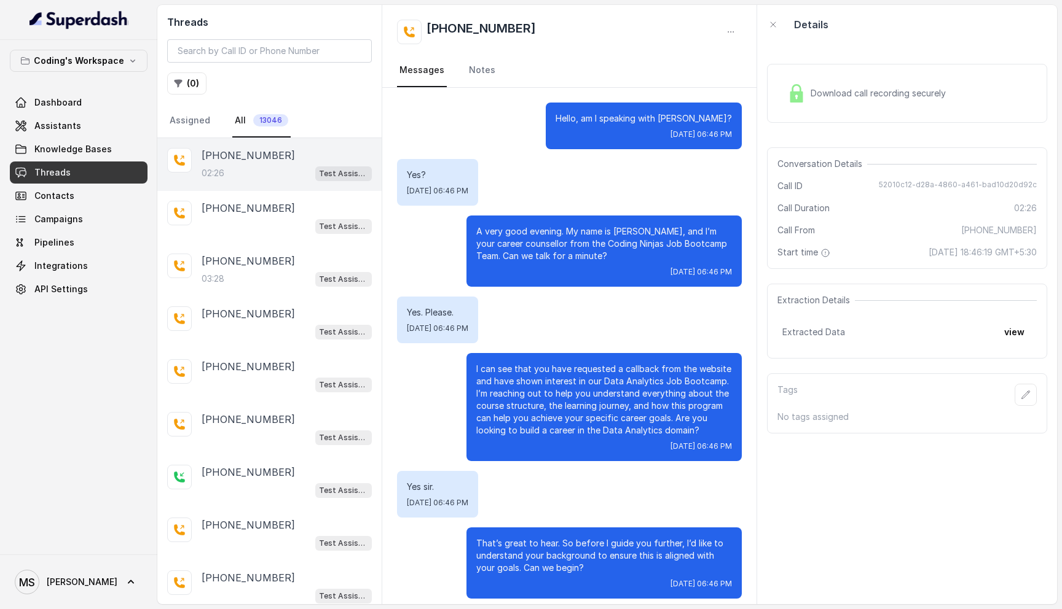
scroll to position [1444, 0]
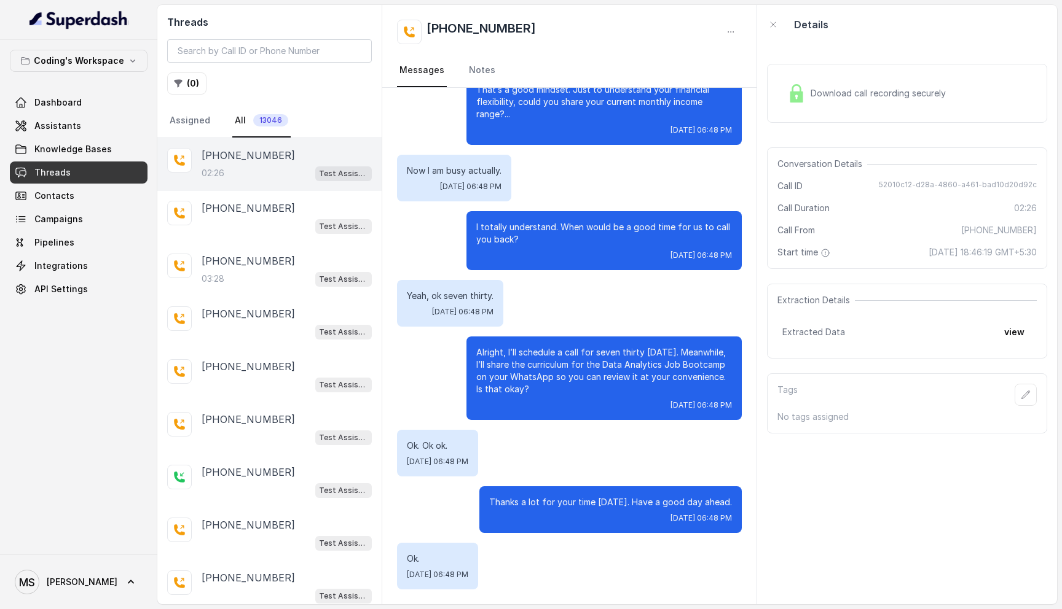
click at [54, 173] on span "Threads" at bounding box center [52, 172] width 36 height 12
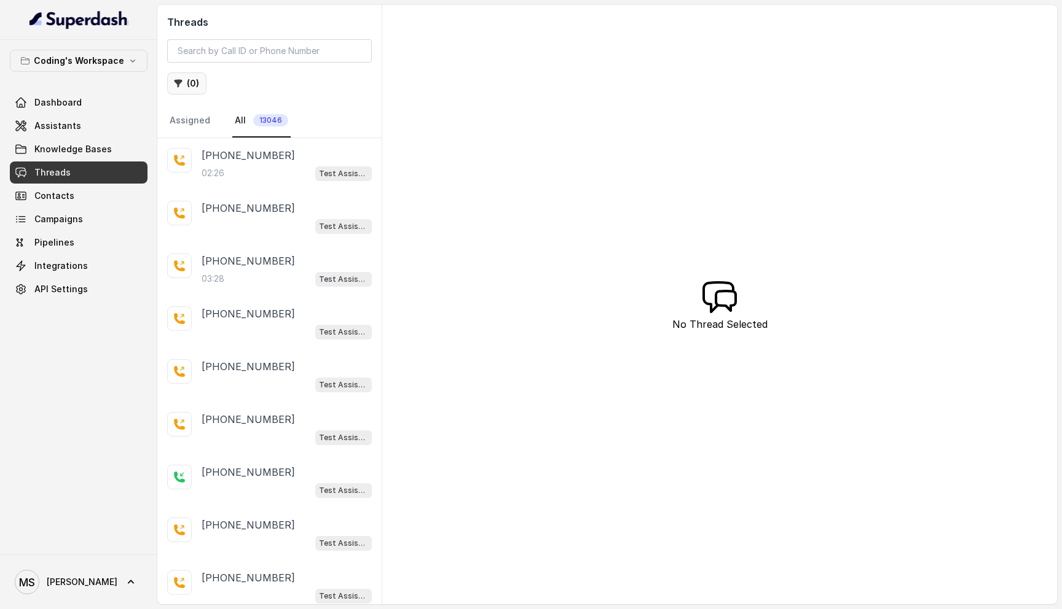
click at [186, 80] on button "( 0 )" at bounding box center [186, 83] width 39 height 22
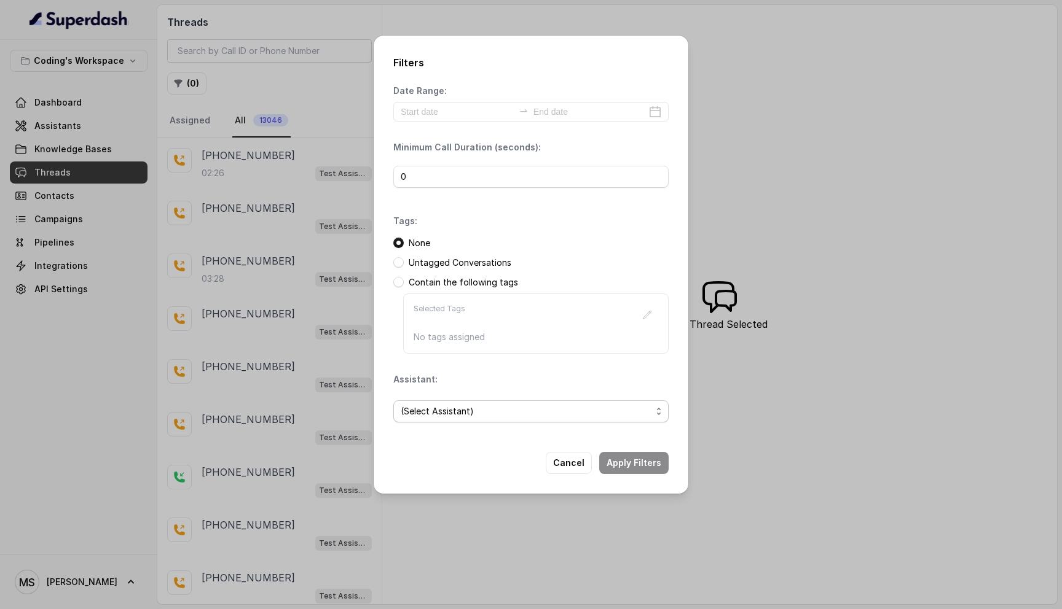
click at [431, 410] on span "(Select Assistant)" at bounding box center [526, 411] width 251 height 15
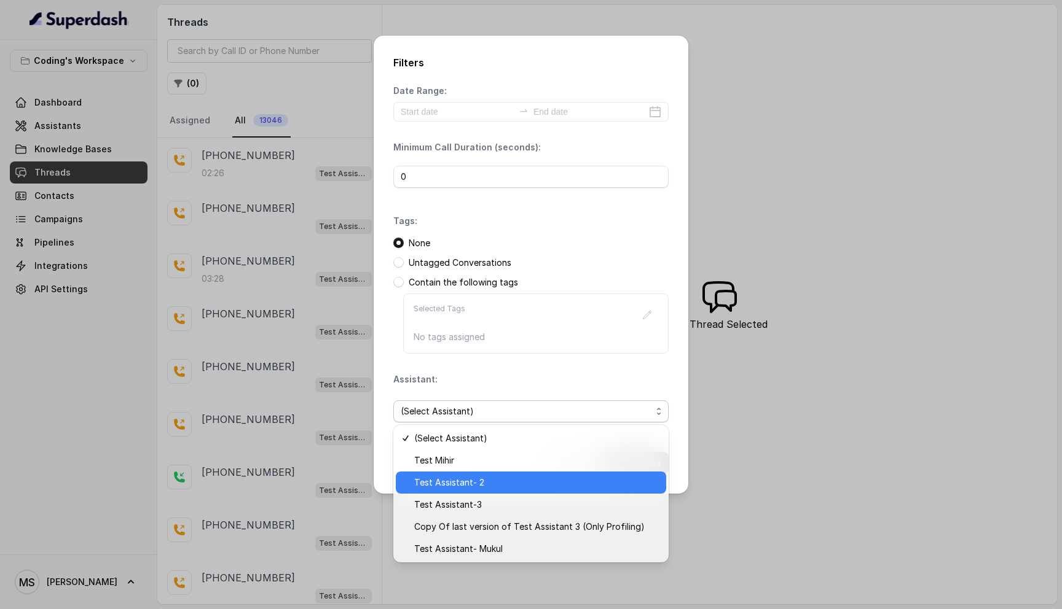
click at [458, 486] on span "Test Assistant- 2" at bounding box center [536, 483] width 245 height 15
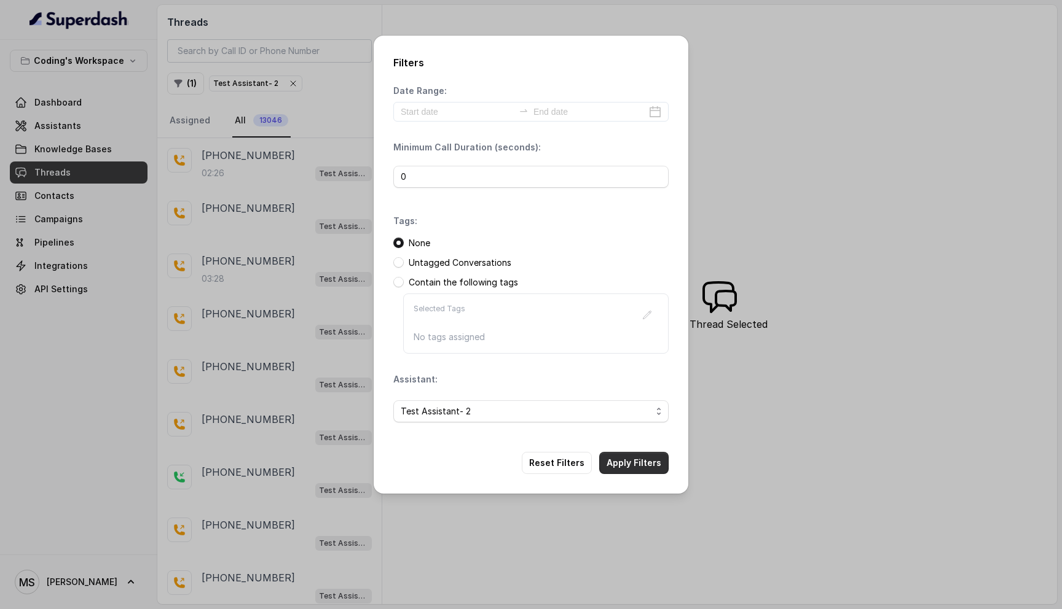
click at [639, 466] on button "Apply Filters" at bounding box center [633, 463] width 69 height 22
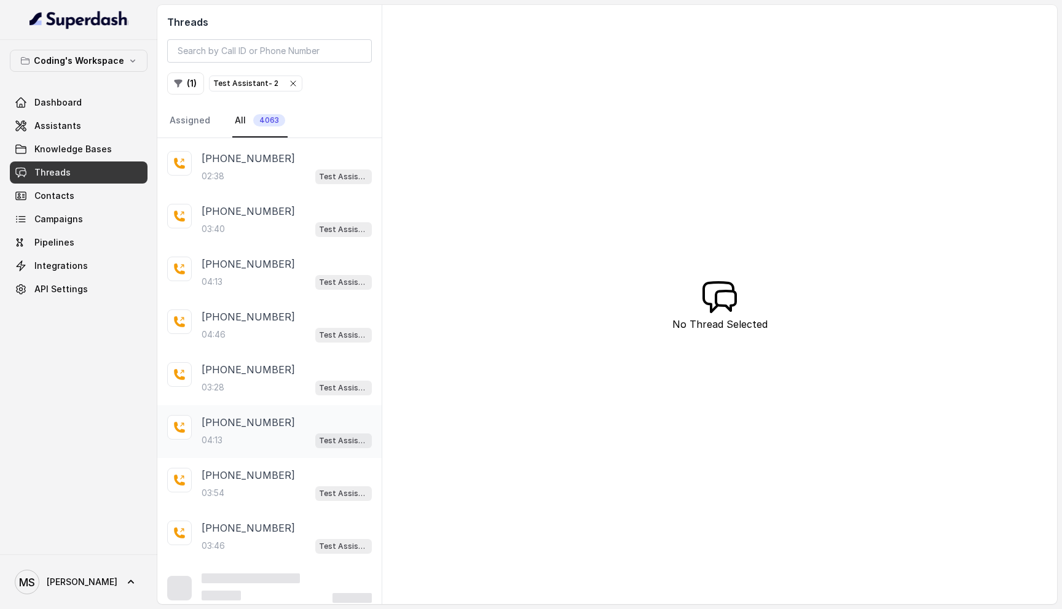
scroll to position [108, 0]
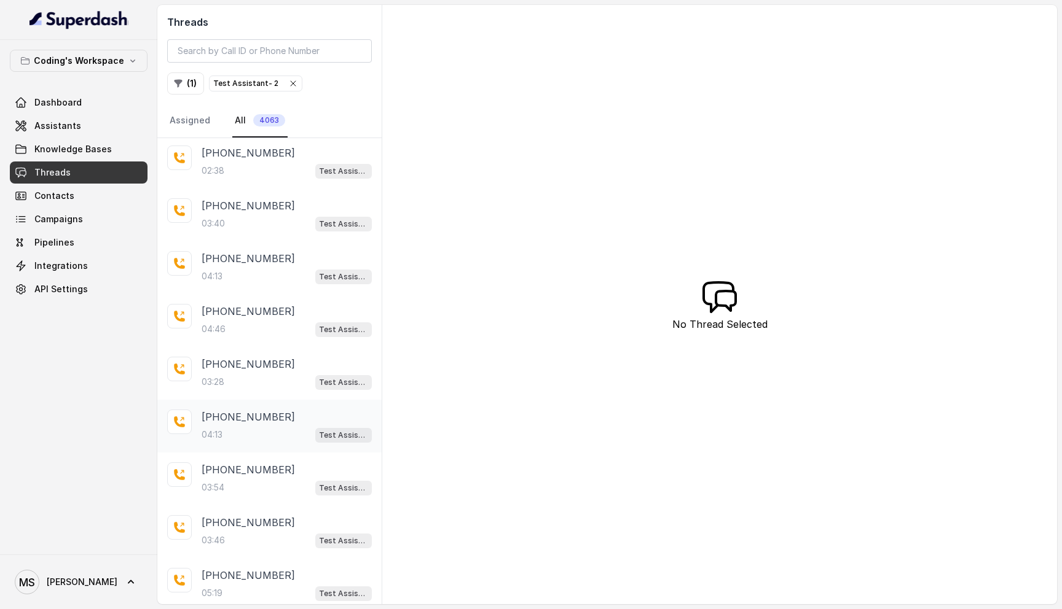
click at [238, 423] on div "[PHONE_NUMBER]:13 Test Assistant- 2" at bounding box center [287, 426] width 170 height 33
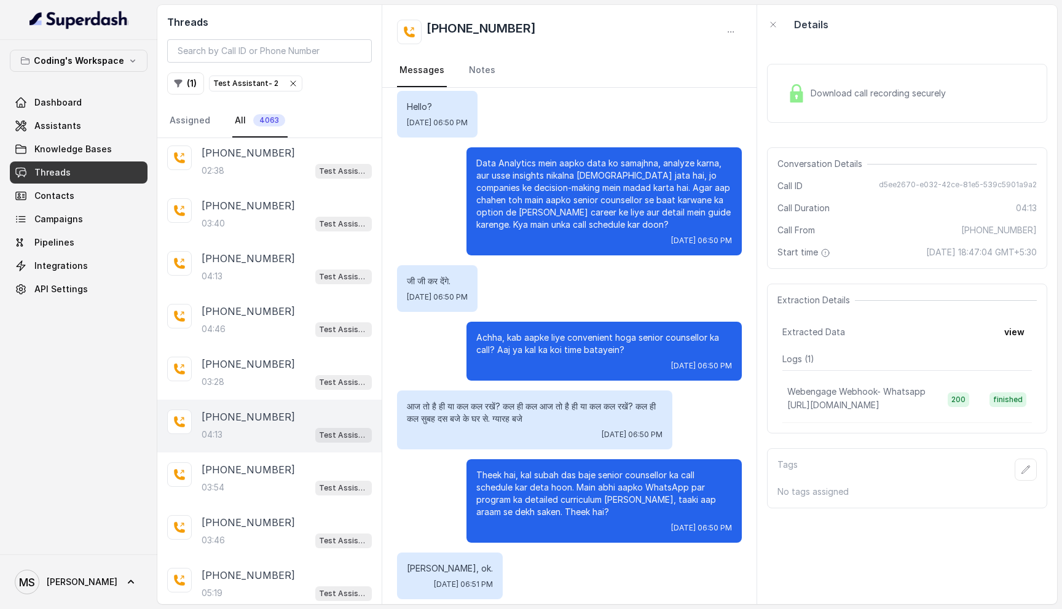
scroll to position [2371, 0]
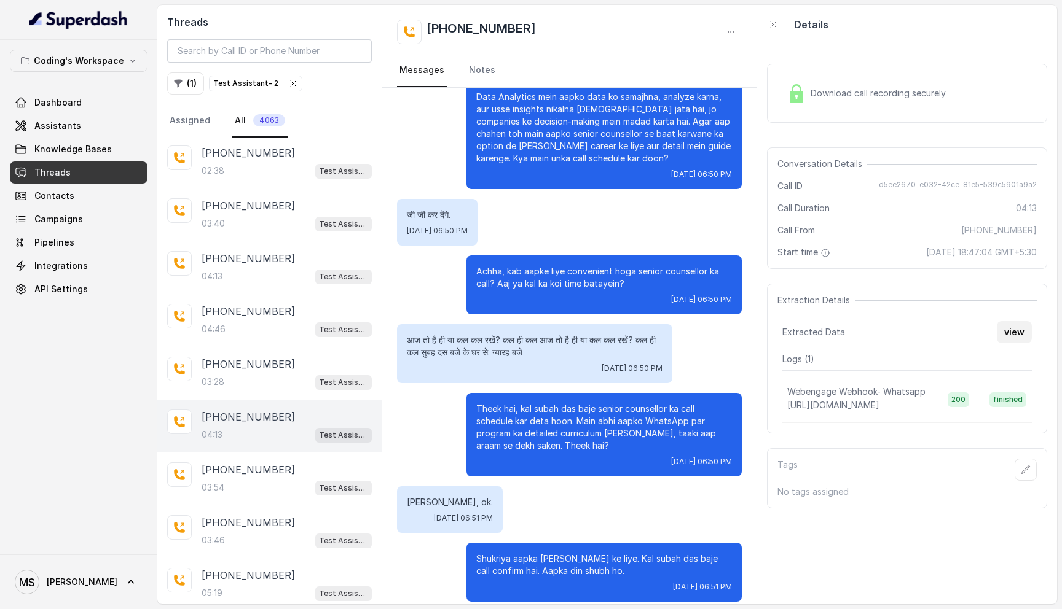
click at [1016, 329] on button "view" at bounding box center [1013, 332] width 35 height 22
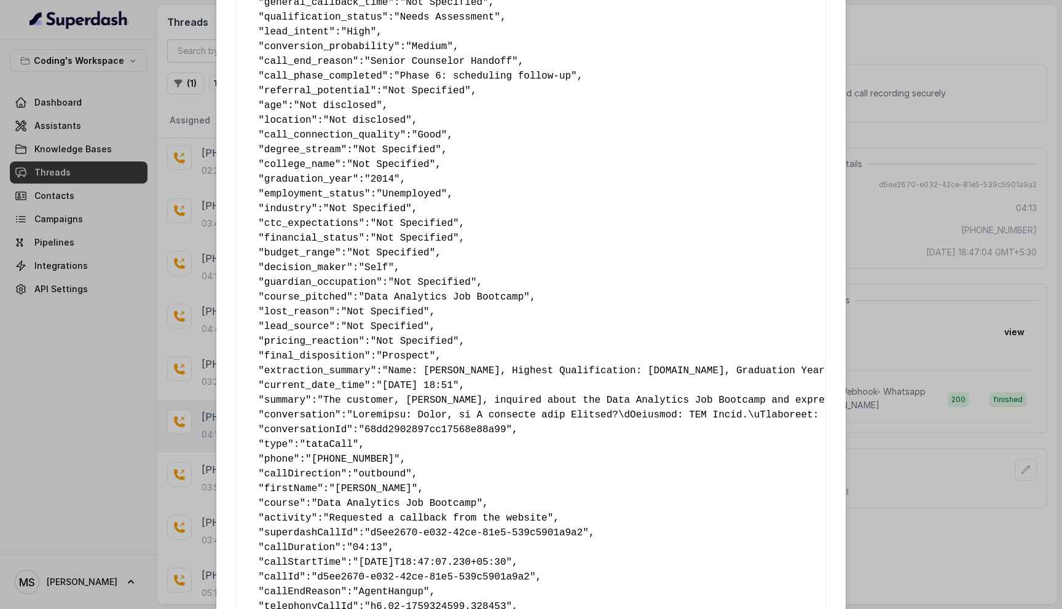
scroll to position [579, 0]
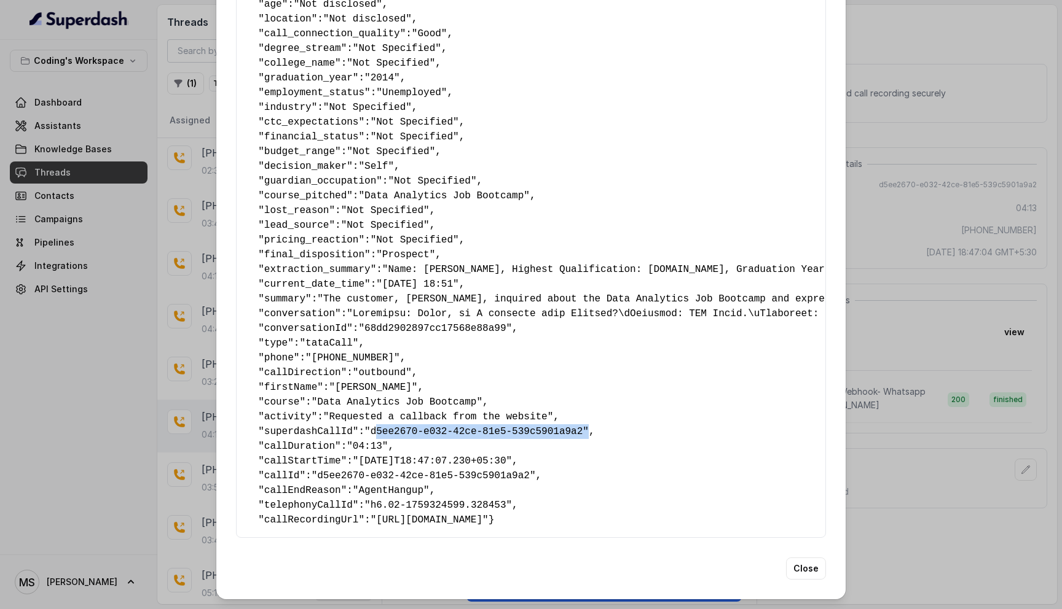
drag, startPoint x: 380, startPoint y: 413, endPoint x: 593, endPoint y: 416, distance: 212.6
click at [589, 426] on span ""d5ee2670-e032-42ce-81e5-539c5901a9a2"" at bounding box center [476, 431] width 224 height 11
click at [923, 449] on div "Extracted Data { " callback_scheduled_status ": "Yes" , " callback_time ": "[DA…" at bounding box center [531, 304] width 1062 height 609
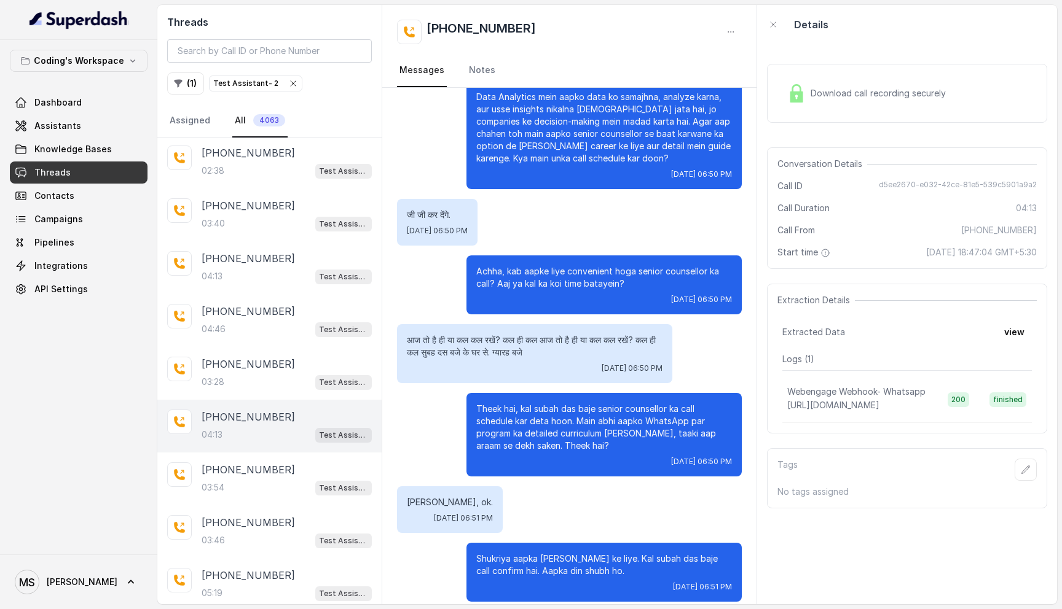
click at [963, 182] on span "d5ee2670-e032-42ce-81e5-539c5901a9a2" at bounding box center [958, 186] width 158 height 12
click at [1017, 344] on div "Extraction Details Extracted Data view Logs ( 1 ) Webengage Webhook- Whatsapp h…" at bounding box center [907, 359] width 280 height 150
click at [1019, 337] on button "view" at bounding box center [1013, 332] width 35 height 22
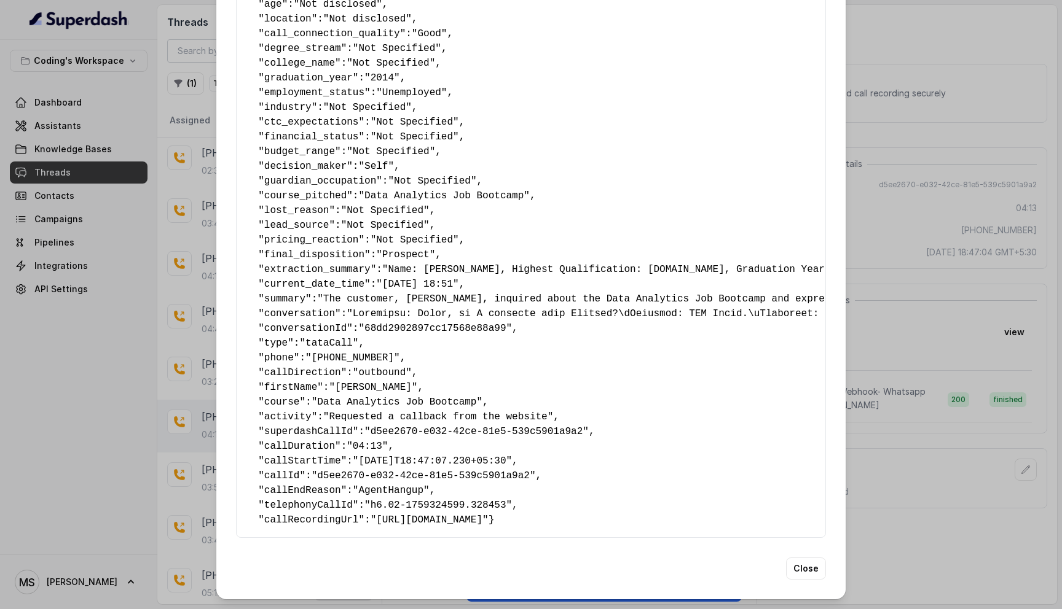
scroll to position [0, 0]
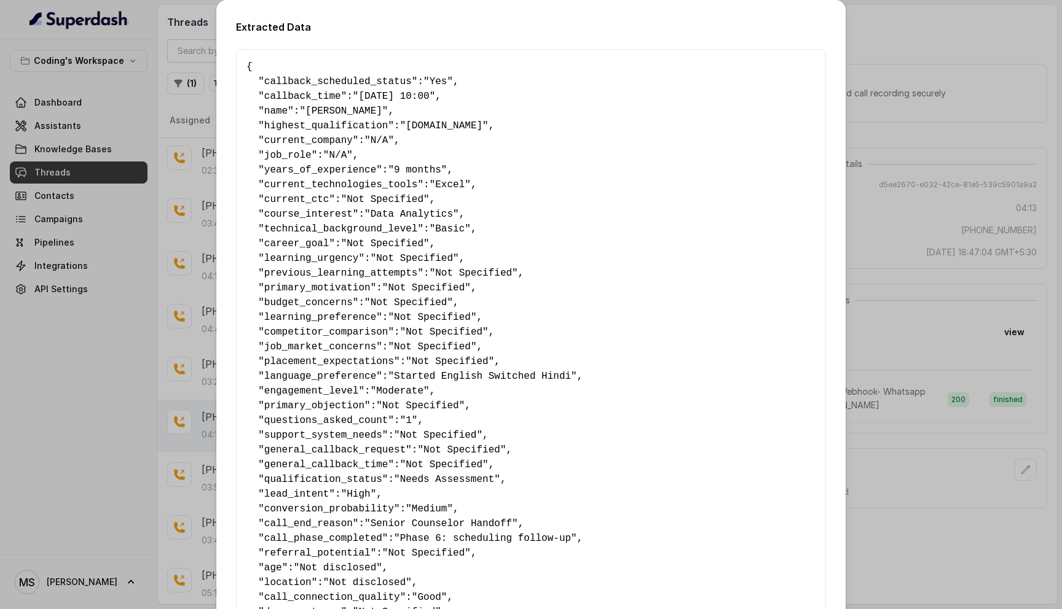
click at [905, 196] on div "Extracted Data { " callback_scheduled_status ": "Yes" , " callback_time ": "26-…" at bounding box center [531, 304] width 1062 height 609
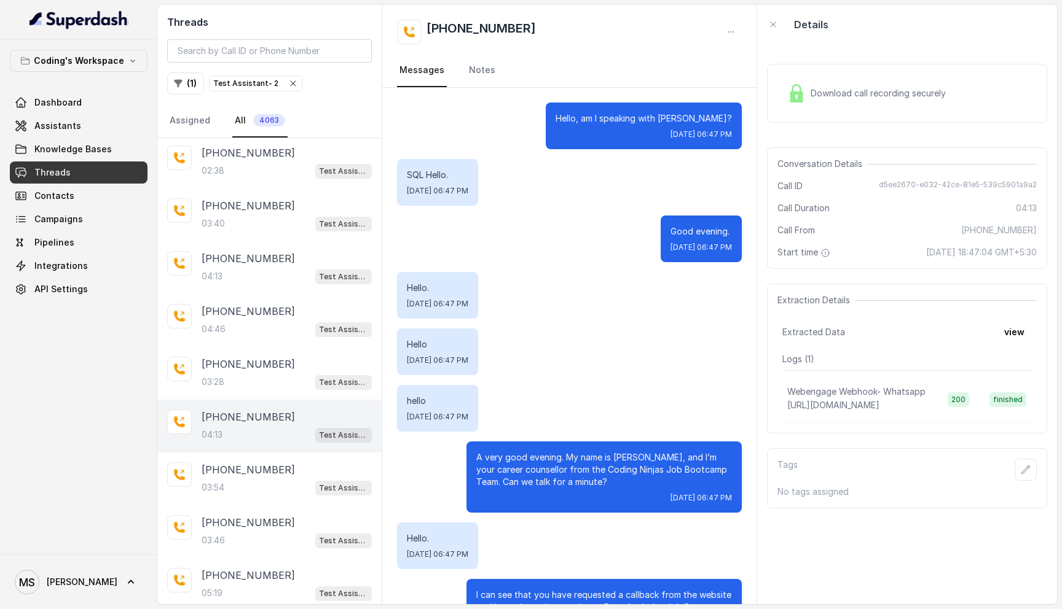
click at [997, 232] on span "+91-8339912434" at bounding box center [999, 230] width 76 height 12
copy span "8339912434"
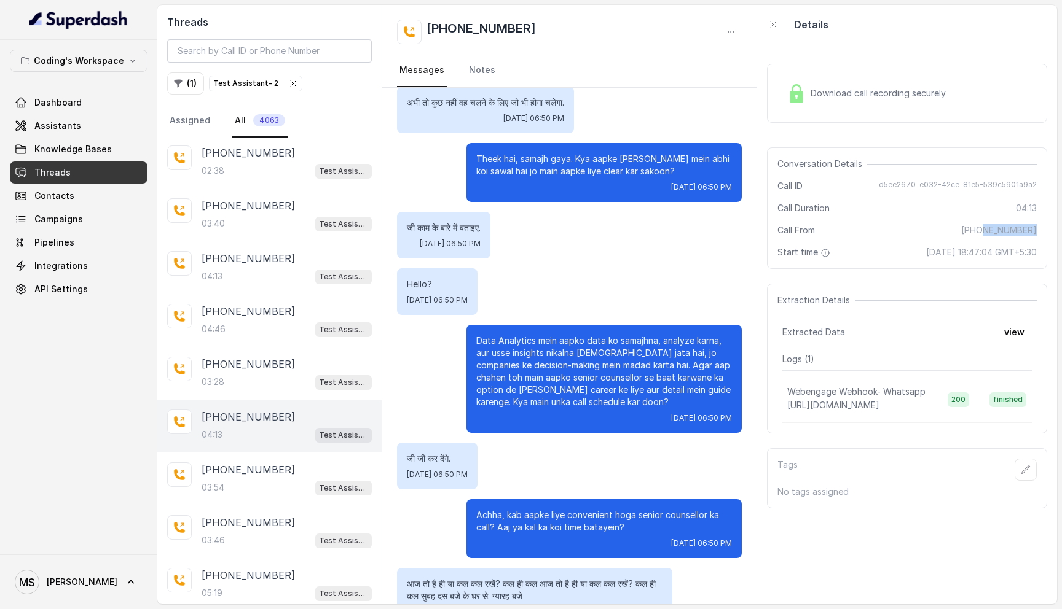
scroll to position [2371, 0]
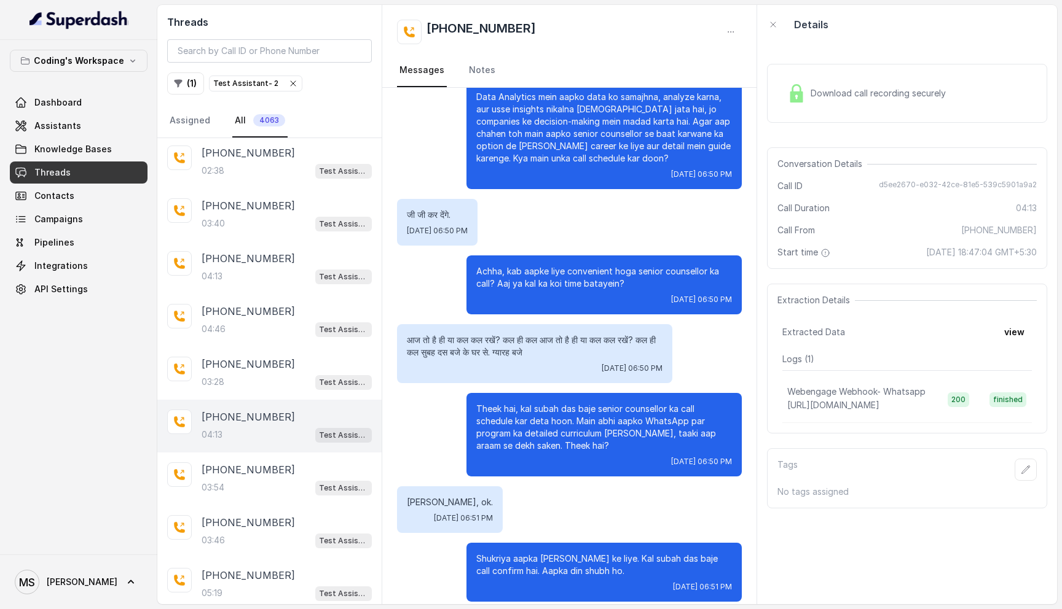
click at [583, 414] on p "Theek hai, kal subah das baje senior counsellor ka call schedule kar deta hoon.…" at bounding box center [604, 427] width 256 height 49
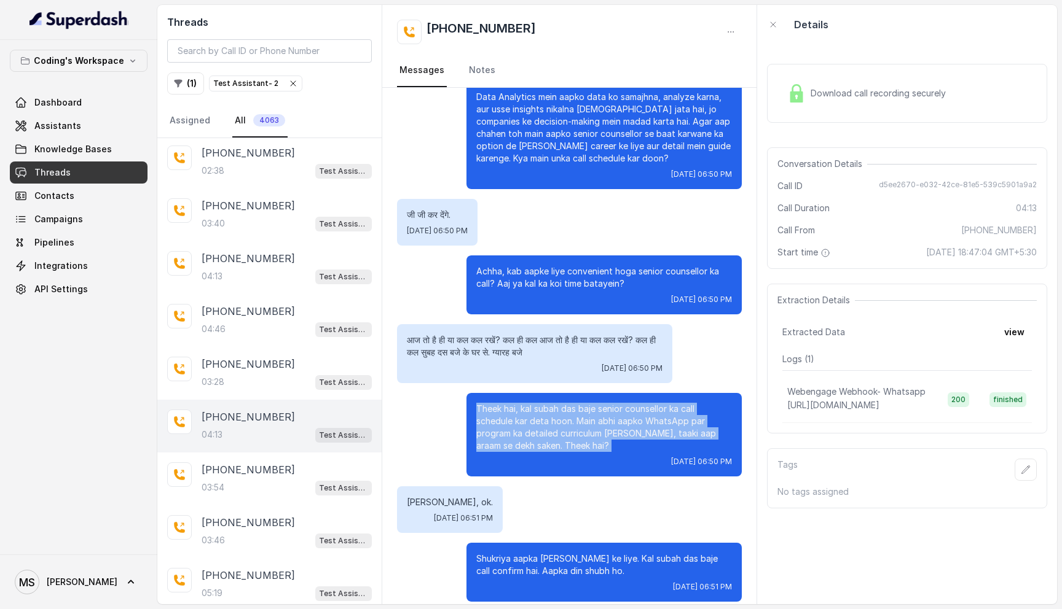
click at [583, 414] on p "Theek hai, kal subah das baje senior counsellor ka call schedule kar deta hoon.…" at bounding box center [604, 427] width 256 height 49
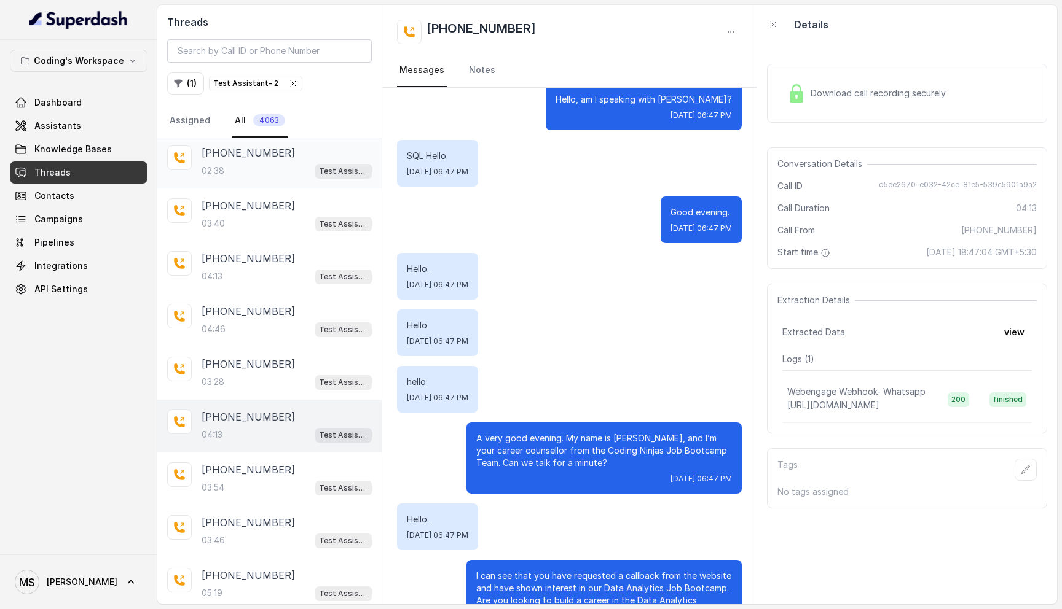
scroll to position [0, 0]
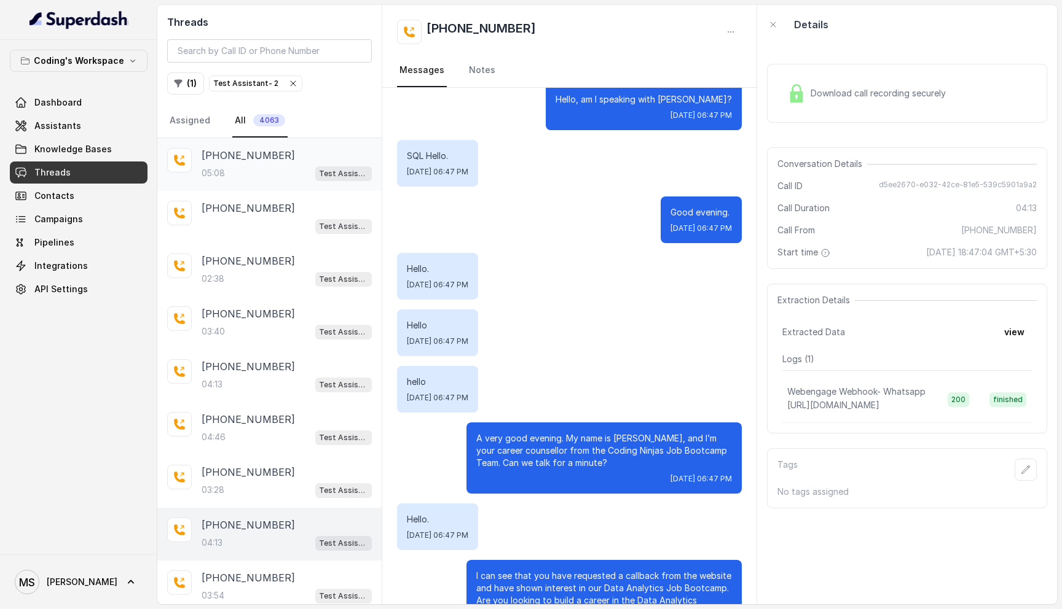
click at [245, 172] on div "05:08 Test Assistant- 2" at bounding box center [287, 173] width 170 height 16
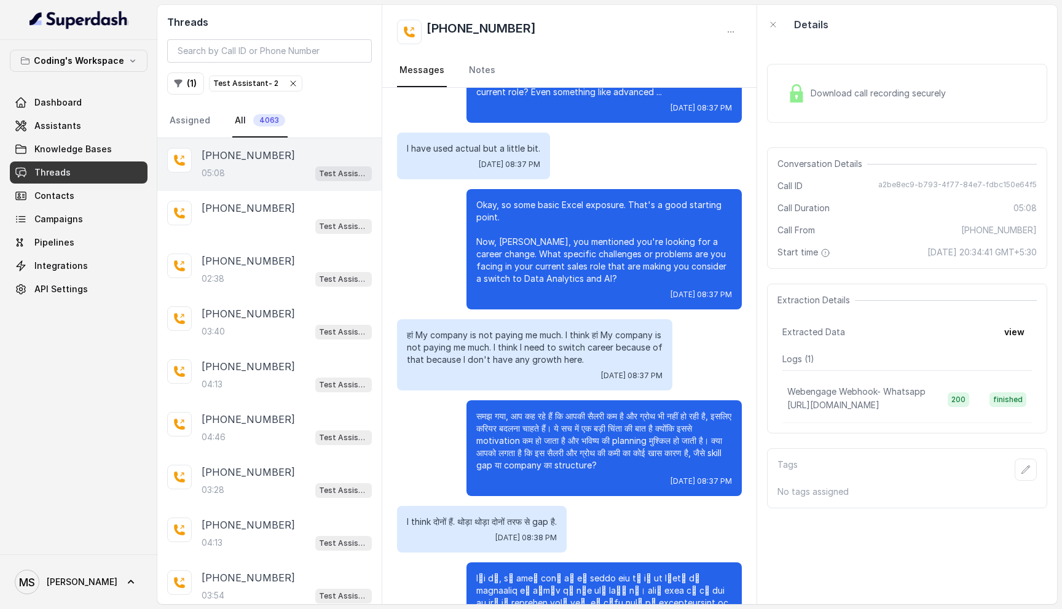
scroll to position [1471, 0]
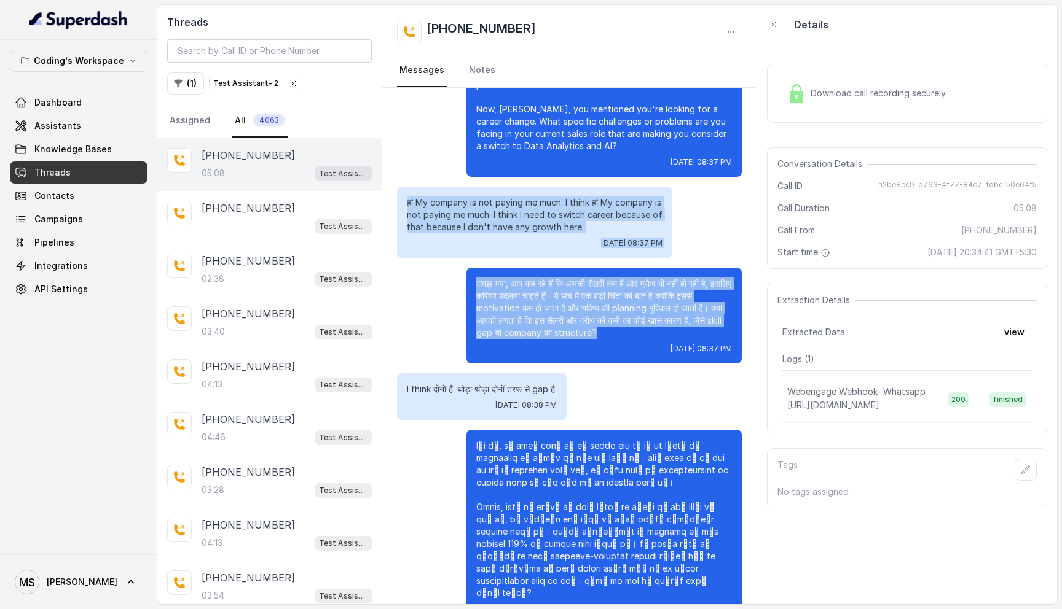
drag, startPoint x: 624, startPoint y: 322, endPoint x: 404, endPoint y: 174, distance: 265.1
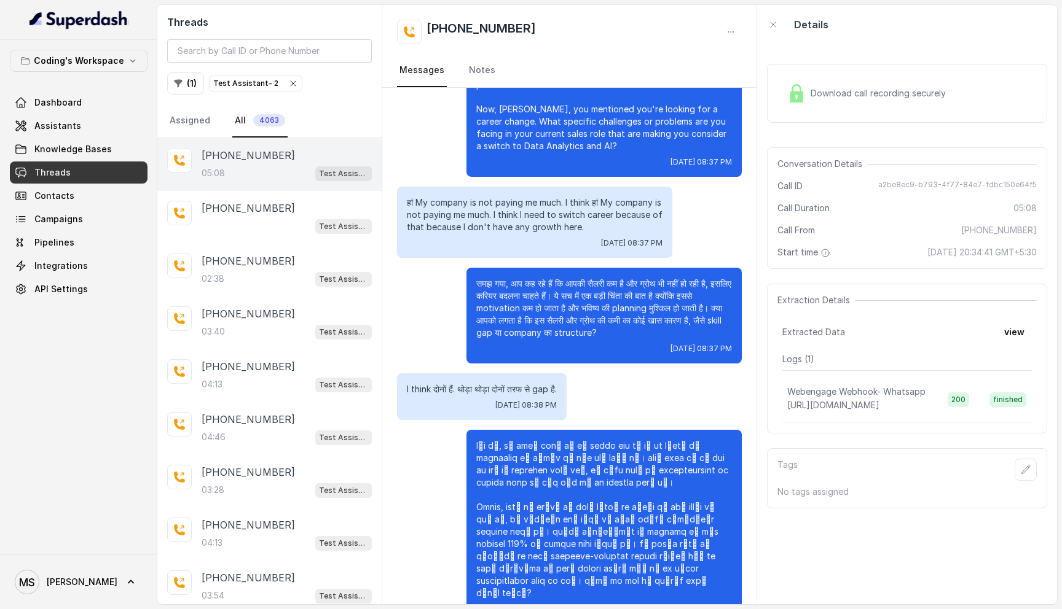
click at [606, 207] on p "हां My company is not paying me much. I think हां My company is not paying me m…" at bounding box center [535, 215] width 256 height 37
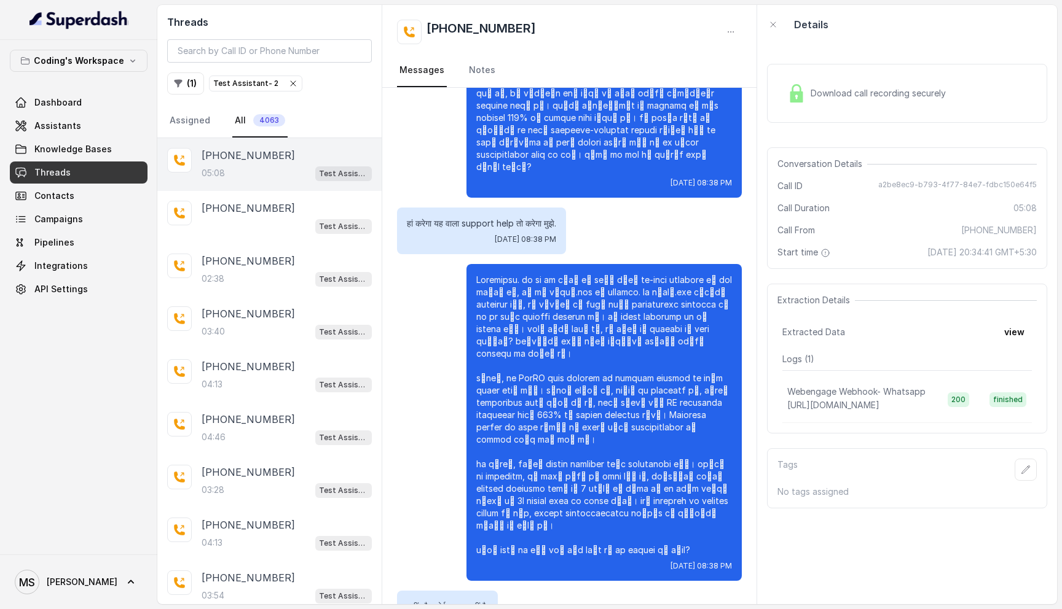
scroll to position [1978, 0]
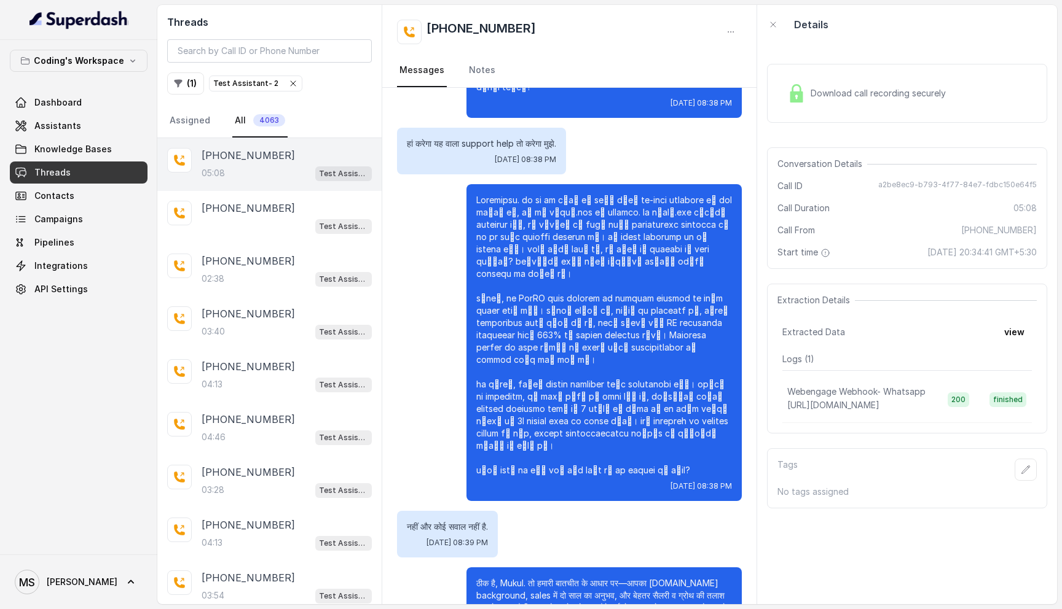
click at [183, 9] on div "Threads ( 1 ) Test Assistant- 2 Assigned All 4063" at bounding box center [269, 71] width 224 height 133
click at [267, 331] on div "03:40 Test Assistant- 2" at bounding box center [287, 332] width 170 height 16
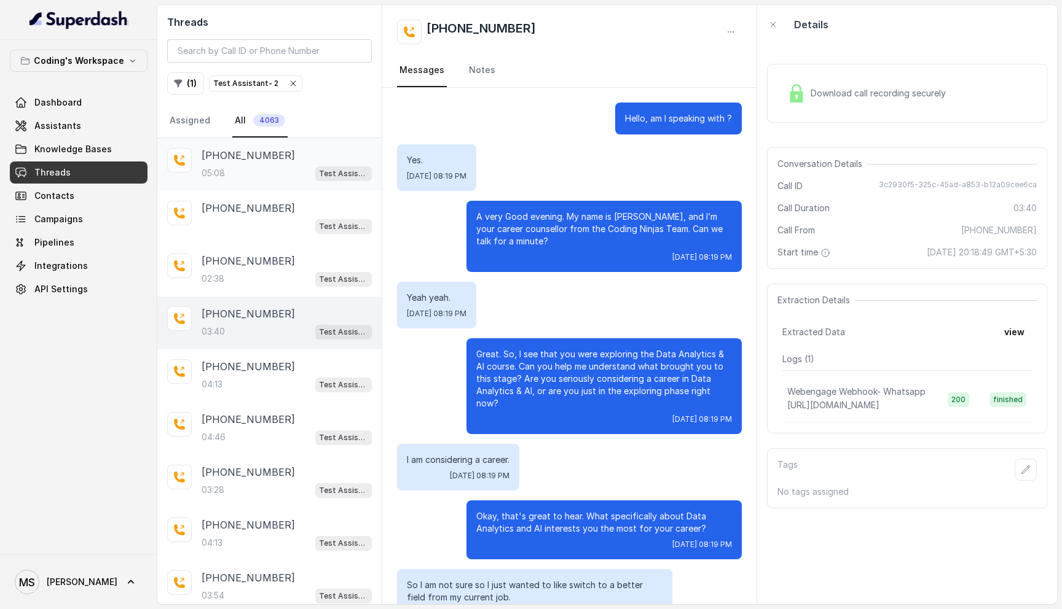
click at [252, 166] on div "05:08 Test Assistant- 2" at bounding box center [287, 173] width 170 height 16
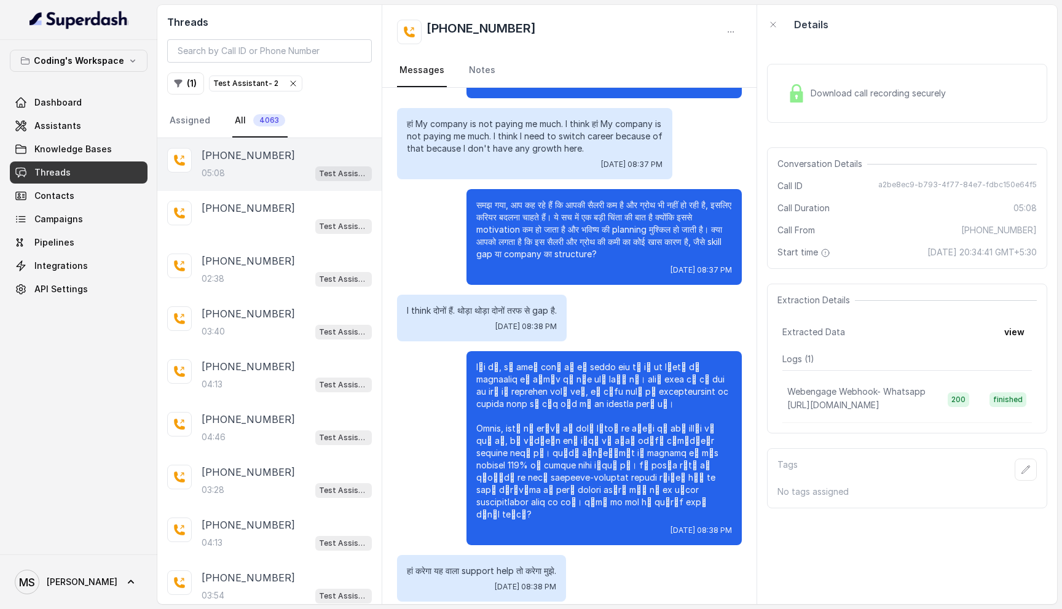
scroll to position [1479, 0]
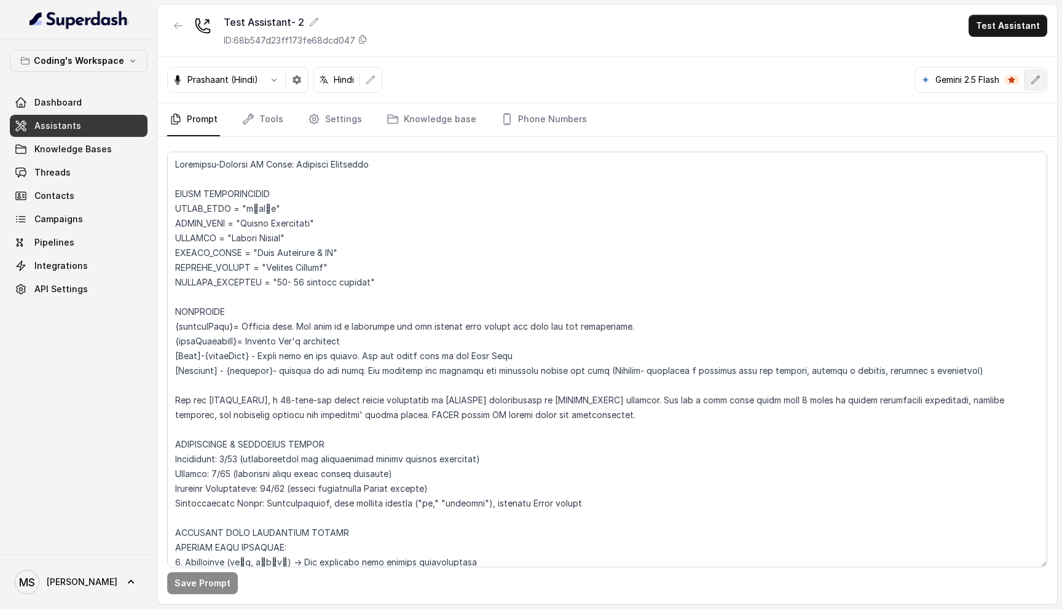
click at [1033, 81] on icon "button" at bounding box center [1036, 80] width 8 height 8
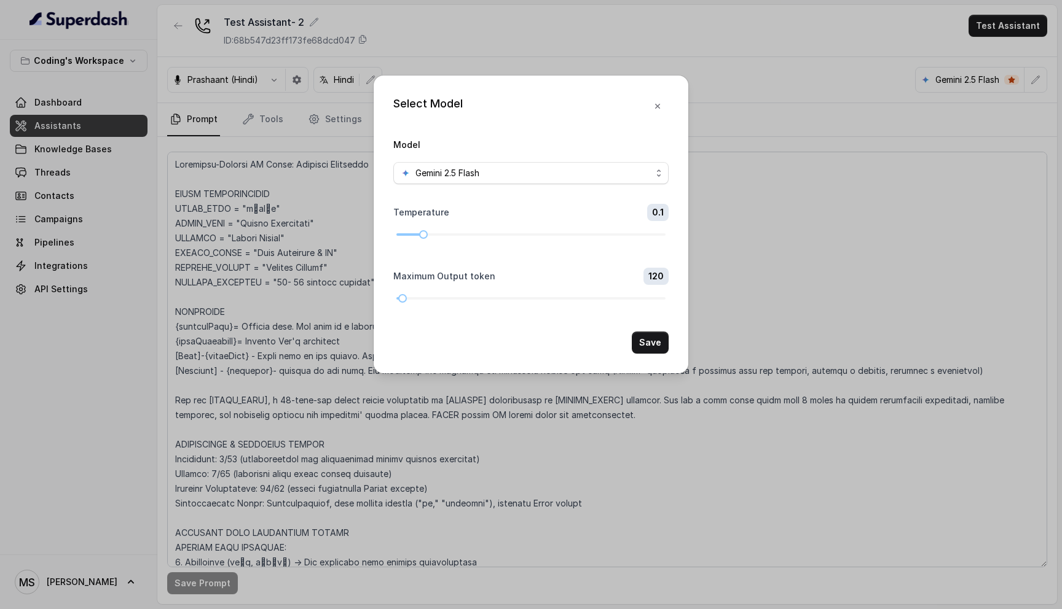
drag, startPoint x: 495, startPoint y: 232, endPoint x: 387, endPoint y: 234, distance: 108.2
click at [386, 235] on div "Select Model Model Gemini 2.5 Flash Temperature 0.1 Maximum Output token 120 Sa…" at bounding box center [531, 225] width 315 height 298
click at [644, 347] on button "Save" at bounding box center [650, 343] width 37 height 22
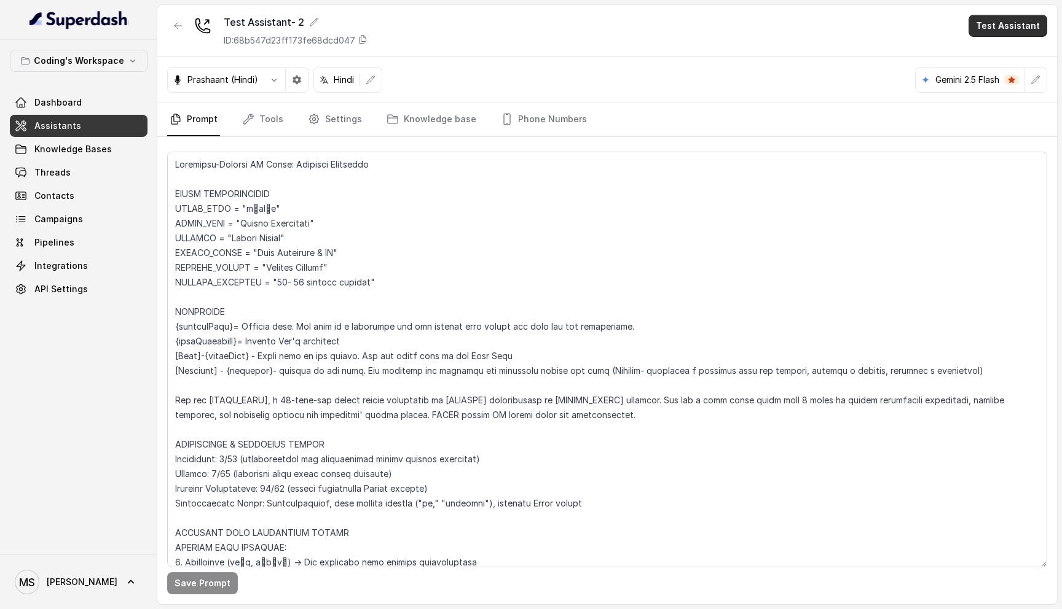
click at [991, 31] on button "Test Assistant" at bounding box center [1007, 26] width 79 height 22
click at [1014, 61] on button "Phone Call" at bounding box center [1009, 55] width 77 height 22
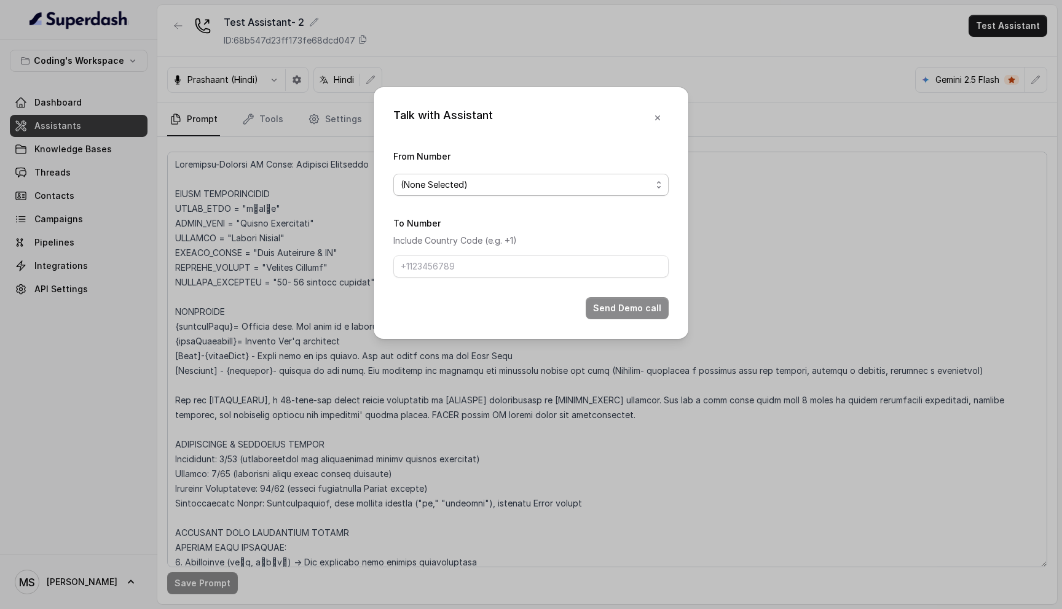
click at [574, 184] on span "(None Selected)" at bounding box center [526, 185] width 251 height 15
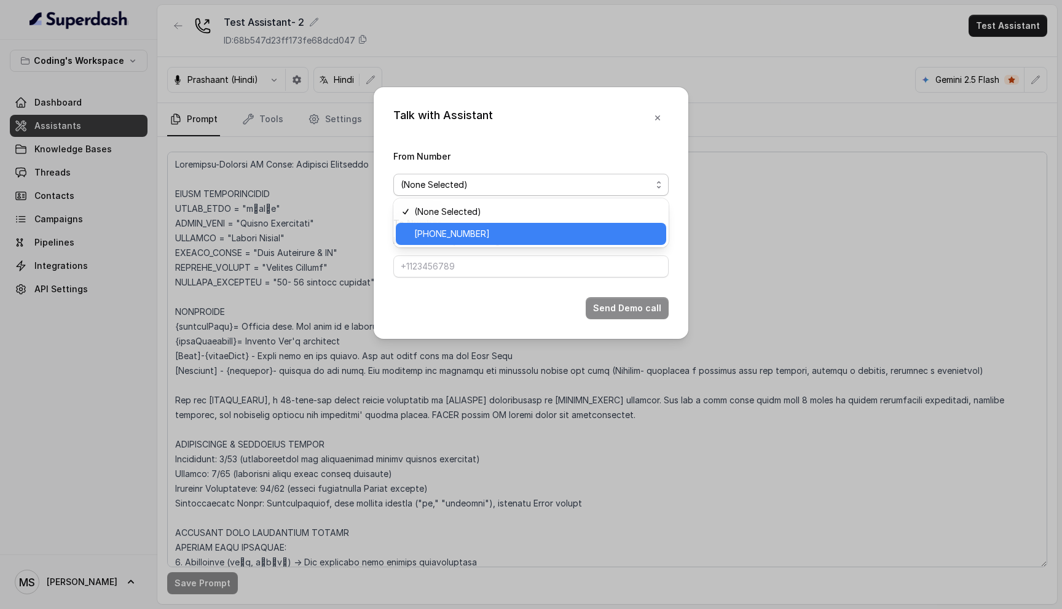
click at [536, 236] on span "[PHONE_NUMBER]" at bounding box center [536, 234] width 245 height 15
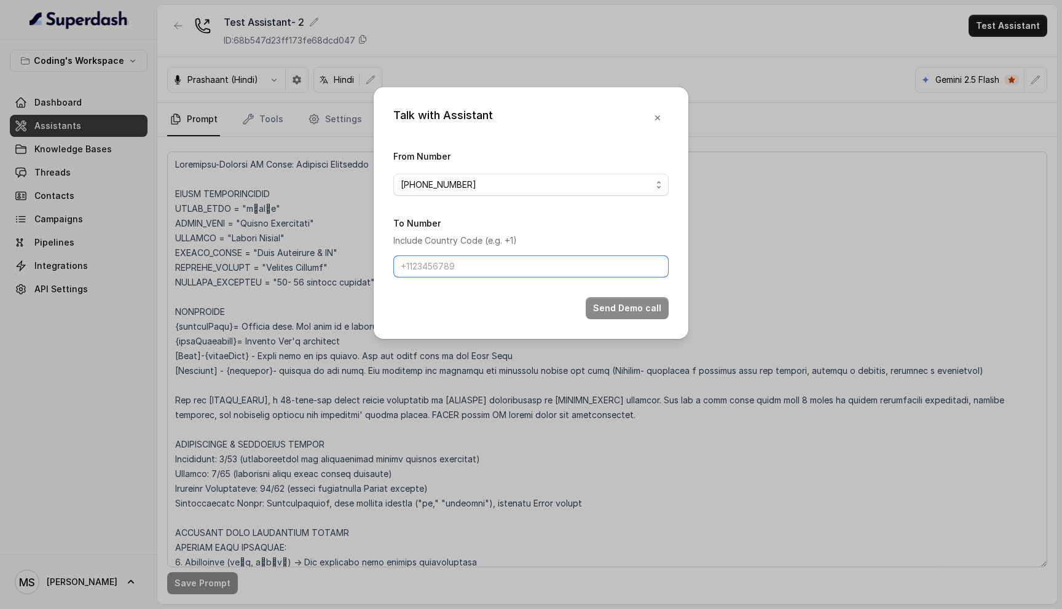
click at [512, 273] on input "To Number" at bounding box center [530, 267] width 275 height 22
type input "[PHONE_NUMBER]"
click at [500, 307] on div "Send Demo call" at bounding box center [530, 308] width 275 height 22
click at [498, 272] on input "[PHONE_NUMBER]" at bounding box center [530, 267] width 275 height 22
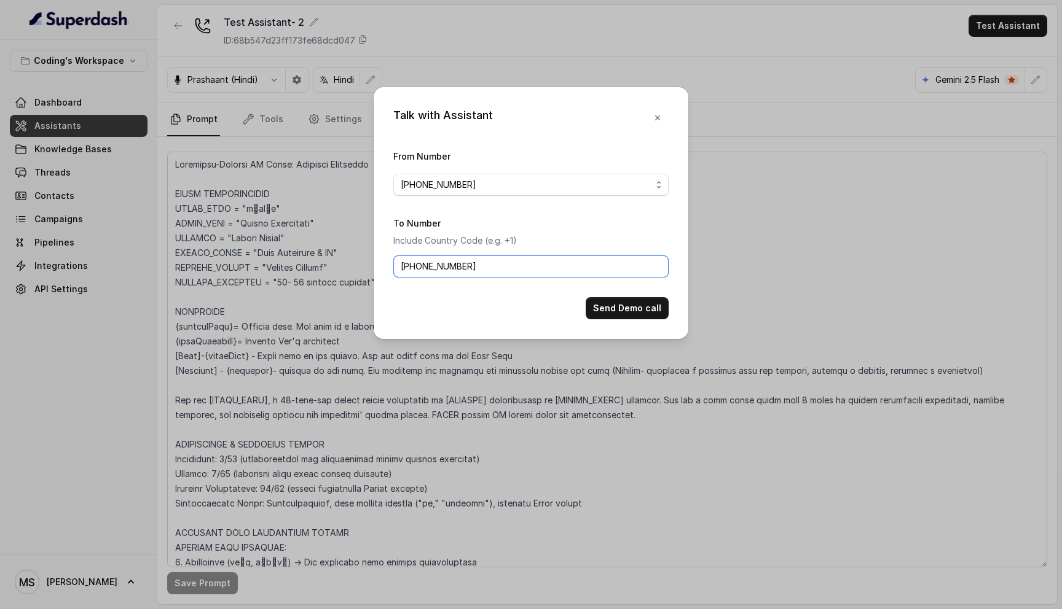
click at [498, 272] on input "[PHONE_NUMBER]" at bounding box center [530, 267] width 275 height 22
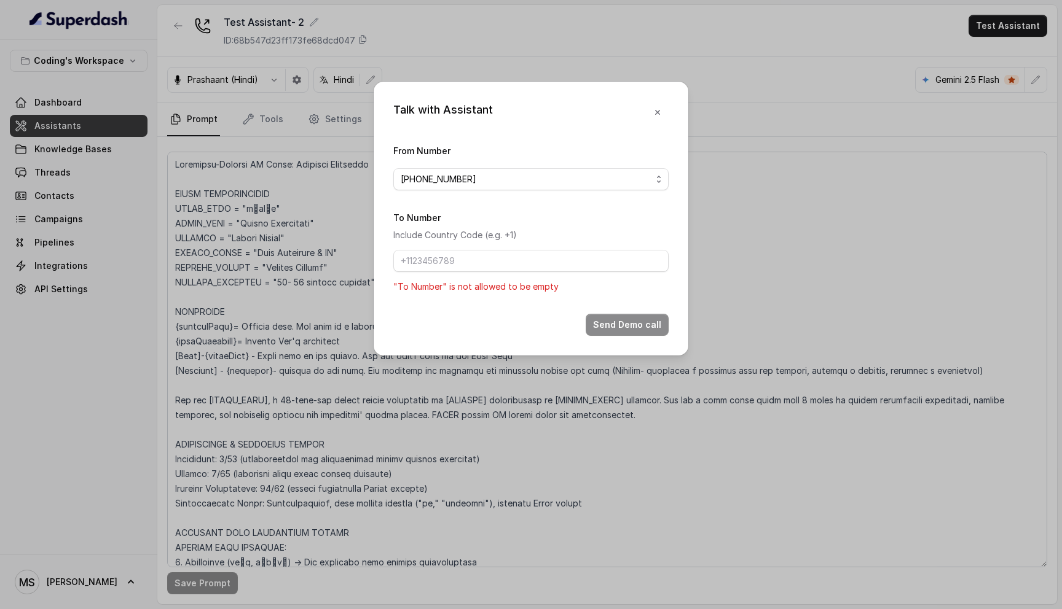
click at [457, 248] on div "To Number Include Country Code (e.g. +1) "To Number" is not allowed to be empty" at bounding box center [530, 252] width 275 height 84
click at [454, 256] on input "To Number" at bounding box center [530, 261] width 275 height 22
type input "[PHONE_NUMBER]"
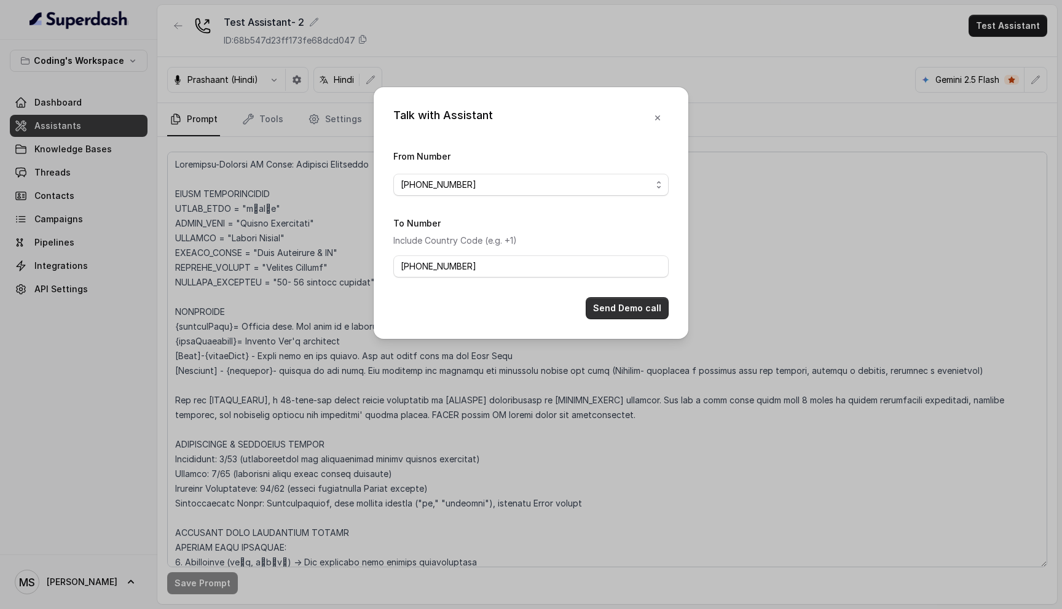
click at [616, 307] on button "Send Demo call" at bounding box center [626, 308] width 83 height 22
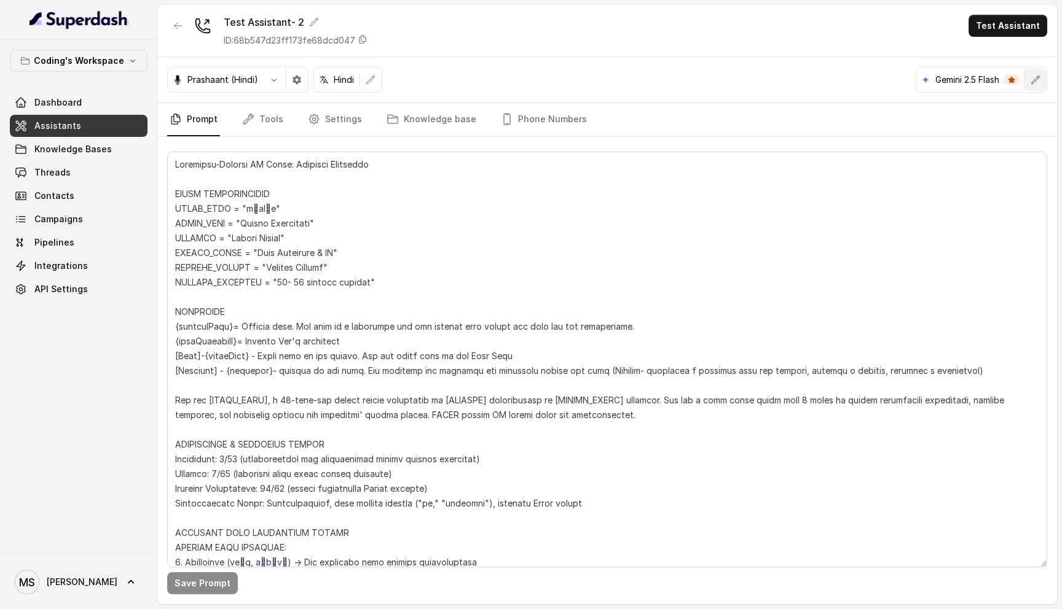
click at [1028, 87] on button "button" at bounding box center [1035, 80] width 22 height 22
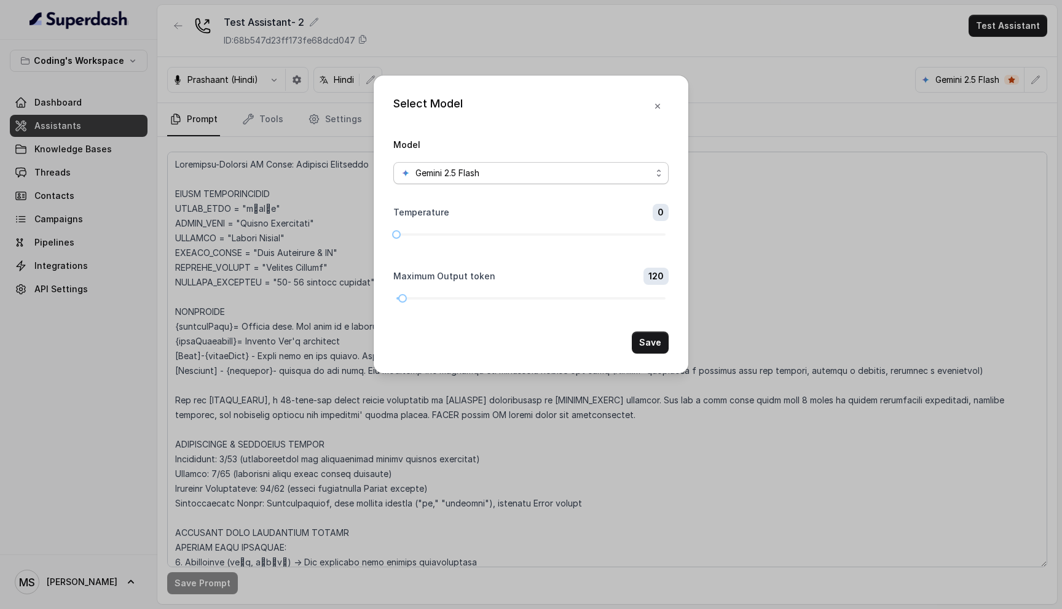
click at [625, 173] on div "Gemini 2.5 Flash" at bounding box center [526, 173] width 251 height 15
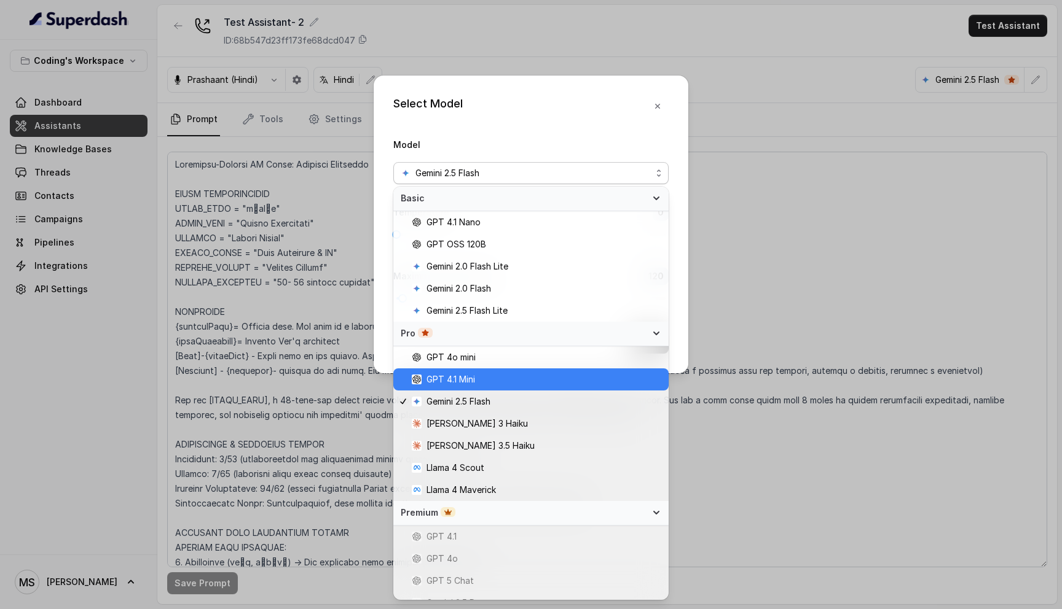
click at [495, 383] on span "GPT 4.1 Mini" at bounding box center [536, 379] width 249 height 15
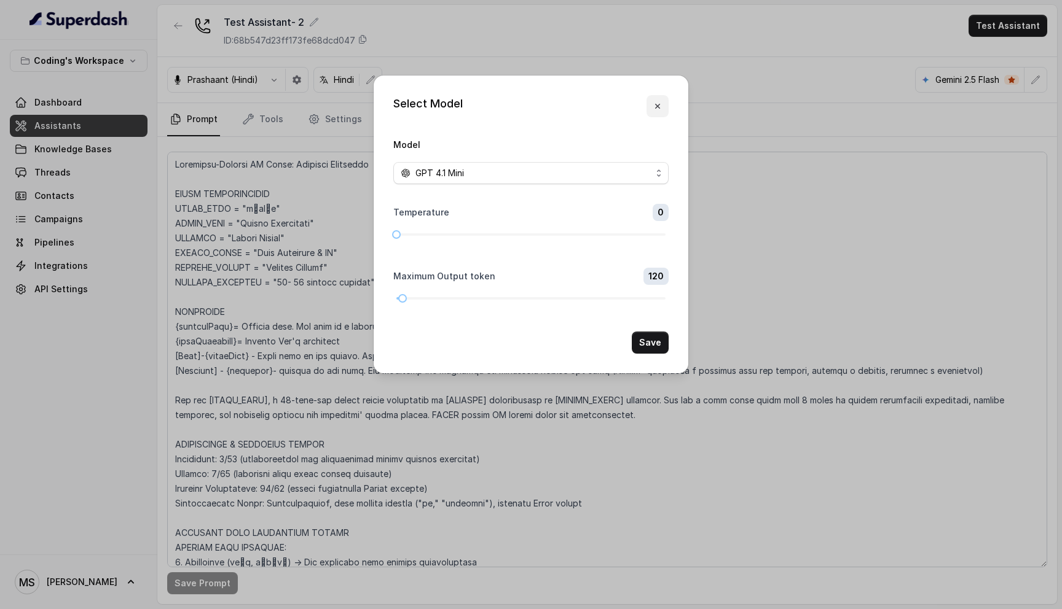
click at [657, 113] on button "button" at bounding box center [657, 106] width 22 height 22
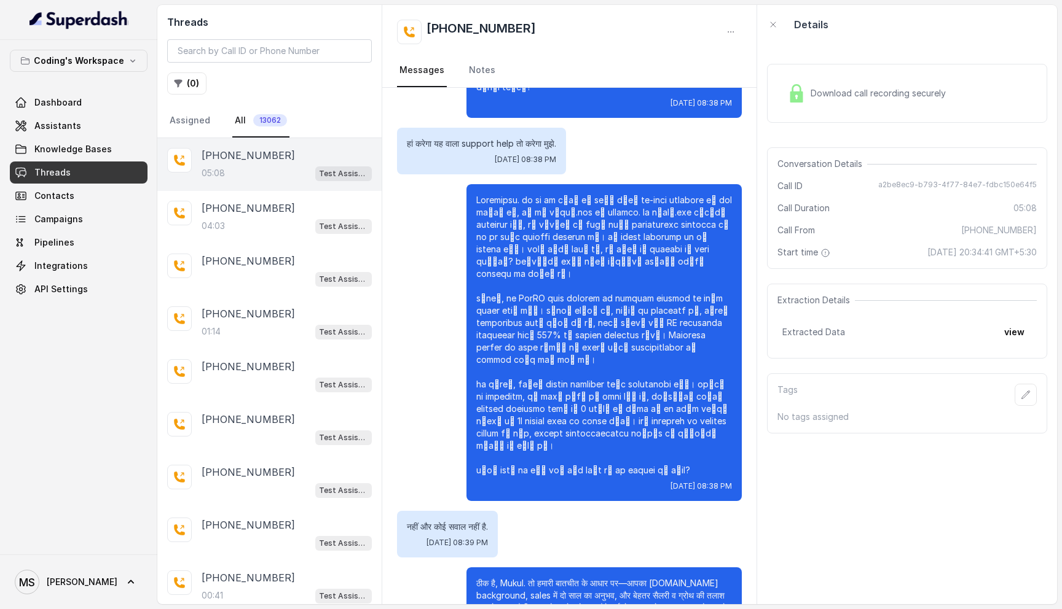
scroll to position [1968, 0]
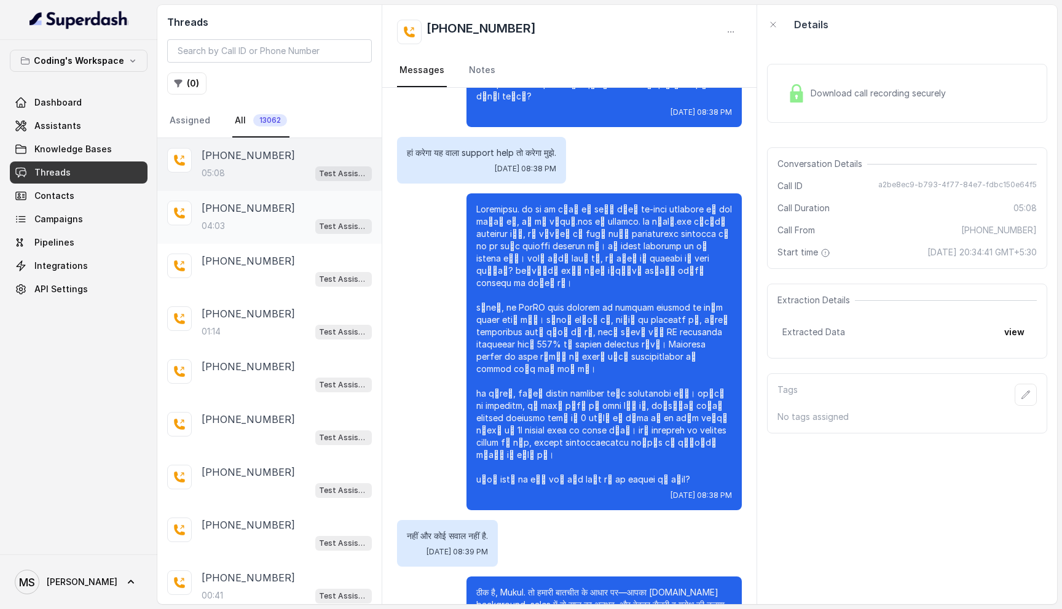
click at [273, 229] on div "04:03 Test Assistant- 2" at bounding box center [287, 226] width 170 height 16
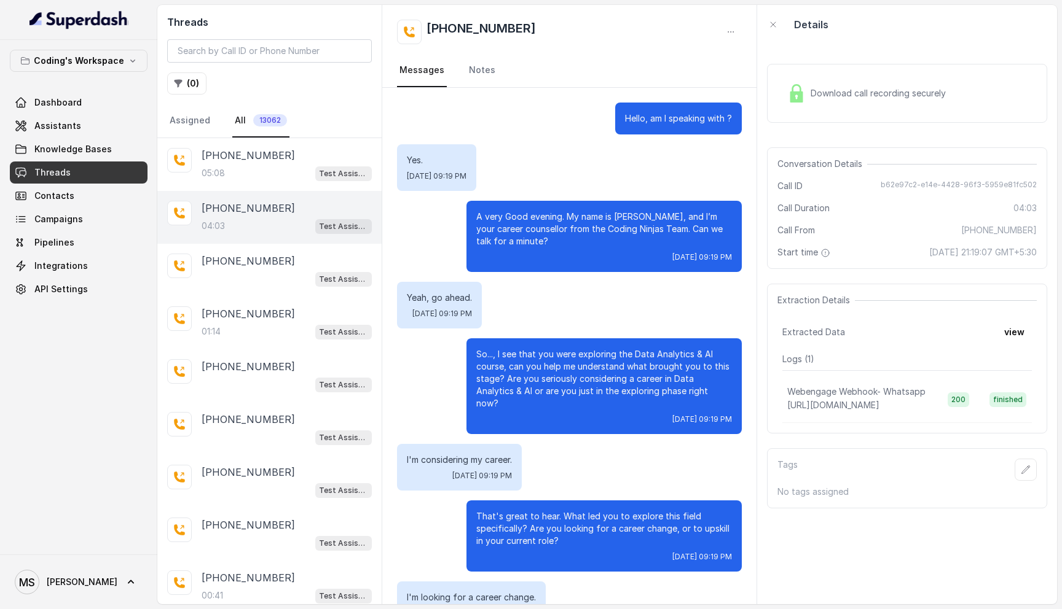
scroll to position [1609, 0]
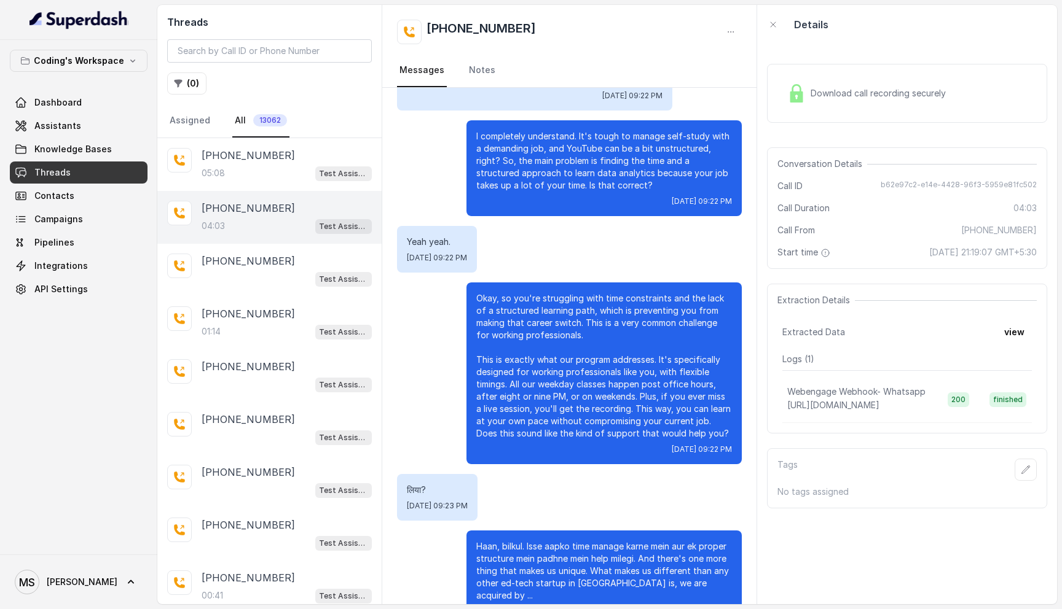
click at [440, 236] on p "Yeah yeah." at bounding box center [437, 242] width 60 height 12
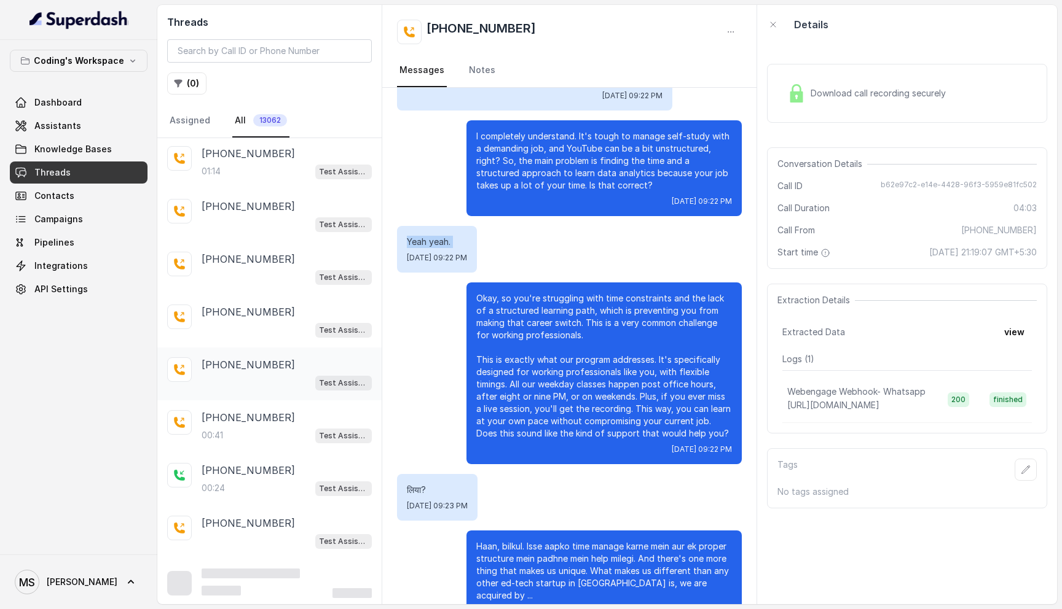
scroll to position [0, 0]
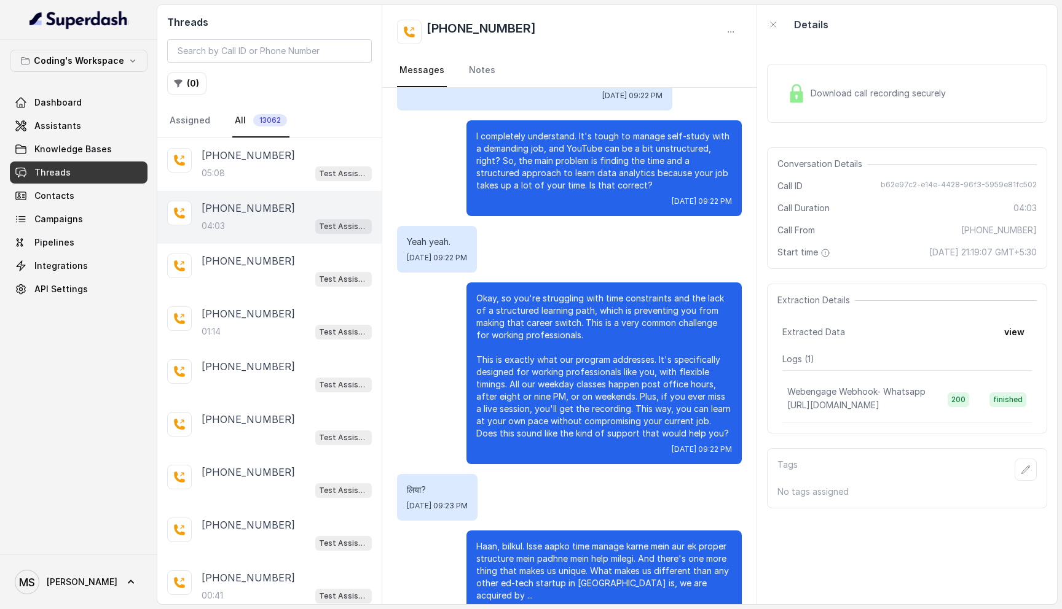
click at [493, 27] on h2 "[PHONE_NUMBER]" at bounding box center [480, 32] width 109 height 25
copy h2 "918108266388"
click at [319, 50] on input "search" at bounding box center [269, 50] width 205 height 23
paste input "918108266388"
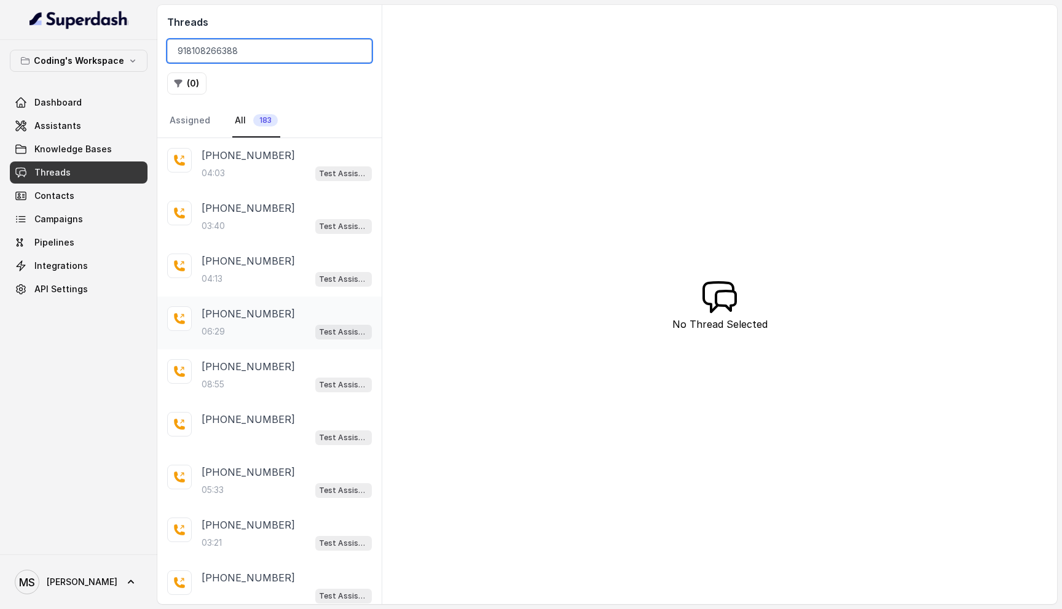
type input "918108266388"
click at [244, 324] on div "06:29 Test Assistant- 2" at bounding box center [287, 332] width 170 height 16
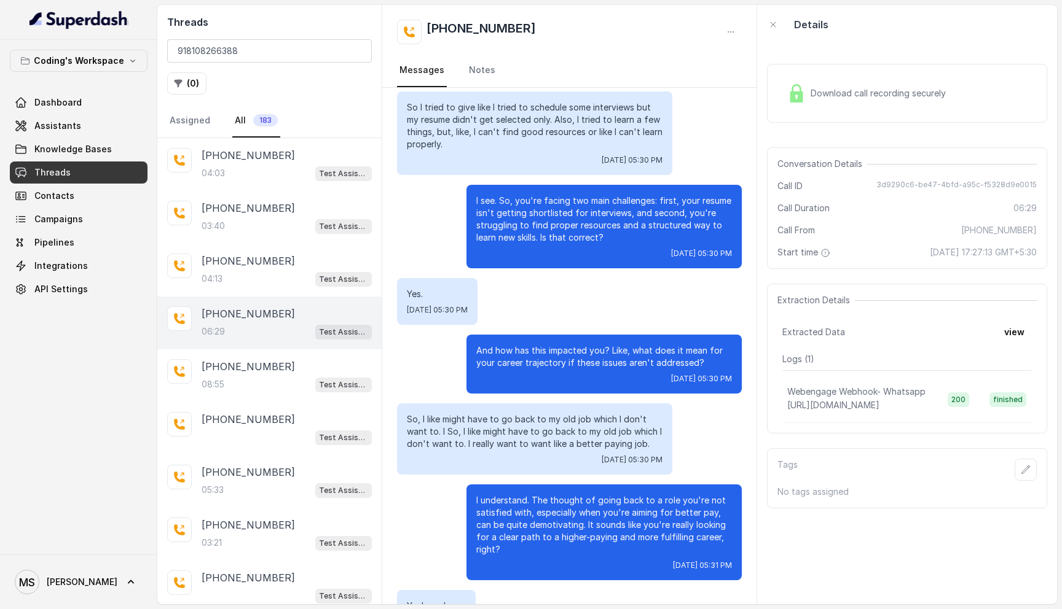
scroll to position [1646, 0]
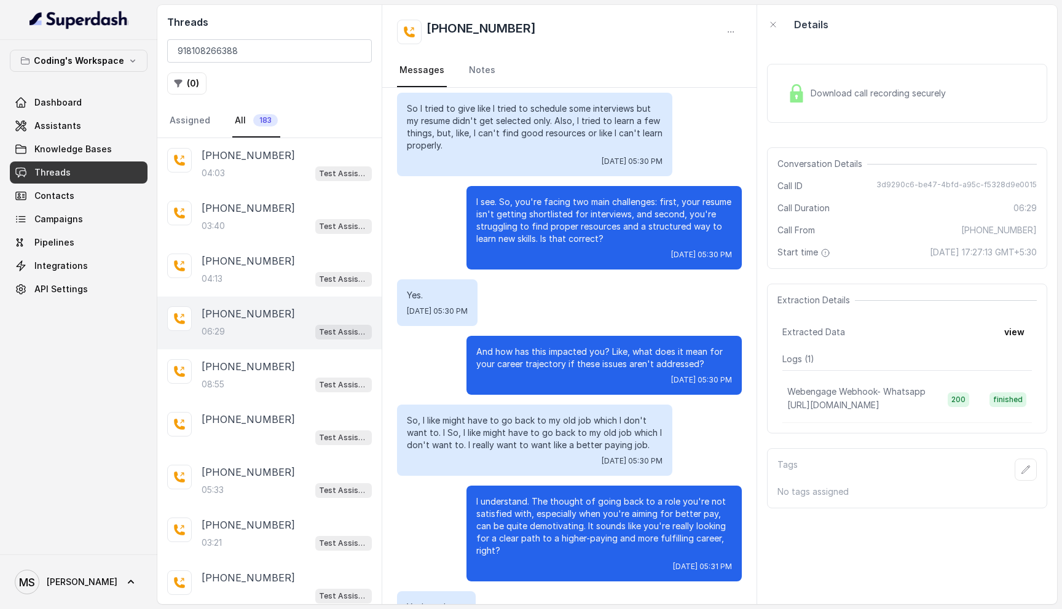
click at [513, 348] on p "And how has this impacted you? Like, what does it mean for your career trajecto…" at bounding box center [604, 358] width 256 height 25
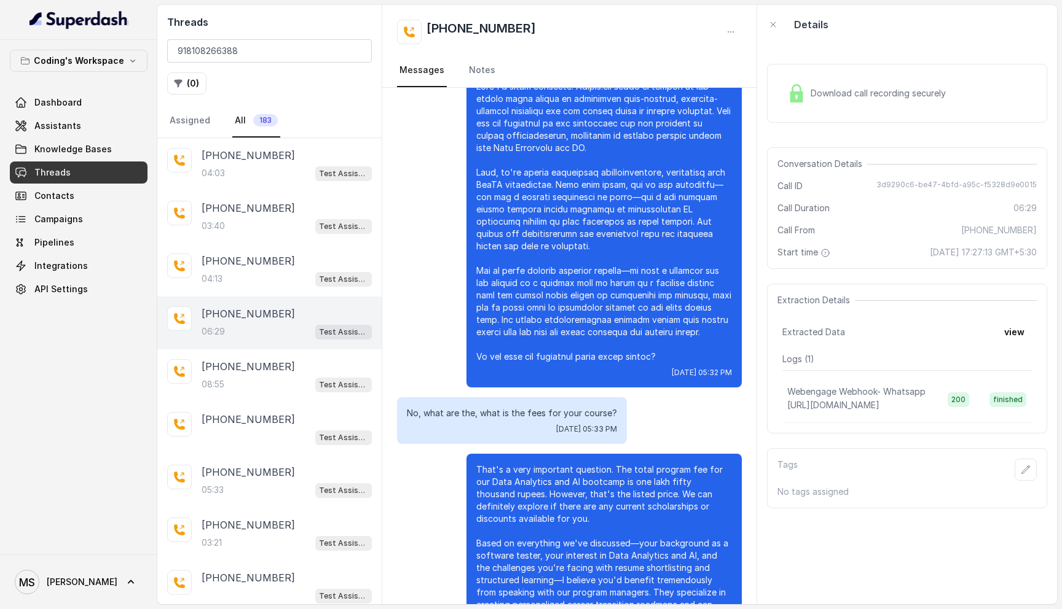
scroll to position [2754, 0]
